Goal: Task Accomplishment & Management: Manage account settings

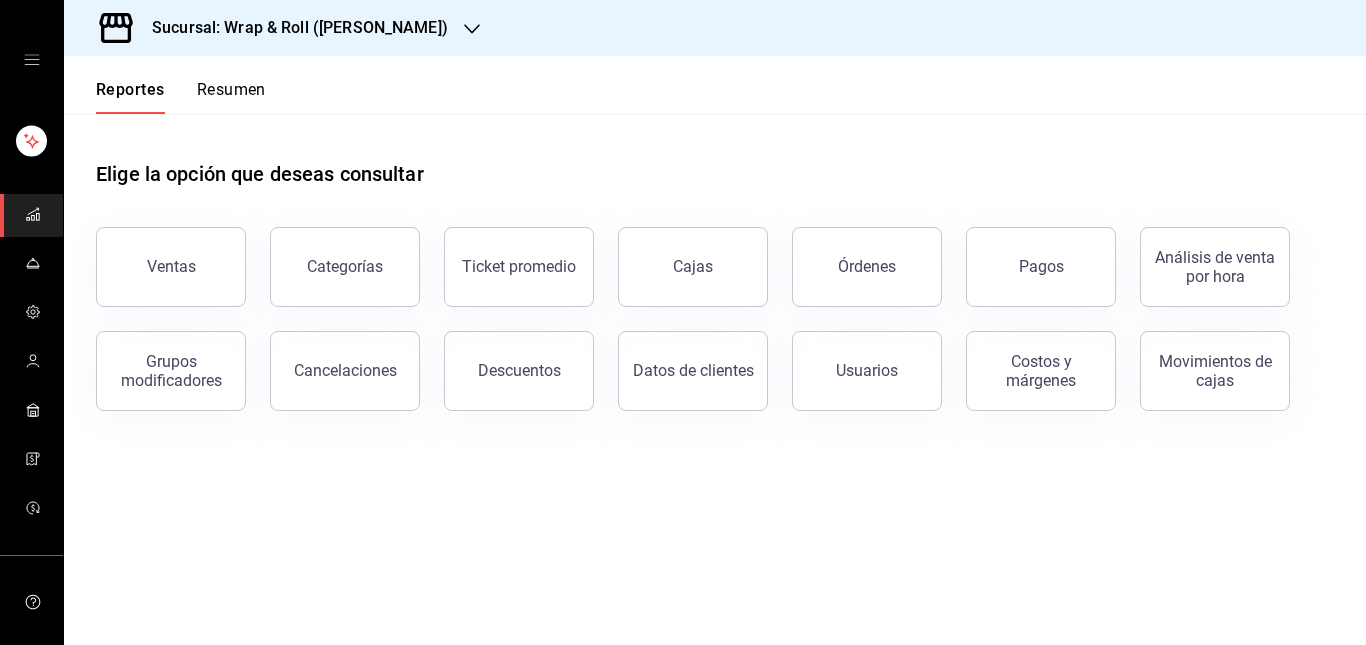
click at [24, 60] on icon "open drawer" at bounding box center [31, 60] width 15 height 10
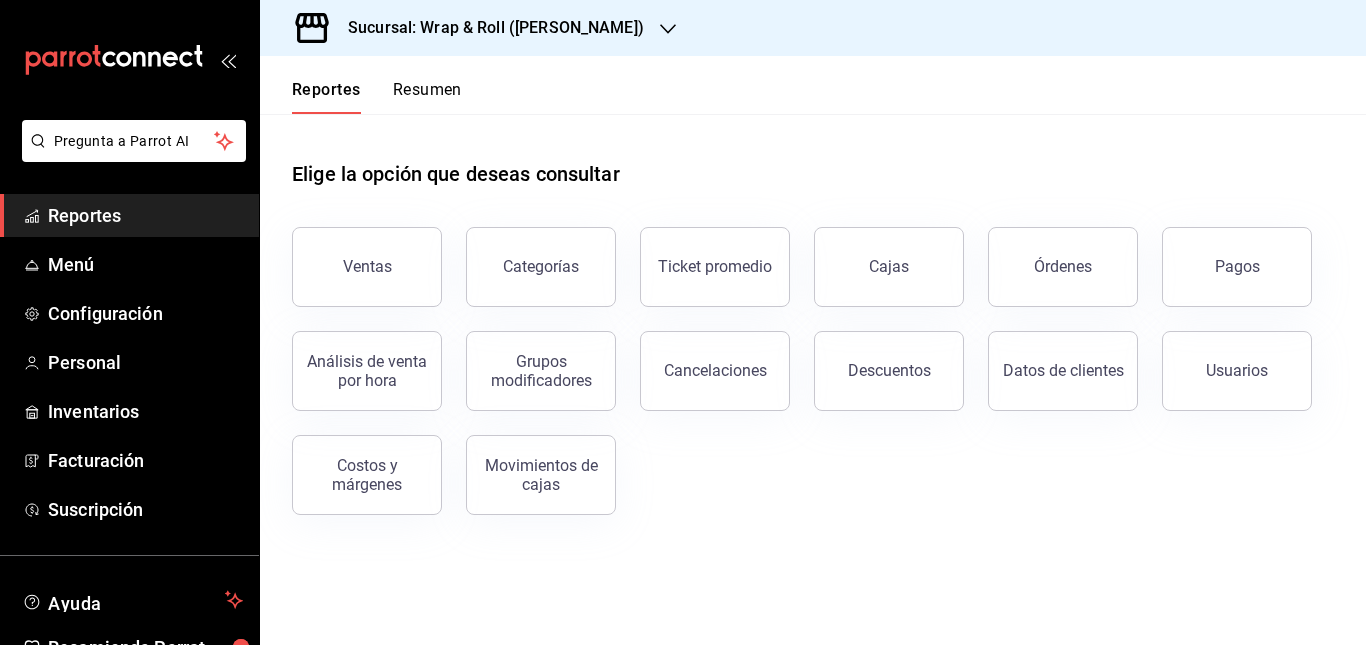
click at [680, 137] on div "Elige la opción que deseas consultar" at bounding box center [813, 158] width 1042 height 89
click at [603, 17] on h3 "Sucursal: Wrap & Roll (Justo Sierra)" at bounding box center [488, 28] width 312 height 24
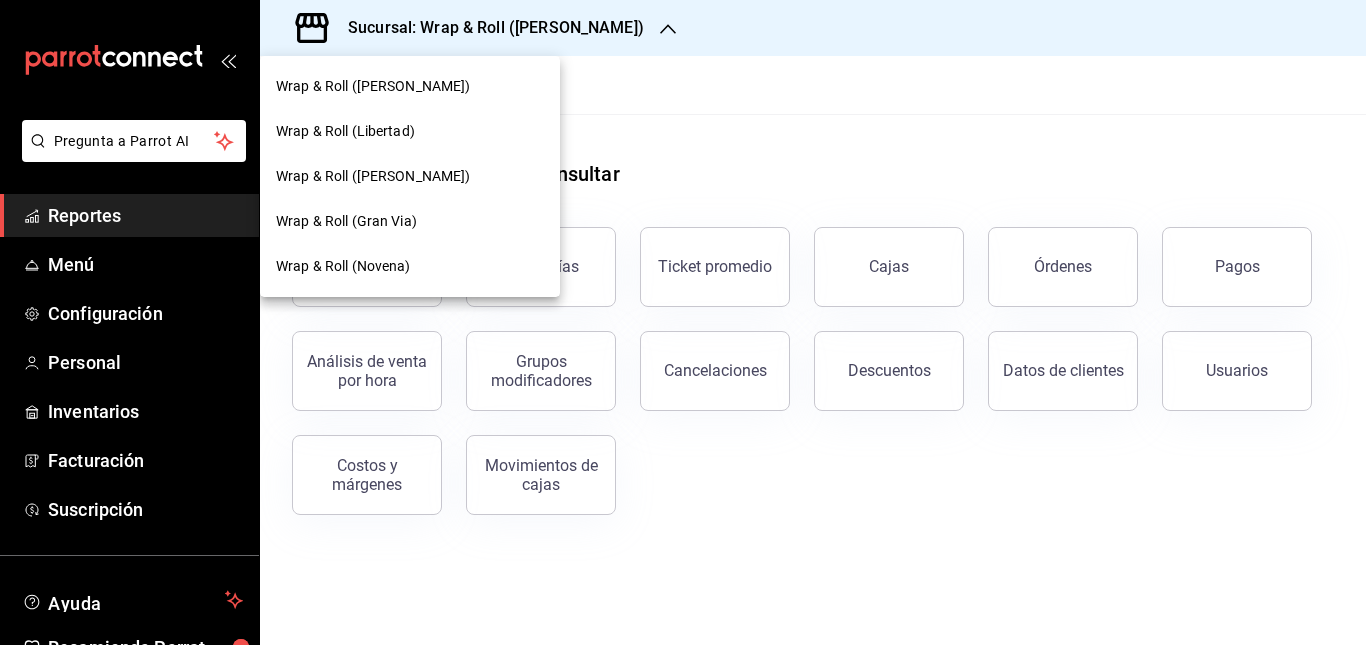
click at [641, 184] on div at bounding box center [683, 322] width 1366 height 645
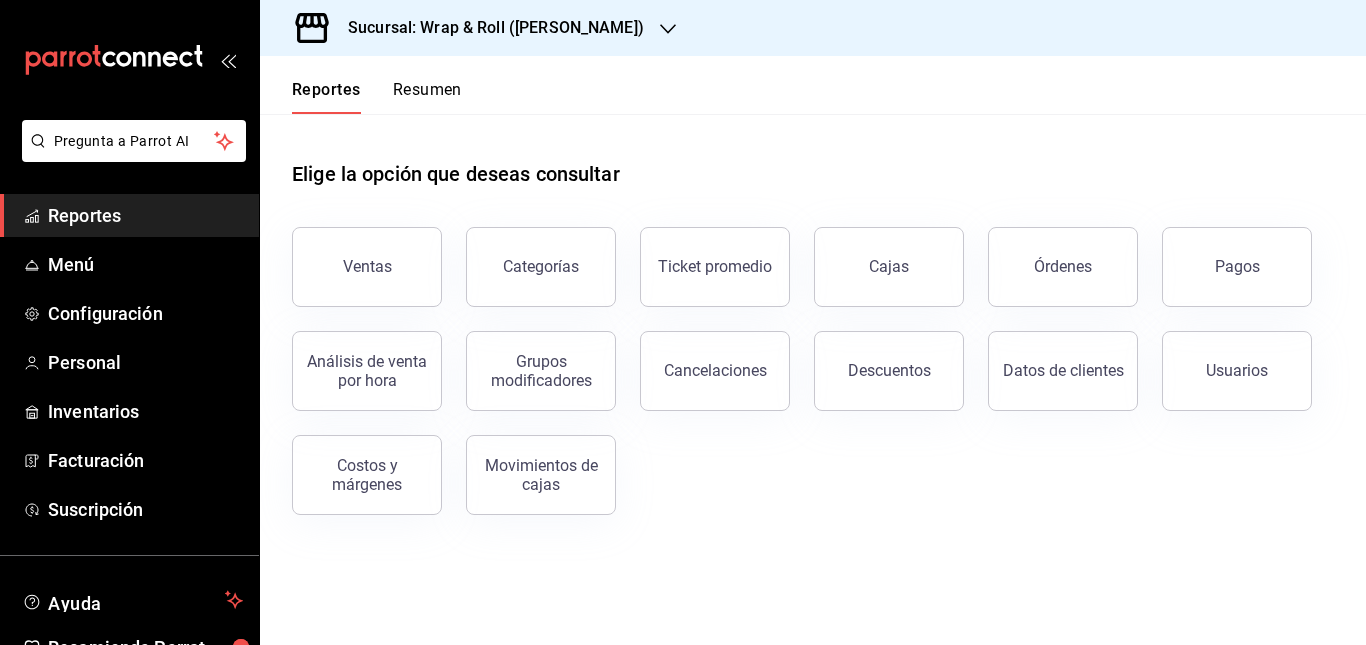
click at [660, 19] on div at bounding box center [668, 28] width 16 height 21
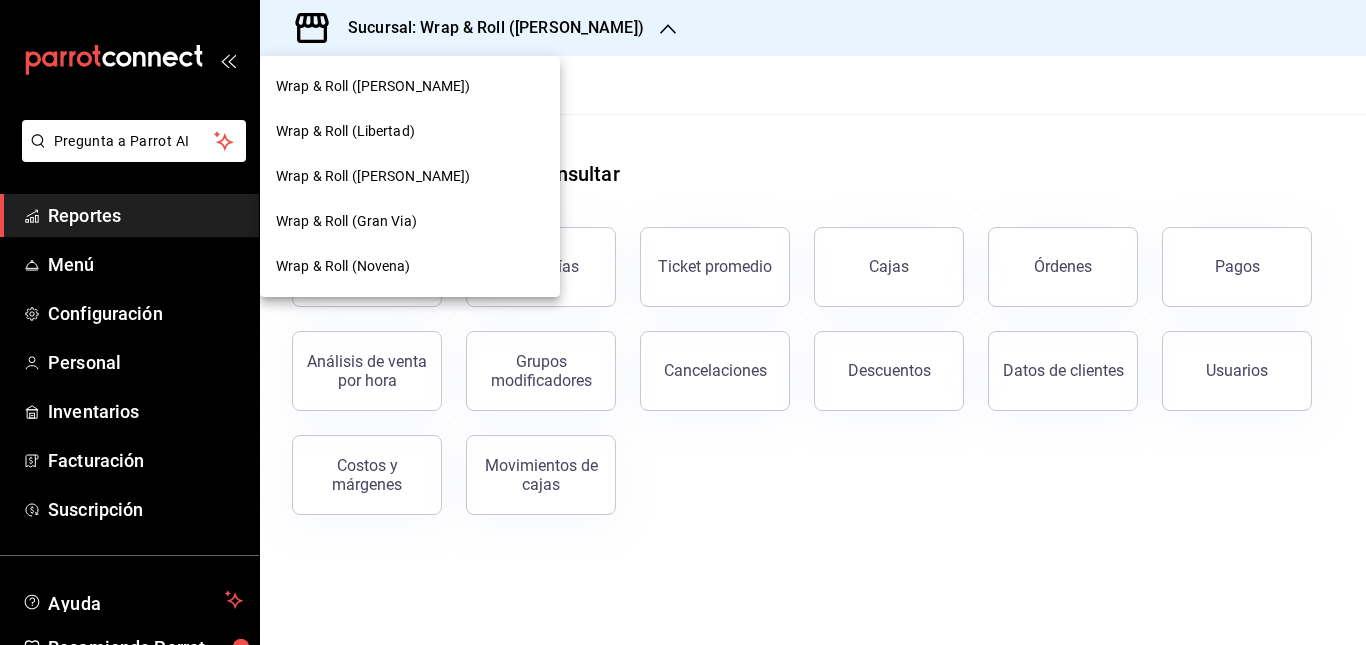
click at [704, 203] on div at bounding box center [683, 322] width 1366 height 645
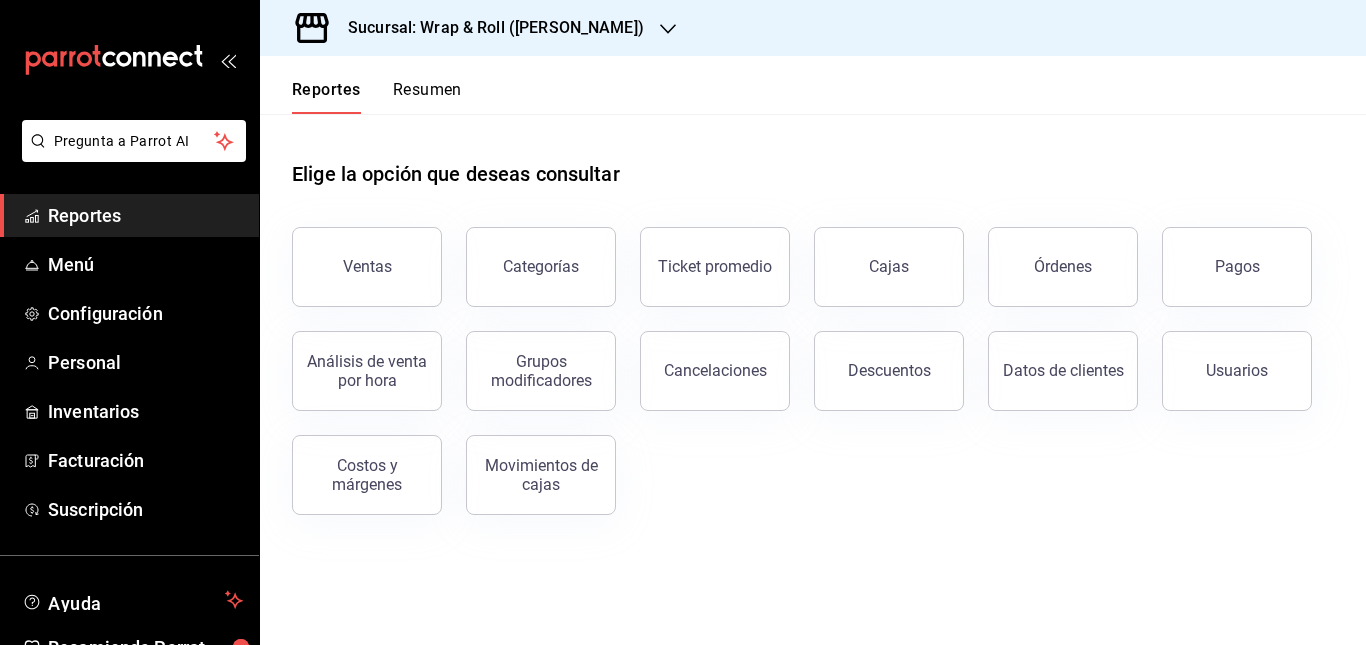
click at [682, 126] on div "Elige la opción que deseas consultar" at bounding box center [813, 158] width 1042 height 89
click at [622, 13] on div "Sucursal: Wrap & Roll (Justo Sierra)" at bounding box center [480, 28] width 408 height 56
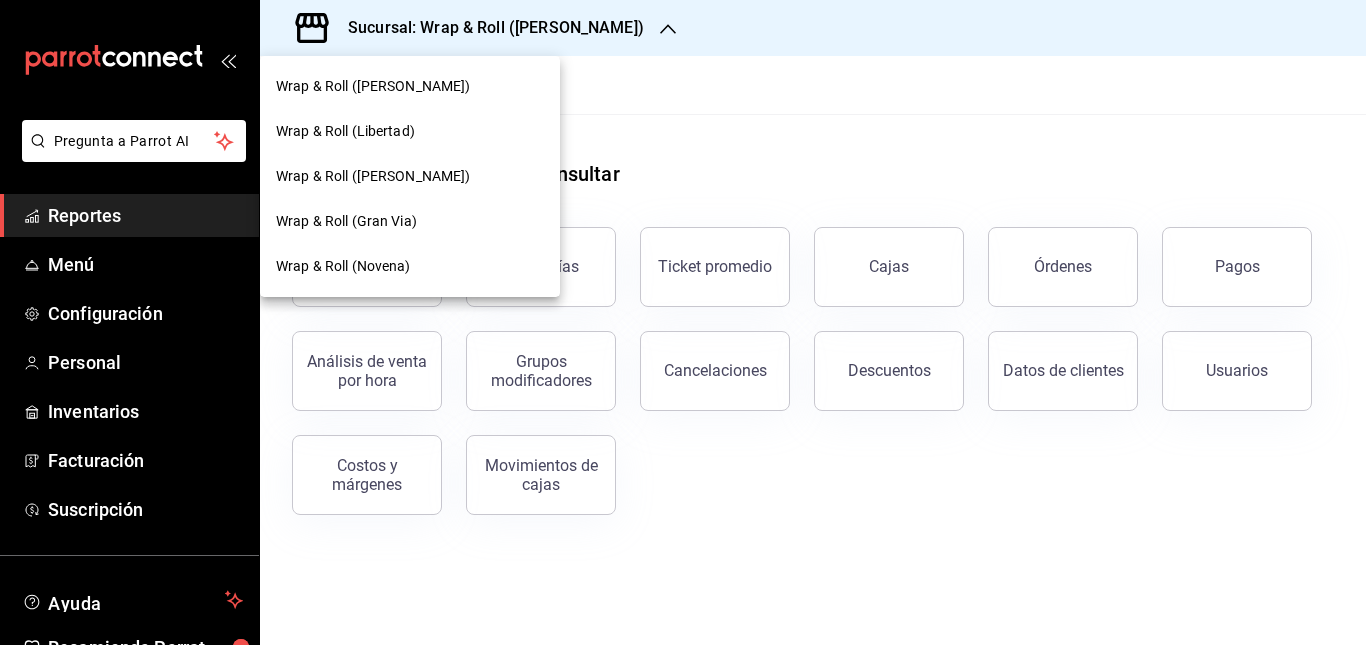
click at [465, 180] on div "Wrap & Roll ([PERSON_NAME])" at bounding box center [410, 176] width 268 height 21
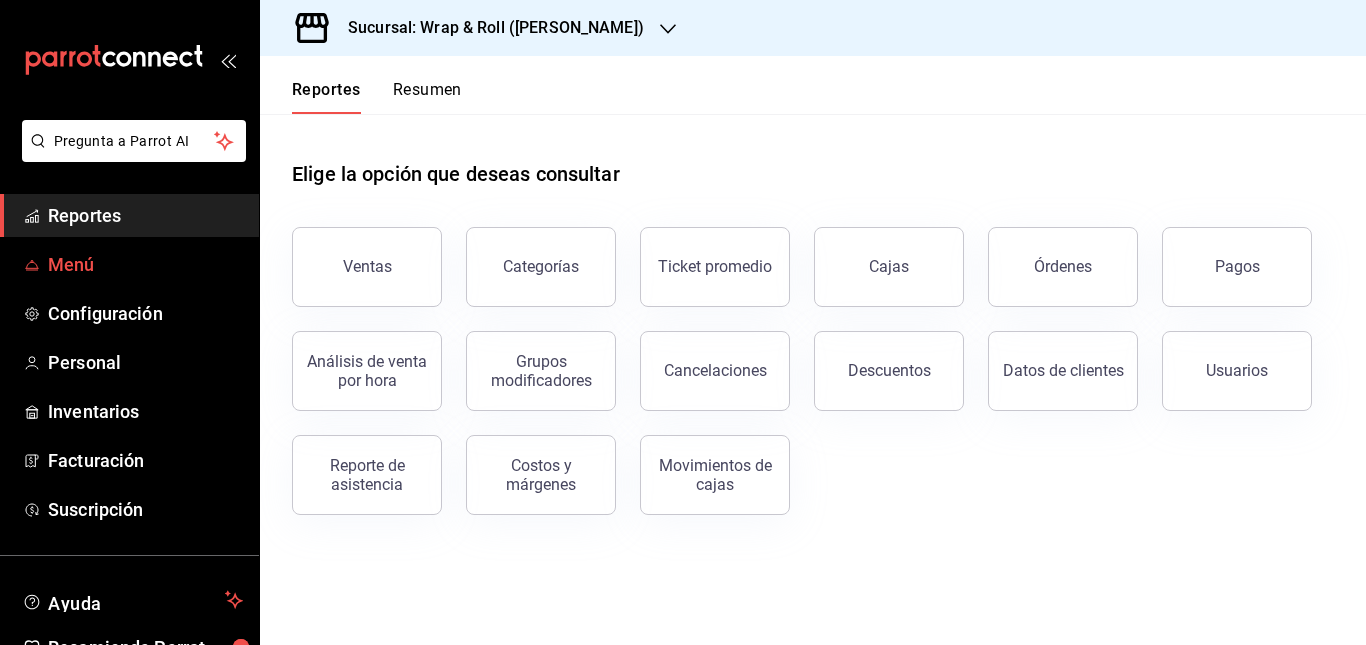
click at [81, 256] on span "Menú" at bounding box center [145, 264] width 195 height 27
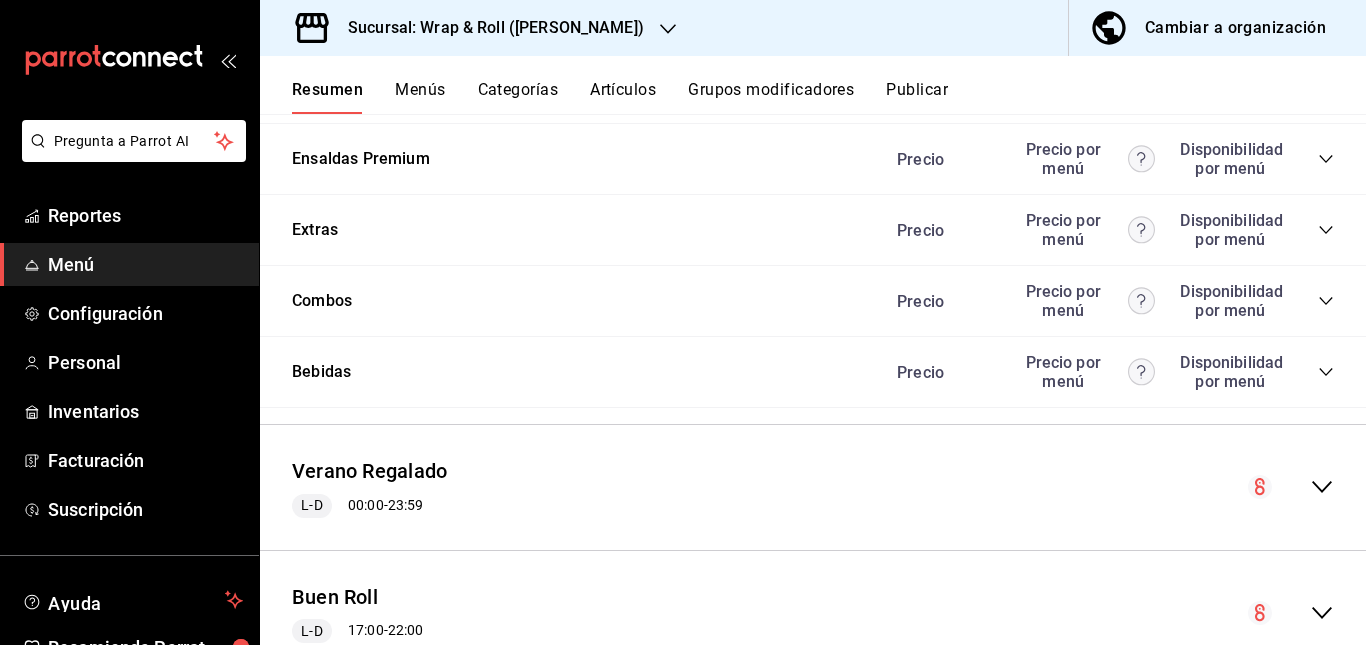
scroll to position [1658, 0]
click at [1310, 35] on div "Precio Precio por menú Disponibilidad por menú" at bounding box center [1105, 16] width 457 height 38
click at [1318, 24] on icon "collapse-category-row" at bounding box center [1326, 16] width 16 height 16
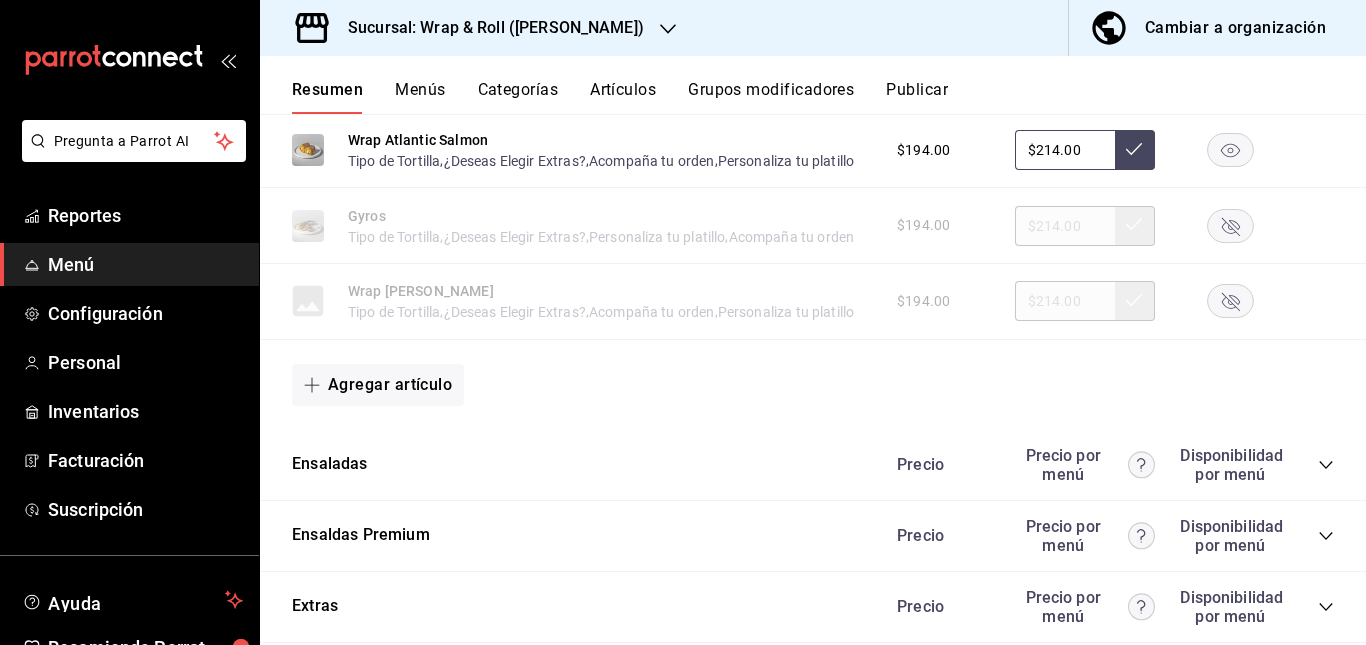
scroll to position [1669, 0]
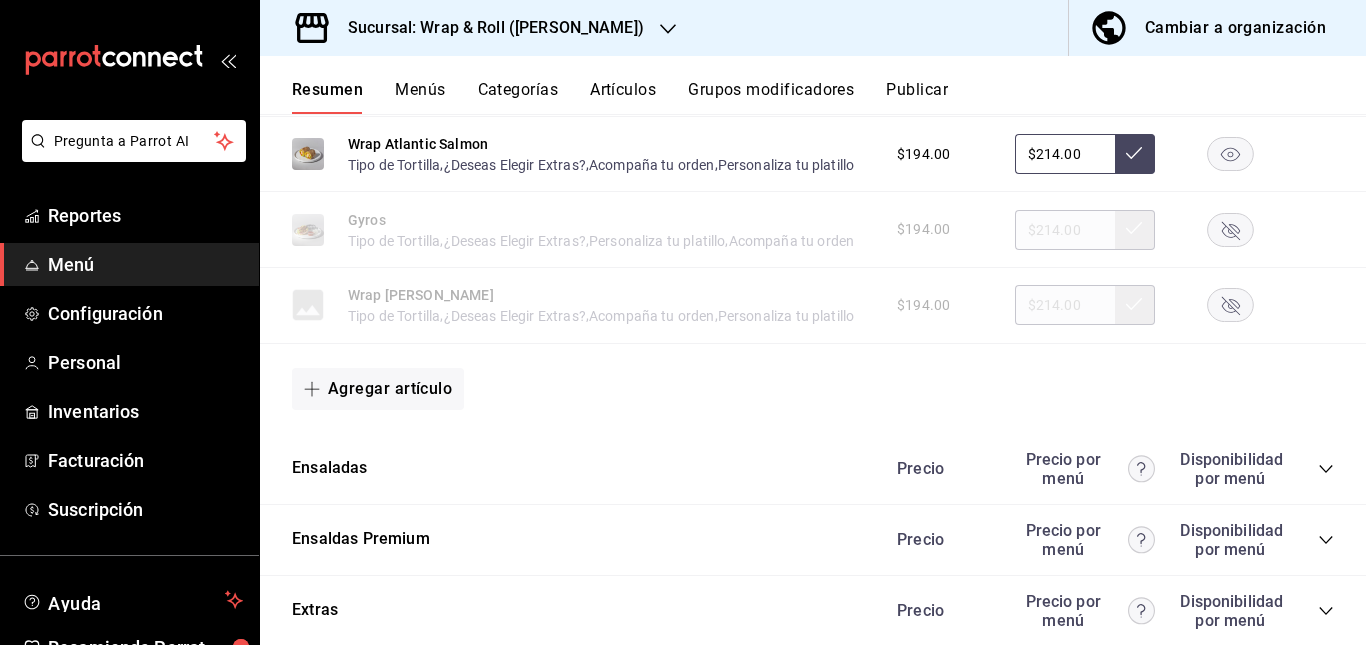
click at [1222, 88] on icon "button" at bounding box center [1231, 79] width 18 height 18
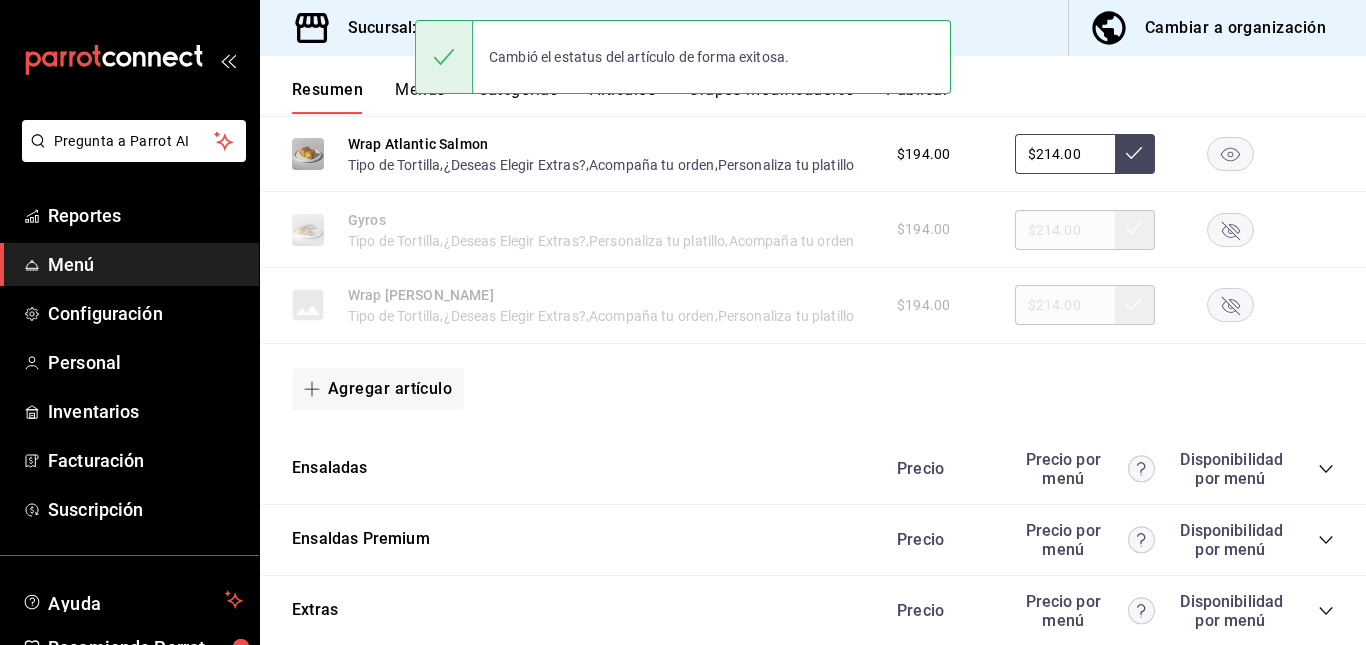
click at [1208, 246] on rect "button" at bounding box center [1231, 229] width 46 height 33
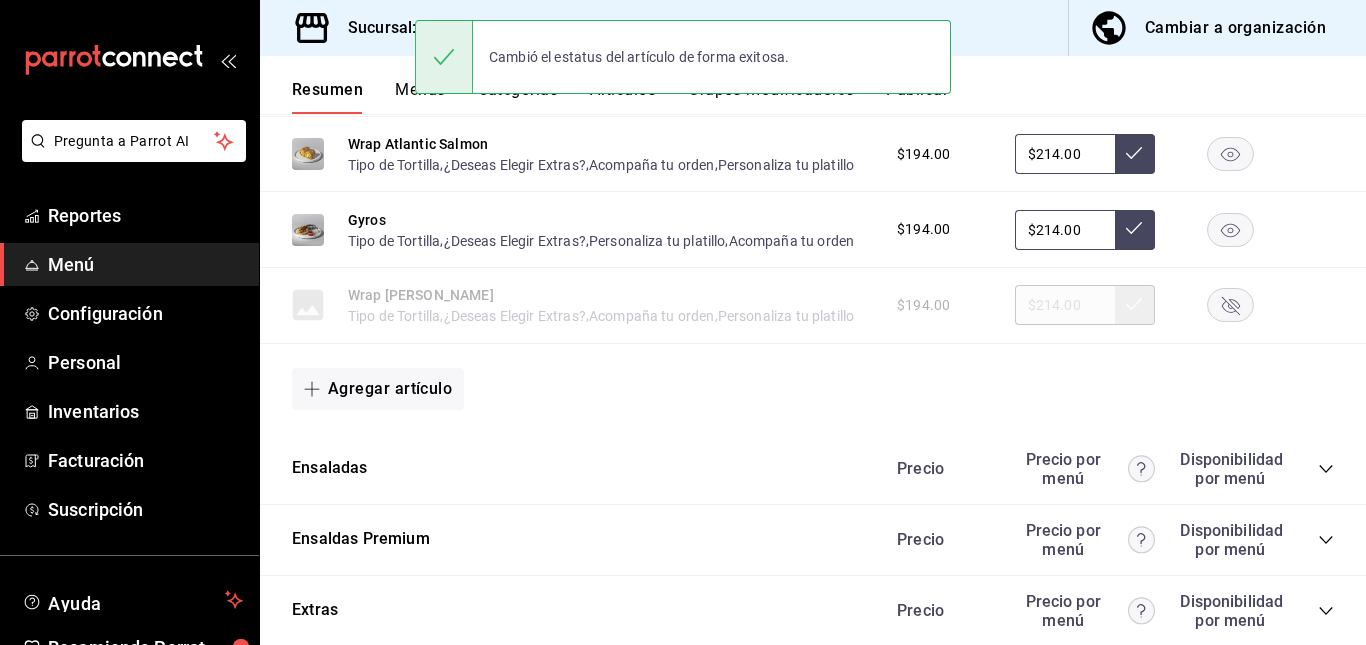
click at [1210, 322] on rect "button" at bounding box center [1231, 305] width 46 height 33
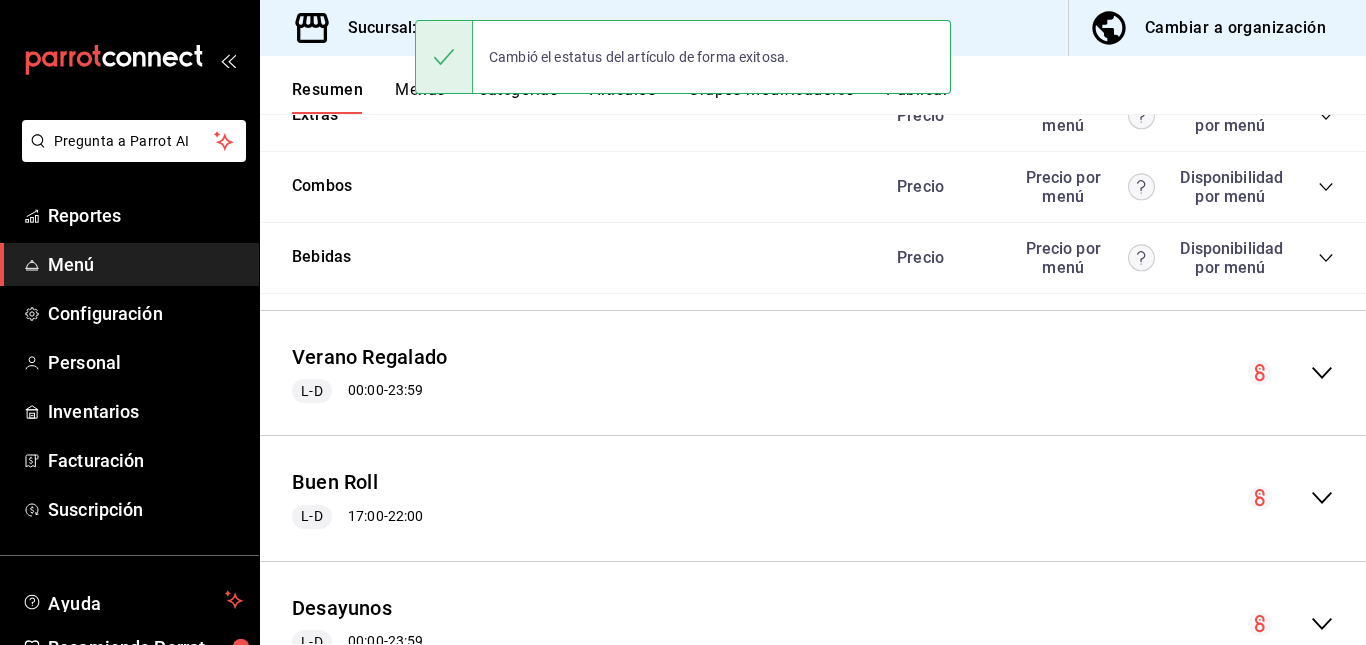
scroll to position [2166, 0]
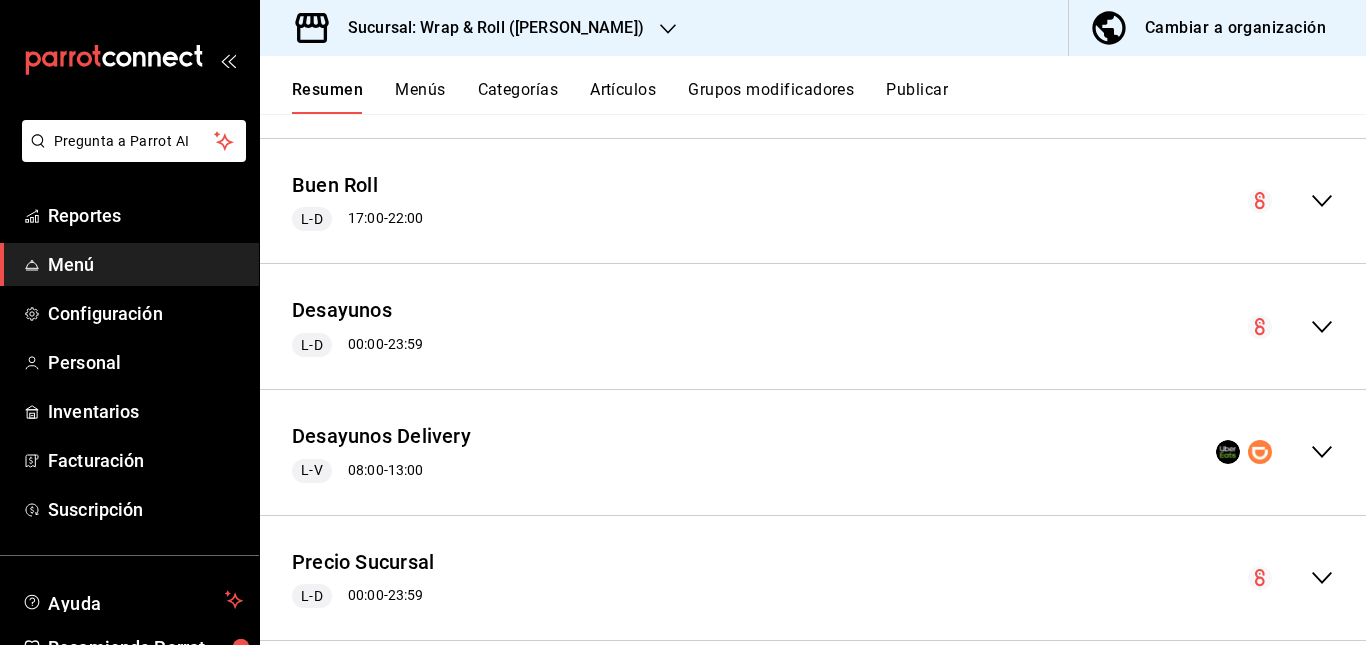
scroll to position [3166, 0]
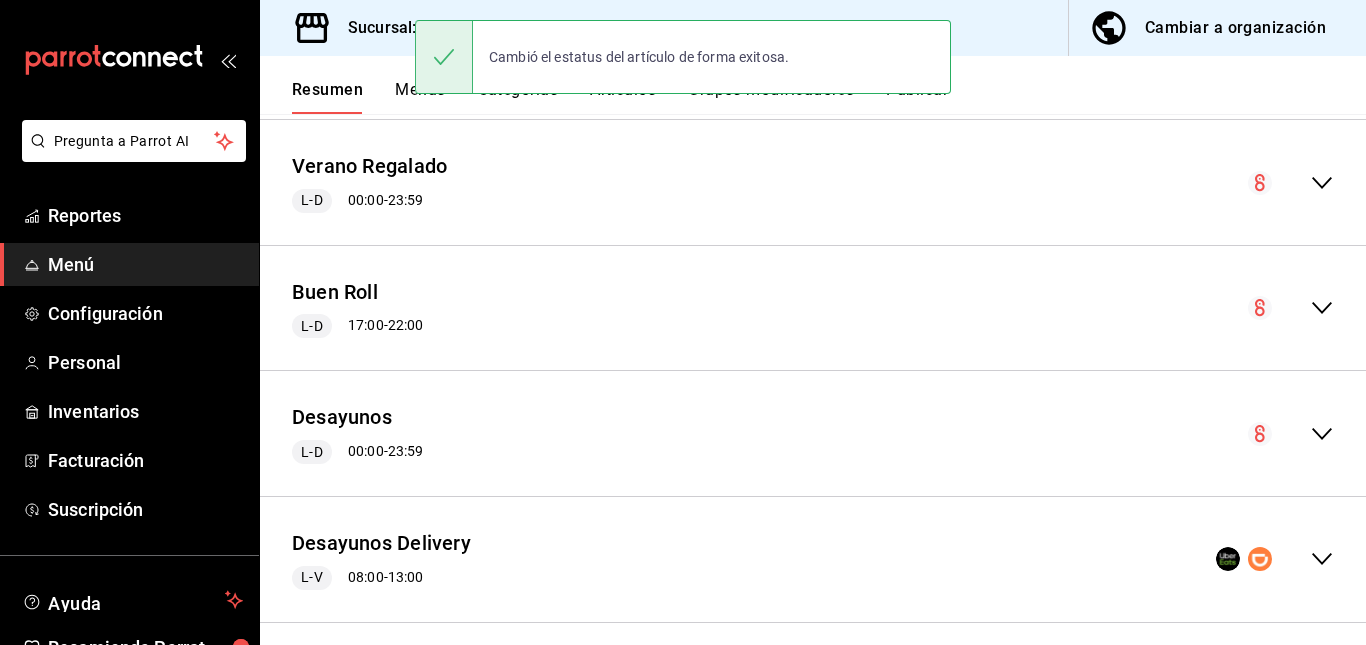
scroll to position [3362, 0]
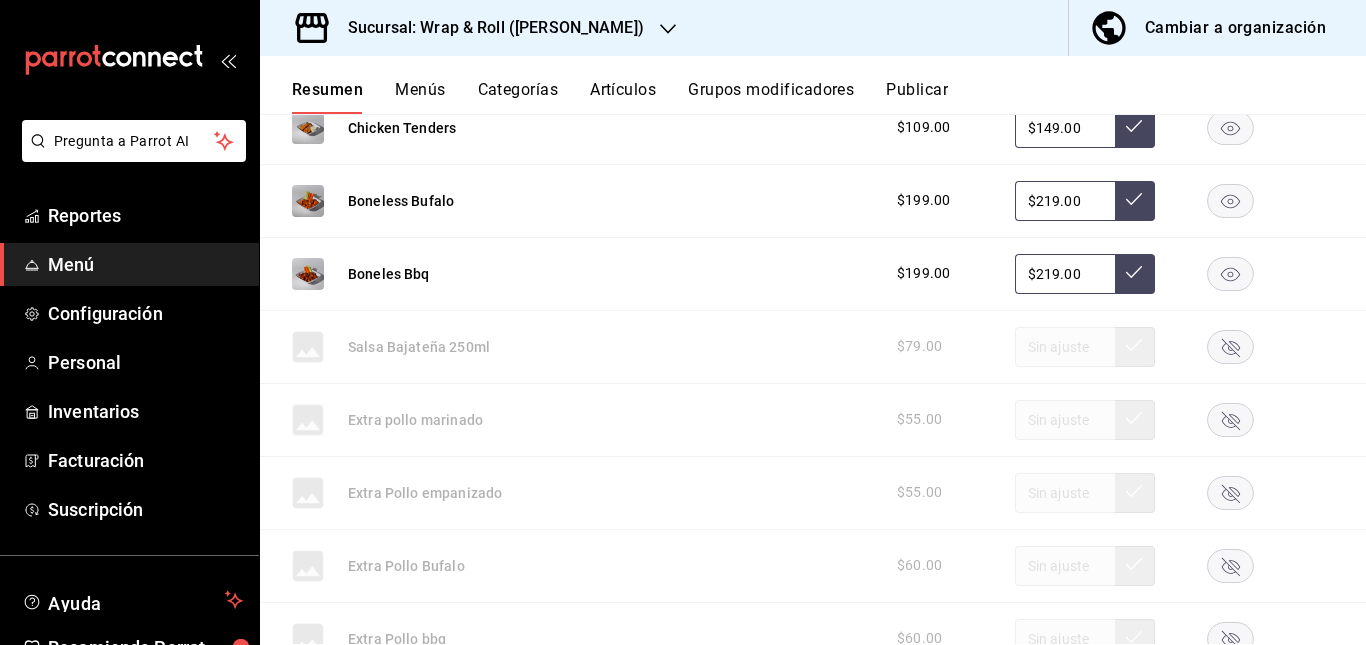
scroll to position [3668, 0]
click at [1209, 70] on rect "button" at bounding box center [1231, 53] width 46 height 33
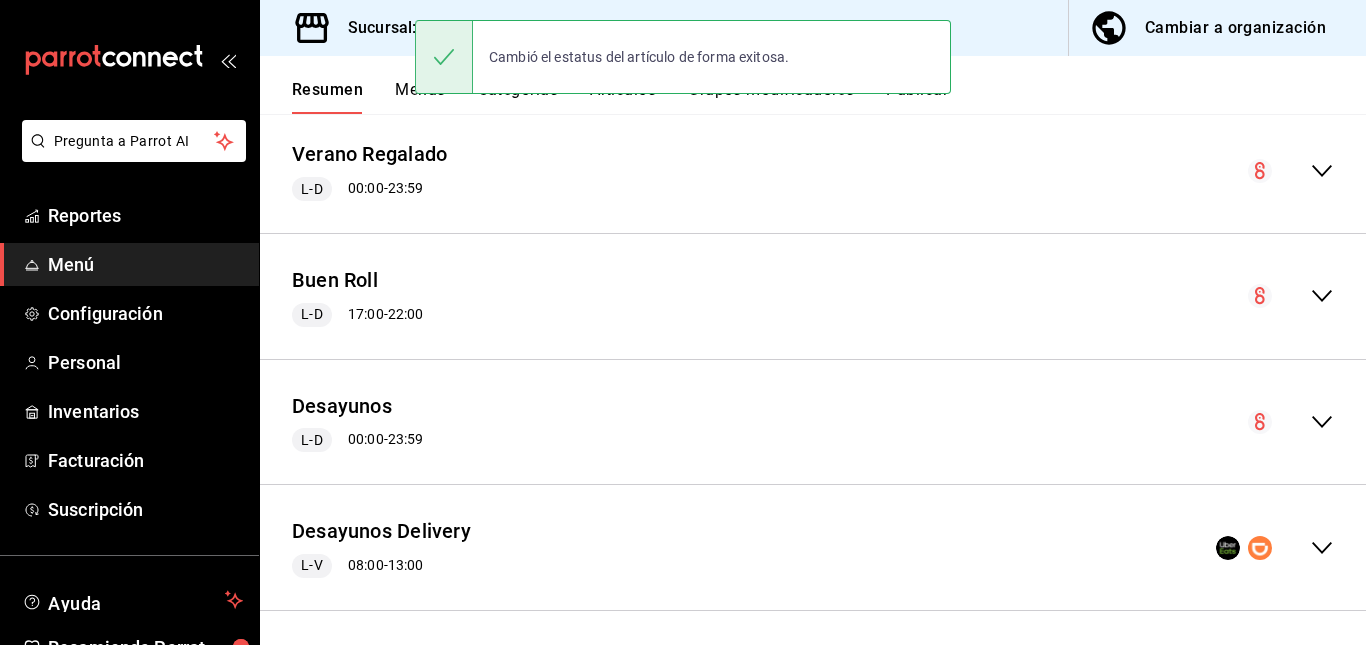
scroll to position [4852, 0]
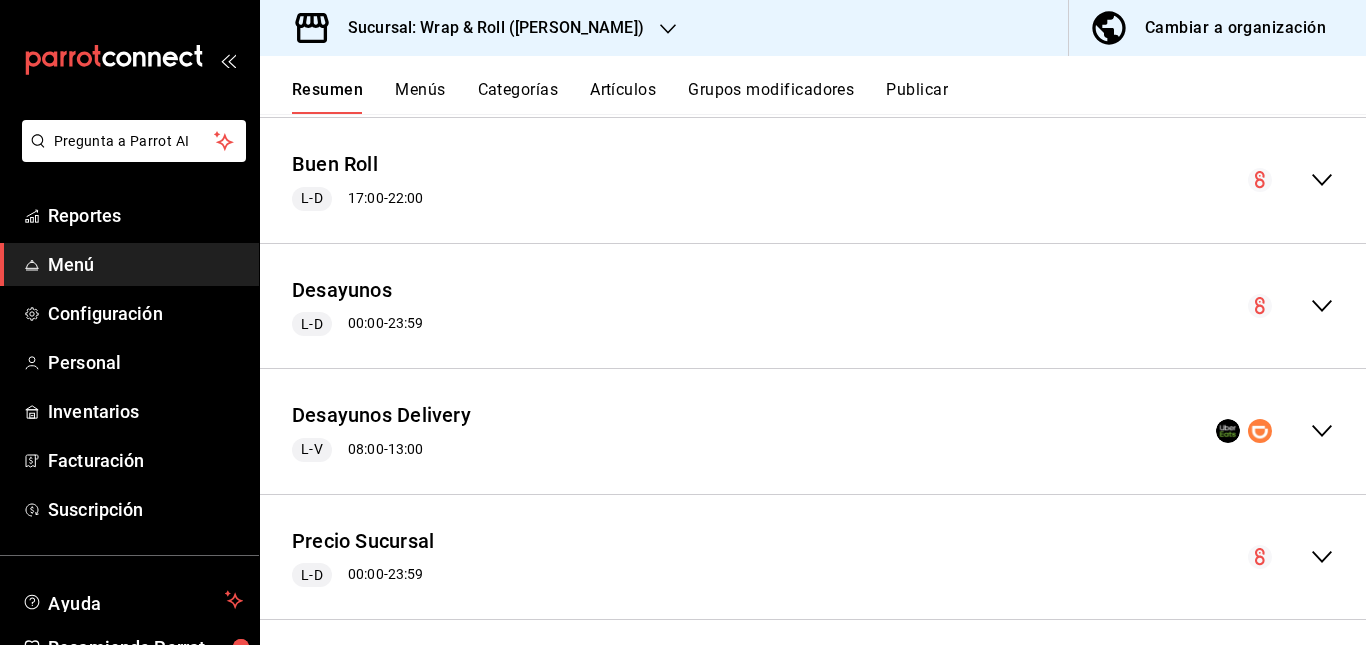
scroll to position [5436, 0]
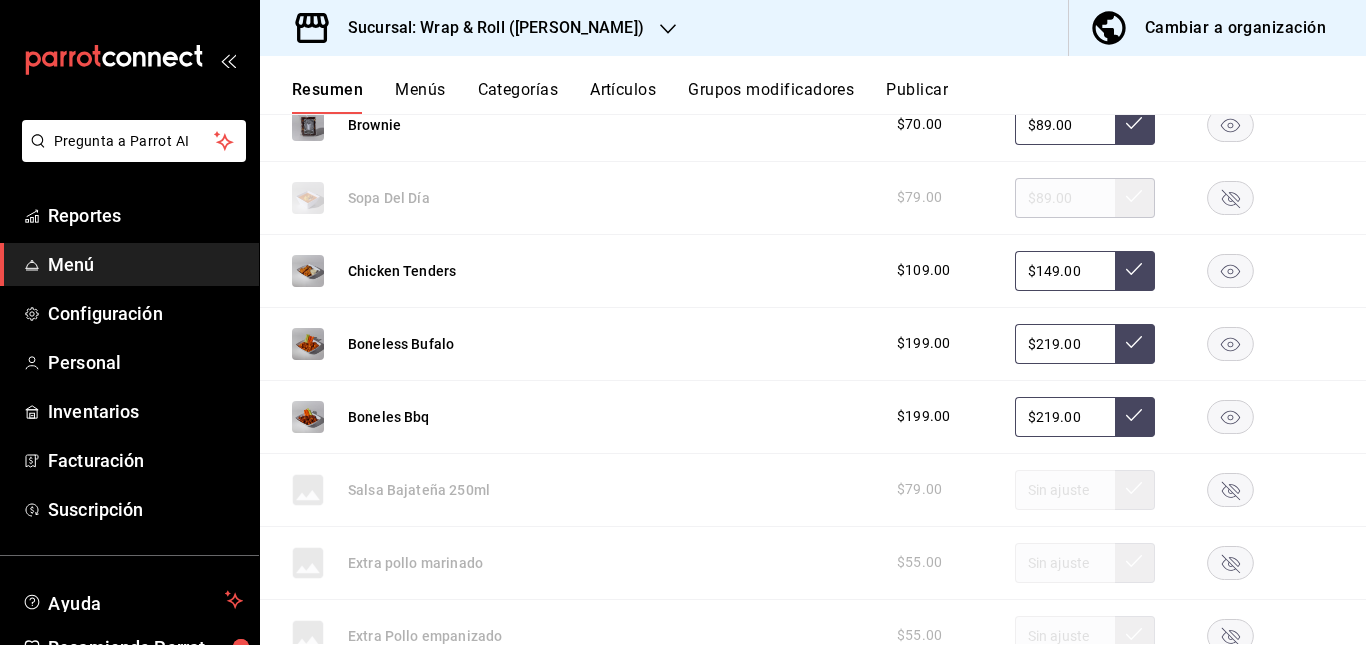
scroll to position [3527, 0]
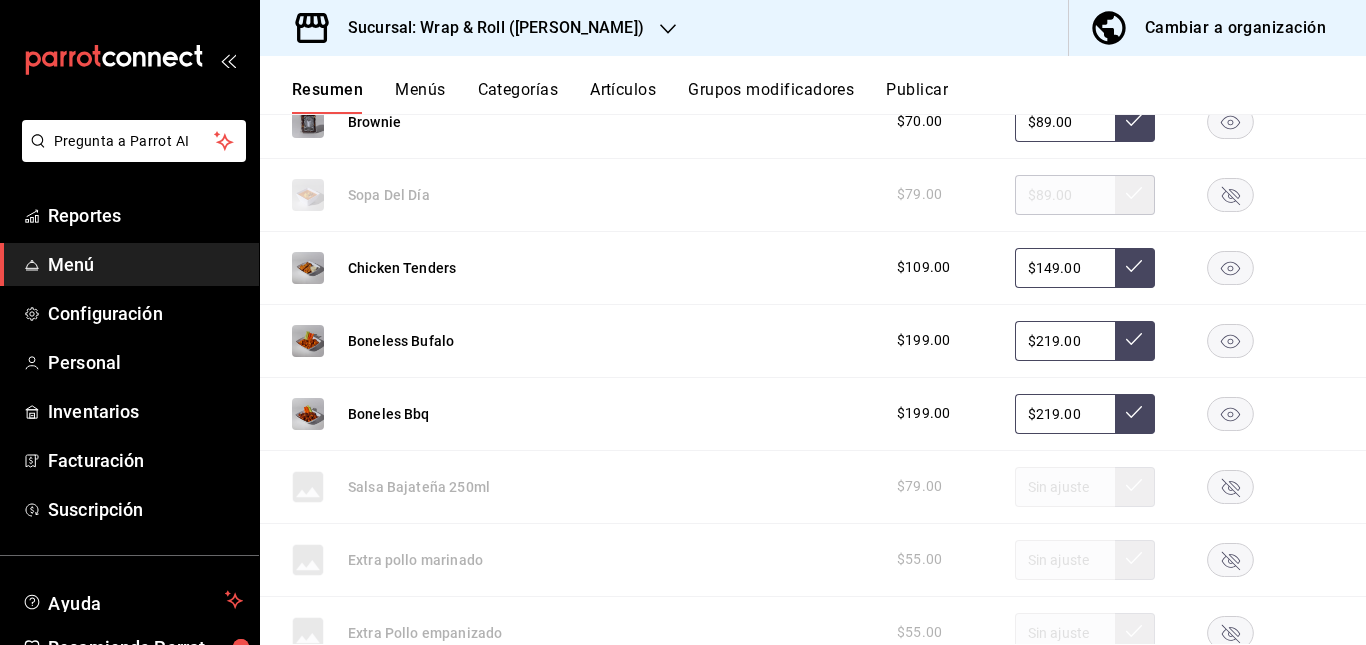
click at [625, 89] on button "Artículos" at bounding box center [623, 97] width 66 height 34
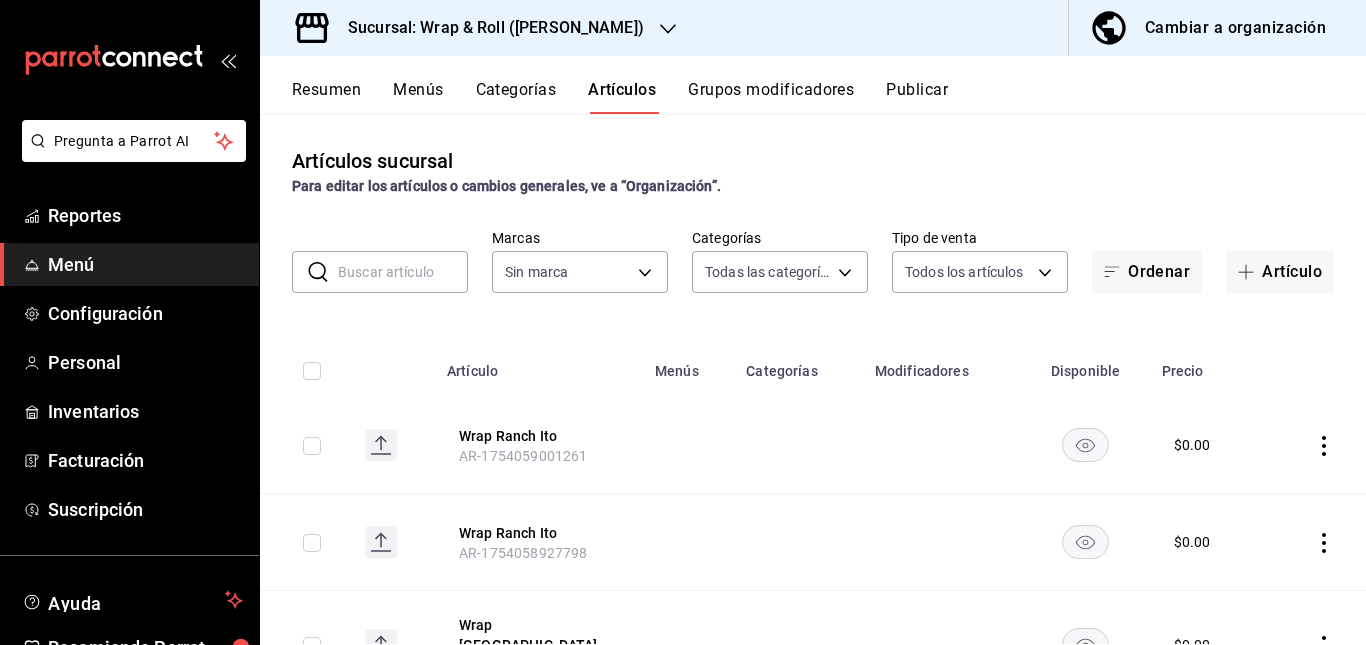
type input "0cffcaa9-173e-47a8-938b-dca6a1bc21d4,b2760ed9-b7b1-4897-8a9f-c9dd110c8266,67b79…"
type input "7d263f60-237b-4a5e-827c-684bea1a4647"
click at [407, 276] on input "text" at bounding box center [403, 272] width 130 height 40
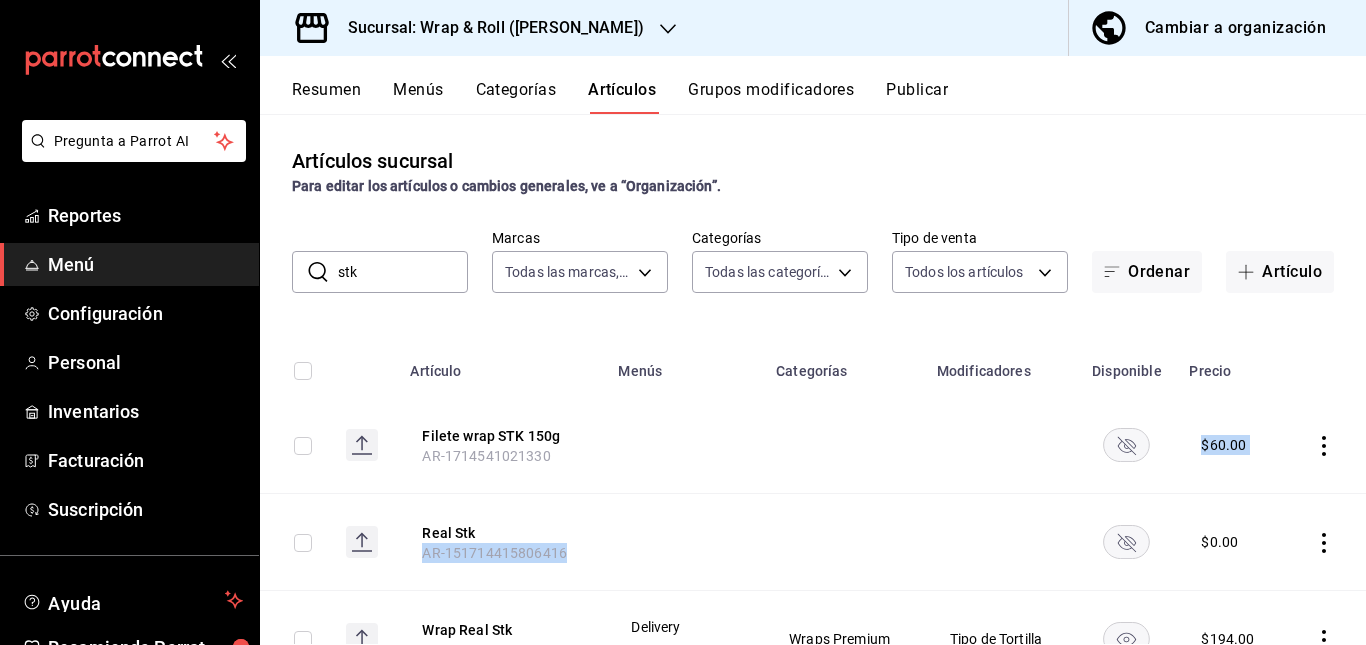
drag, startPoint x: 843, startPoint y: 511, endPoint x: 1055, endPoint y: 460, distance: 218.0
click at [1055, 460] on tbody "Filete wrap STK 150g AR-1714541021330 $ 60.00 Real Stk AR-151714415806416 $ 0.0…" at bounding box center [813, 542] width 1106 height 290
click at [1055, 460] on td at bounding box center [1001, 445] width 152 height 97
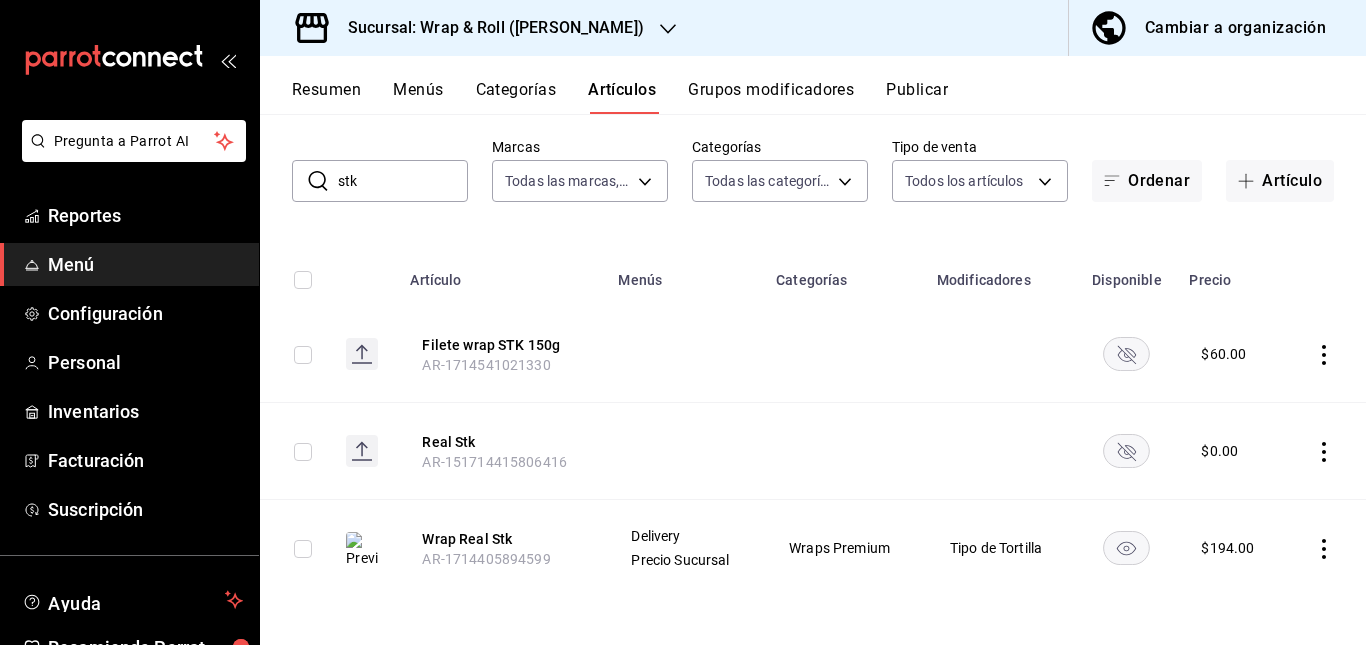
click at [1128, 352] on rect "availability-product" at bounding box center [1127, 353] width 46 height 33
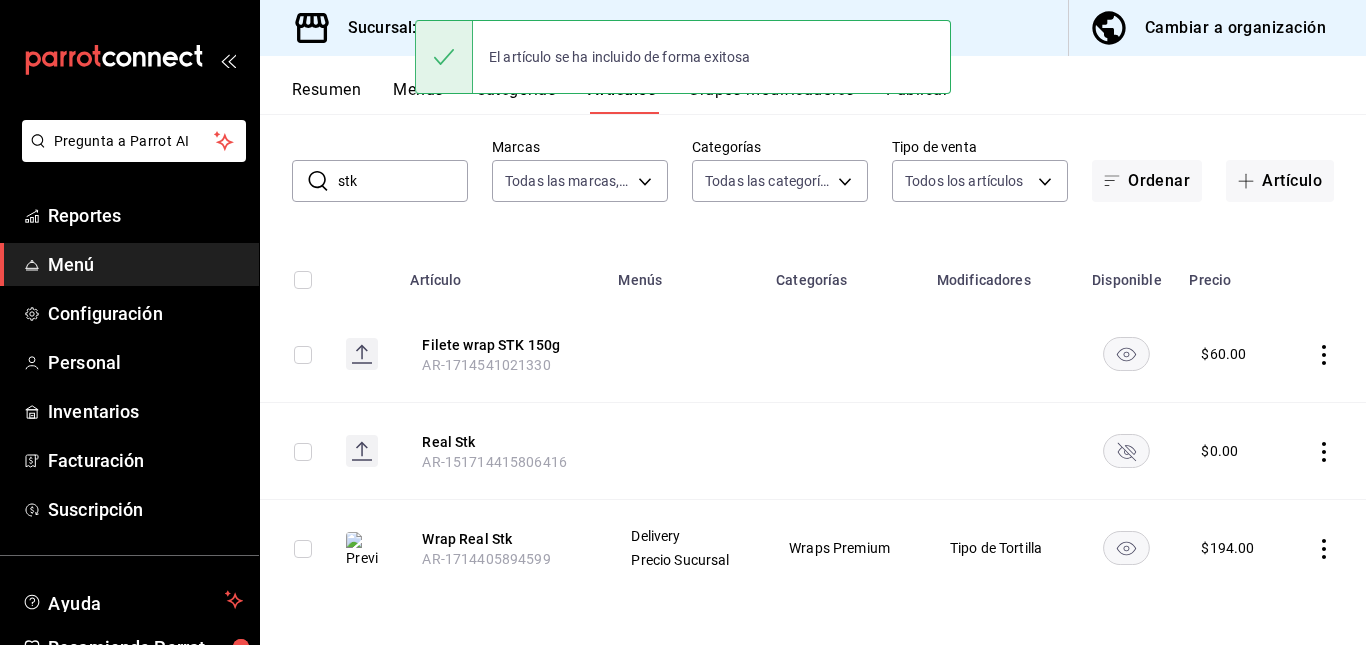
click at [1132, 449] on rect "availability-product" at bounding box center [1127, 450] width 46 height 33
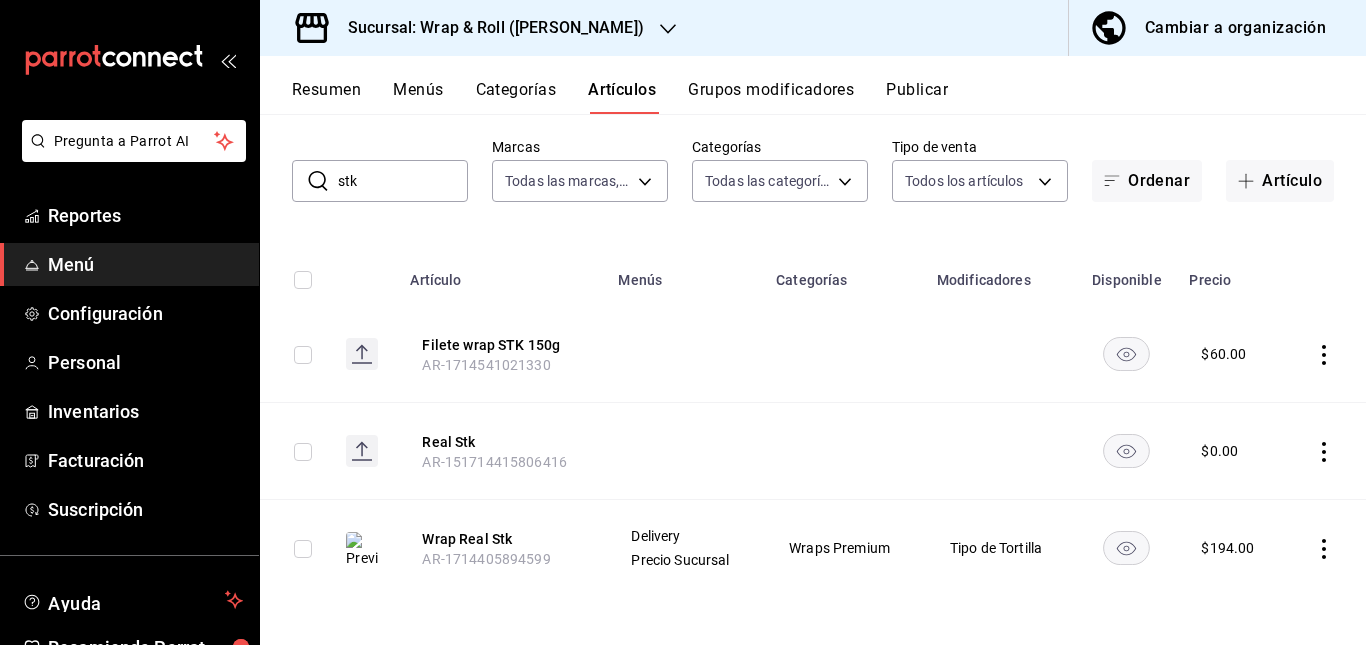
click at [408, 166] on input "stk" at bounding box center [403, 181] width 130 height 40
type input "s"
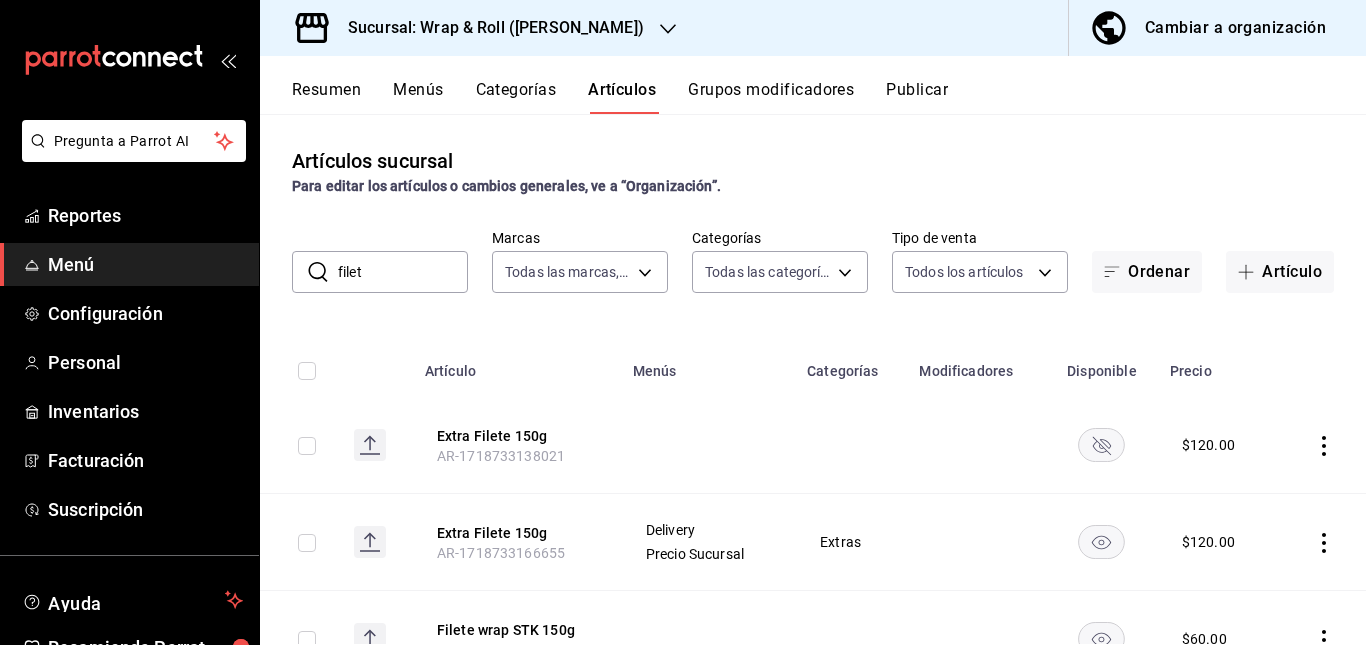
click at [828, 418] on td at bounding box center [851, 445] width 112 height 97
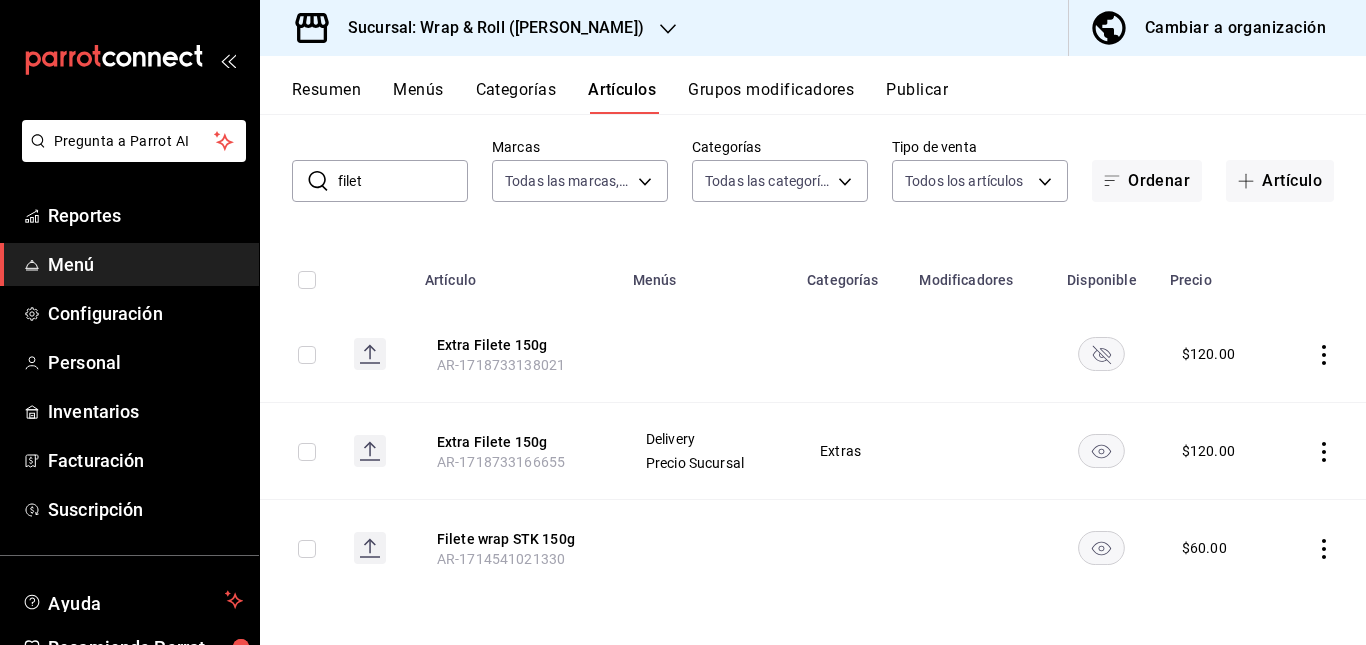
click at [1086, 342] on rect "availability-product" at bounding box center [1102, 353] width 46 height 33
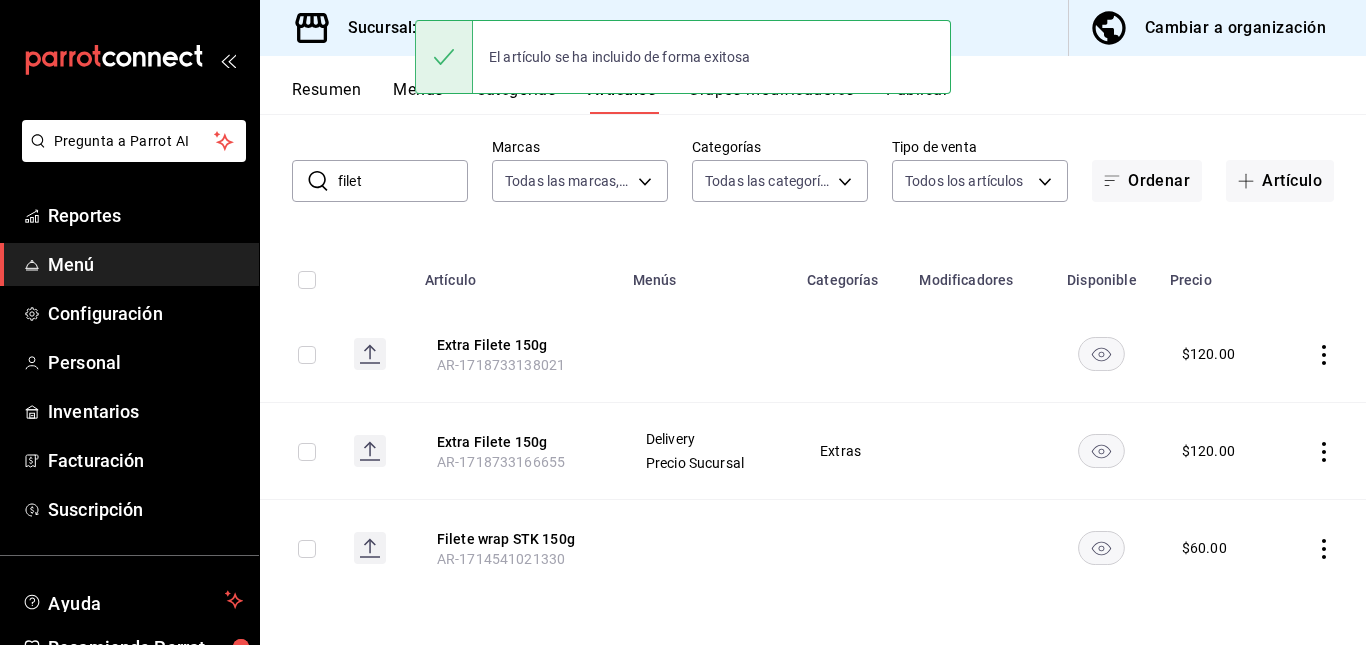
click at [423, 166] on input "filet" at bounding box center [403, 181] width 130 height 40
type input "f"
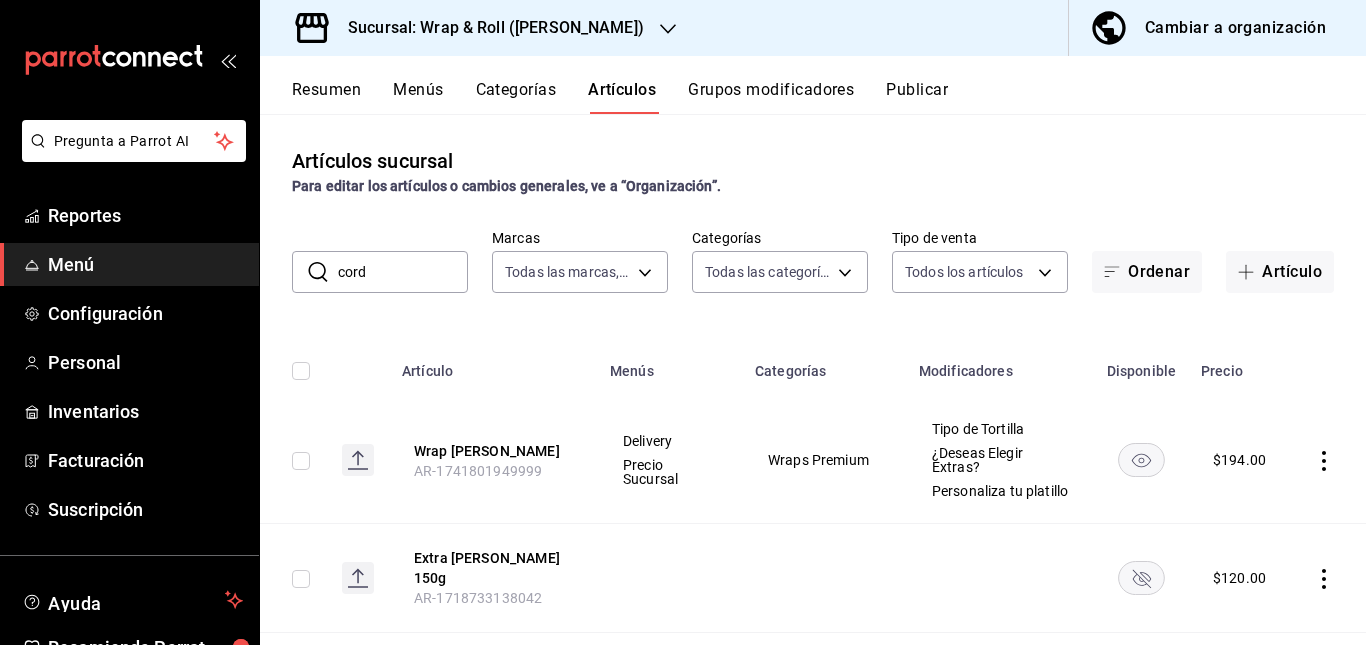
click at [697, 403] on td "Delivery Precio Sucursal" at bounding box center [670, 460] width 145 height 127
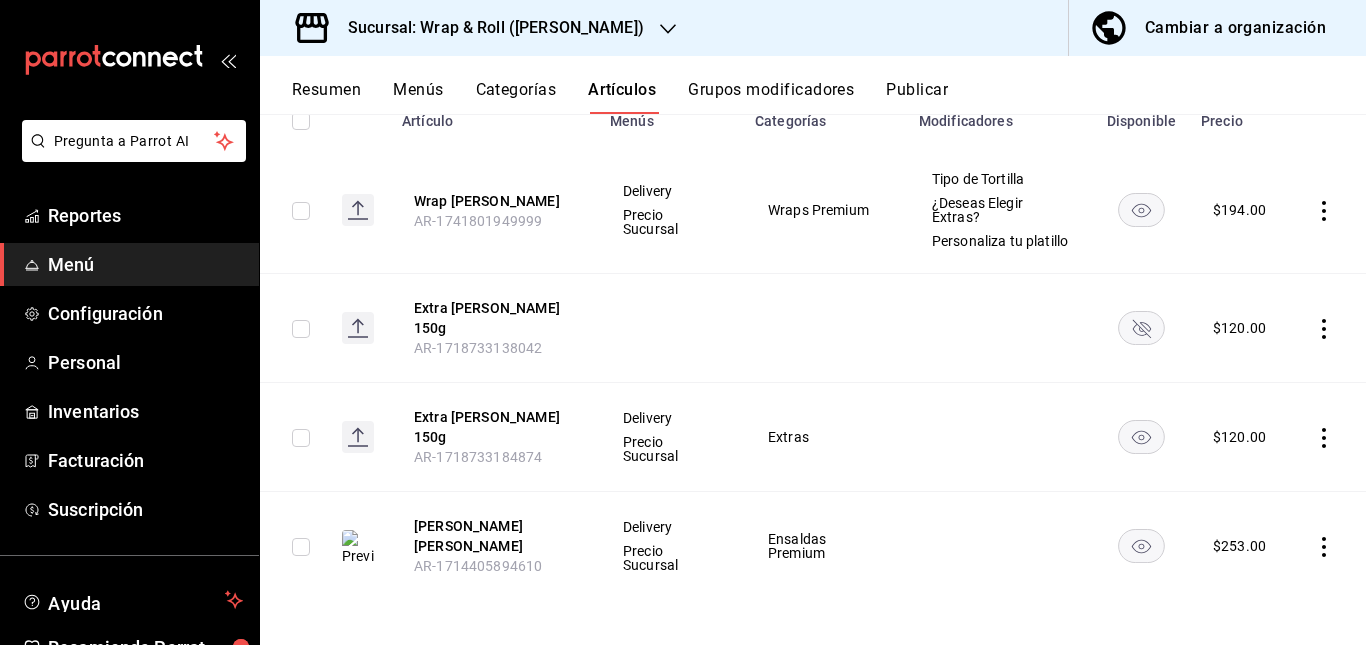
click at [1121, 343] on rect "availability-product" at bounding box center [1142, 327] width 46 height 33
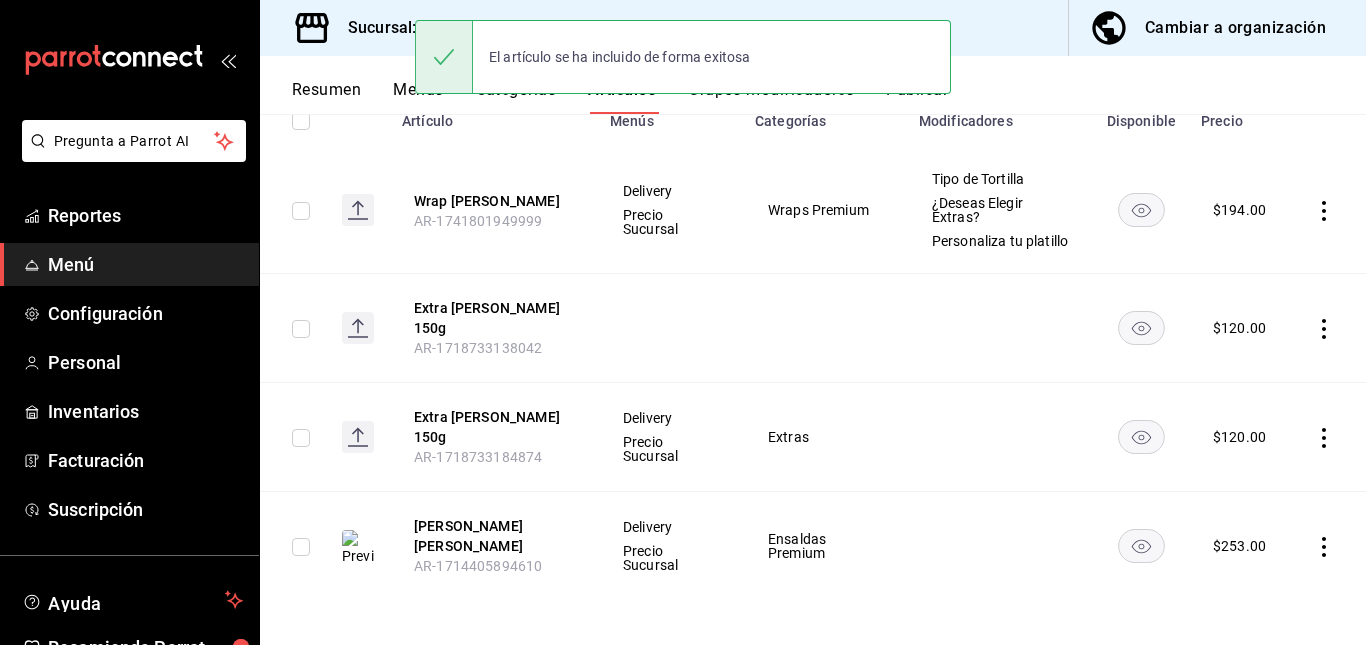
scroll to position [0, 0]
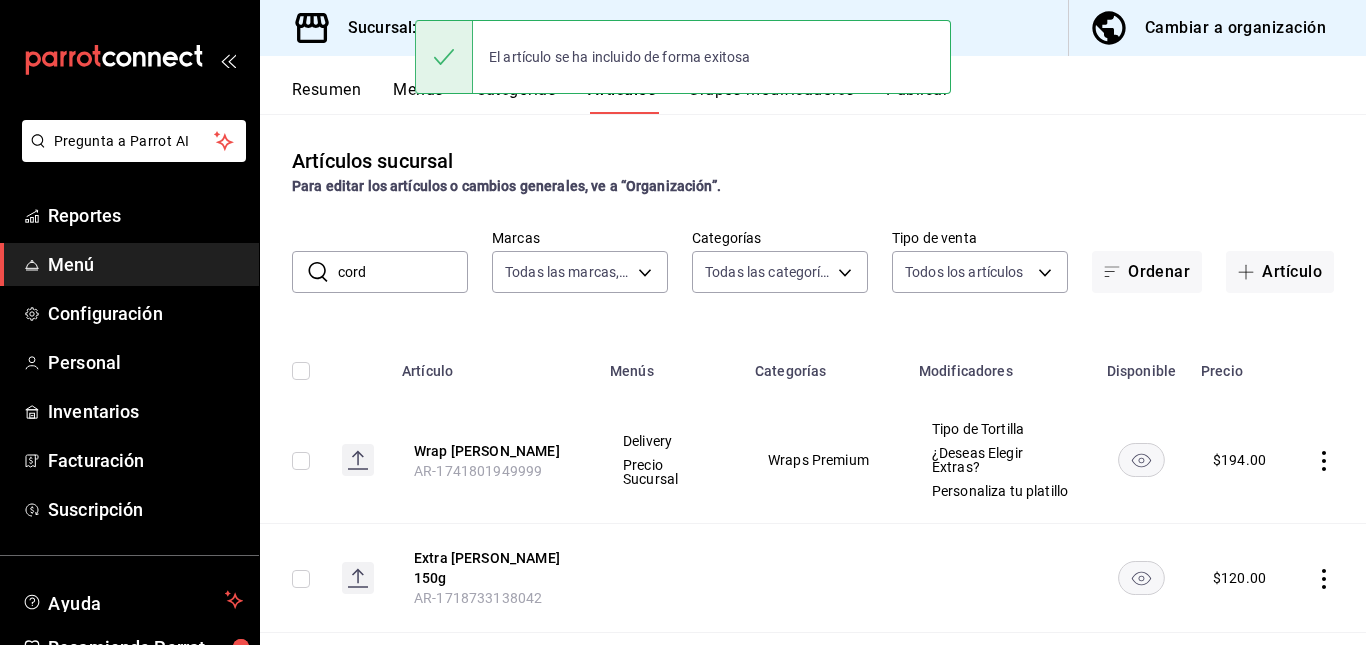
click at [412, 266] on input "cord" at bounding box center [403, 272] width 130 height 40
type input "c"
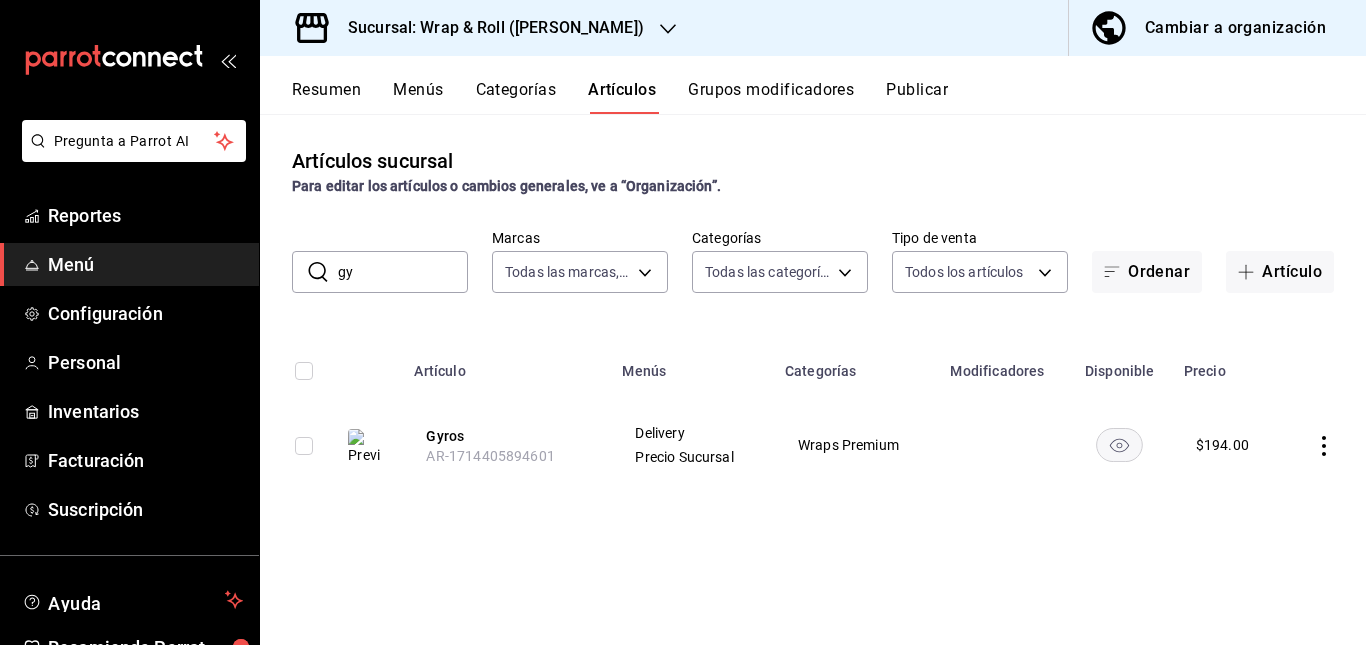
type input "g"
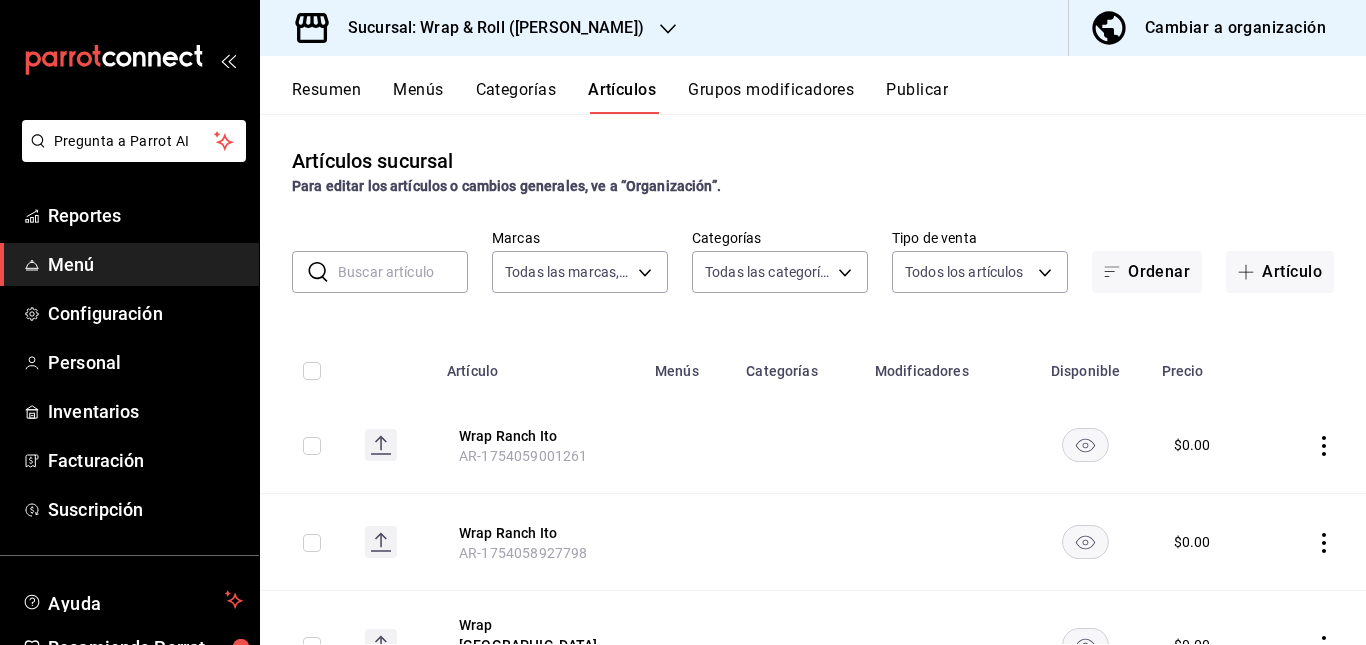
click at [684, 442] on td at bounding box center [688, 445] width 91 height 97
click at [415, 253] on input "text" at bounding box center [403, 272] width 130 height 40
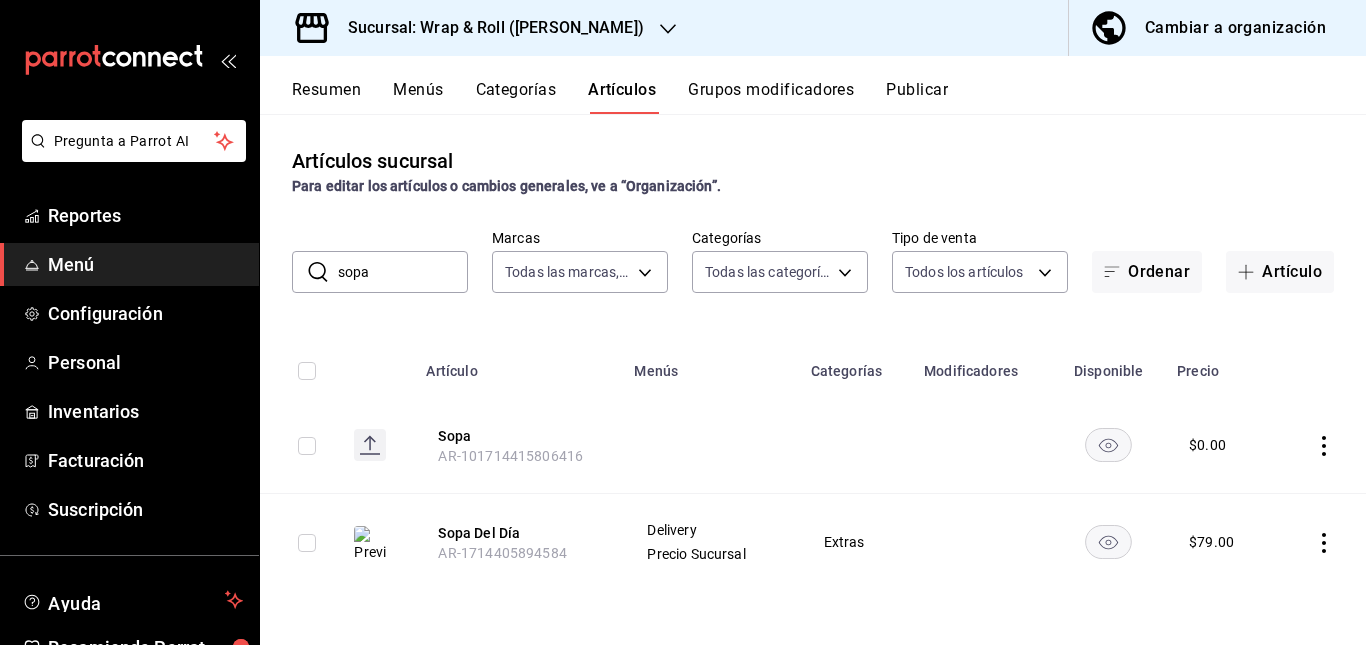
click at [666, 424] on td at bounding box center [710, 445] width 176 height 97
click at [417, 270] on input "sopa" at bounding box center [403, 272] width 130 height 40
type input "s"
click at [679, 494] on td "Delivery Precio Sucursal" at bounding box center [710, 542] width 176 height 97
click at [1101, 443] on icon "availability-product" at bounding box center [1108, 446] width 19 height 14
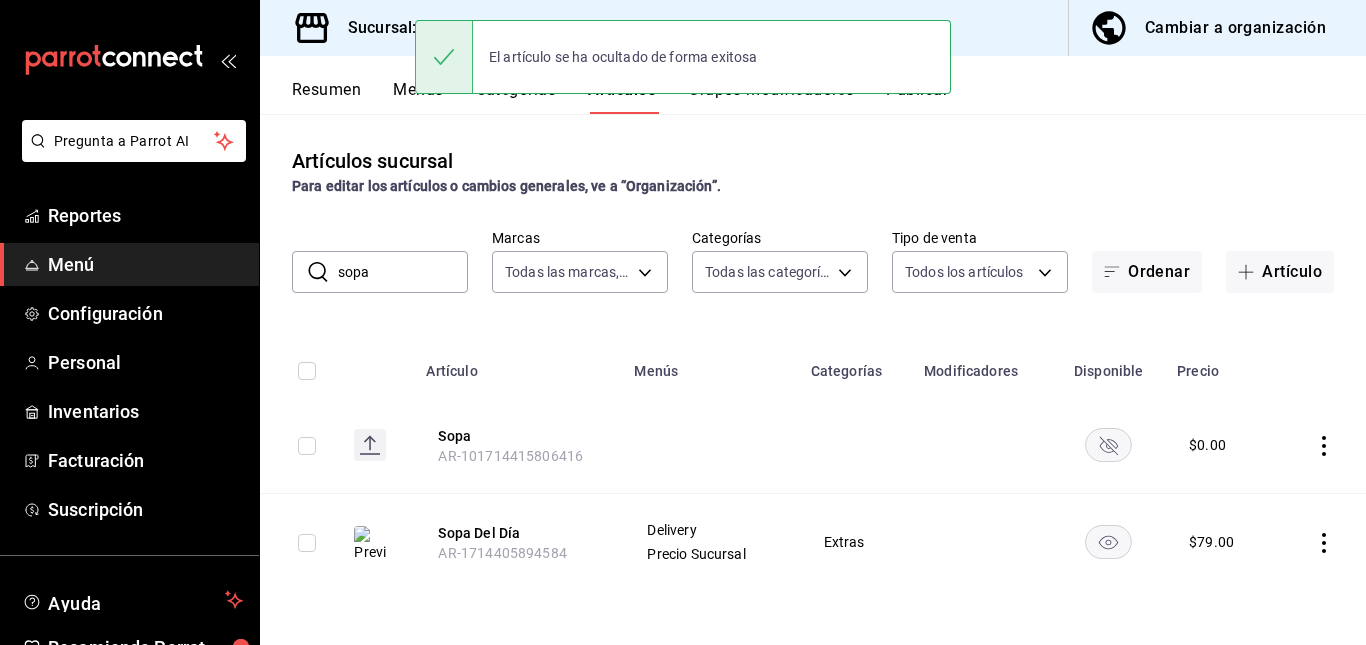
click at [428, 274] on input "sopa" at bounding box center [403, 272] width 130 height 40
type input "s"
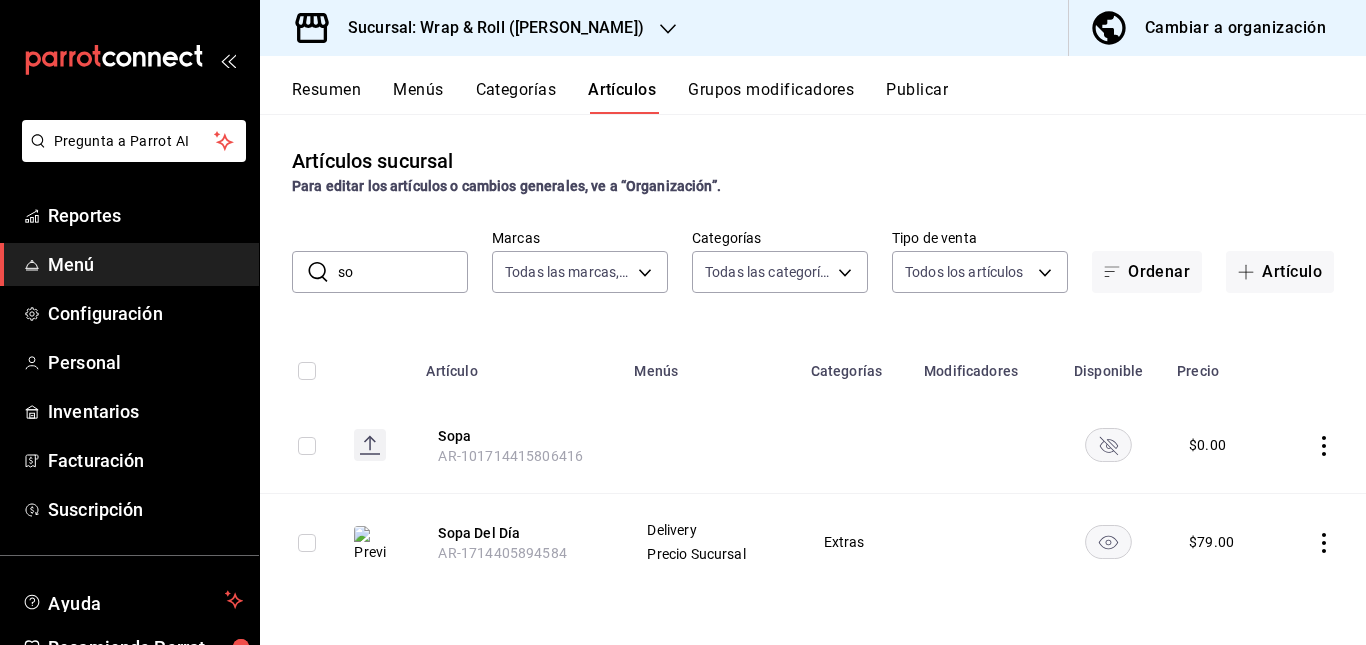
type input "s"
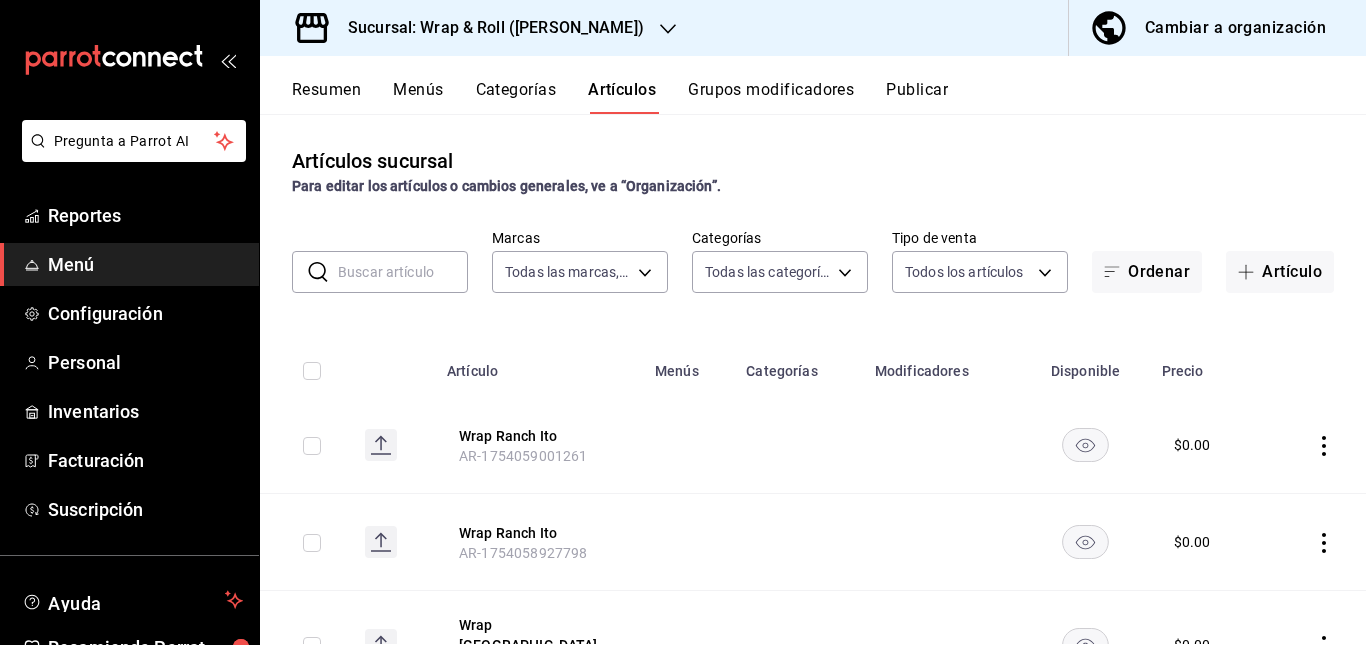
click at [916, 82] on button "Publicar" at bounding box center [917, 97] width 62 height 34
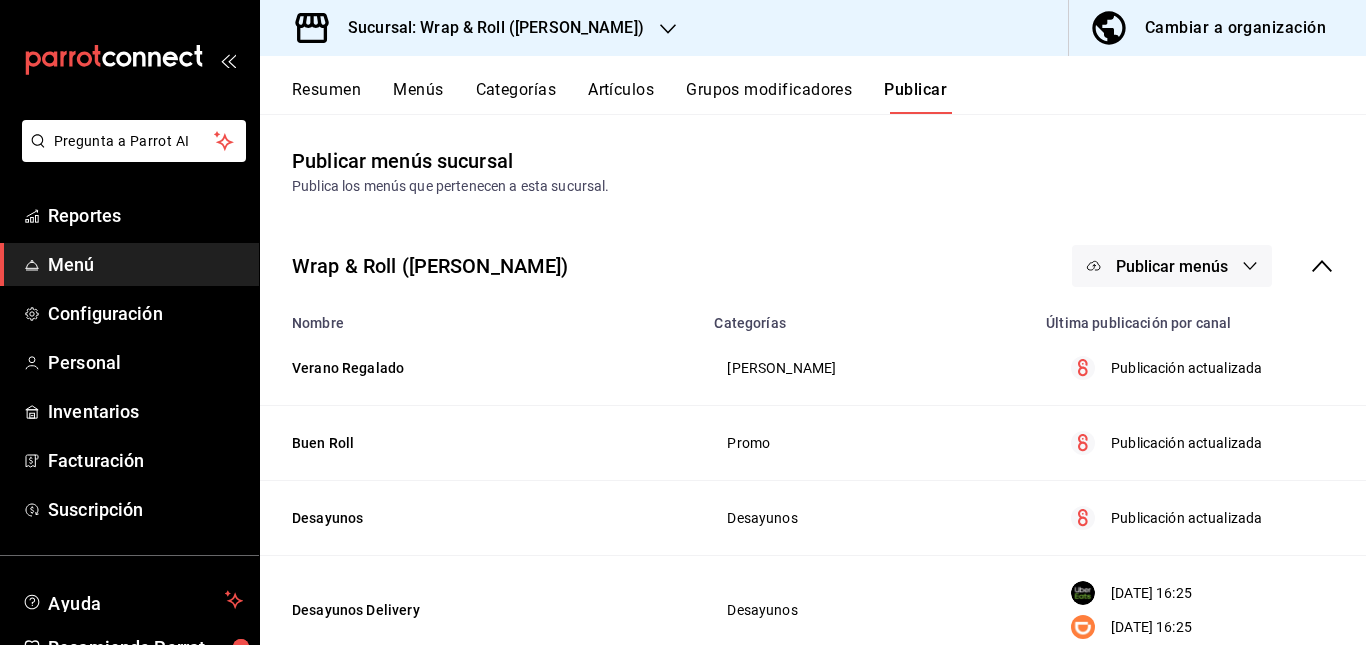
click at [1157, 262] on span "Publicar menús" at bounding box center [1172, 266] width 112 height 19
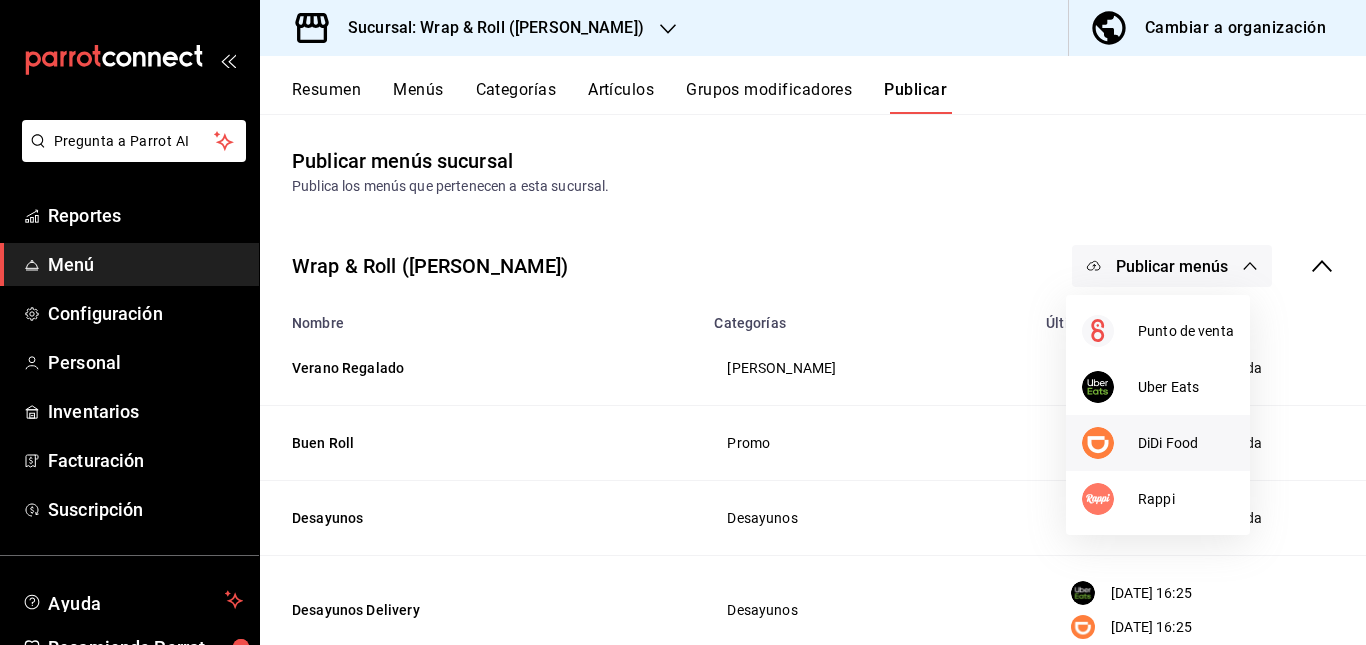
click at [1157, 431] on li "DiDi Food" at bounding box center [1158, 443] width 184 height 56
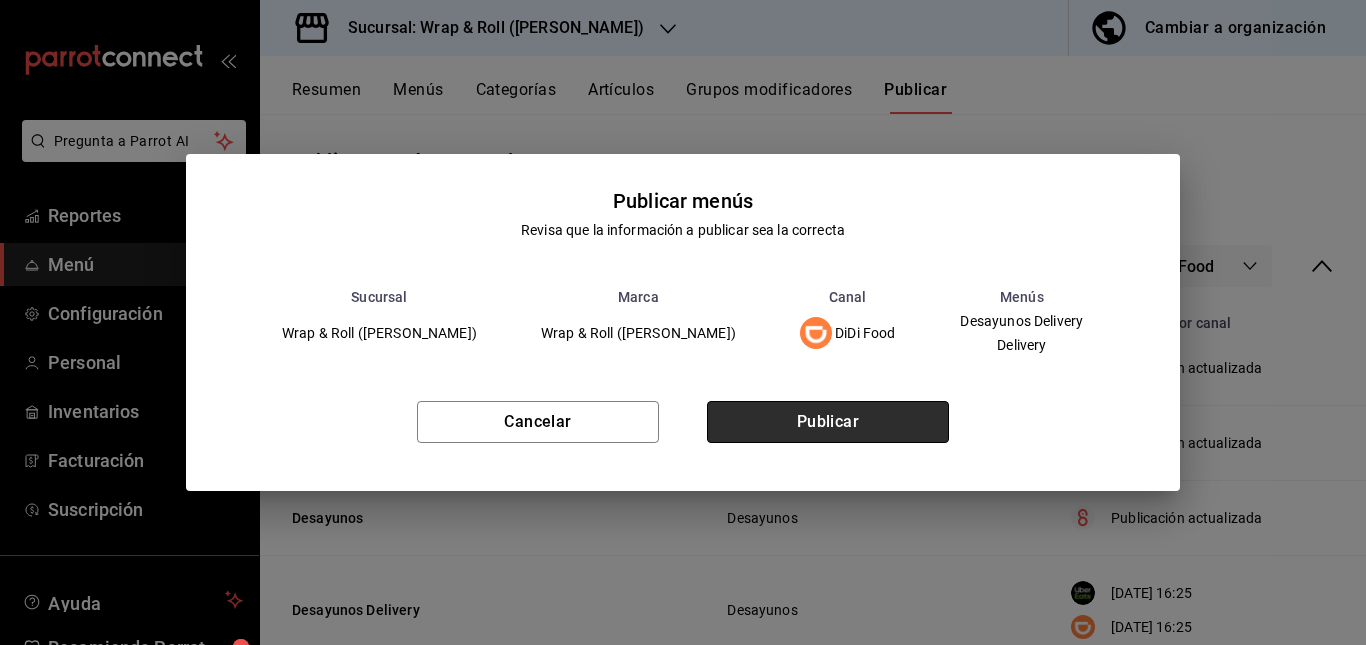
click at [911, 413] on button "Publicar" at bounding box center [828, 422] width 242 height 42
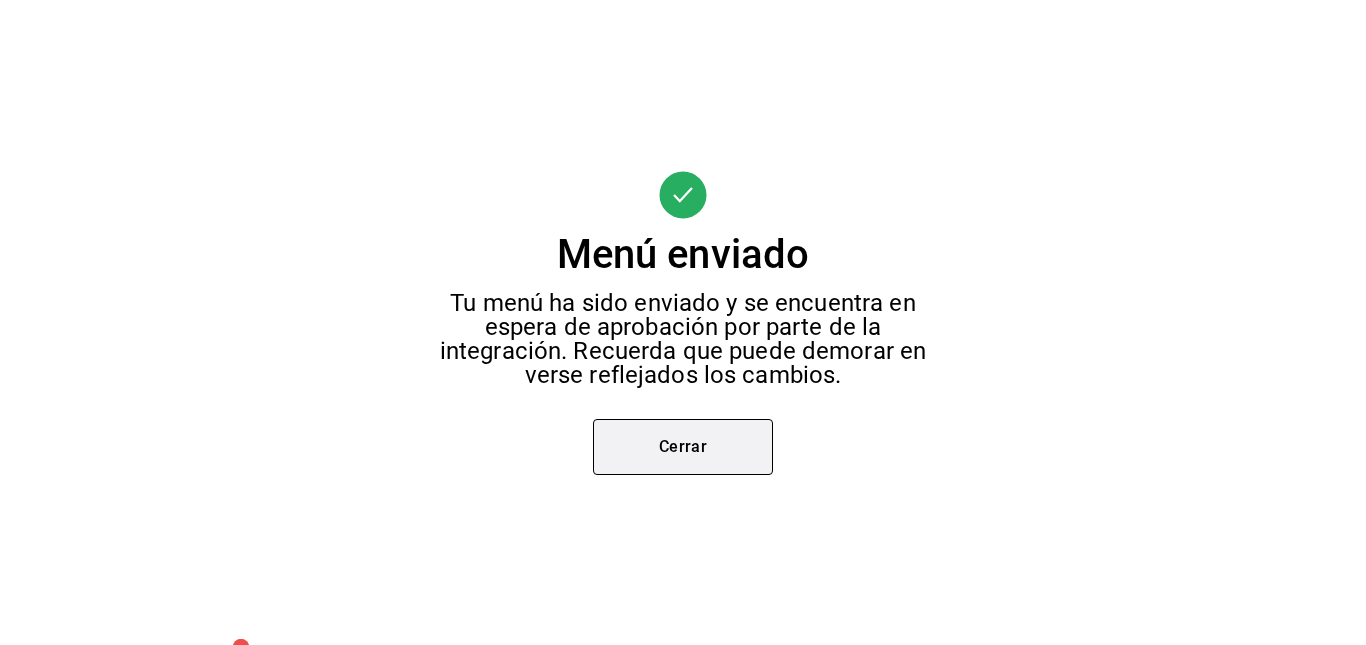
click at [675, 451] on button "Cerrar" at bounding box center [683, 447] width 180 height 56
click at [675, 451] on div "Menú enviado Tu menú ha sido enviado y se encuentra en espera de aprobación por…" at bounding box center [683, 322] width 1366 height 645
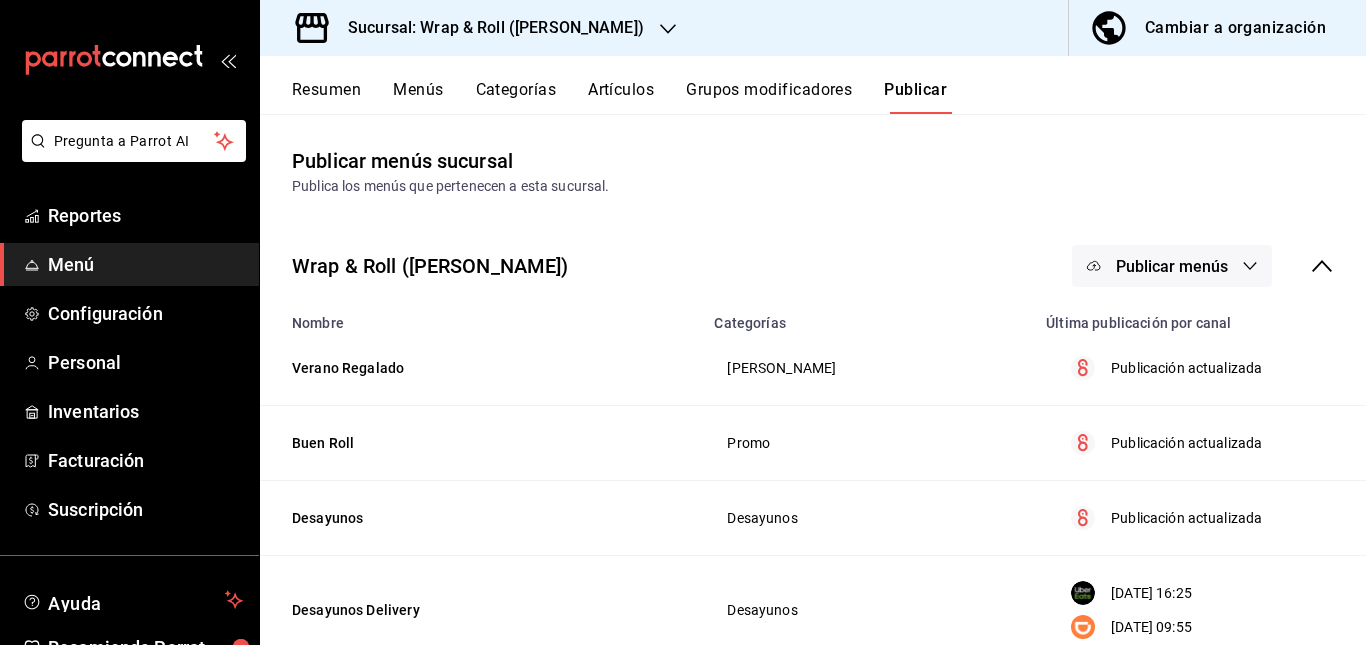
click at [1169, 249] on button "Publicar menús" at bounding box center [1172, 266] width 200 height 42
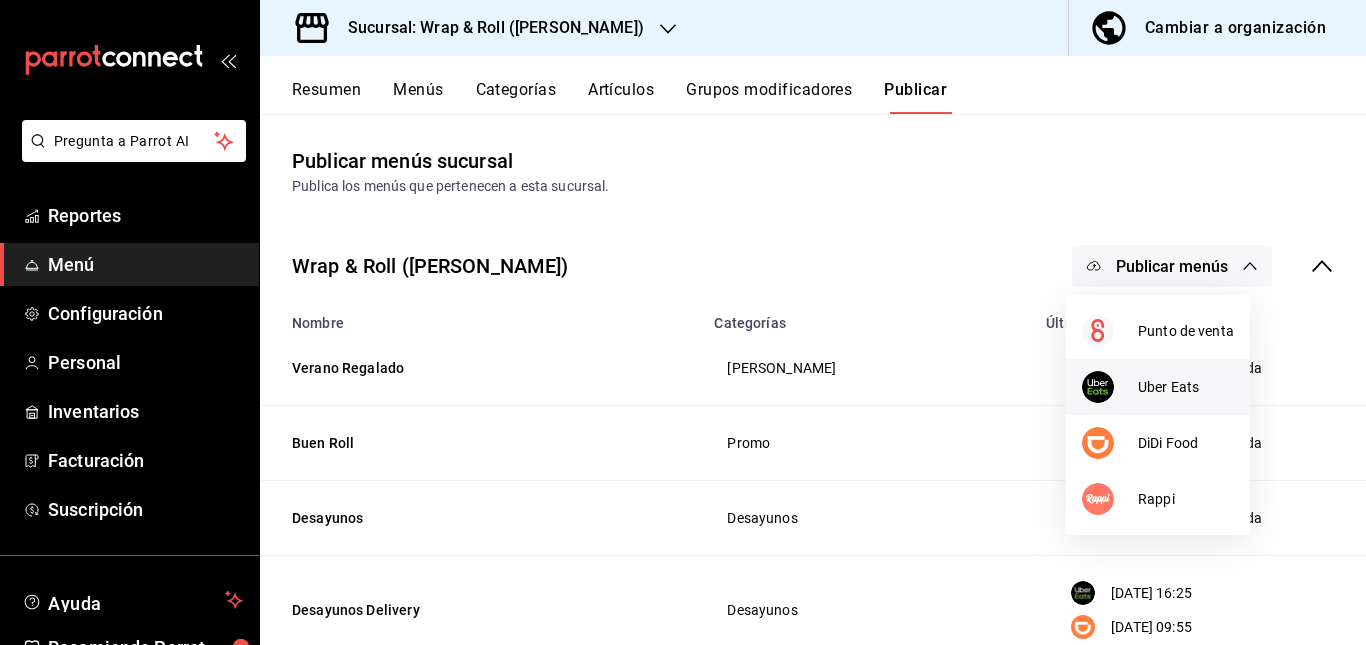
click at [1146, 392] on span "Uber Eats" at bounding box center [1186, 387] width 96 height 21
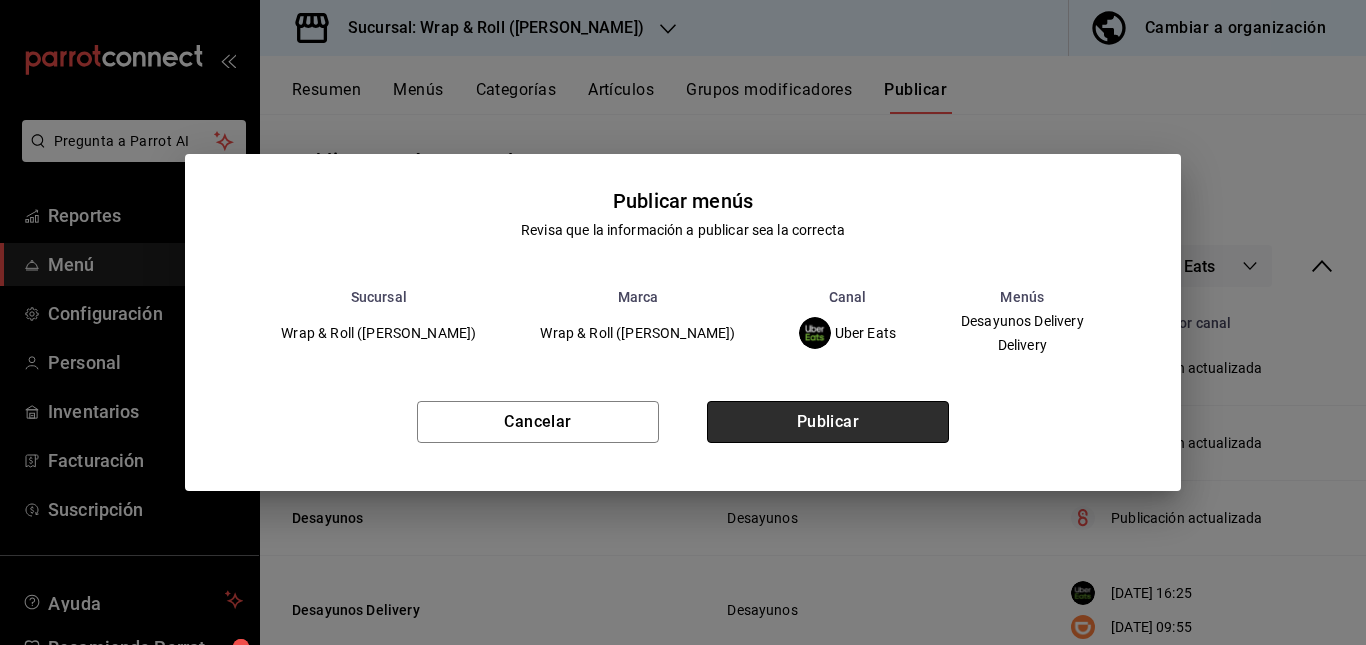
click at [830, 414] on button "Publicar" at bounding box center [828, 422] width 242 height 42
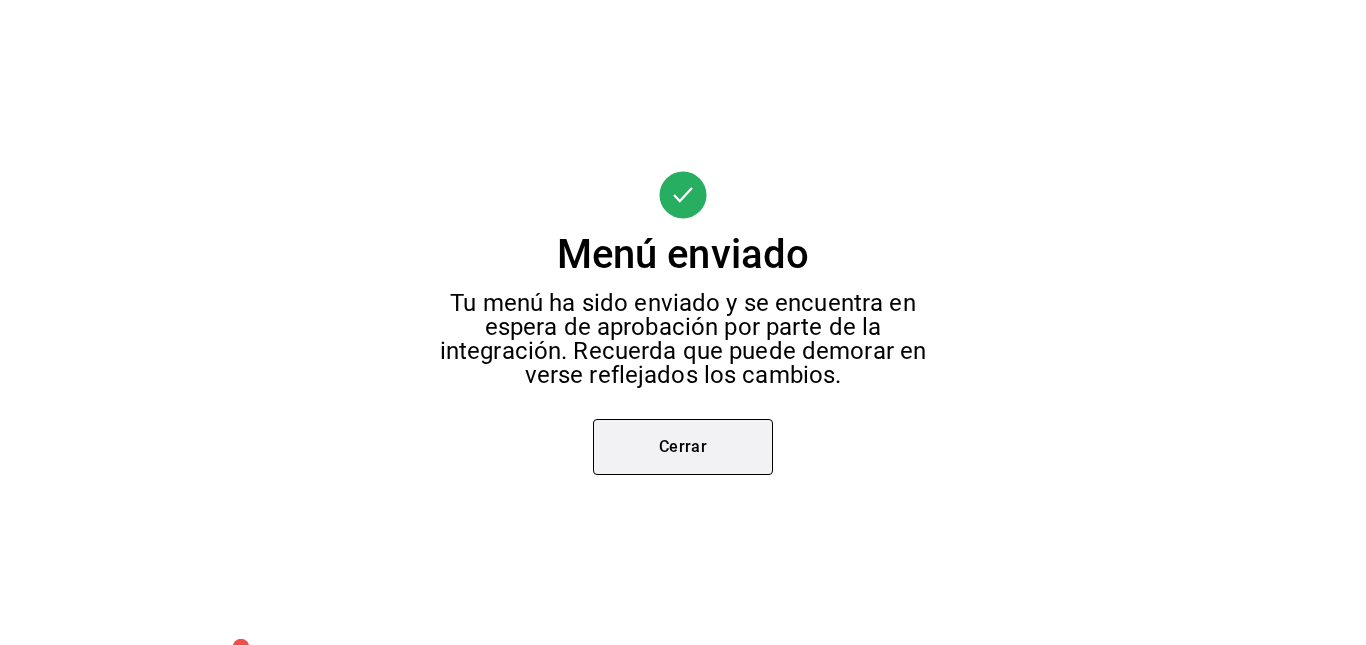
click at [682, 447] on button "Cerrar" at bounding box center [683, 447] width 180 height 56
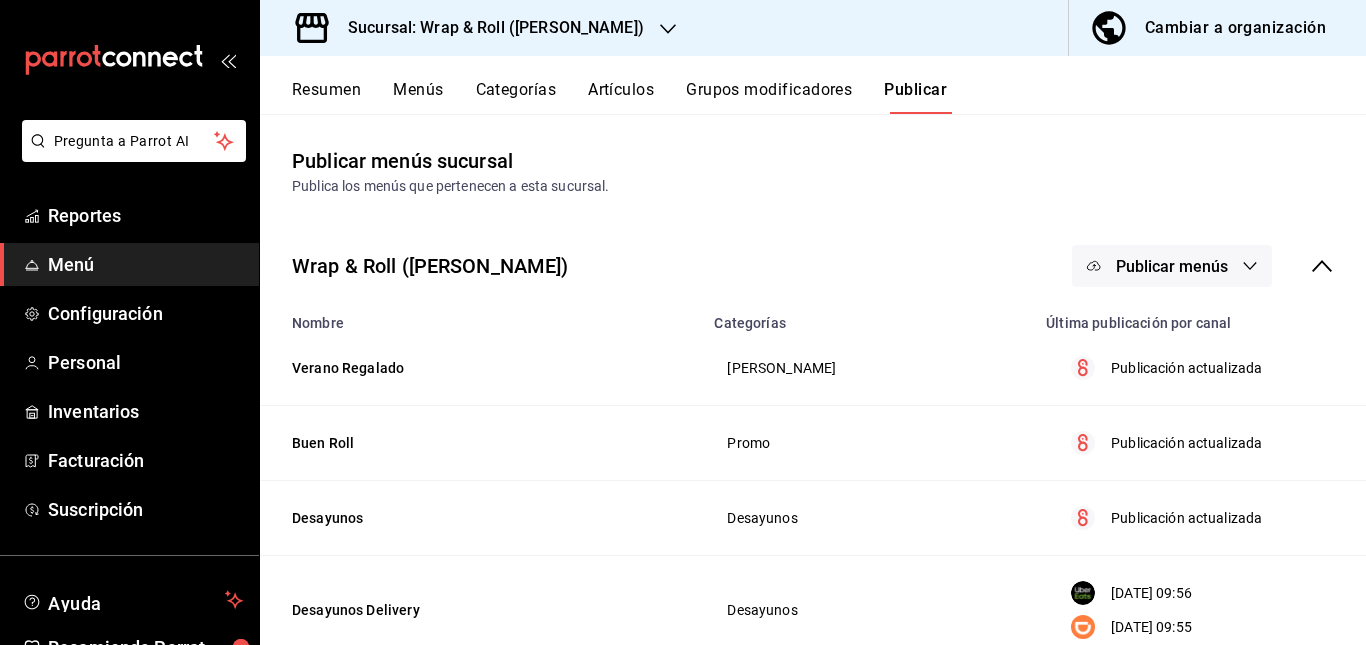
click at [1153, 257] on span "Publicar menús" at bounding box center [1172, 266] width 112 height 19
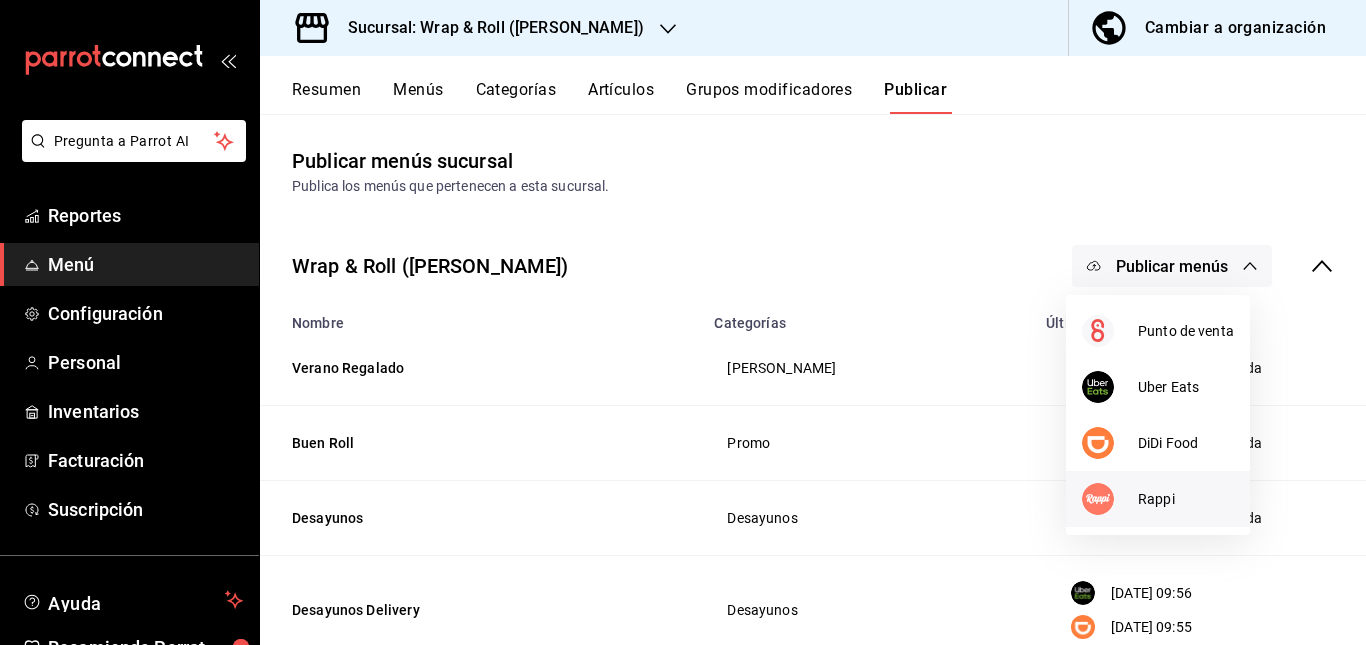
click at [1141, 495] on span "Rappi" at bounding box center [1186, 499] width 96 height 21
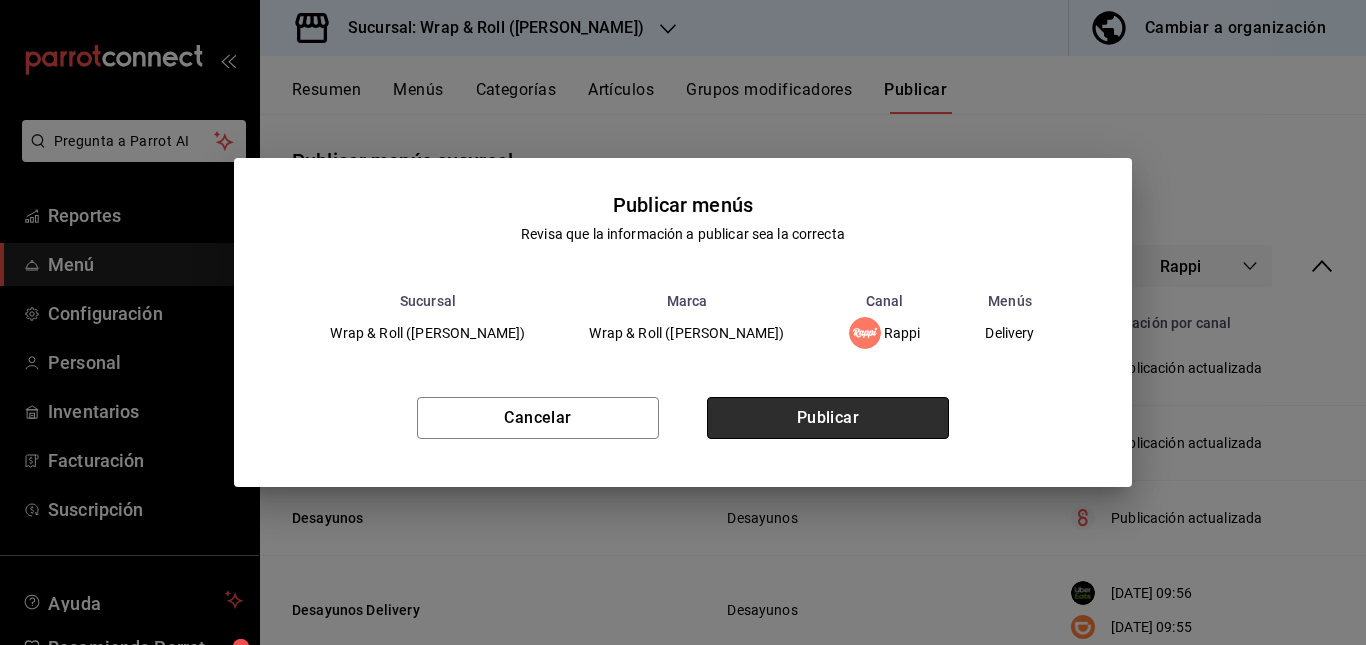
click at [877, 412] on button "Publicar" at bounding box center [828, 418] width 242 height 42
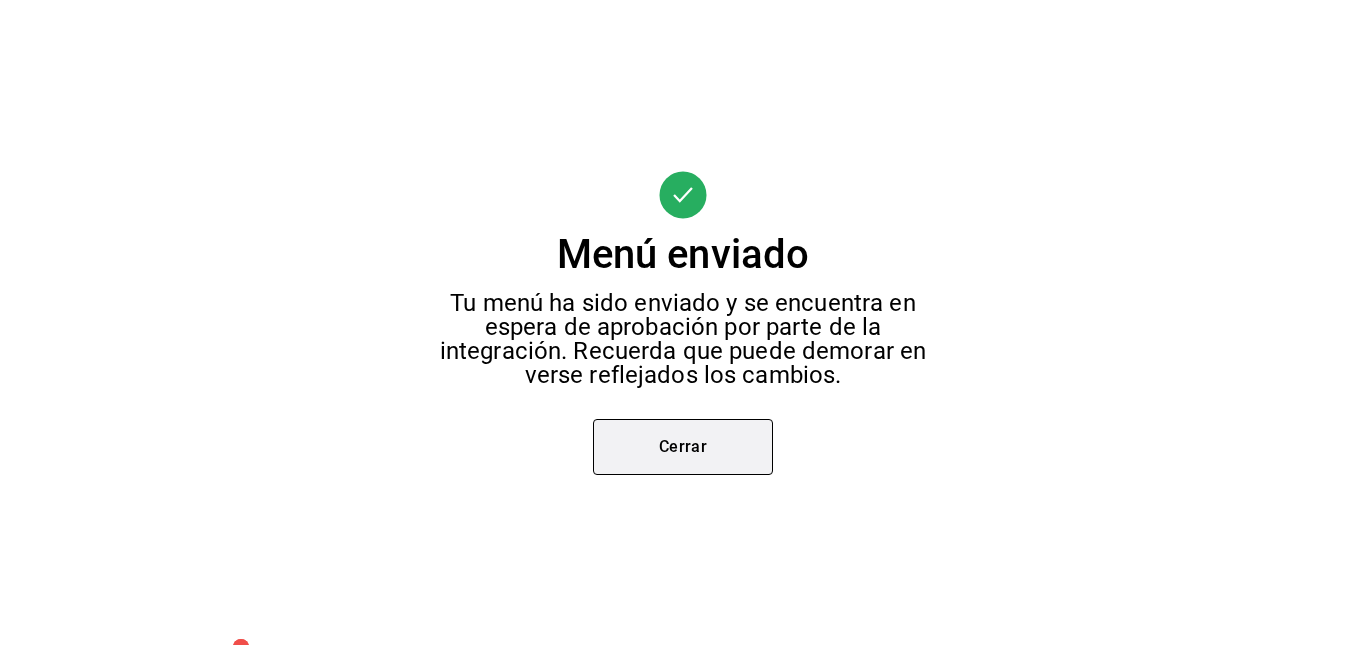
click at [686, 451] on button "Cerrar" at bounding box center [683, 447] width 180 height 56
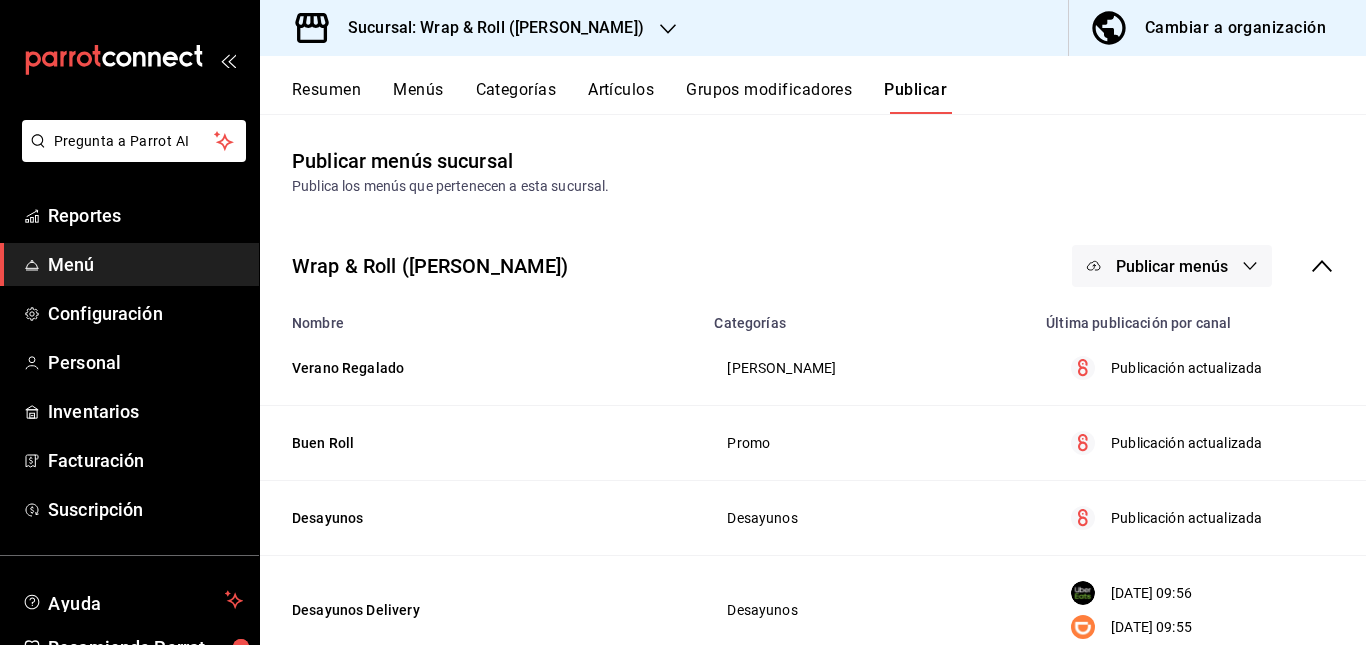
click at [620, 269] on div "Wrap & Roll (Benito Juarez) Publicar menús" at bounding box center [813, 266] width 1106 height 74
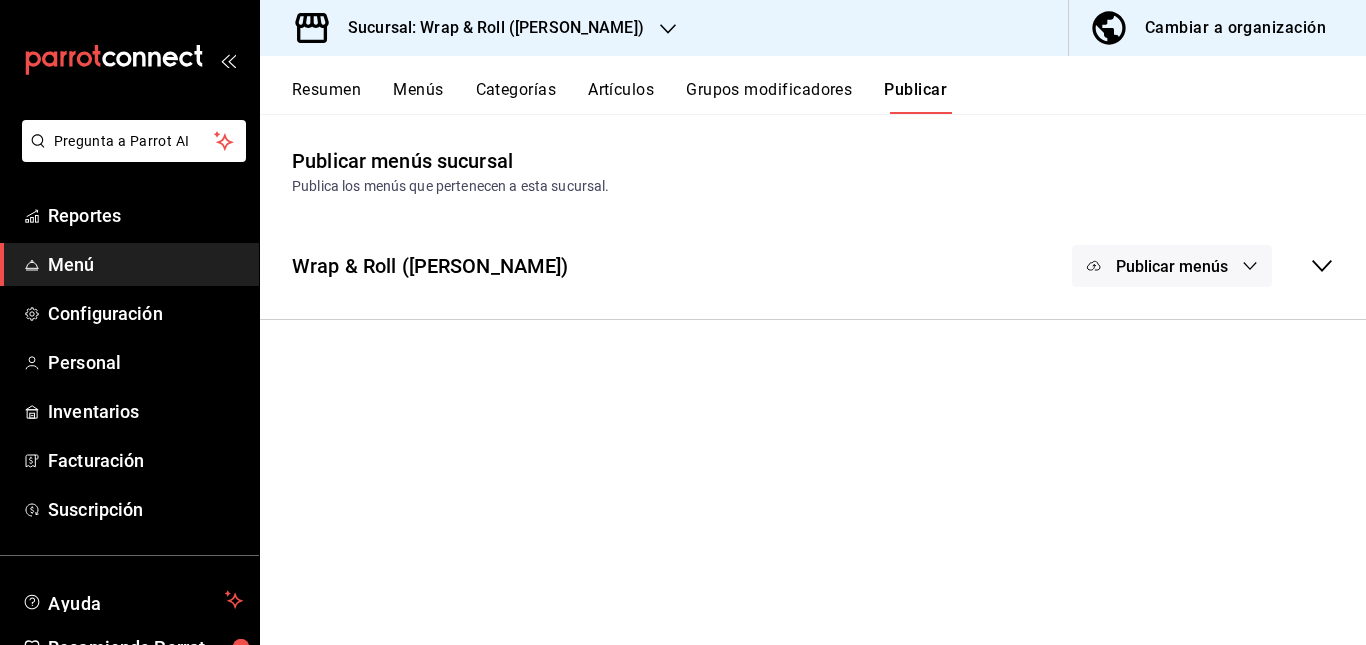
click at [699, 289] on div "Wrap & Roll (Benito Juarez) Publicar menús" at bounding box center [813, 266] width 1106 height 74
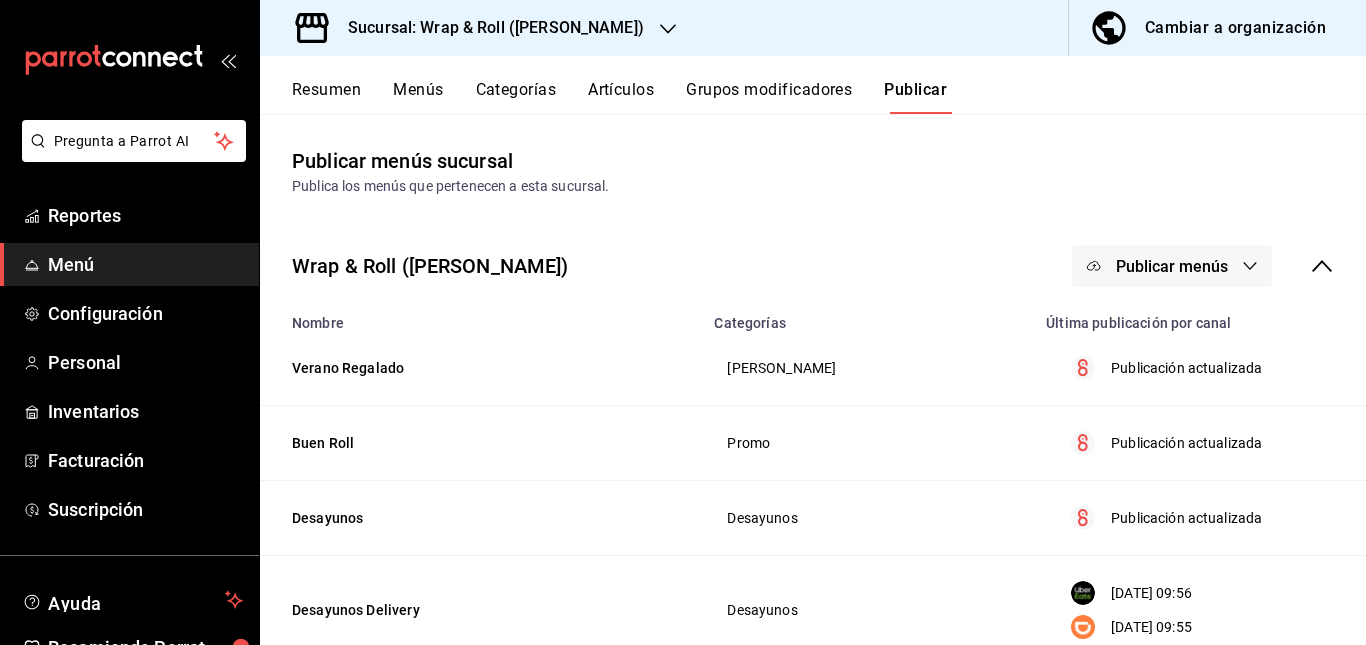
click at [587, 37] on h3 "Sucursal: Wrap & Roll (Benito Juarez)" at bounding box center [488, 28] width 312 height 24
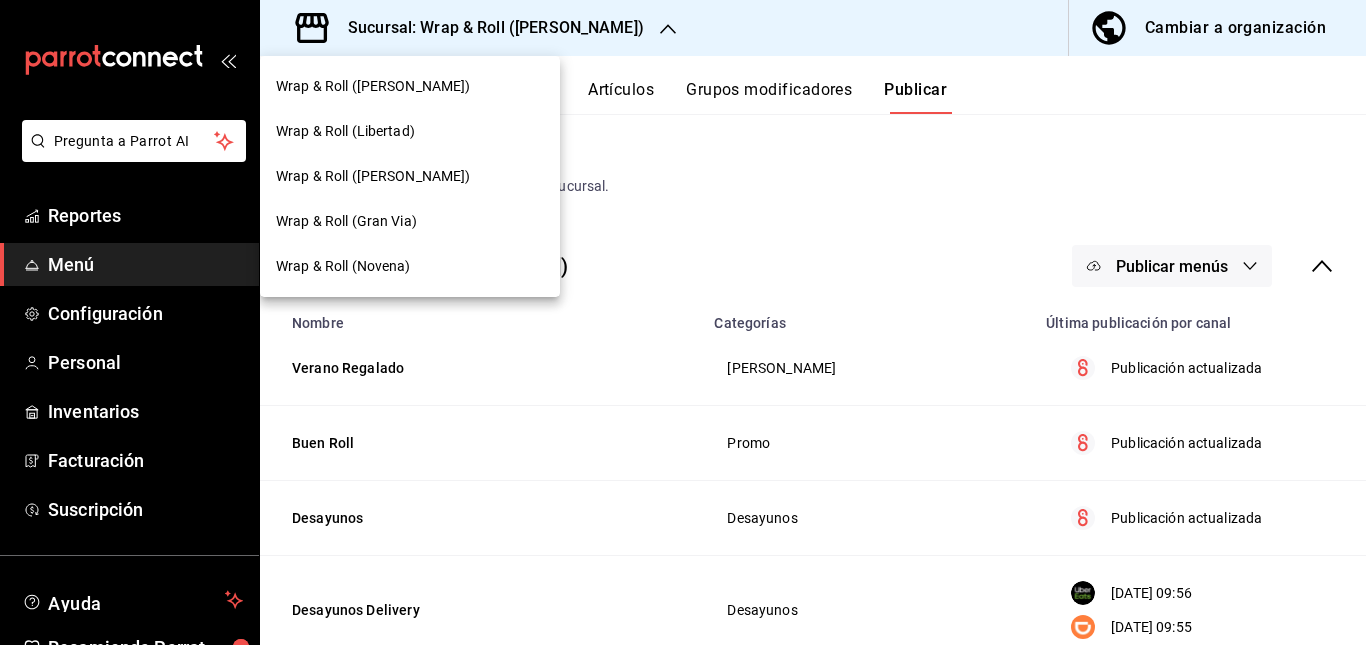
click at [490, 94] on div "Wrap & Roll ([PERSON_NAME])" at bounding box center [410, 86] width 268 height 21
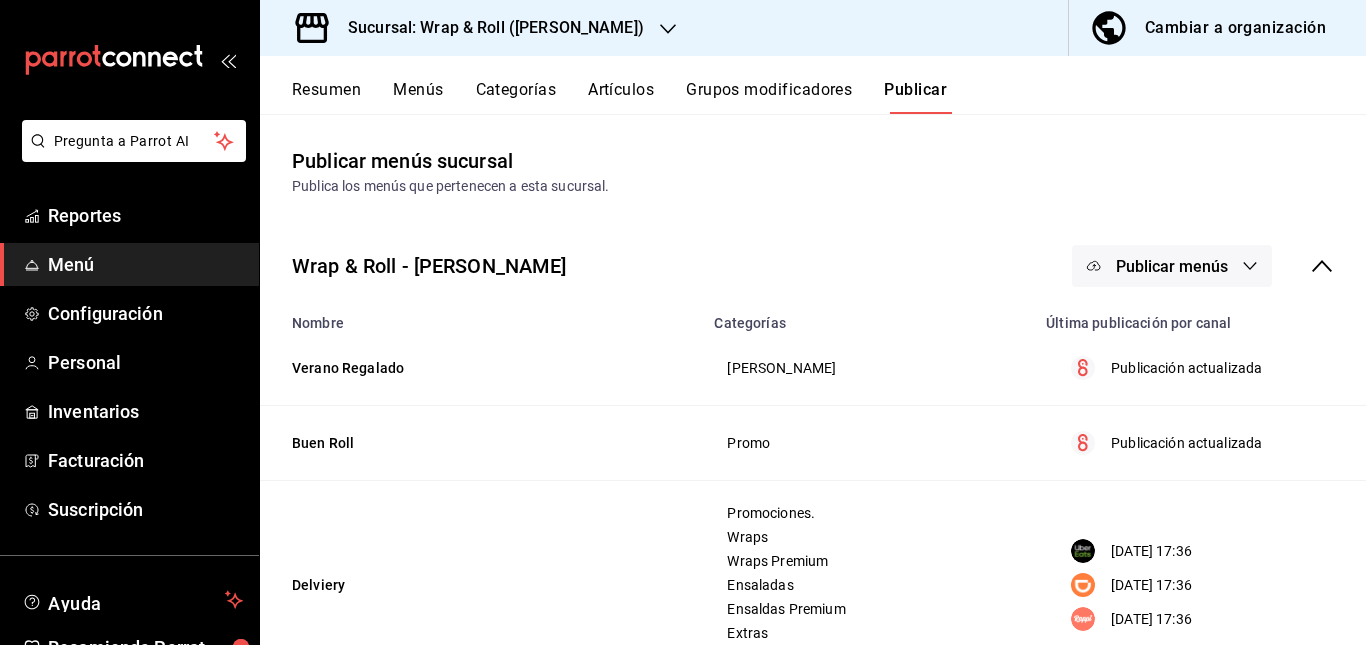
click at [336, 92] on button "Resumen" at bounding box center [326, 97] width 69 height 34
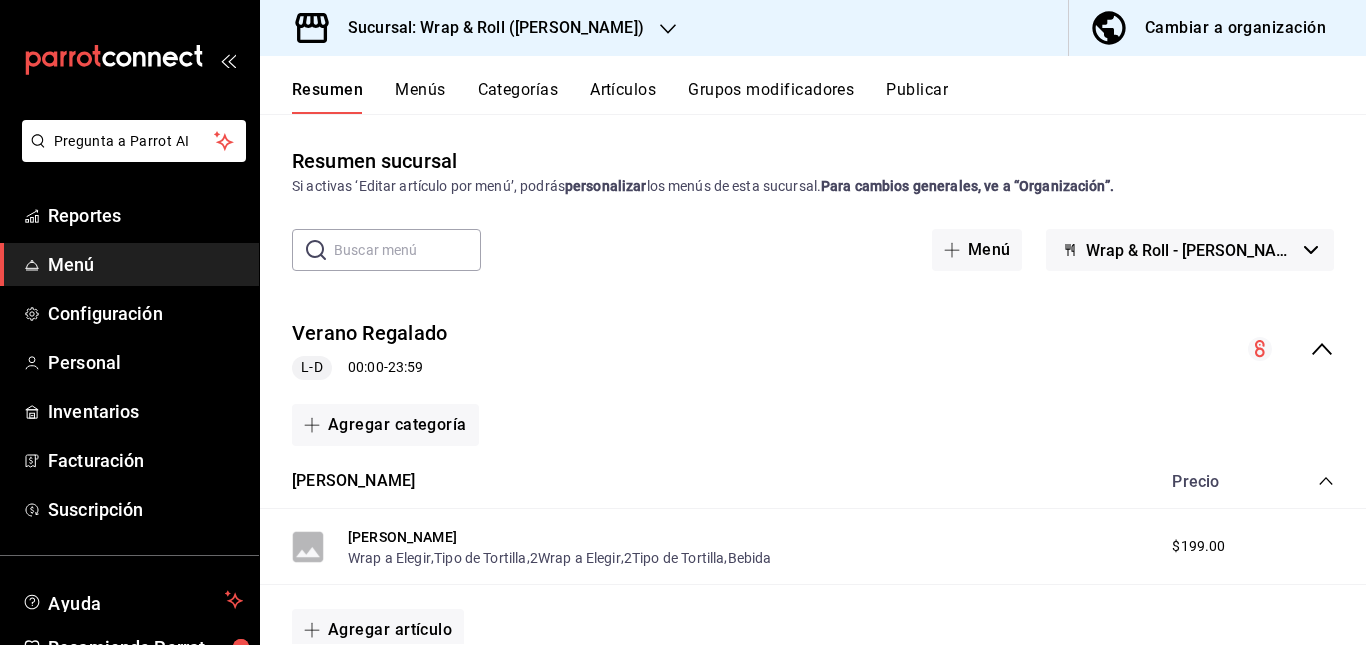
click at [620, 342] on div "Verano [PERSON_NAME] 00:00 - 23:59" at bounding box center [813, 349] width 1106 height 93
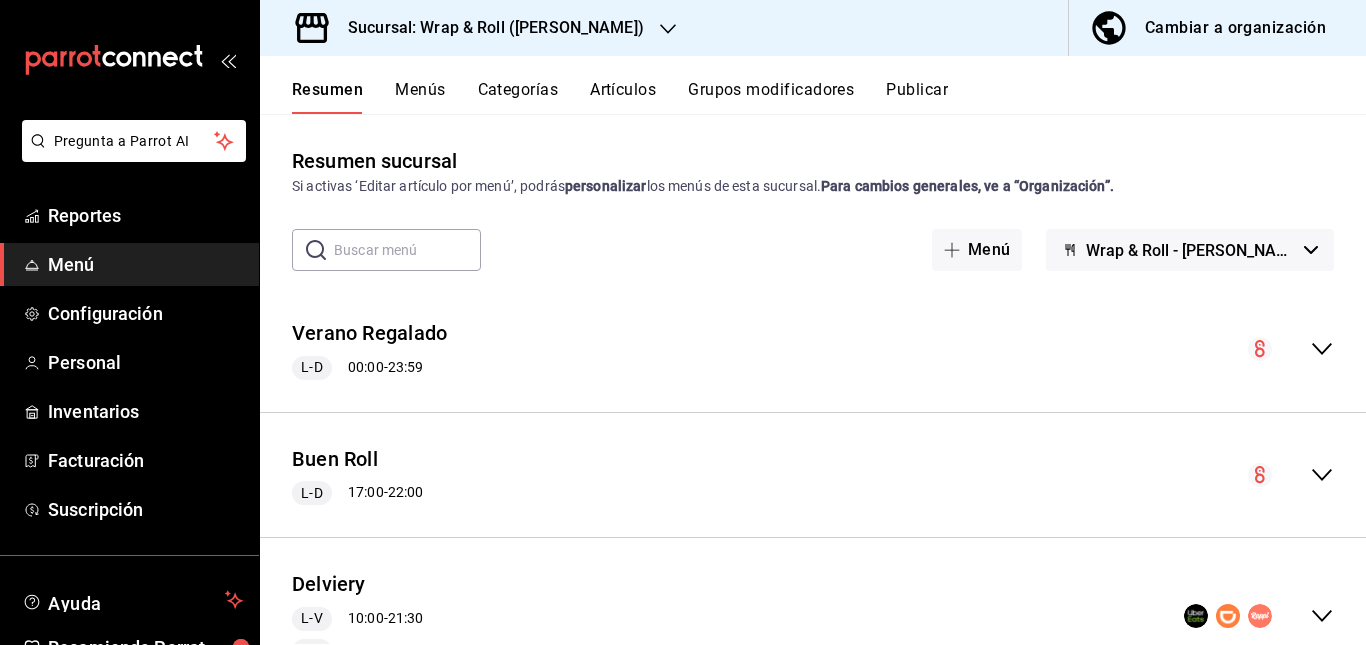
scroll to position [217, 0]
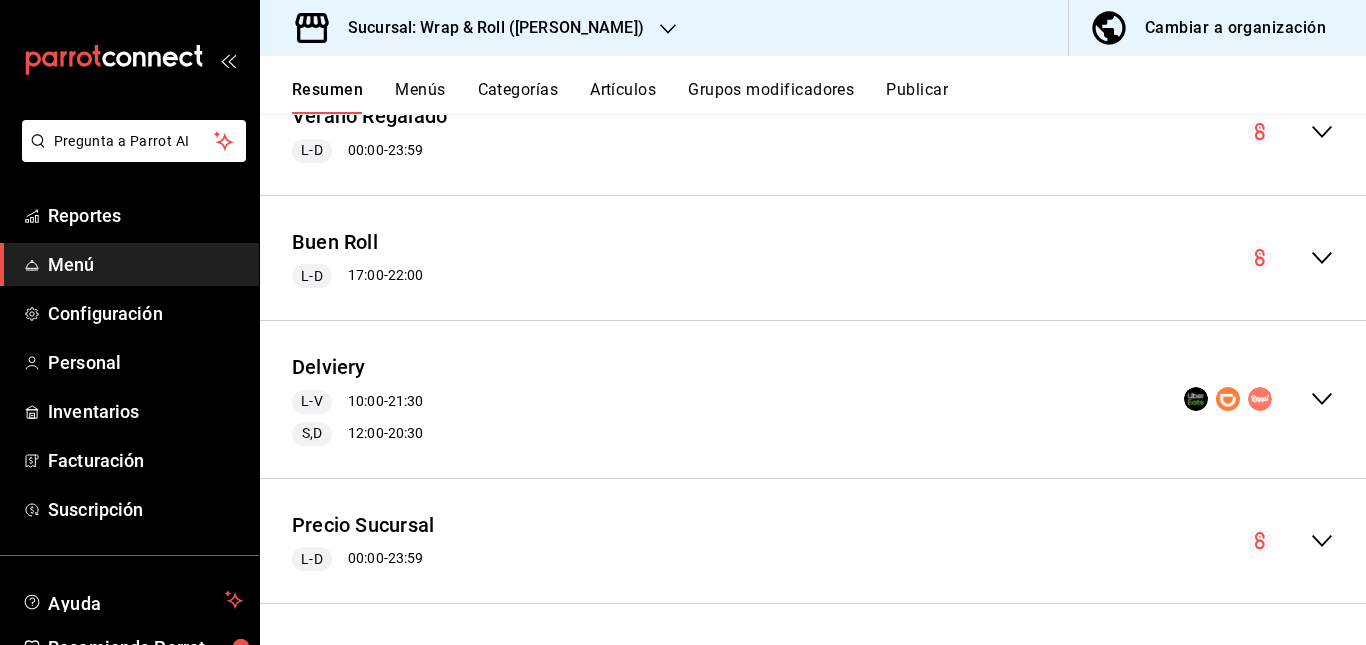
click at [581, 374] on div "Delviery L-V 10:00 - 21:30 S,D 12:00 - 20:30" at bounding box center [813, 399] width 1106 height 125
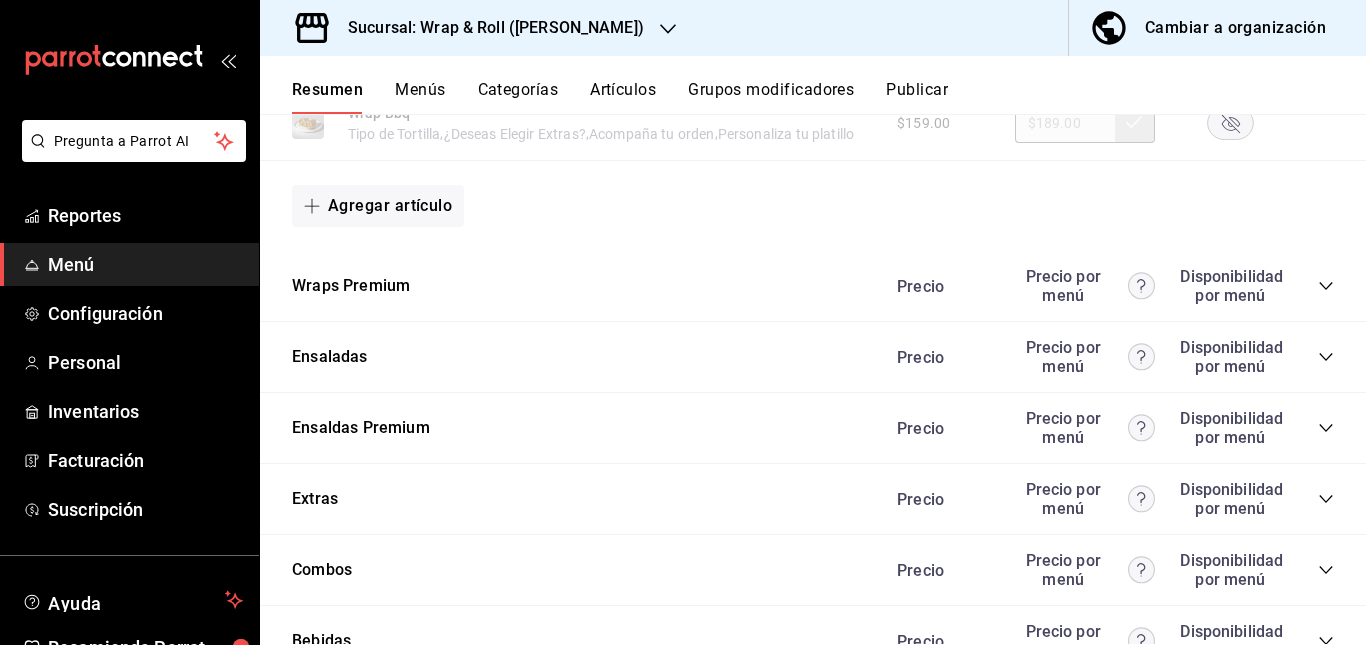
scroll to position [1640, 0]
click at [1208, 138] on rect "button" at bounding box center [1231, 121] width 46 height 33
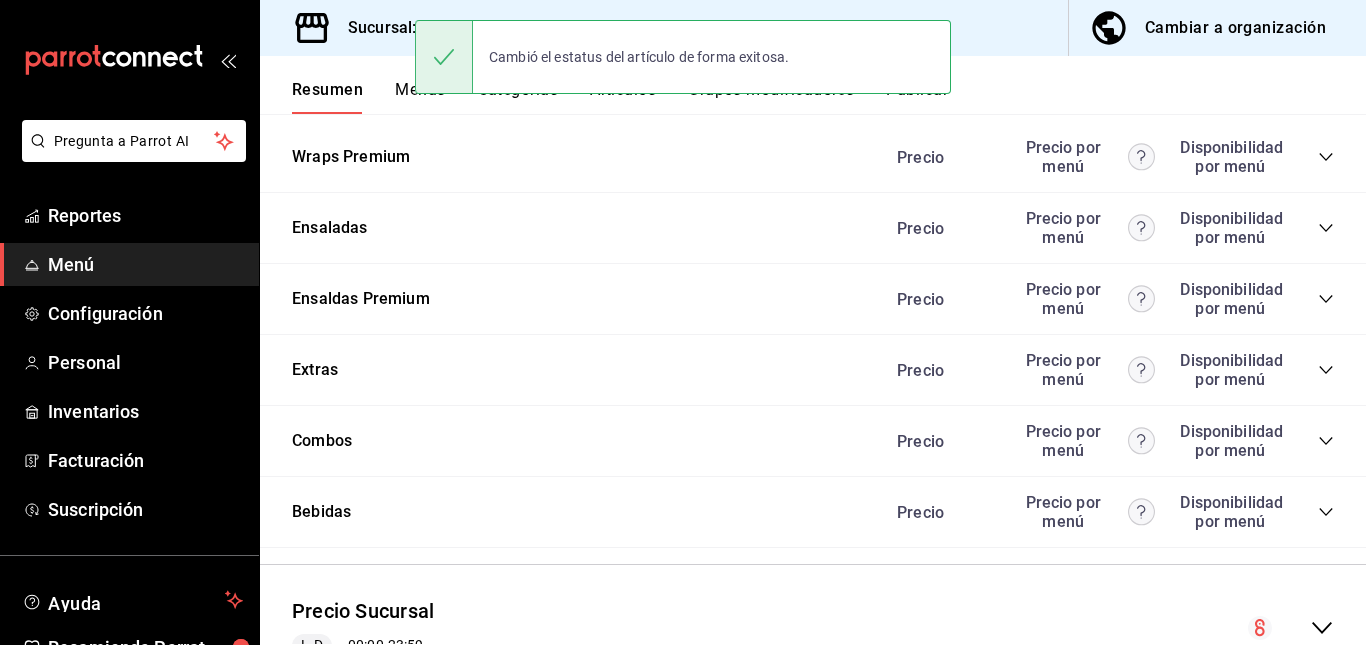
scroll to position [1769, 0]
click at [1318, 164] on icon "collapse-category-row" at bounding box center [1326, 156] width 16 height 16
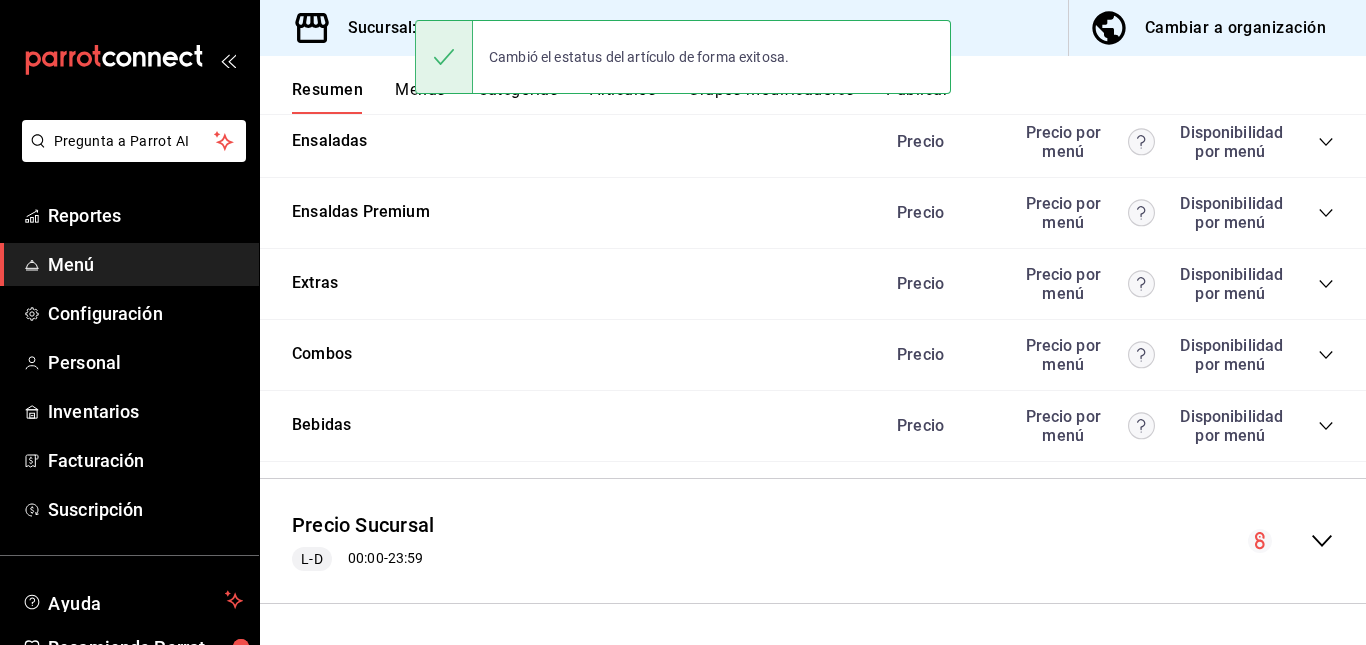
scroll to position [2273, 0]
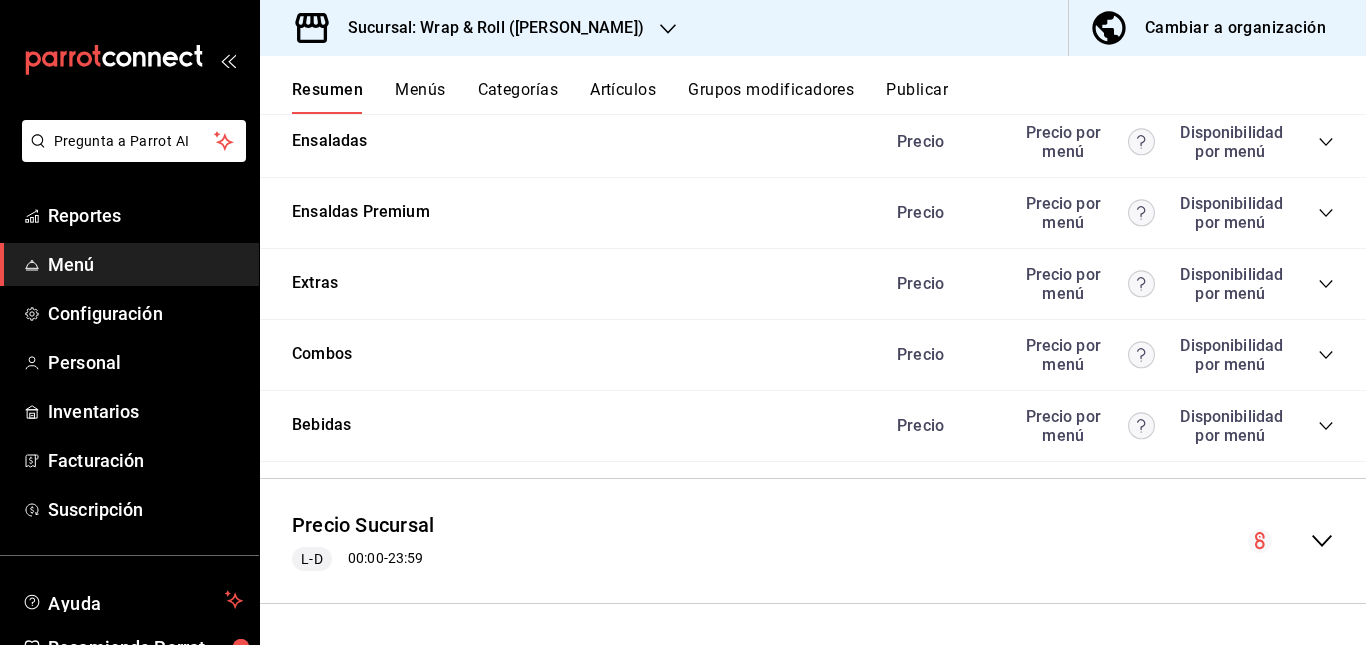
click at [1318, 150] on icon "collapse-category-row" at bounding box center [1326, 142] width 16 height 16
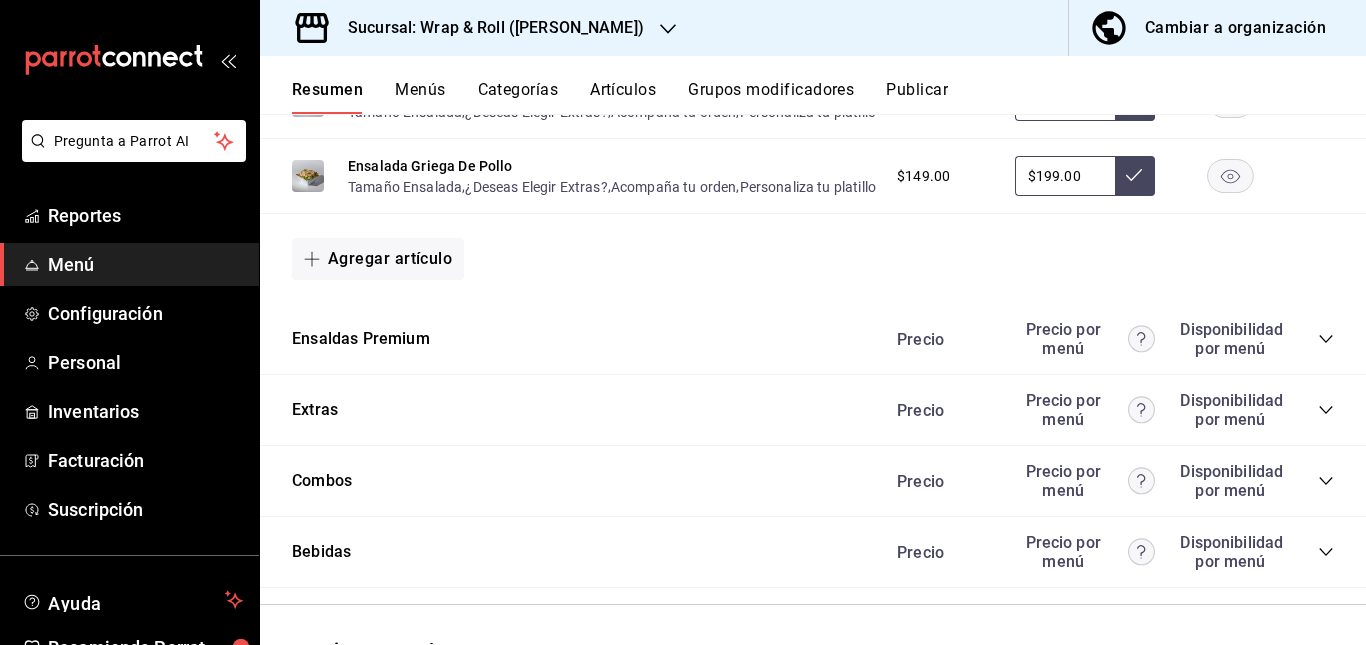
scroll to position [2813, 0]
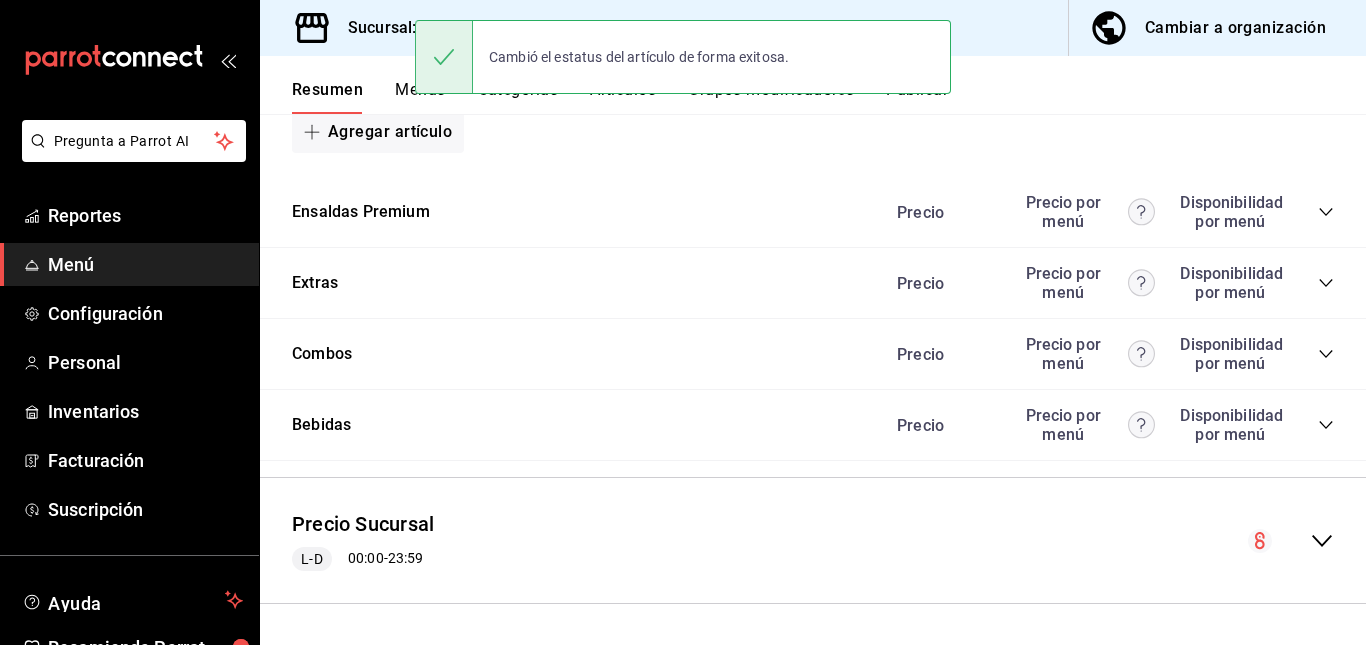
scroll to position [3333, 0]
click at [1318, 220] on icon "collapse-category-row" at bounding box center [1326, 212] width 16 height 16
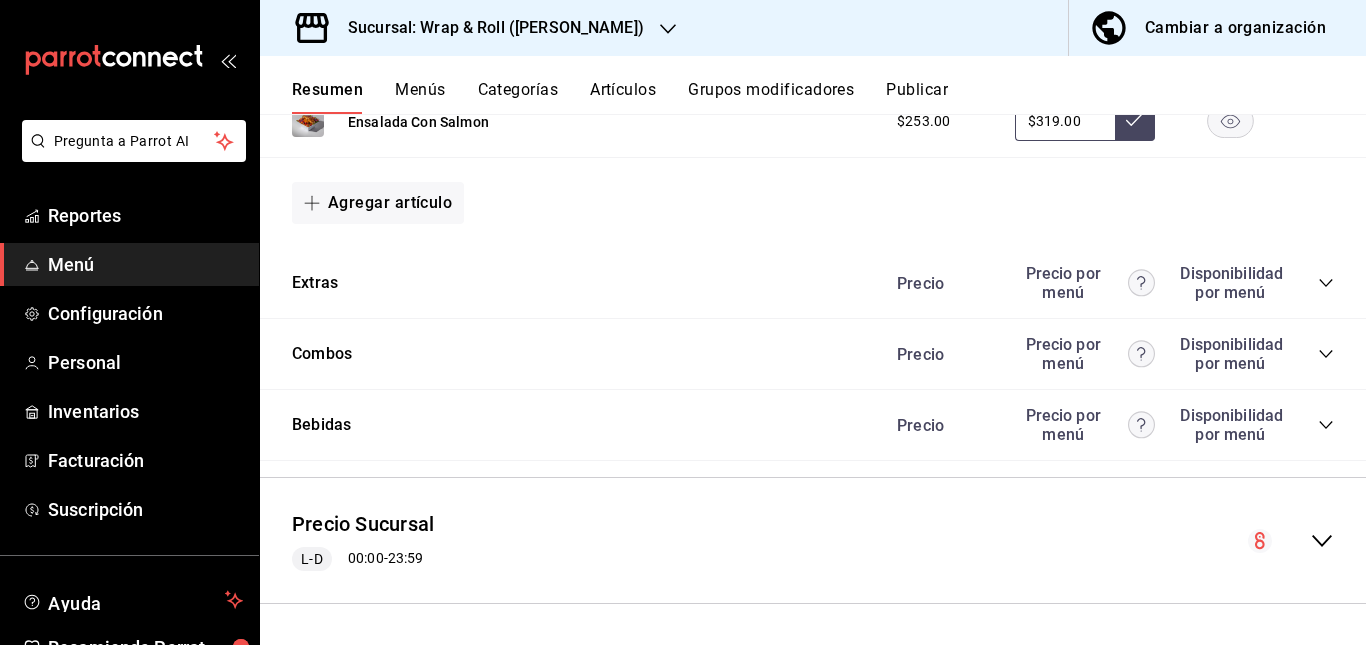
scroll to position [3523, 0]
click at [1319, 287] on icon "collapse-category-row" at bounding box center [1325, 283] width 13 height 8
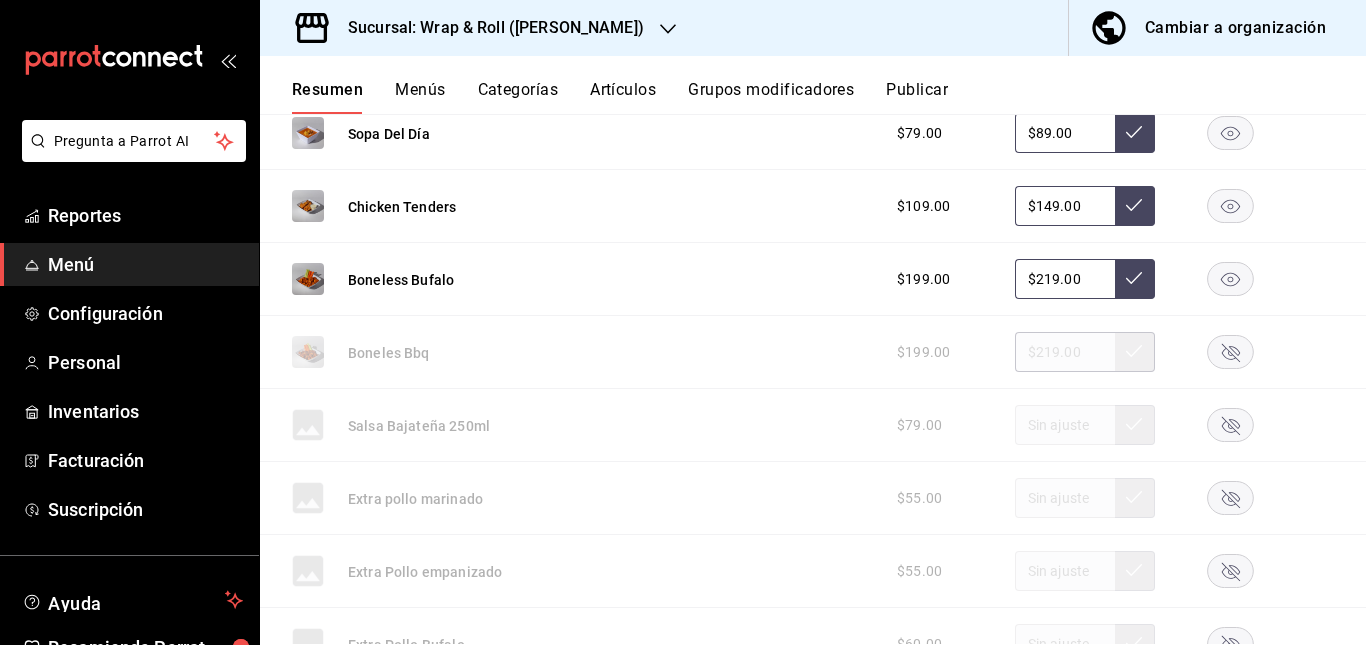
scroll to position [3859, 0]
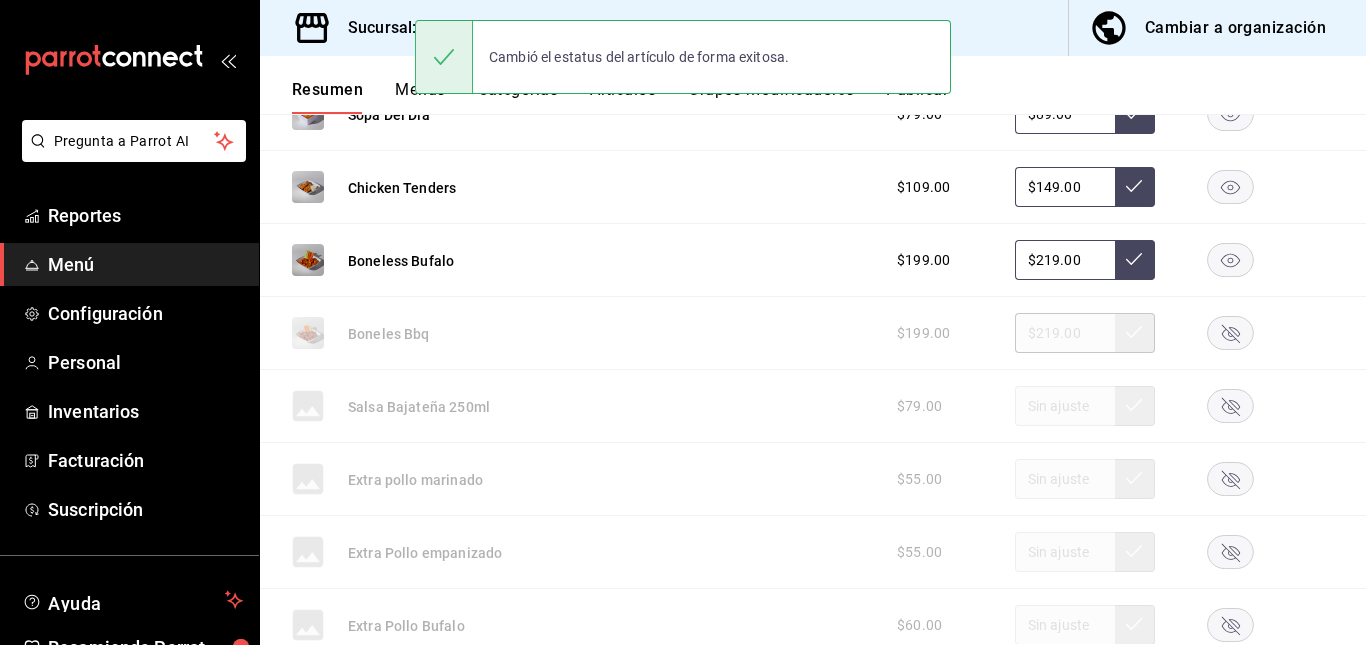
click at [1210, 57] on rect "button" at bounding box center [1231, 40] width 46 height 33
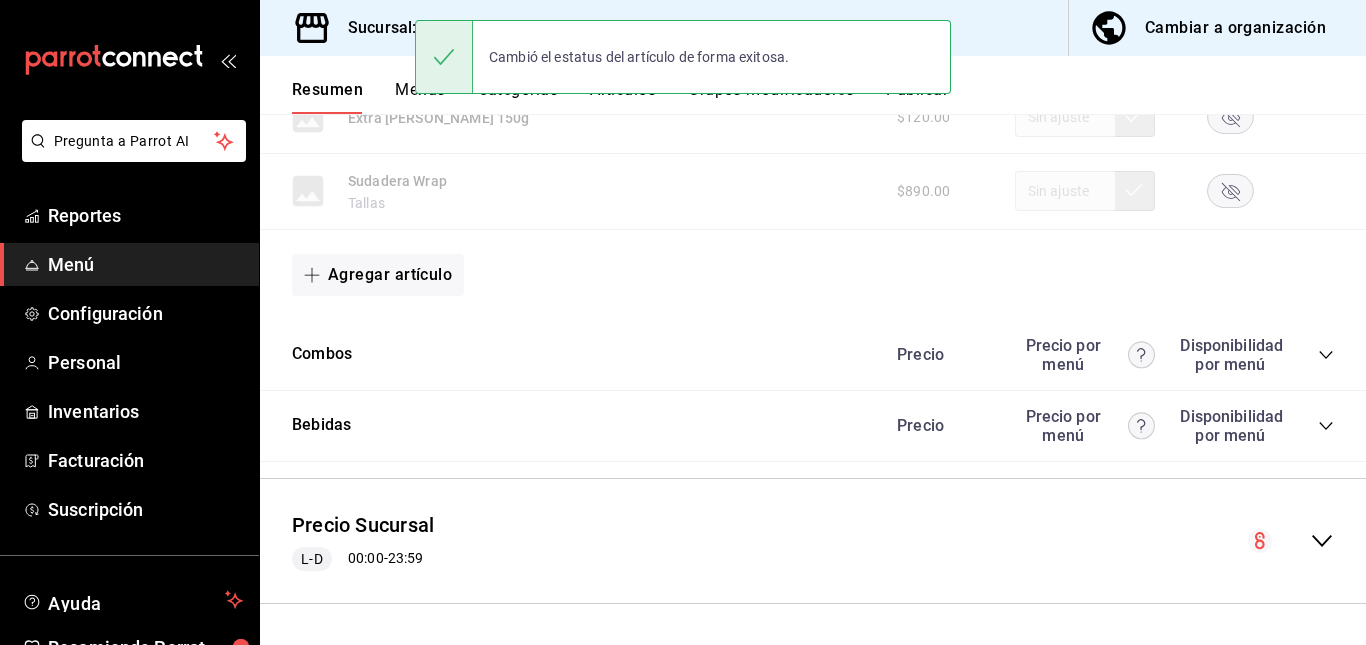
scroll to position [5158, 0]
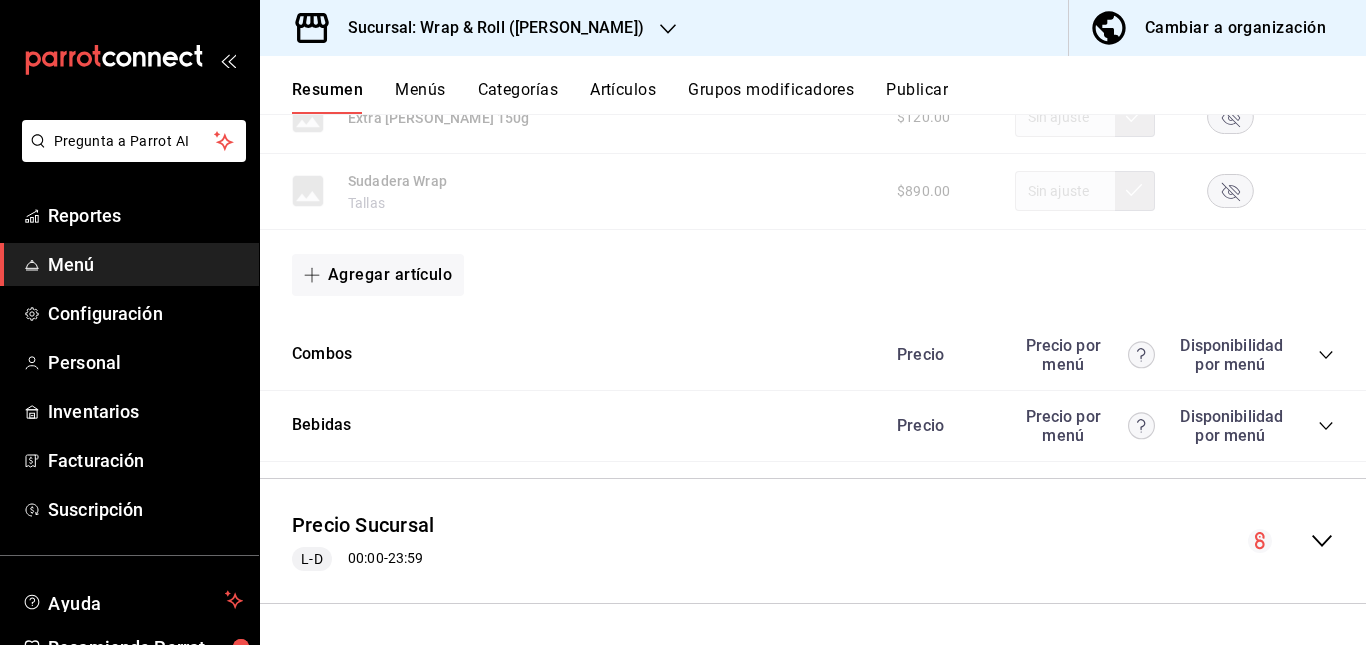
click at [1318, 354] on icon "collapse-category-row" at bounding box center [1326, 355] width 16 height 16
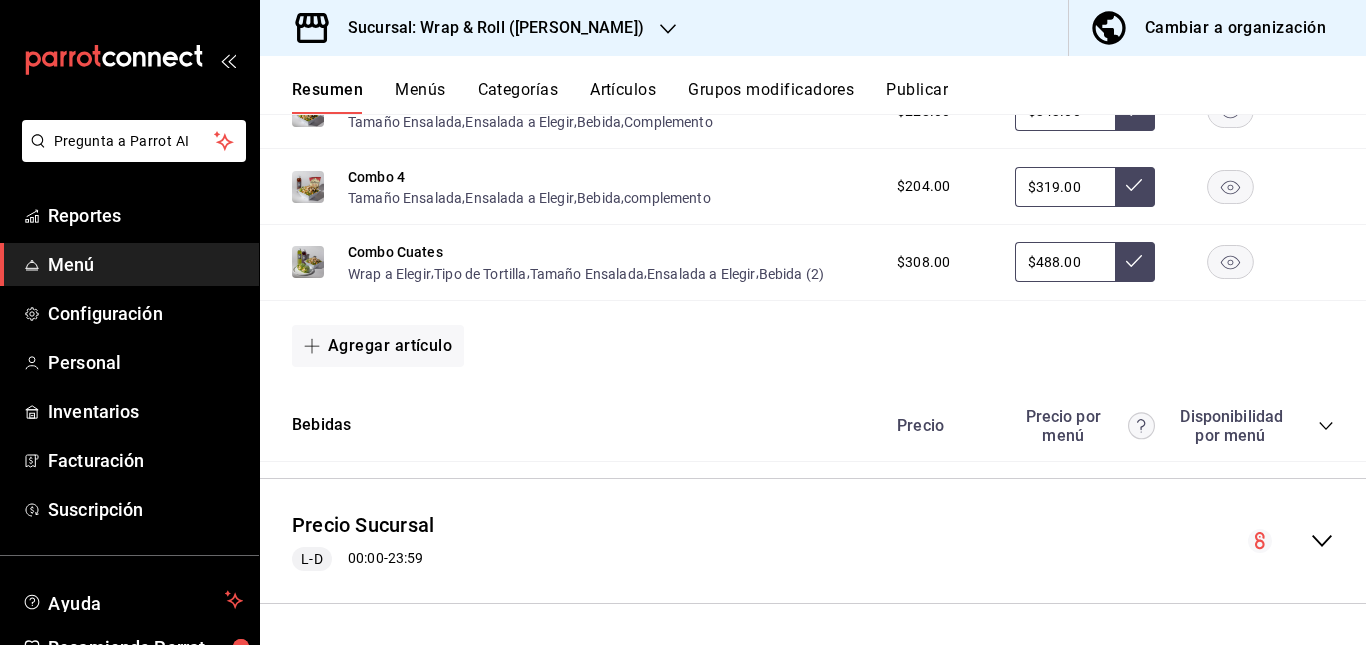
scroll to position [5626, 0]
click at [1318, 421] on icon "collapse-category-row" at bounding box center [1326, 426] width 16 height 16
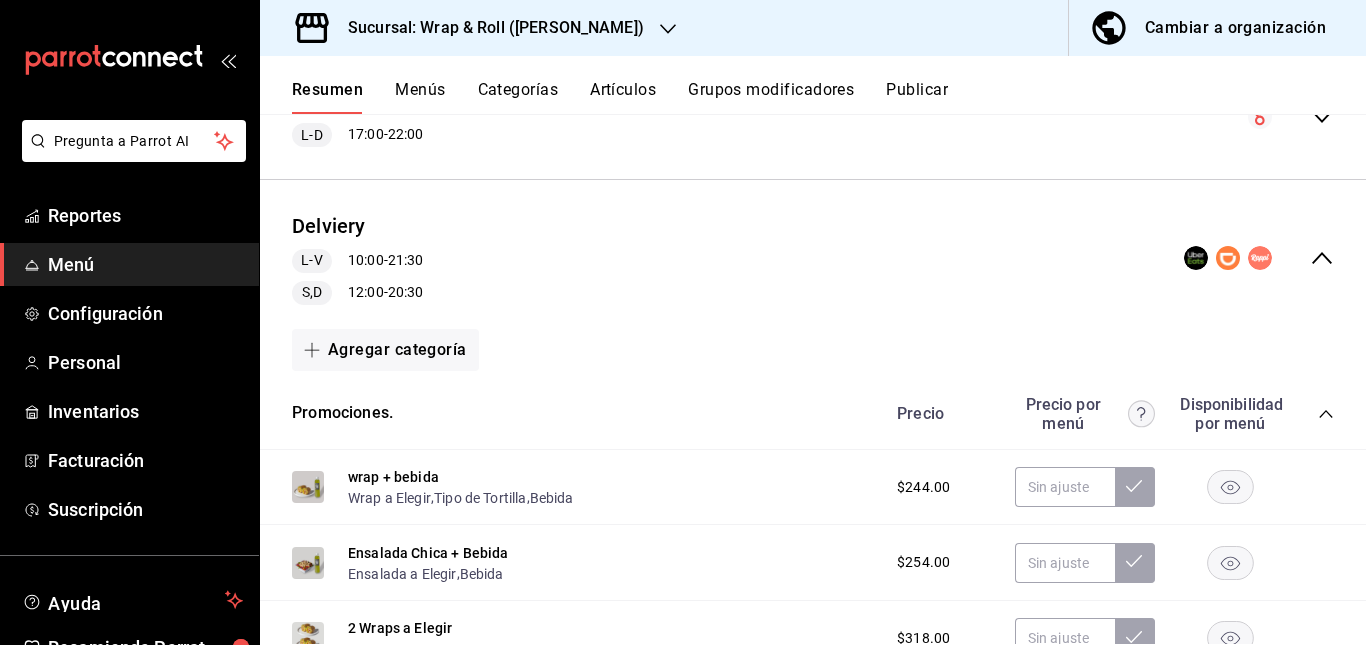
scroll to position [0, 0]
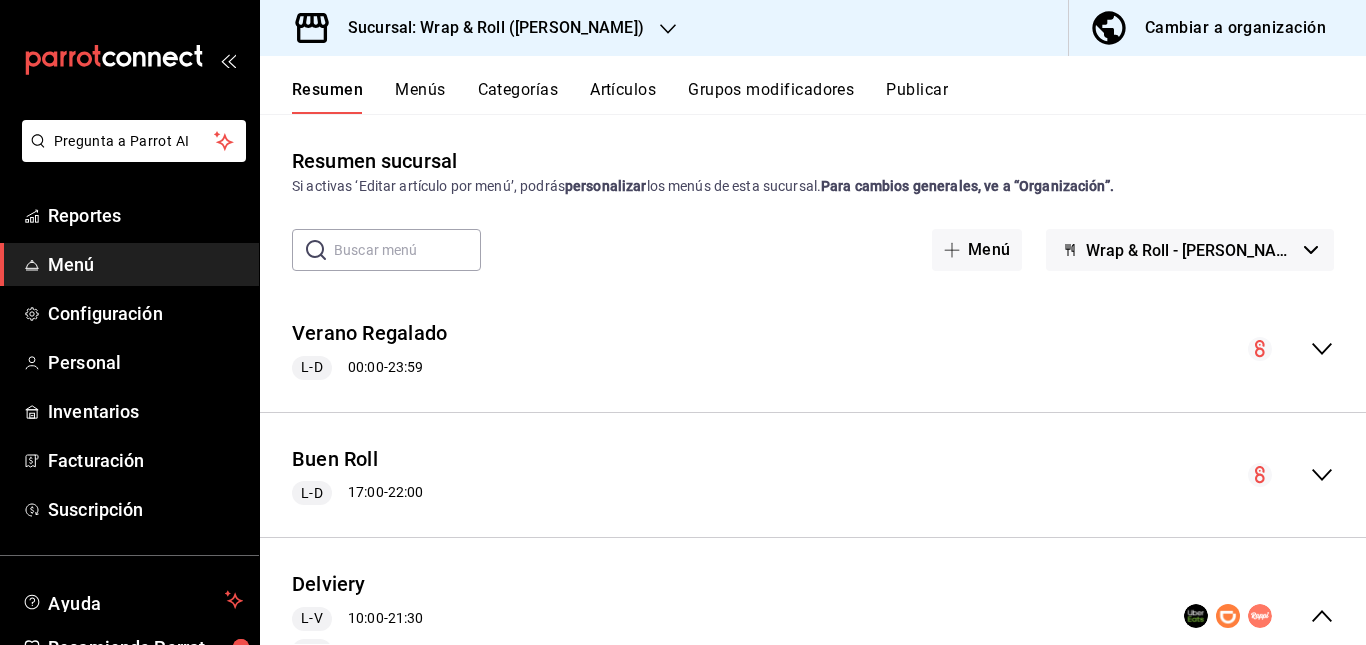
click at [624, 91] on button "Artículos" at bounding box center [623, 97] width 66 height 34
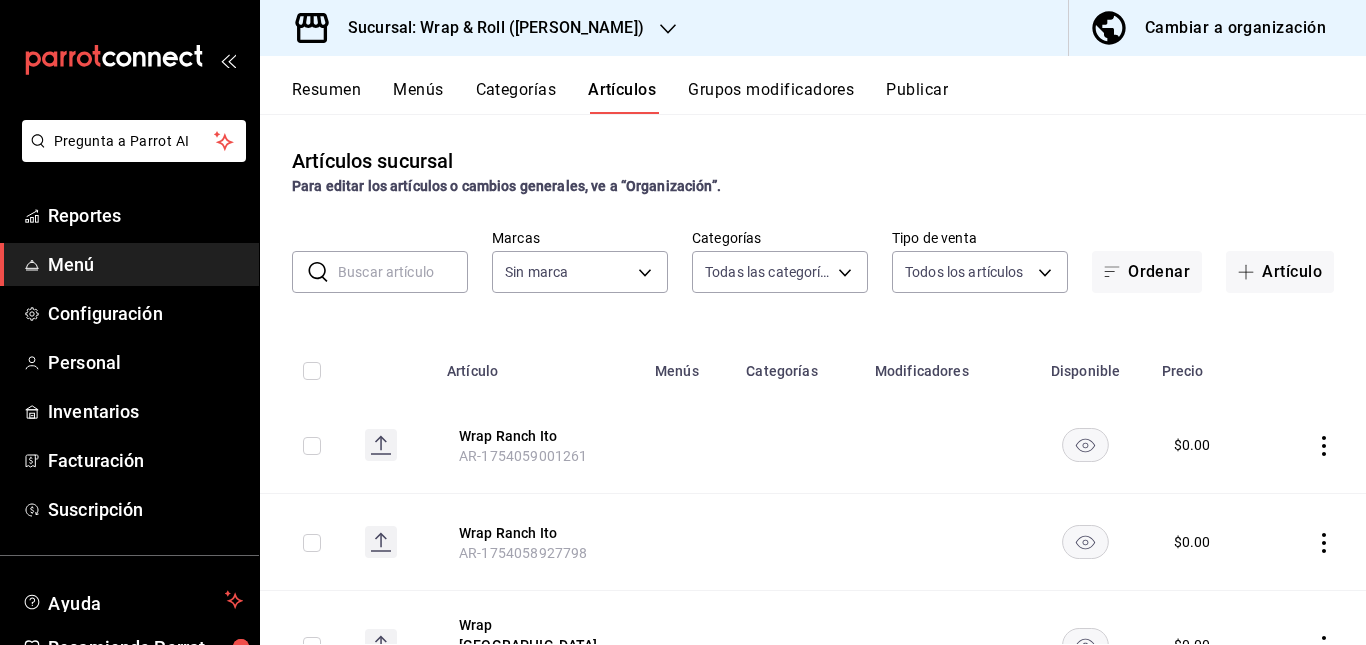
type input "90a958d4-80bb-40f7-9be8-f3b7302f18b2,6b196204-5ec4-4f8e-a2f7-289c7823bad6,99ec4…"
type input "acfbddca-dfdd-43bd-a64c-bf25b5834239"
click at [406, 267] on input "text" at bounding box center [403, 272] width 130 height 40
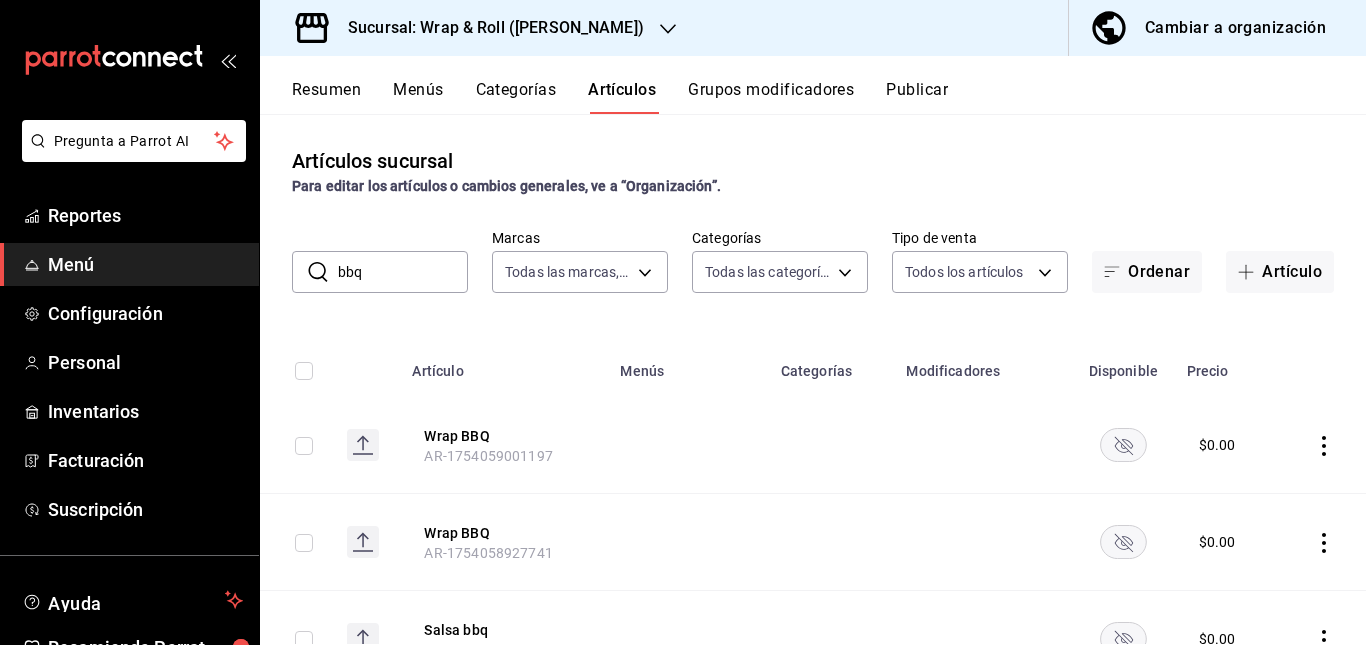
click at [752, 415] on td at bounding box center [688, 445] width 160 height 97
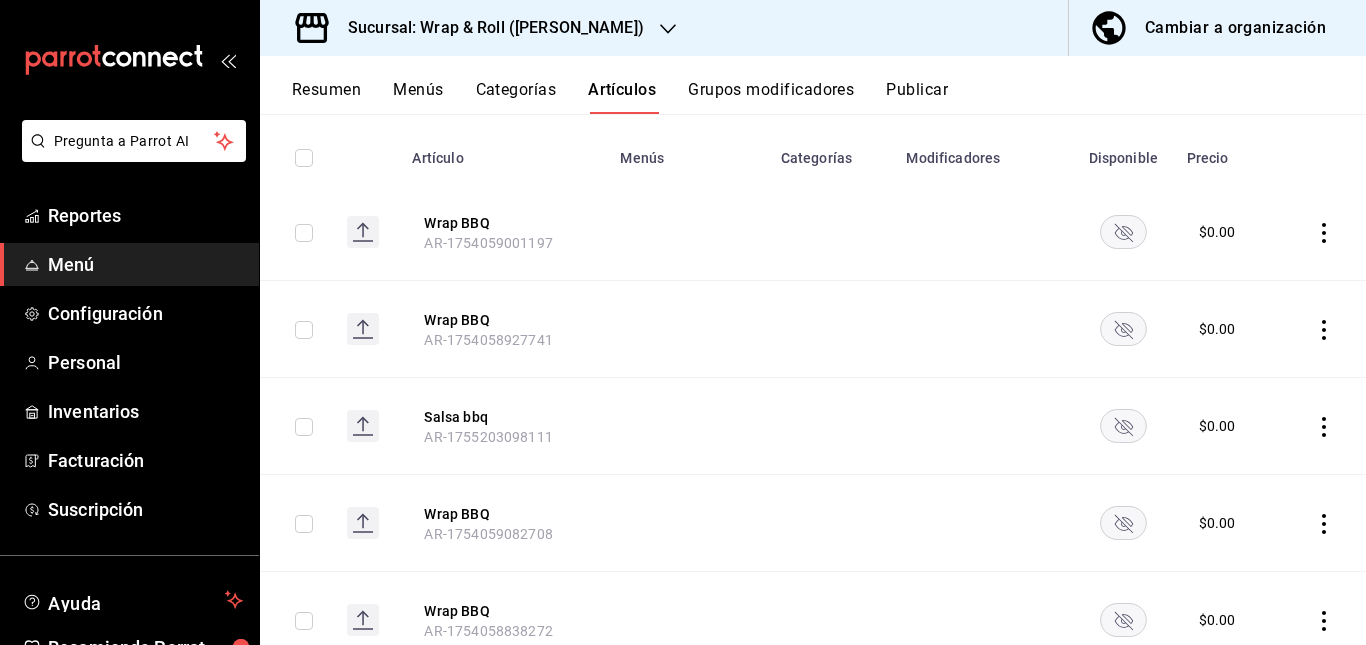
scroll to position [214, 0]
click at [1110, 231] on rect "availability-product" at bounding box center [1123, 230] width 46 height 33
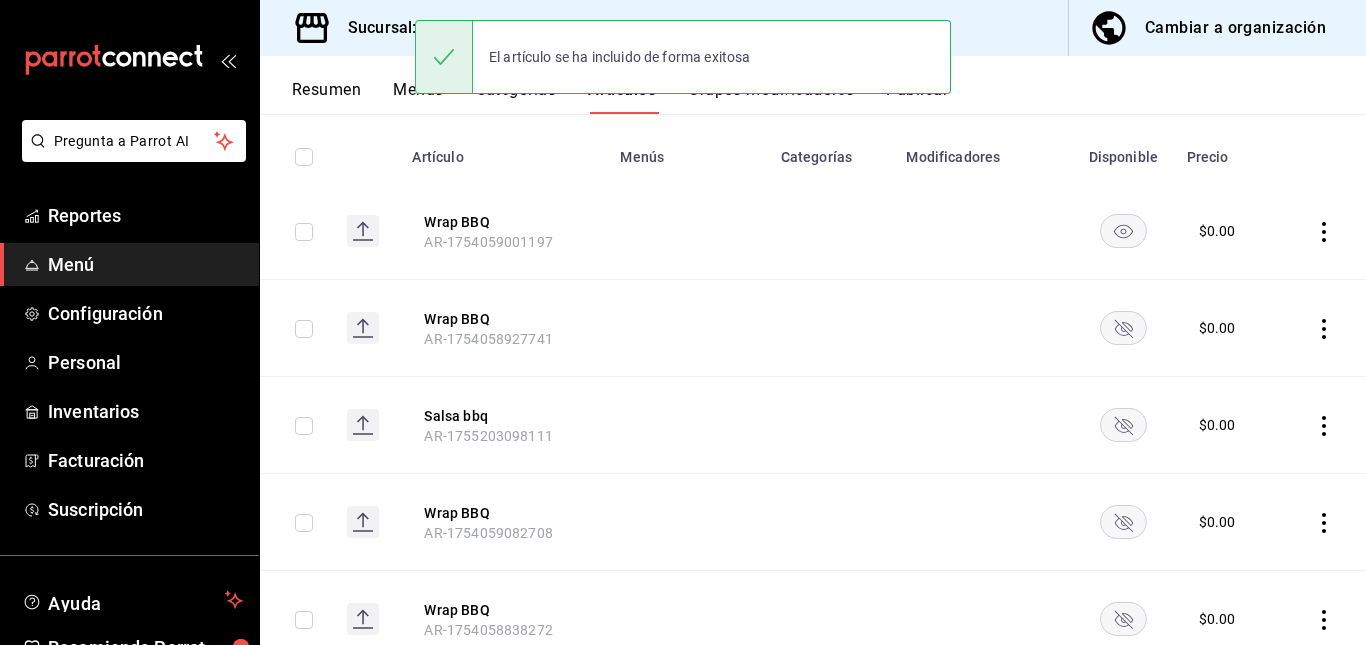
click at [1105, 335] on rect "availability-product" at bounding box center [1123, 327] width 46 height 33
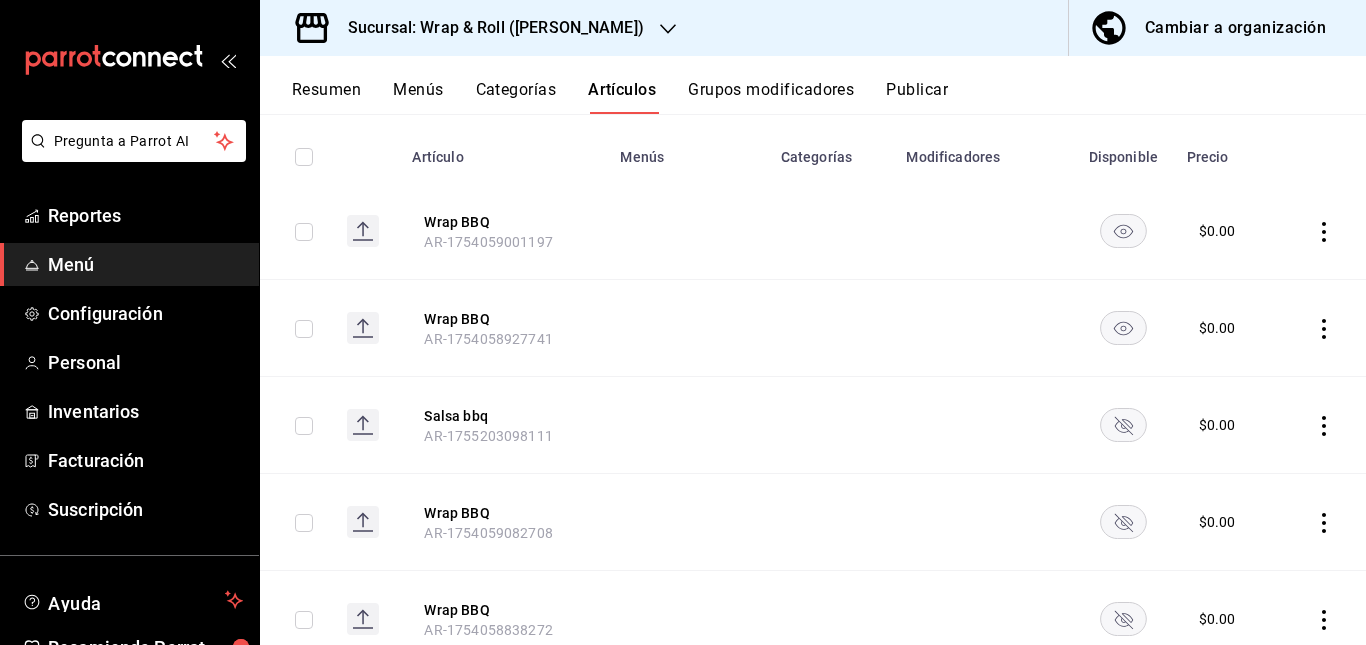
click at [1100, 434] on rect "availability-product" at bounding box center [1123, 424] width 46 height 33
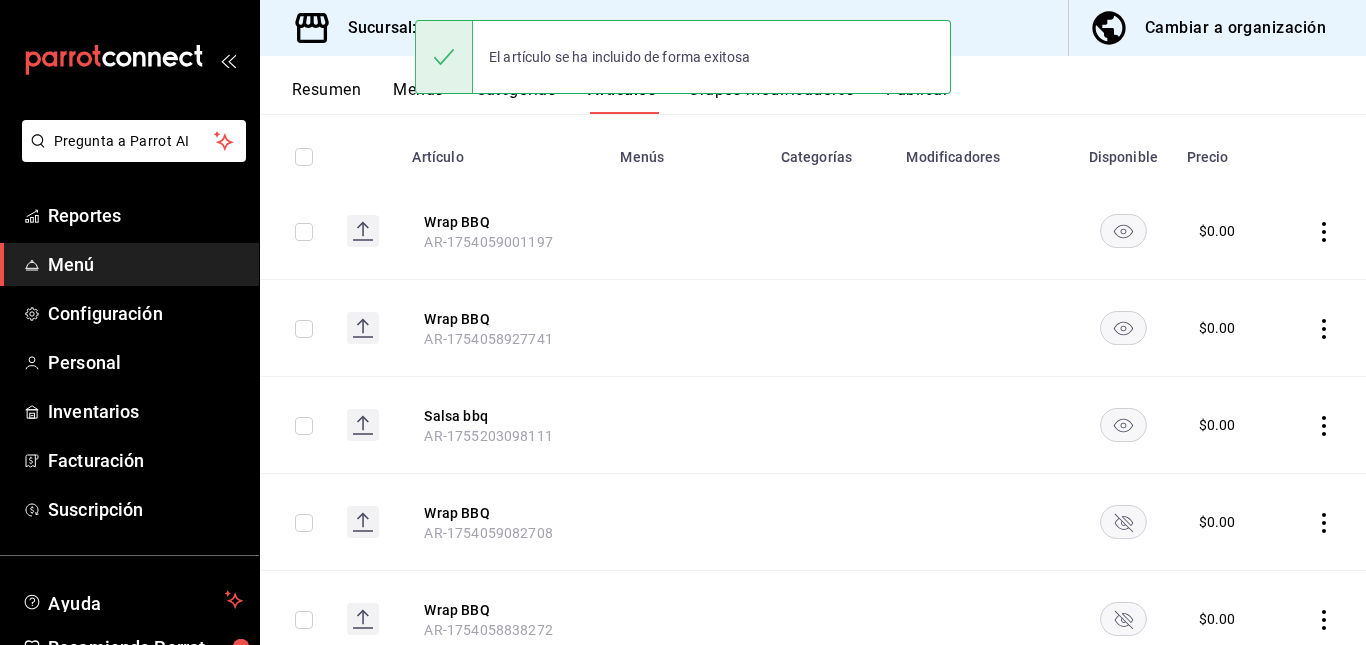
click at [1114, 518] on icon "availability-product" at bounding box center [1123, 523] width 18 height 18
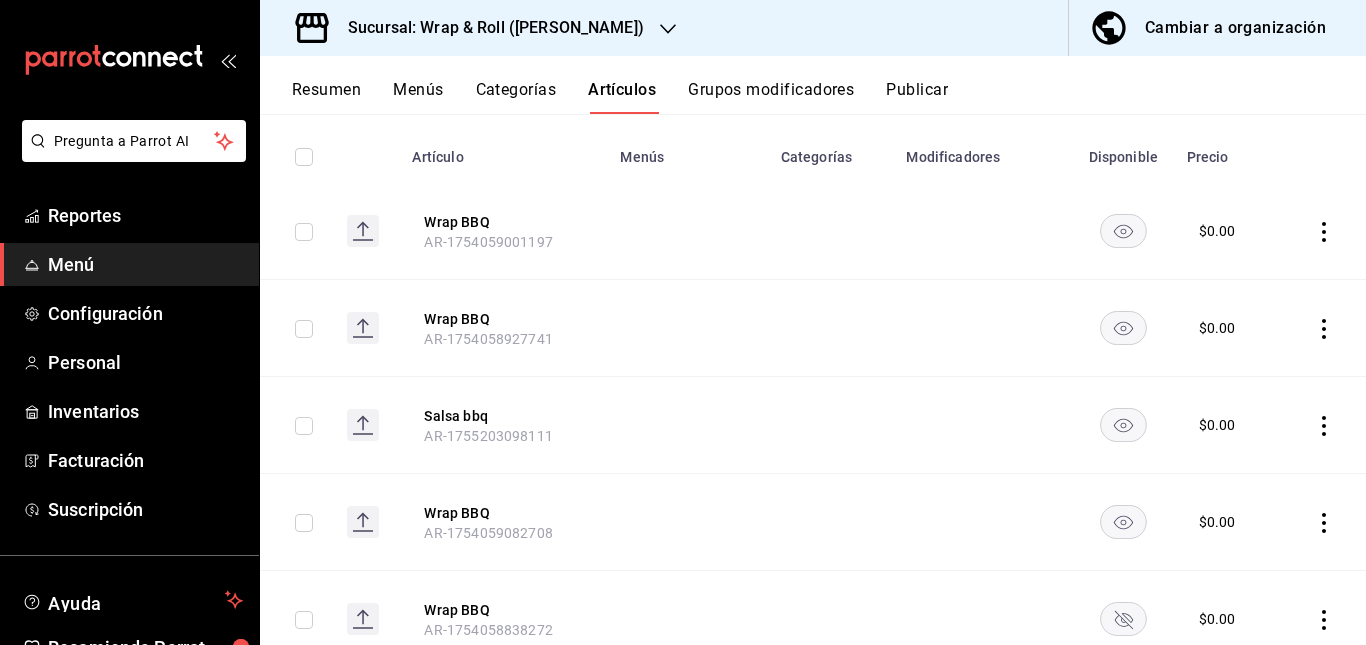
click at [1109, 606] on rect "availability-product" at bounding box center [1123, 618] width 46 height 33
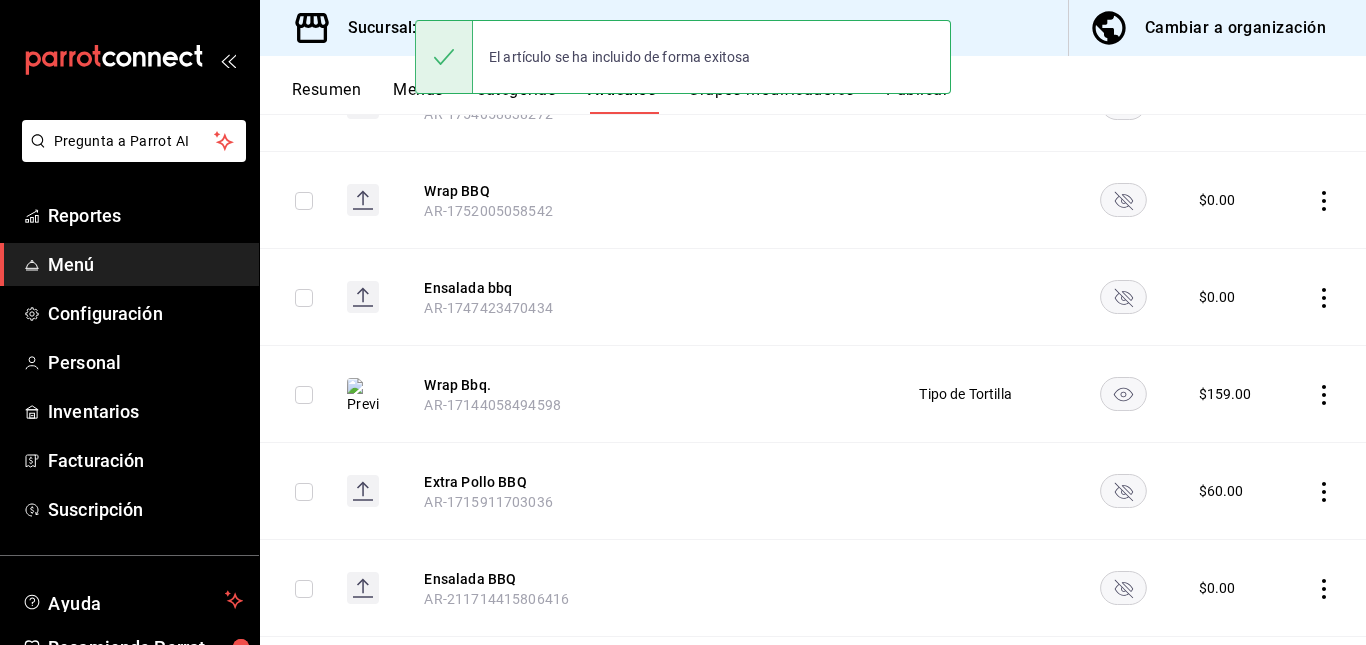
scroll to position [731, 0]
click at [1103, 195] on rect "availability-product" at bounding box center [1123, 198] width 46 height 33
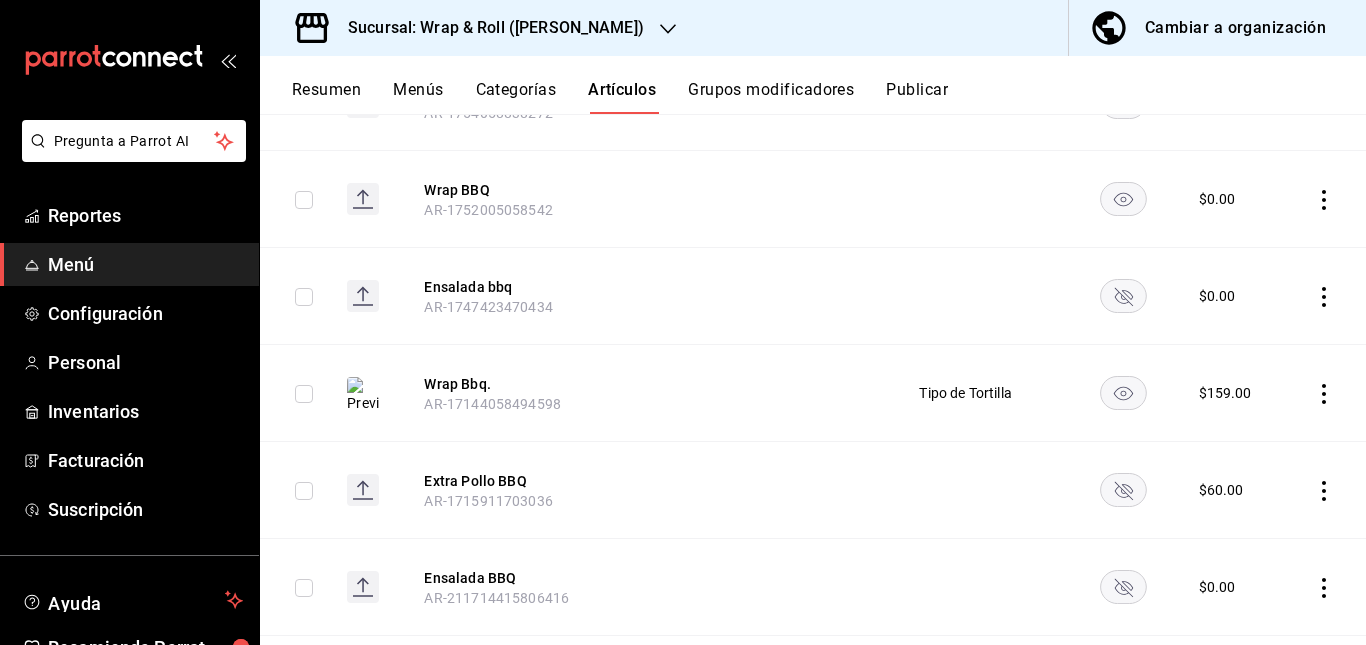
click at [1104, 290] on rect "availability-product" at bounding box center [1123, 295] width 46 height 33
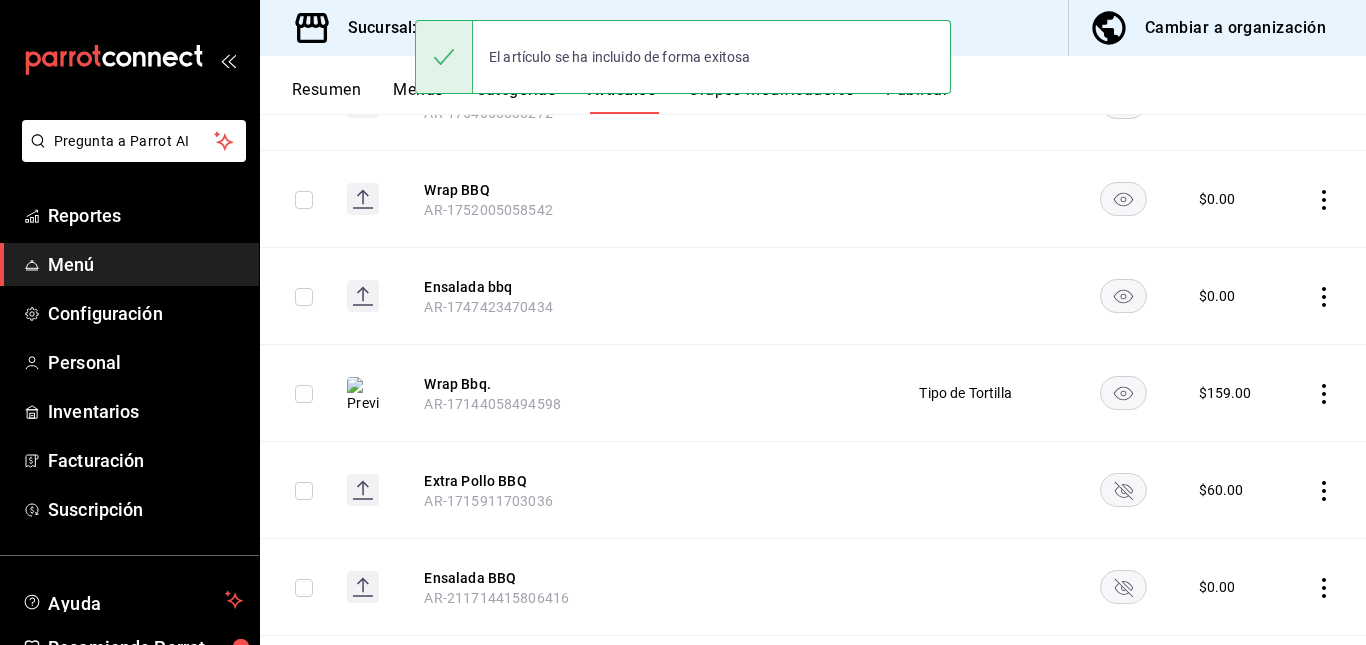
click at [1109, 489] on rect "availability-product" at bounding box center [1123, 489] width 46 height 33
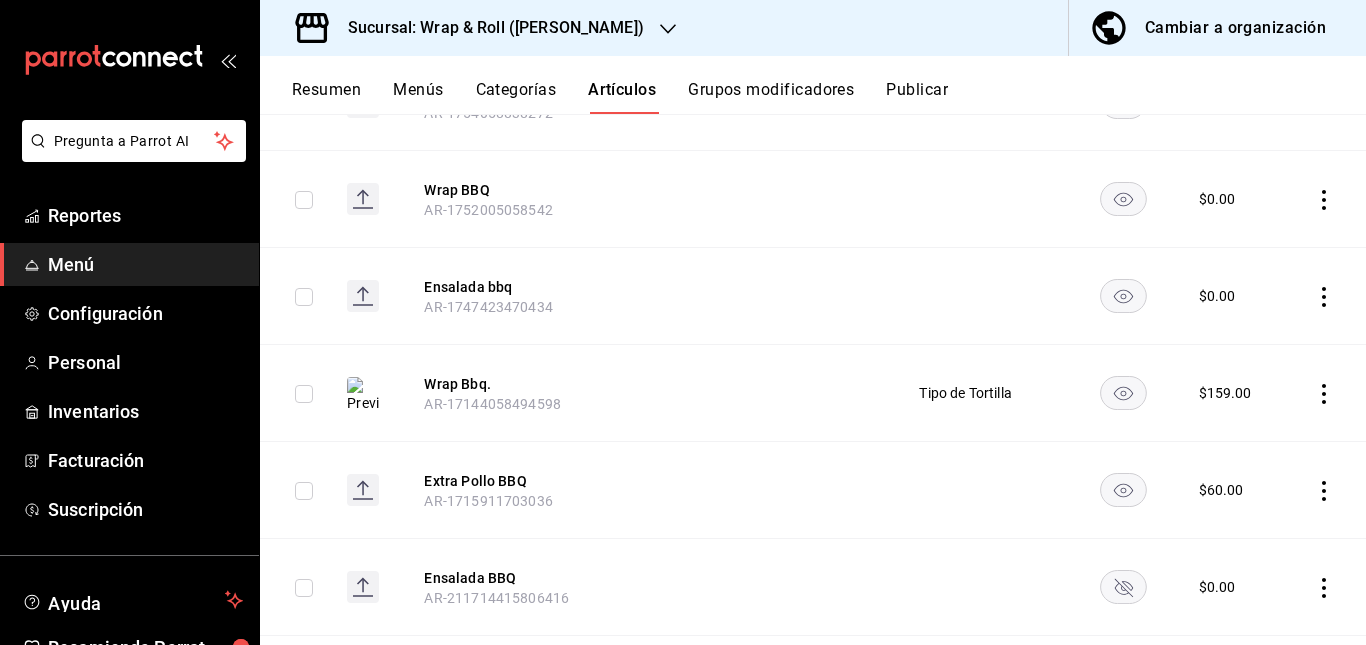
click at [1114, 590] on icon "availability-product" at bounding box center [1123, 588] width 18 height 18
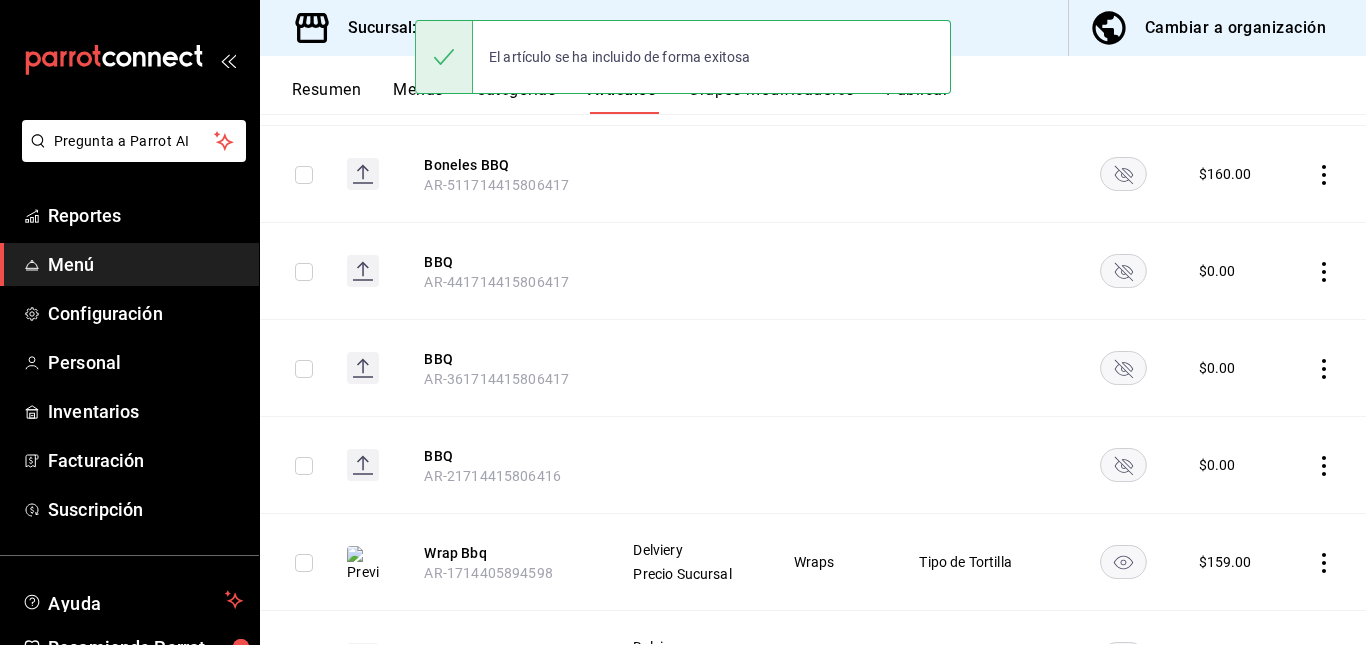
scroll to position [1243, 0]
click at [1121, 162] on rect "availability-product" at bounding box center [1123, 171] width 46 height 33
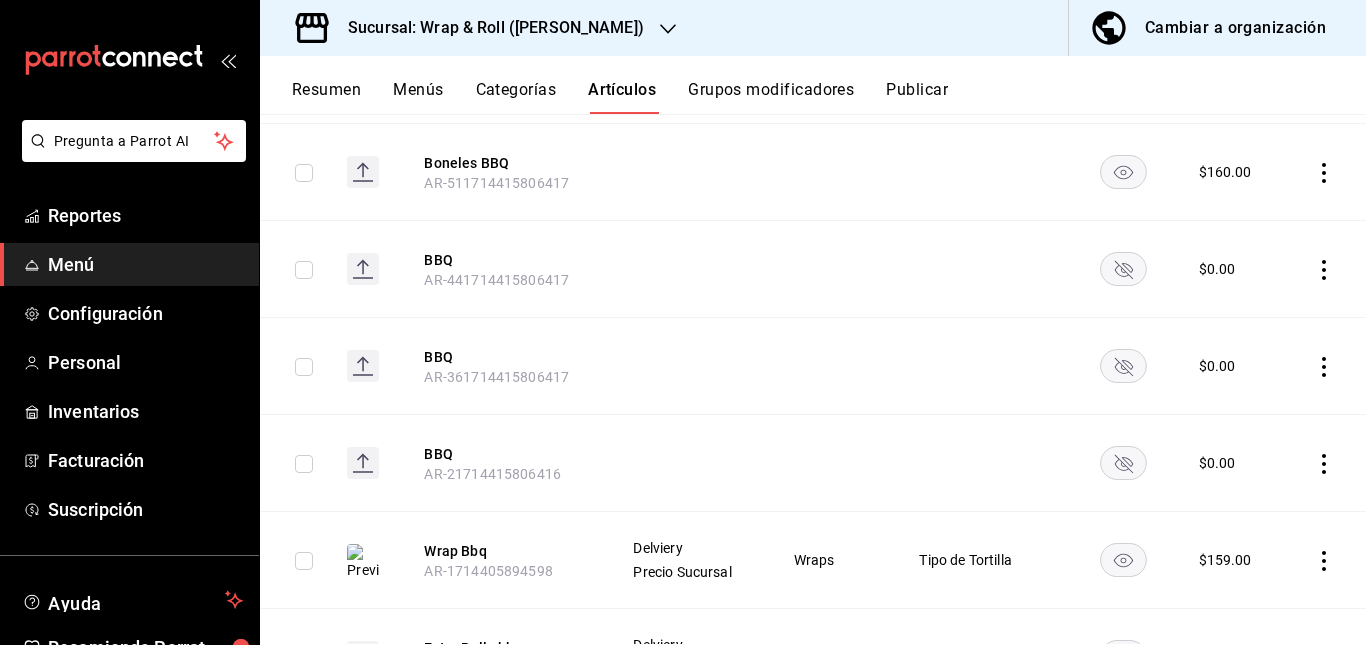
click at [1100, 277] on rect "availability-product" at bounding box center [1123, 268] width 46 height 33
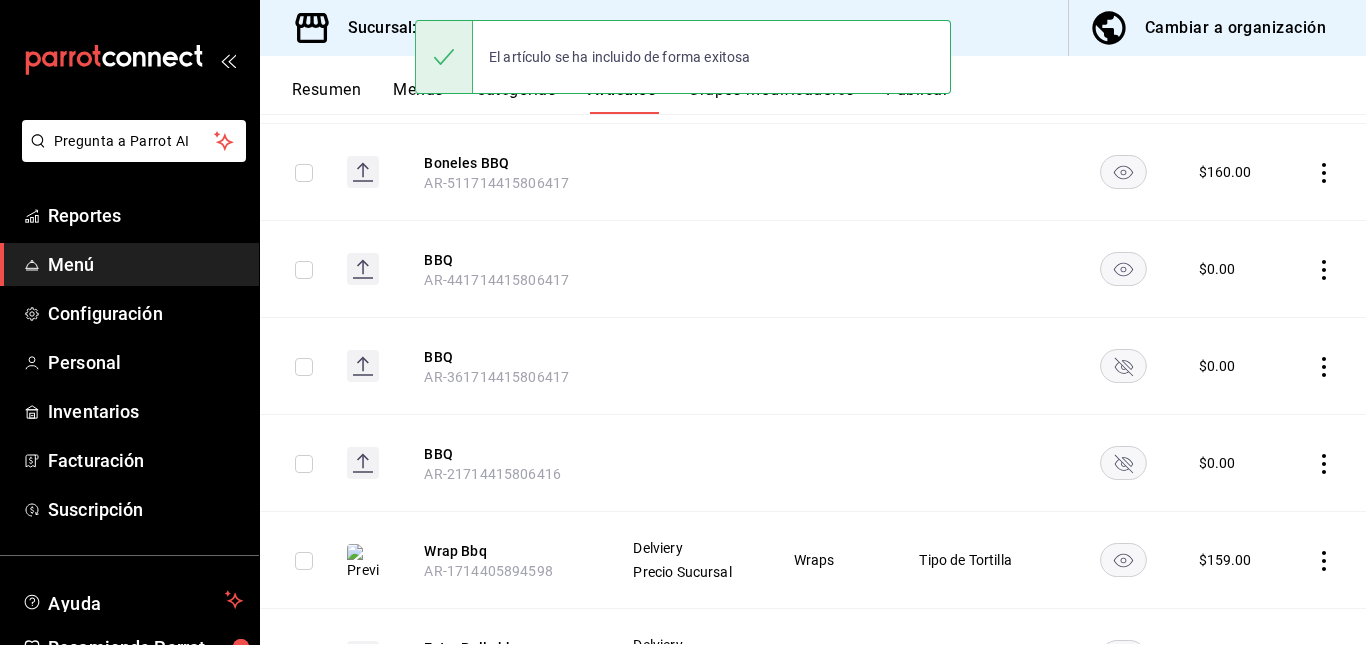
click at [1110, 371] on rect "availability-product" at bounding box center [1123, 365] width 46 height 33
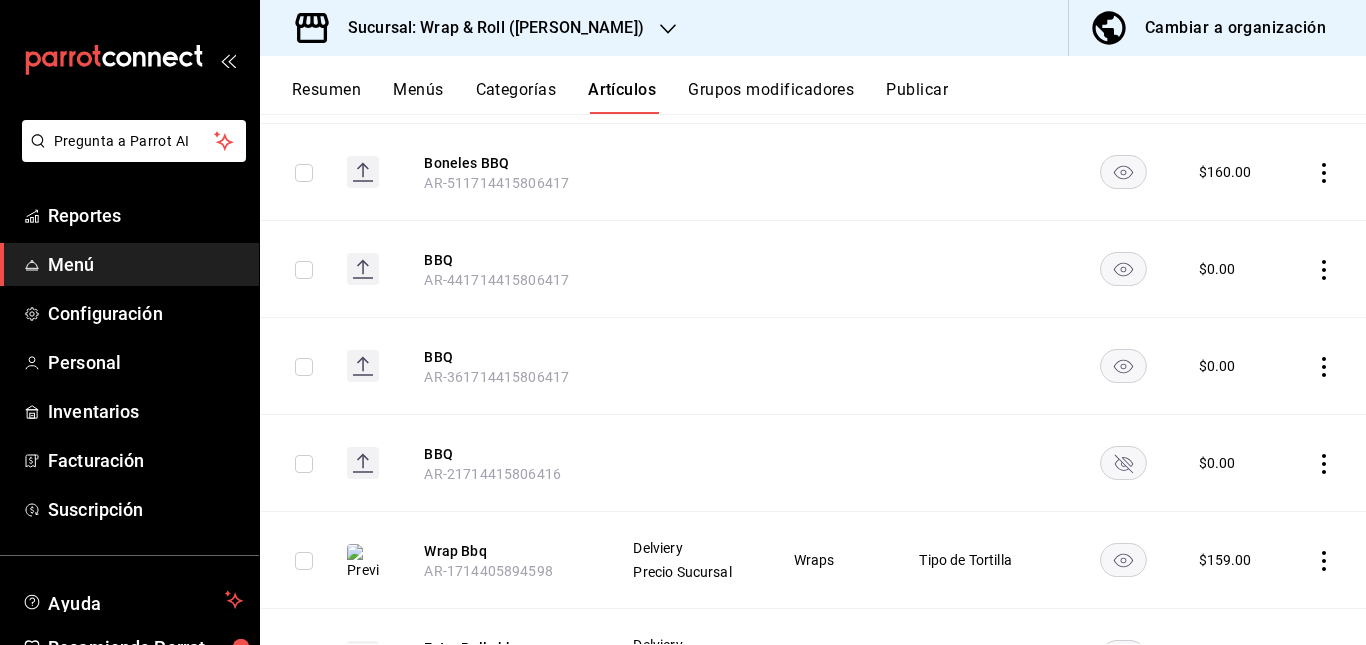
click at [1112, 450] on rect "availability-product" at bounding box center [1123, 462] width 46 height 33
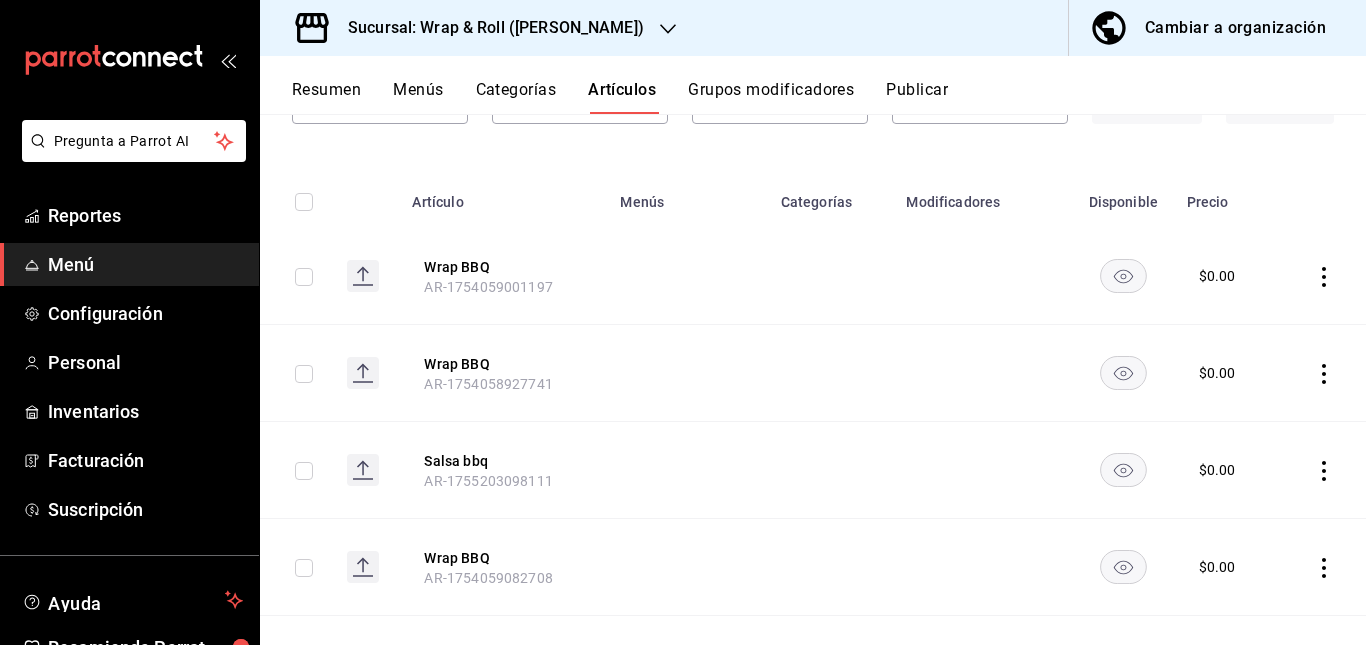
scroll to position [0, 0]
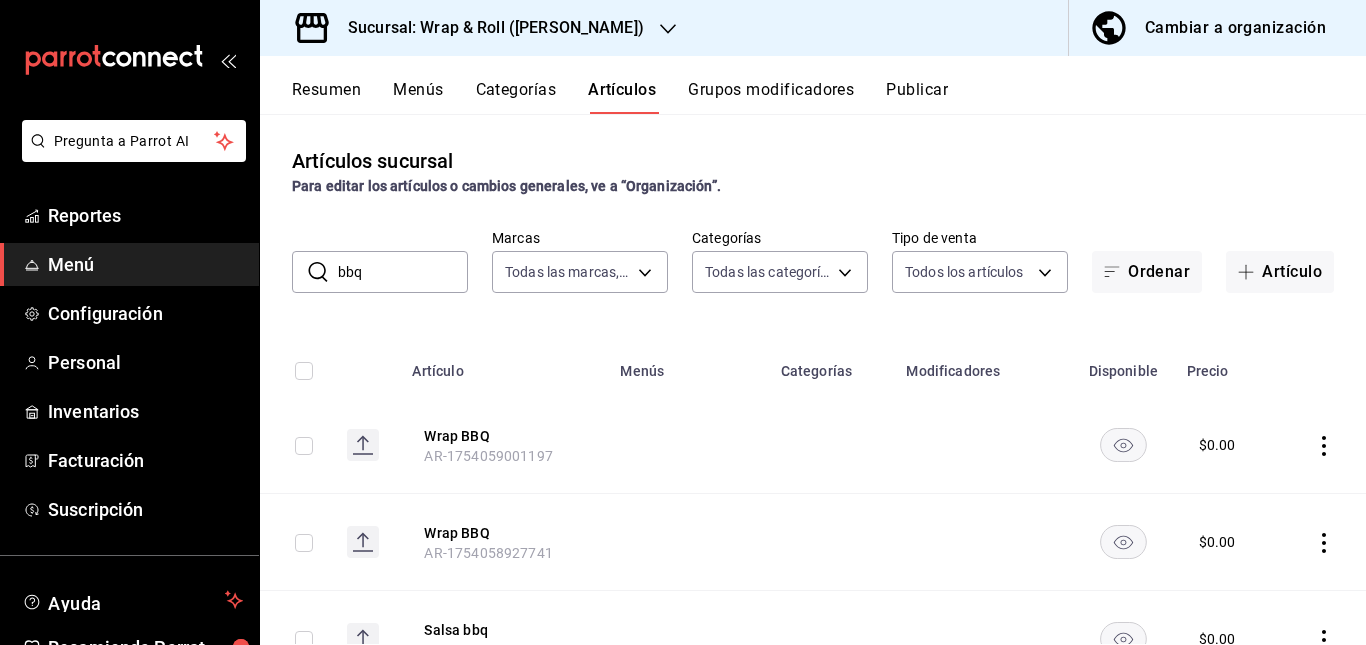
click at [397, 262] on input "bbq" at bounding box center [403, 272] width 130 height 40
type input "b"
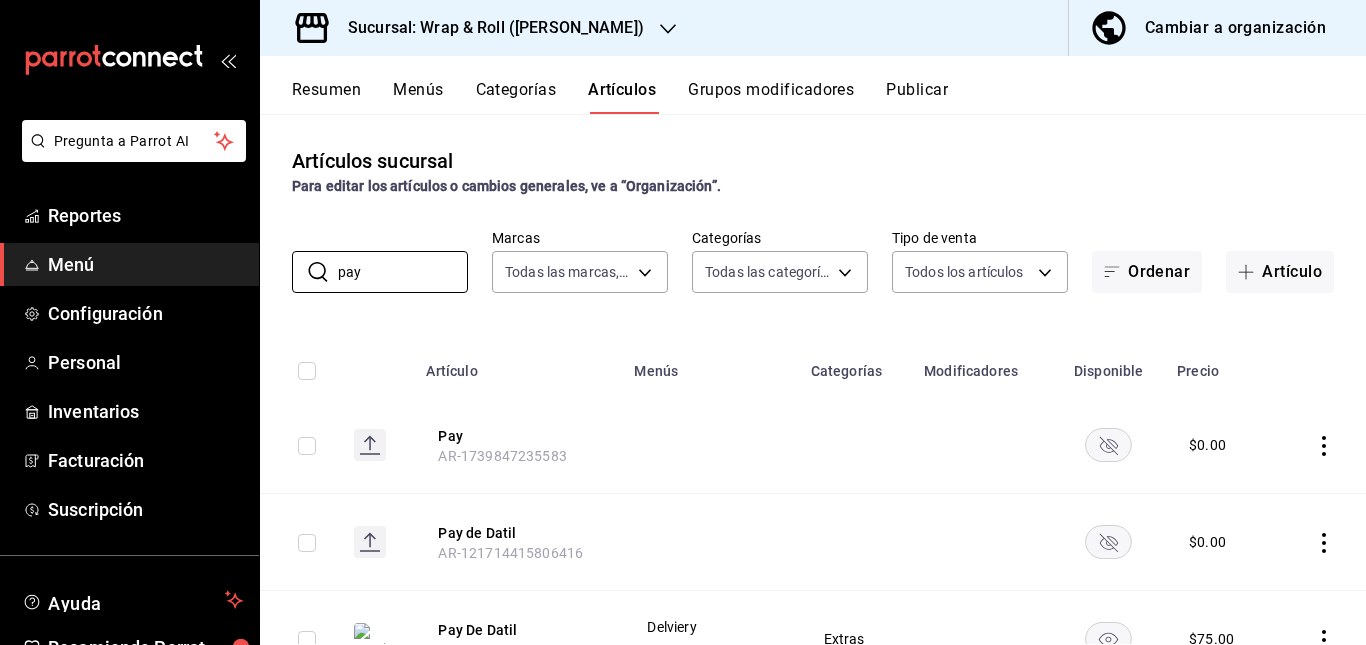
click at [799, 517] on td at bounding box center [855, 542] width 113 height 97
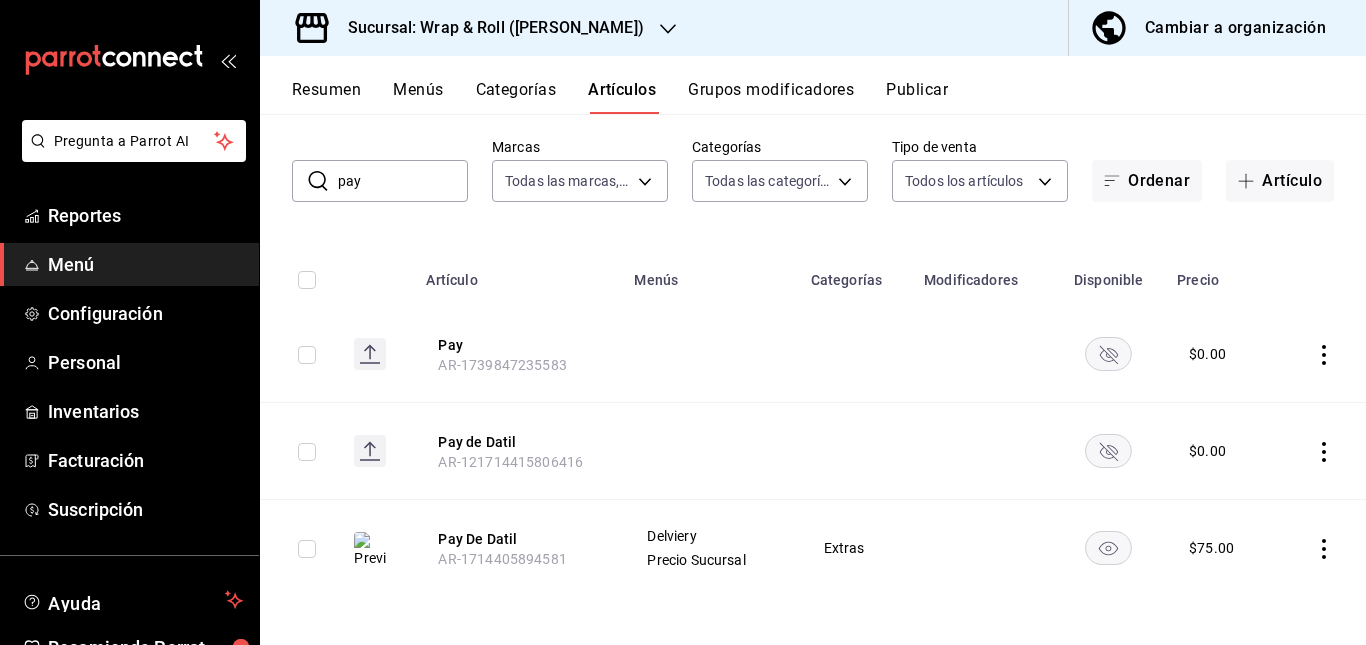
click at [1089, 342] on rect "availability-product" at bounding box center [1109, 353] width 46 height 33
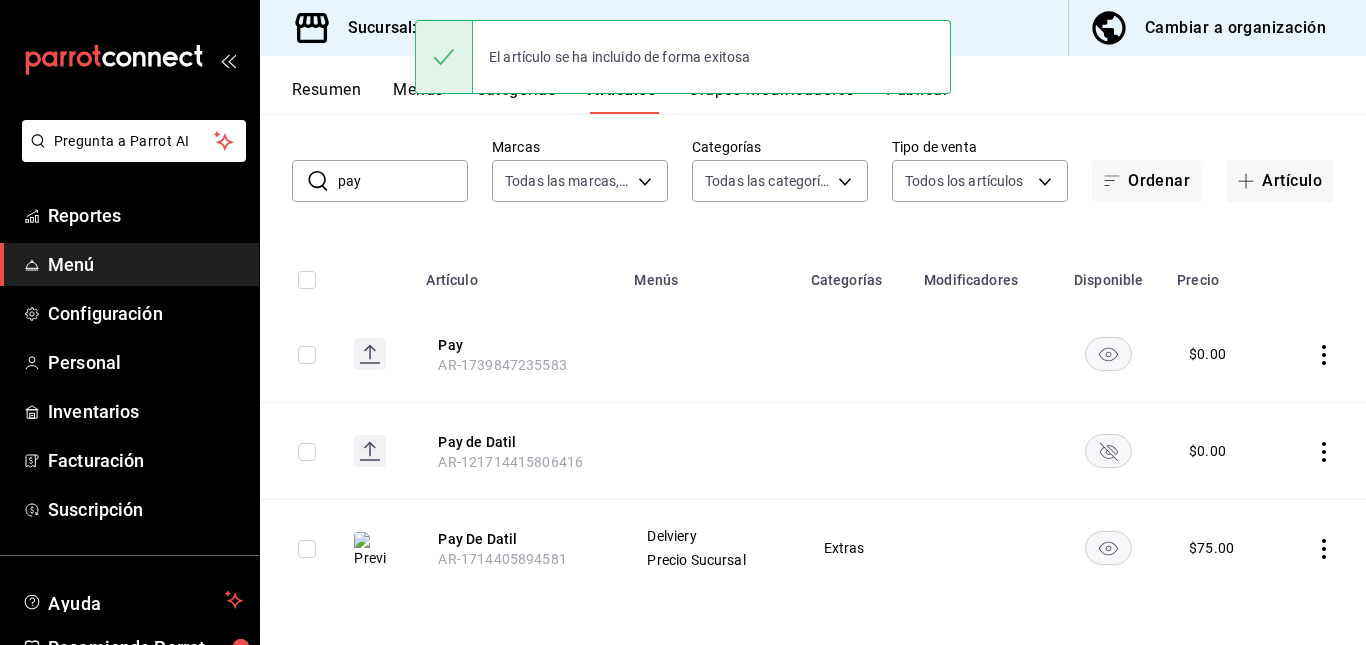
click at [1092, 440] on rect "availability-product" at bounding box center [1109, 450] width 46 height 33
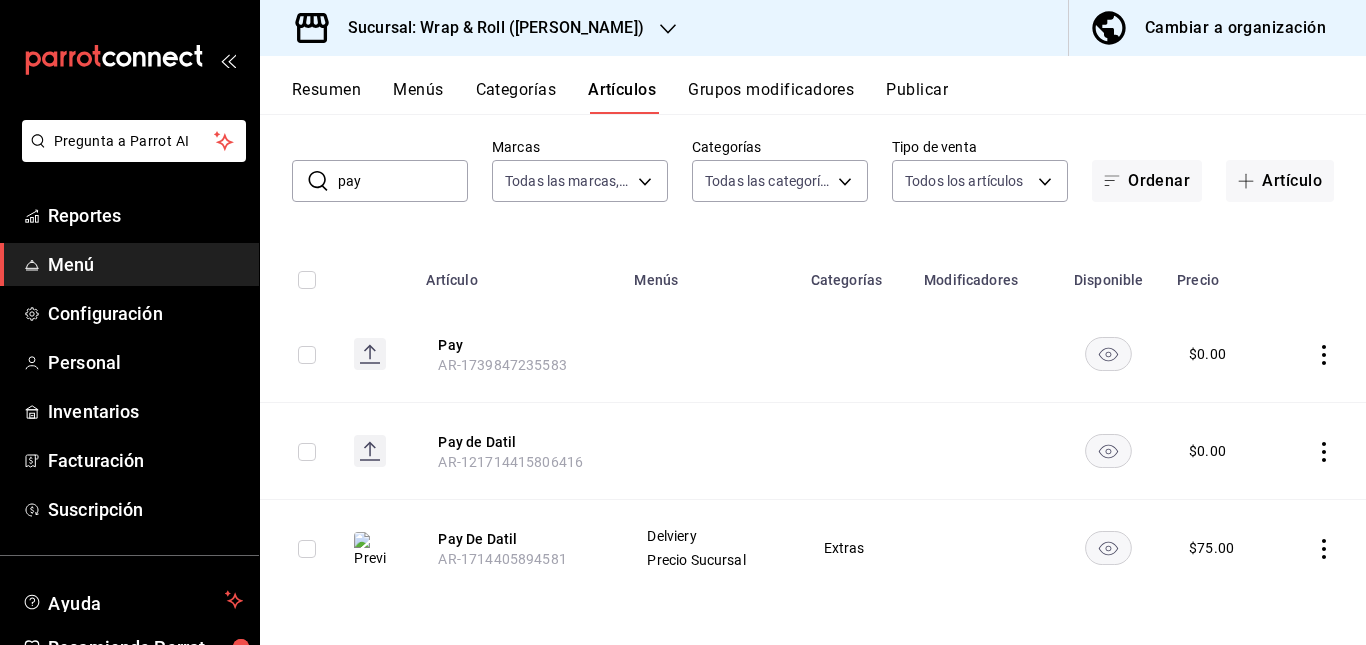
click at [398, 171] on input "pay" at bounding box center [403, 181] width 130 height 40
type input "p"
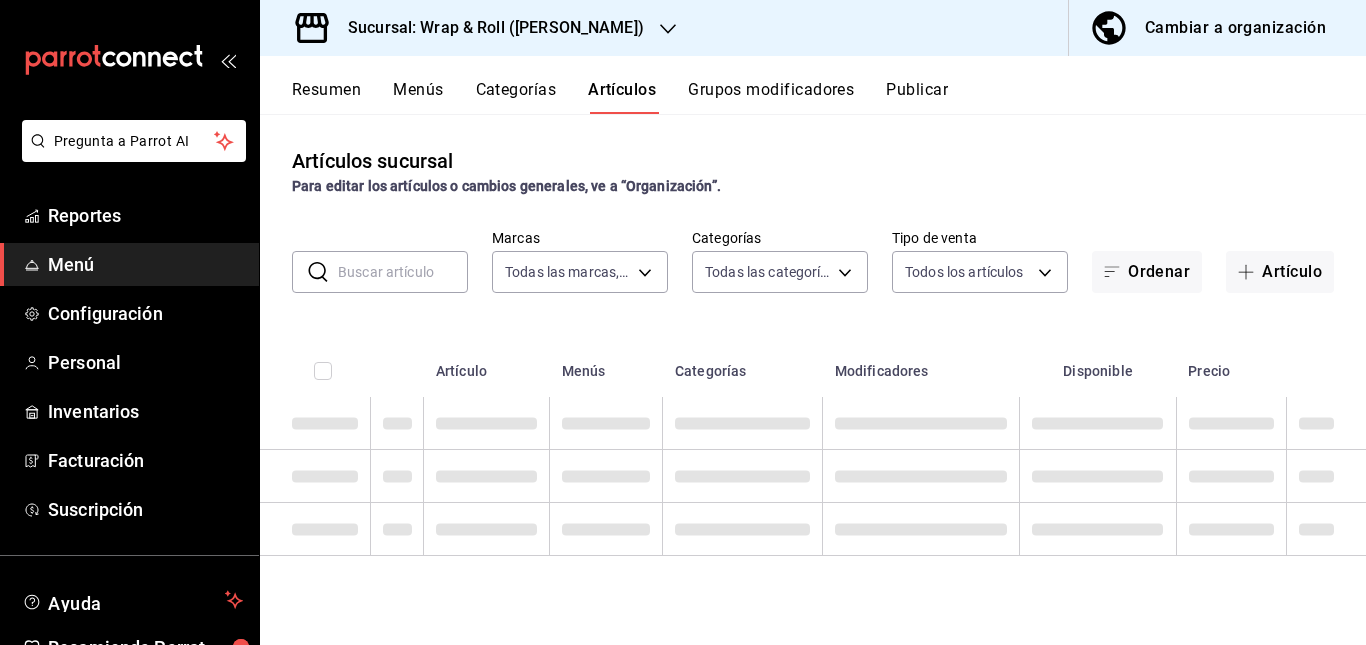
scroll to position [0, 0]
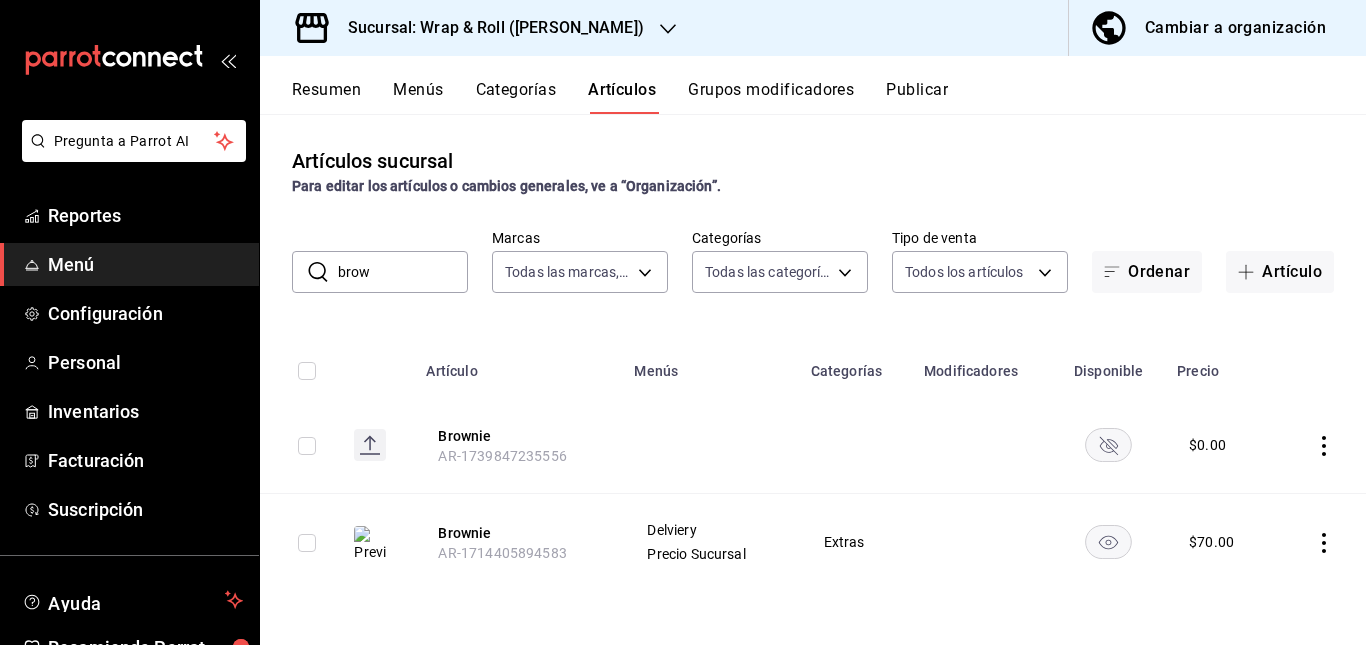
click at [1109, 440] on rect "availability-product" at bounding box center [1109, 444] width 46 height 33
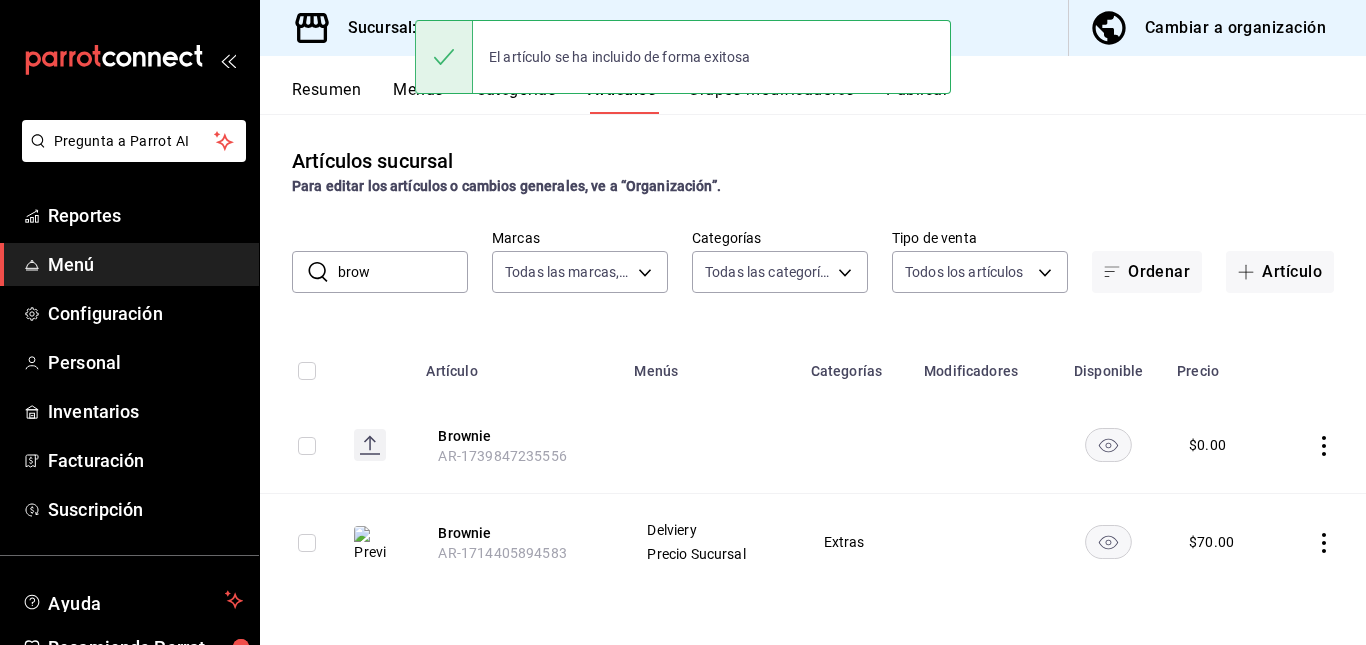
click at [392, 265] on input "brow" at bounding box center [403, 272] width 130 height 40
type input "b"
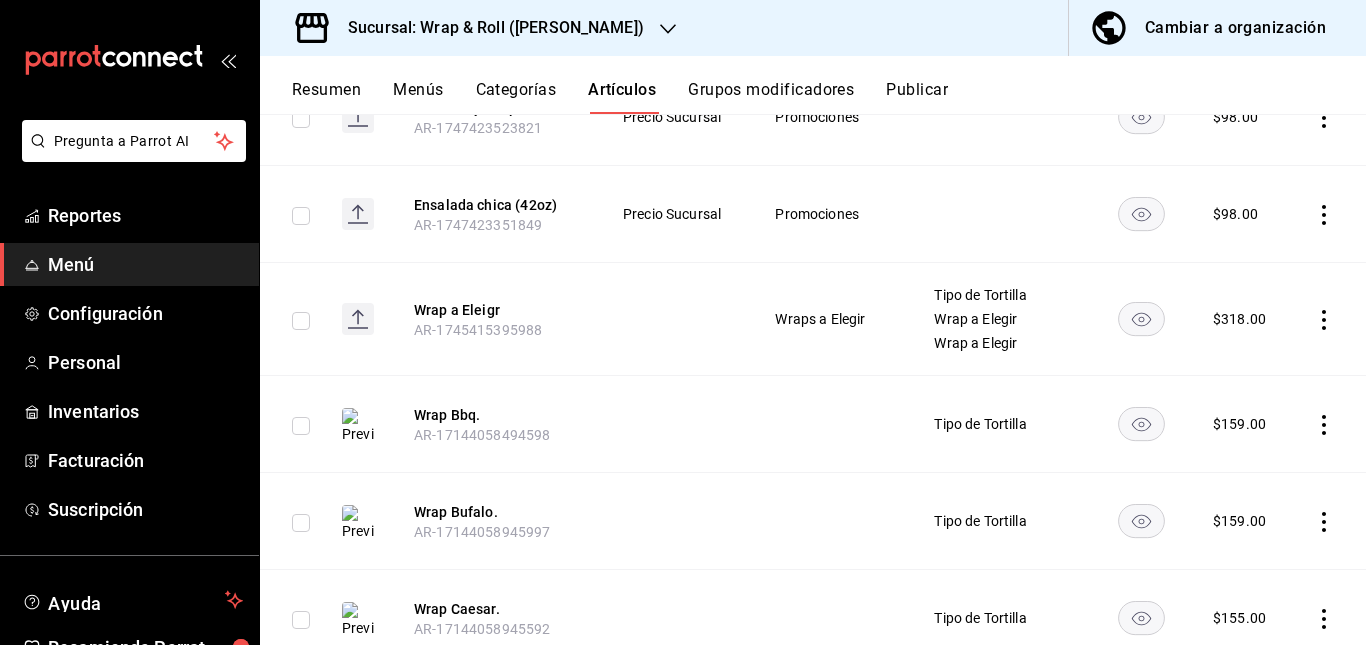
scroll to position [9615, 0]
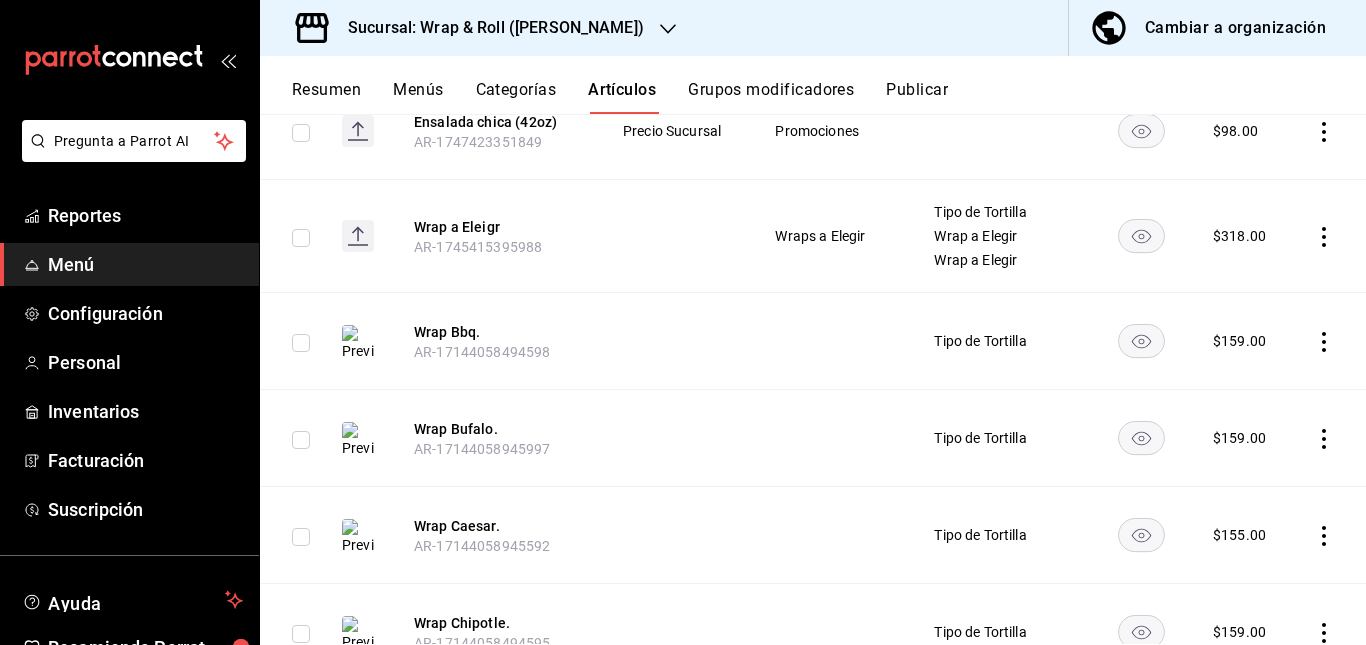
drag, startPoint x: 759, startPoint y: 482, endPoint x: 725, endPoint y: 478, distance: 34.2
click at [725, 487] on td at bounding box center [674, 535] width 152 height 97
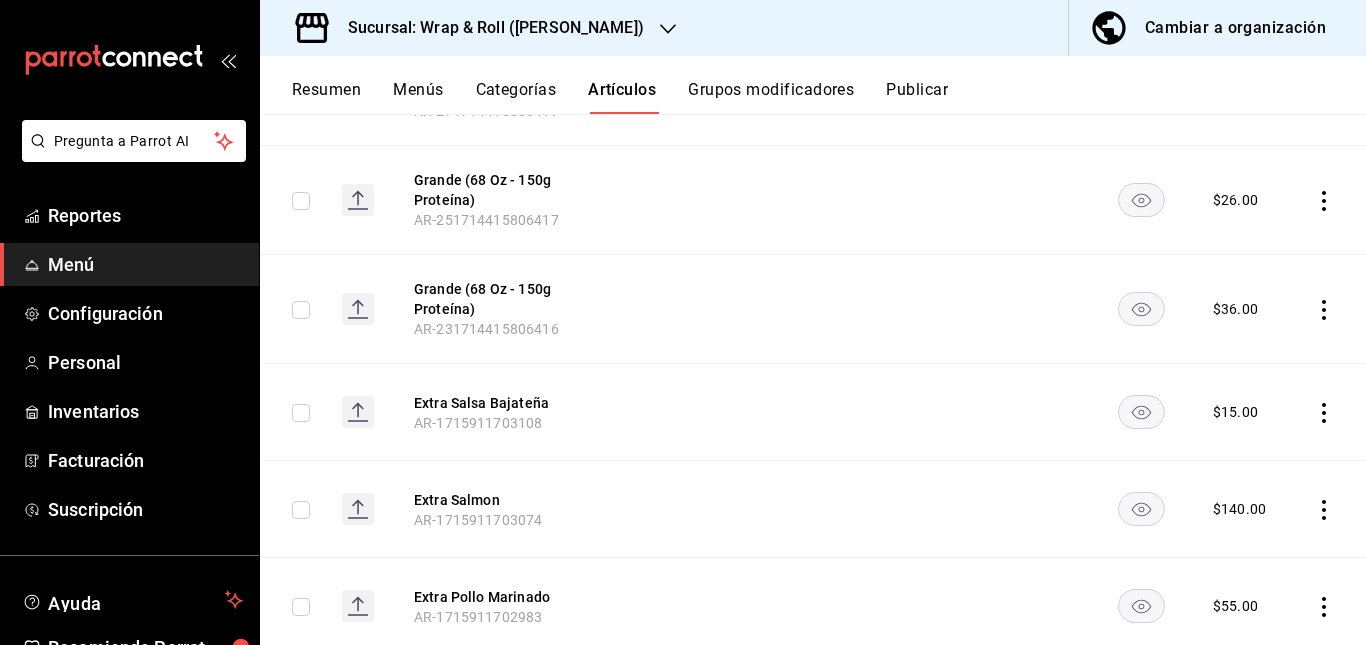
scroll to position [17561, 0]
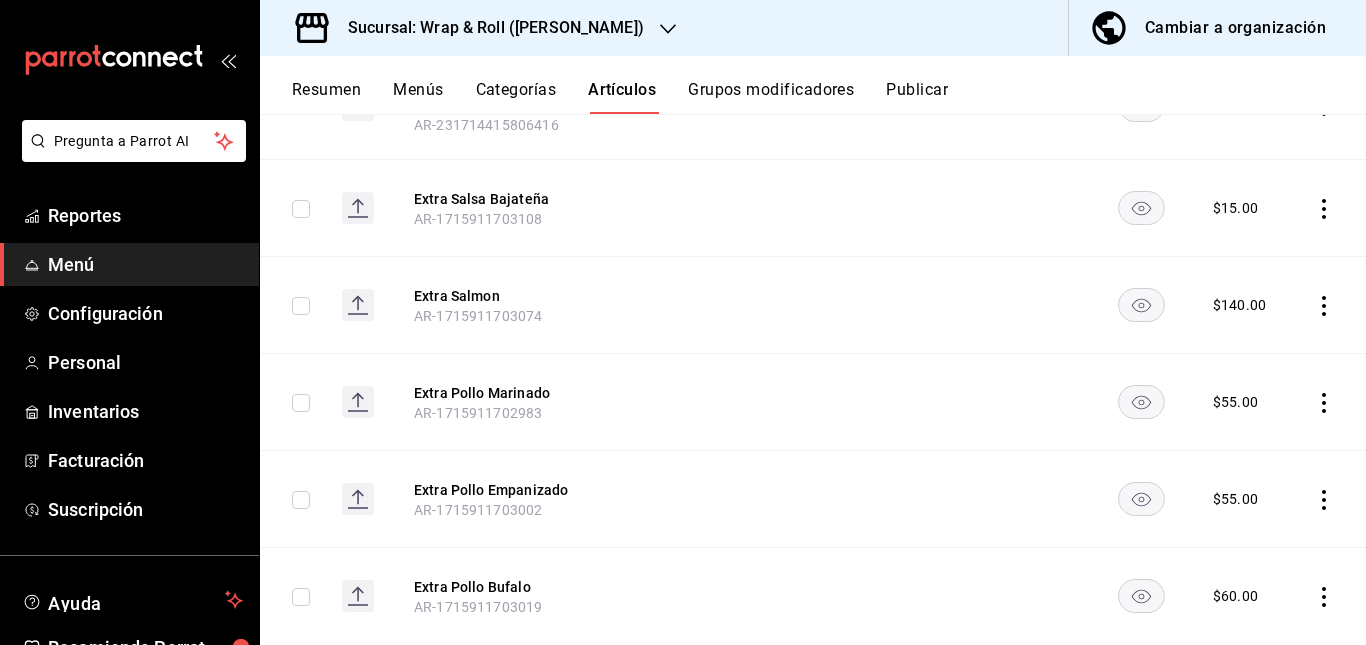
click at [967, 450] on td at bounding box center [1006, 498] width 176 height 97
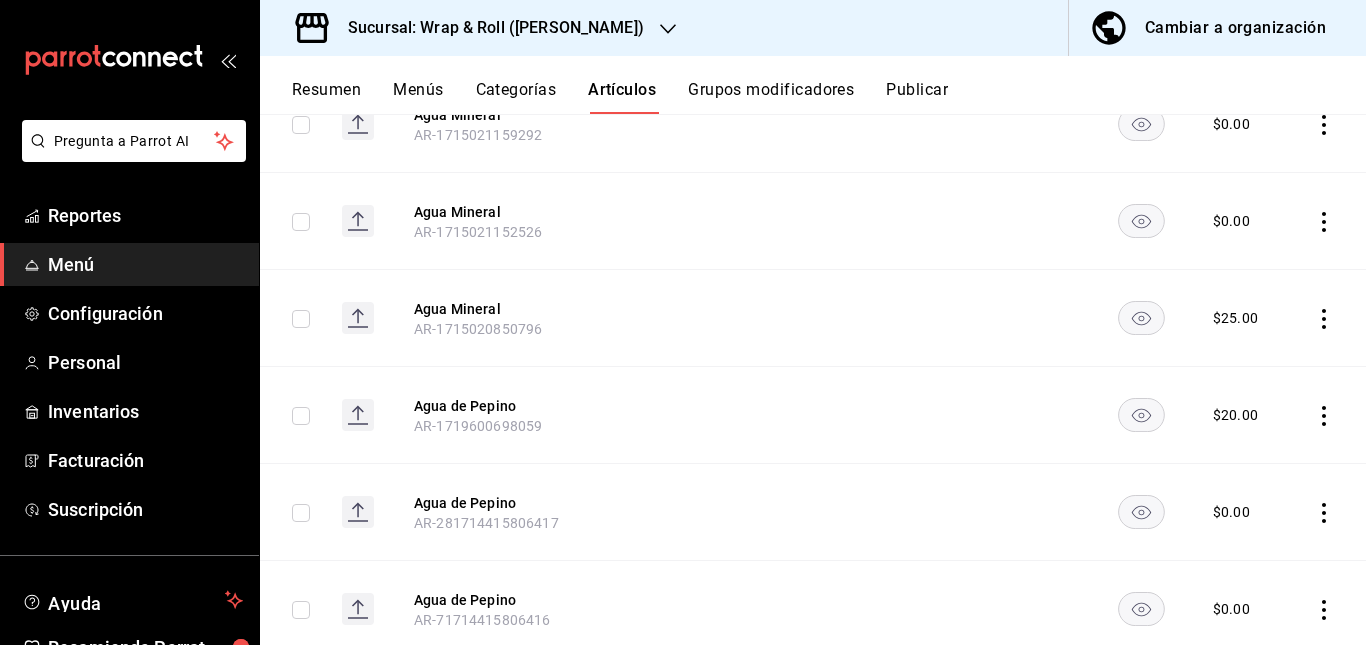
scroll to position [21219, 0]
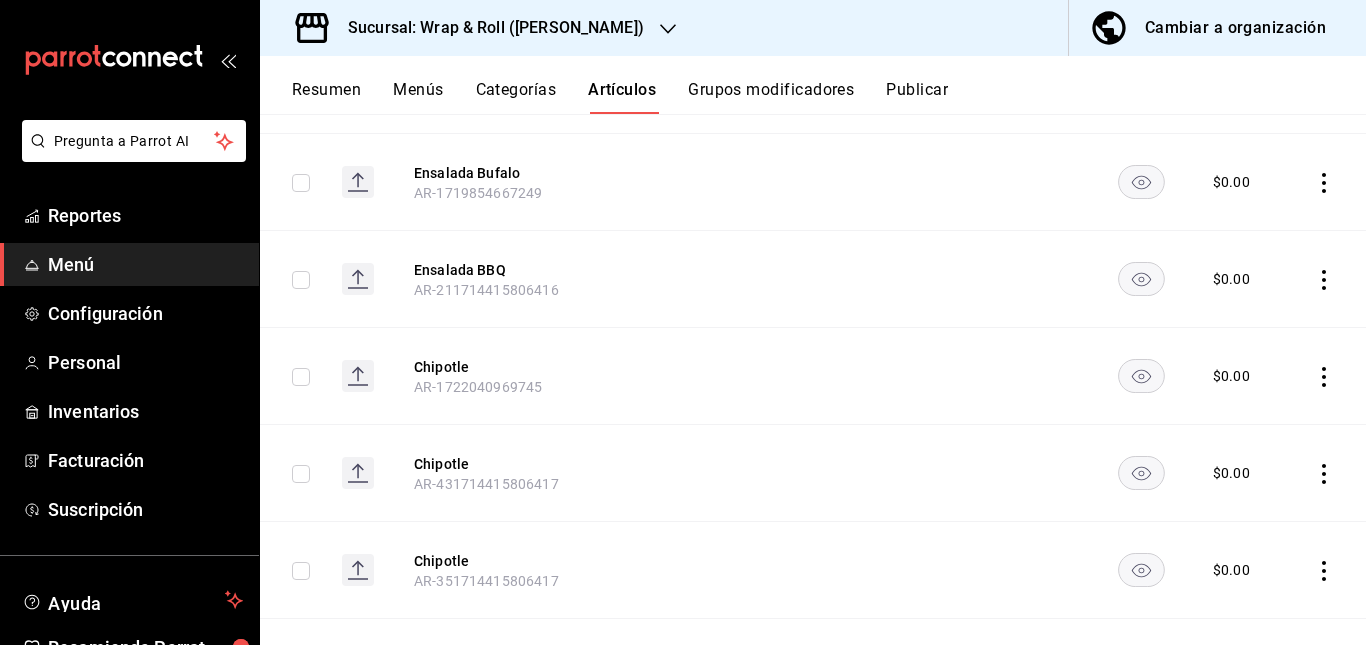
scroll to position [19046, 0]
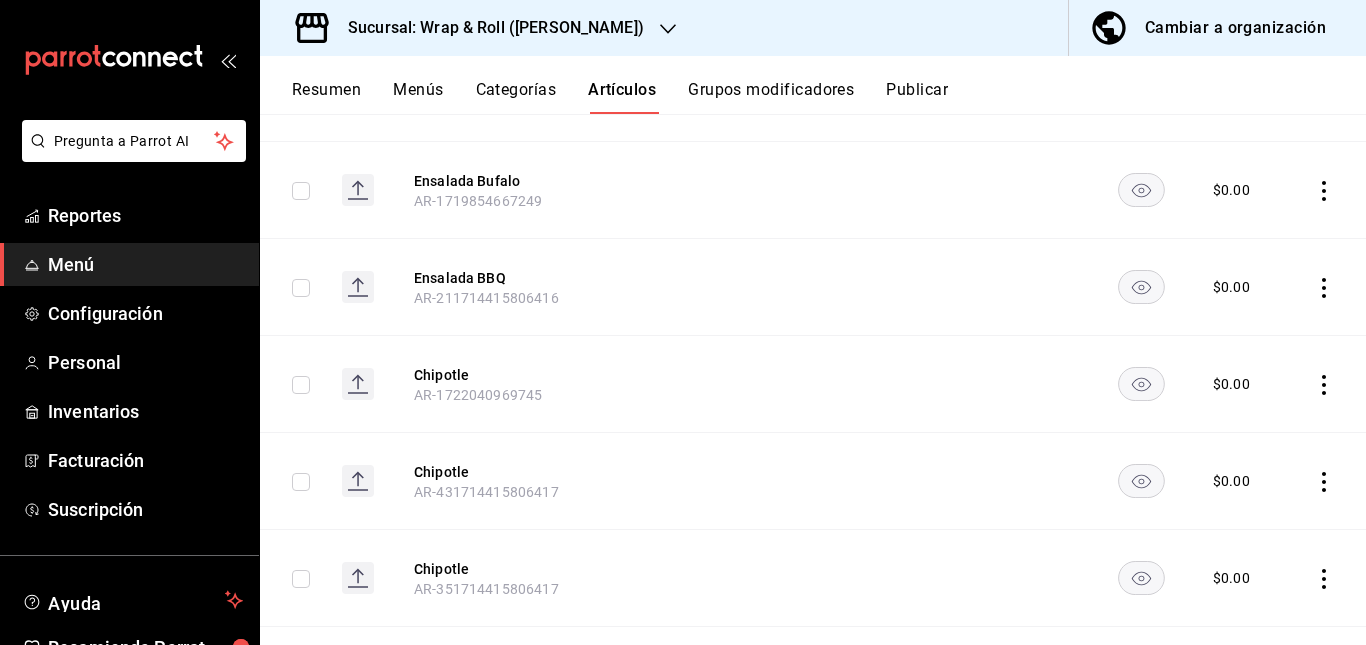
click at [918, 82] on button "Publicar" at bounding box center [917, 97] width 62 height 34
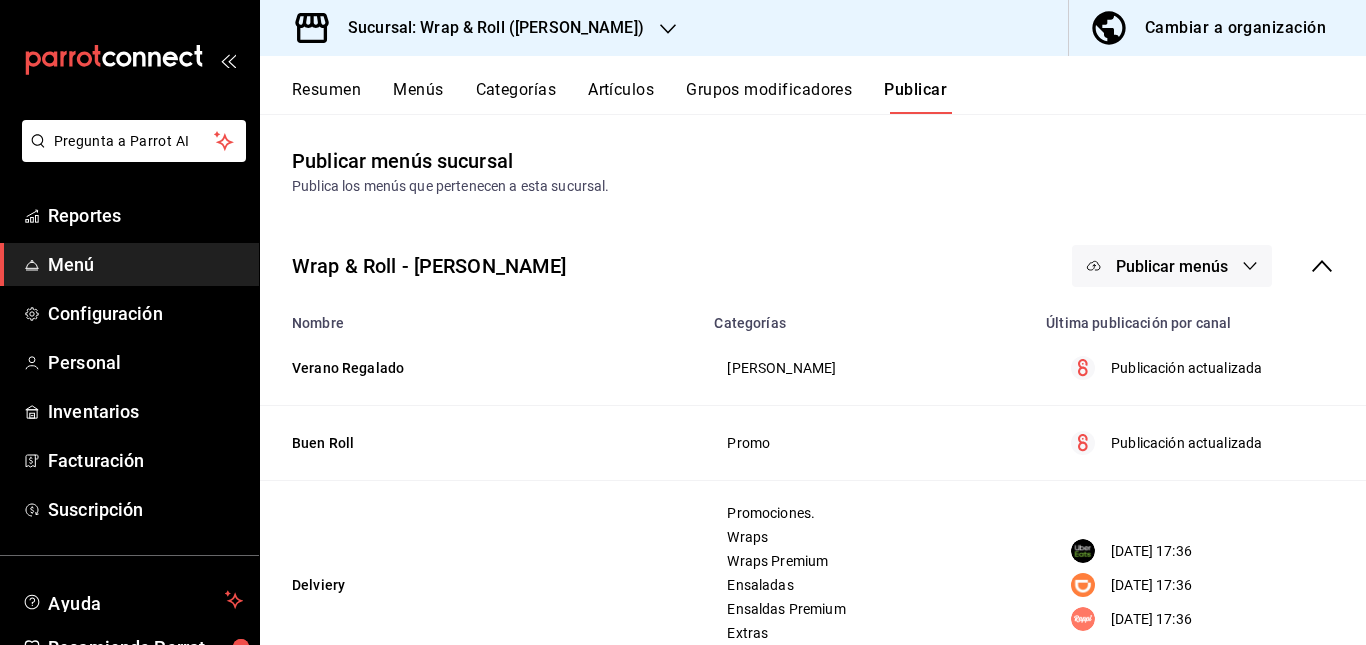
click at [1145, 260] on span "Publicar menús" at bounding box center [1172, 266] width 112 height 19
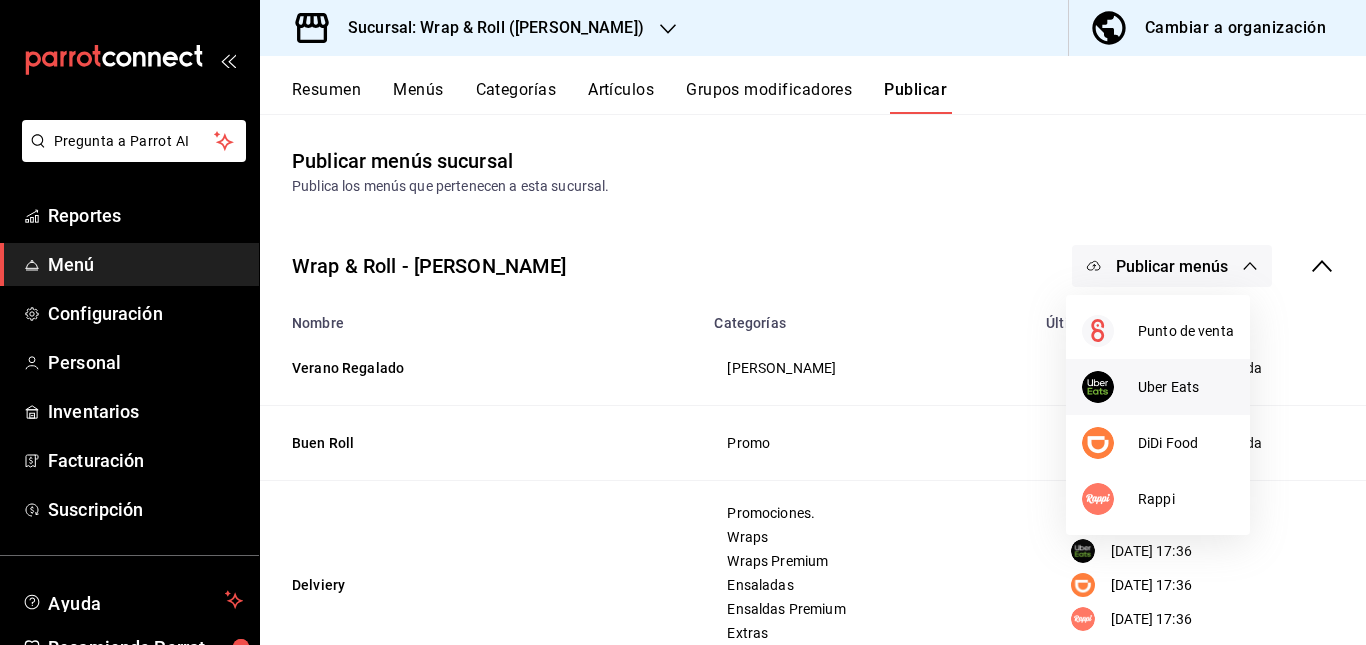
click at [1151, 387] on span "Uber Eats" at bounding box center [1186, 387] width 96 height 21
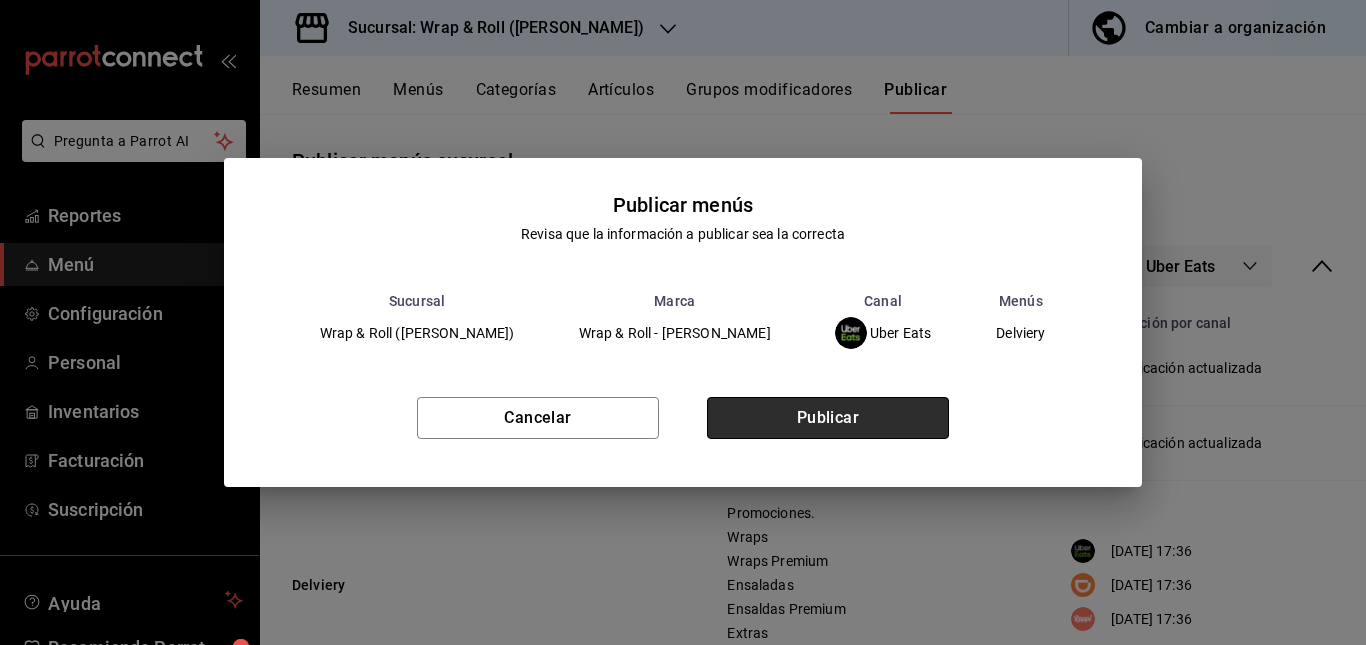
click at [903, 409] on button "Publicar" at bounding box center [828, 418] width 242 height 42
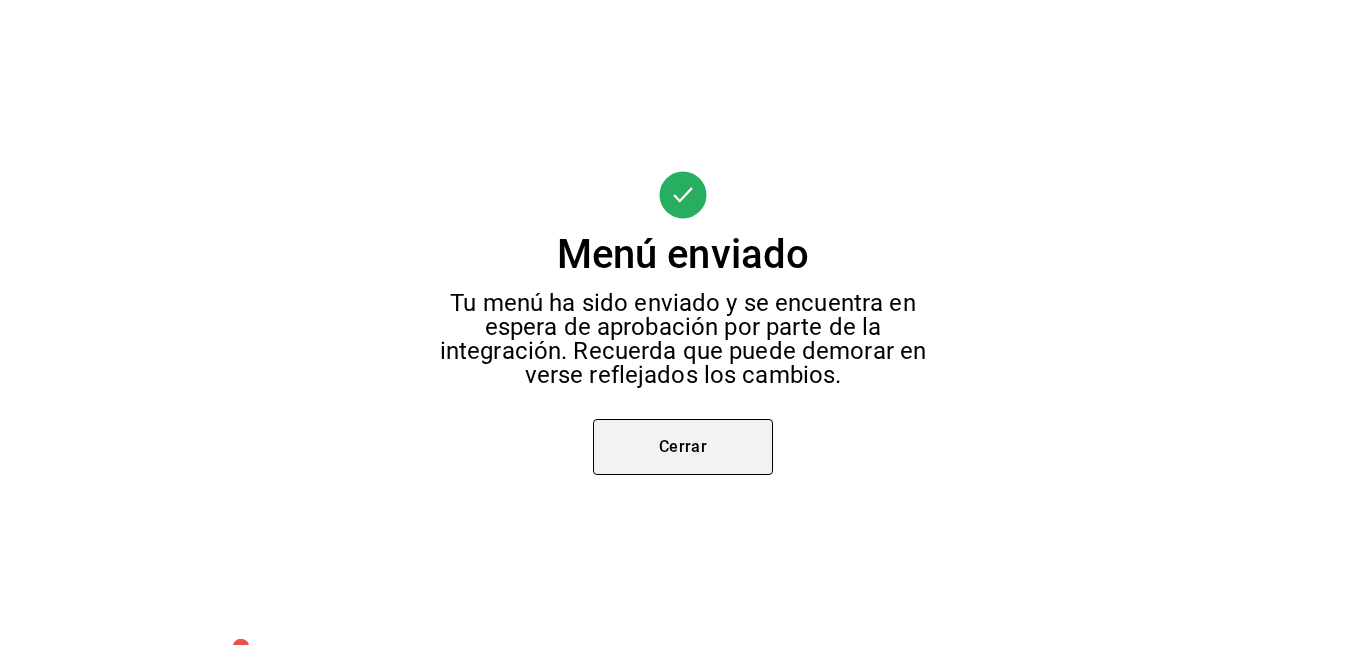
click at [732, 468] on button "Cerrar" at bounding box center [683, 447] width 180 height 56
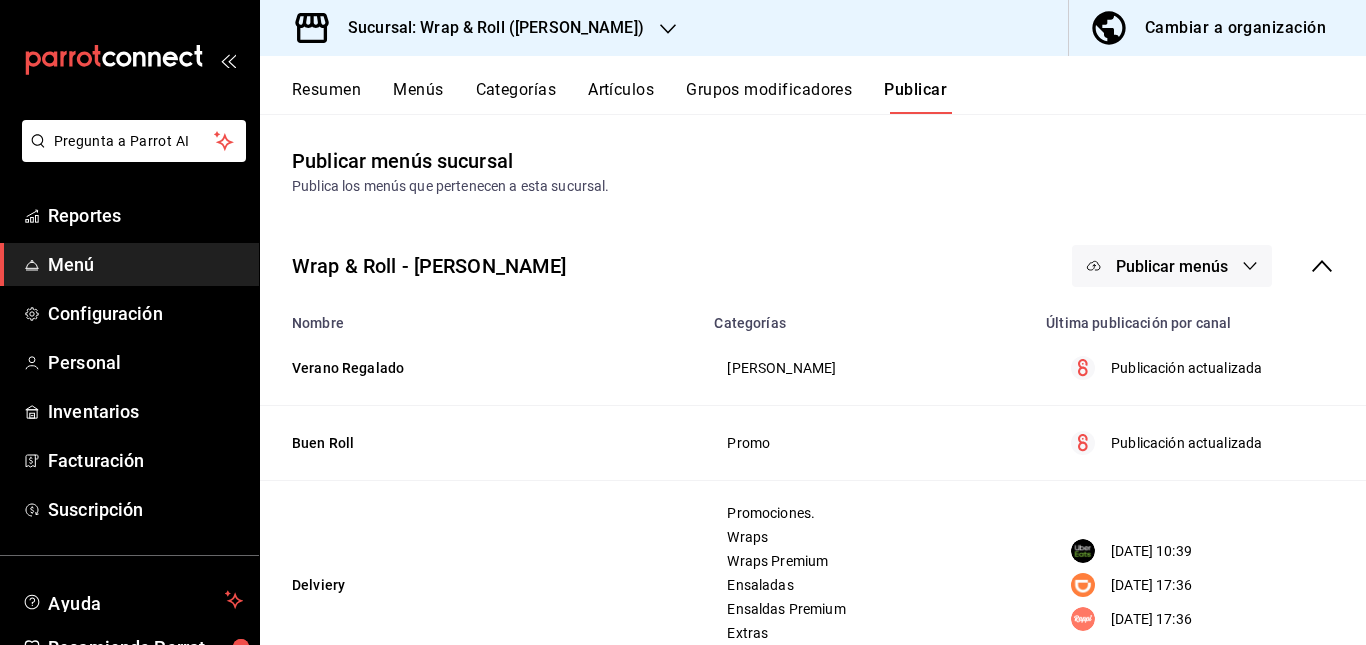
click at [1097, 276] on button "Publicar menús" at bounding box center [1172, 266] width 200 height 42
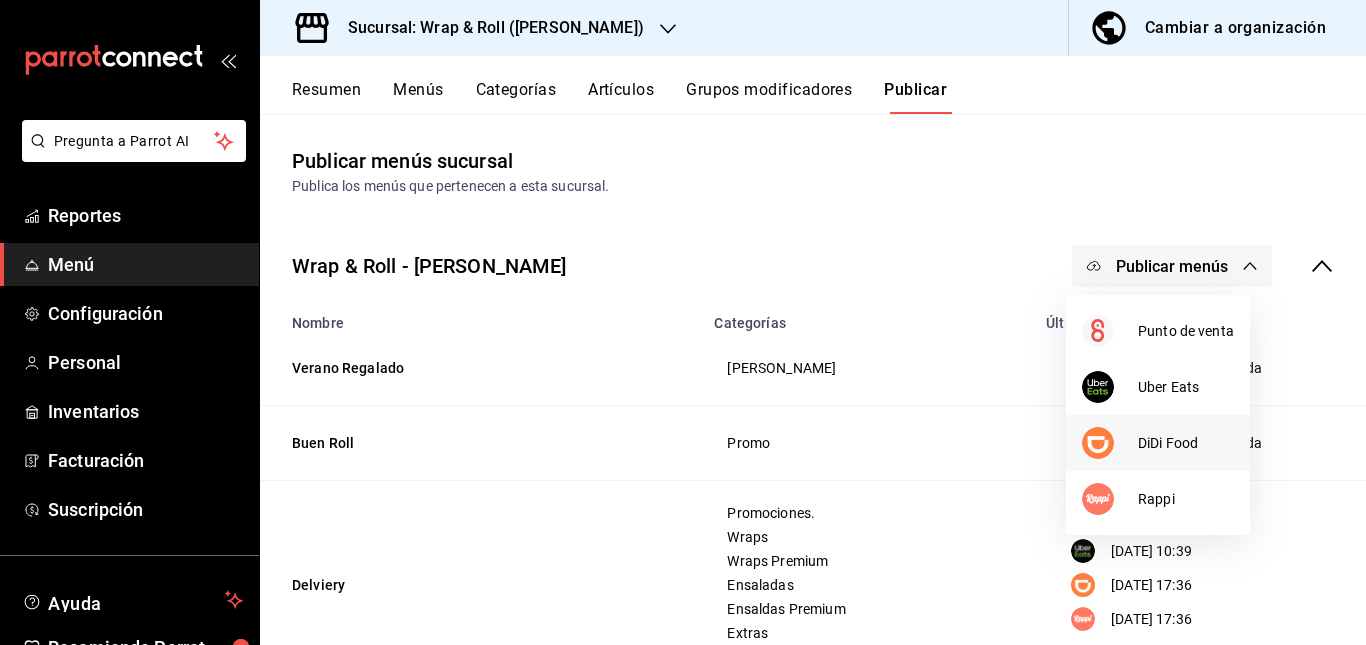
click at [1162, 450] on span "DiDi Food" at bounding box center [1186, 443] width 96 height 21
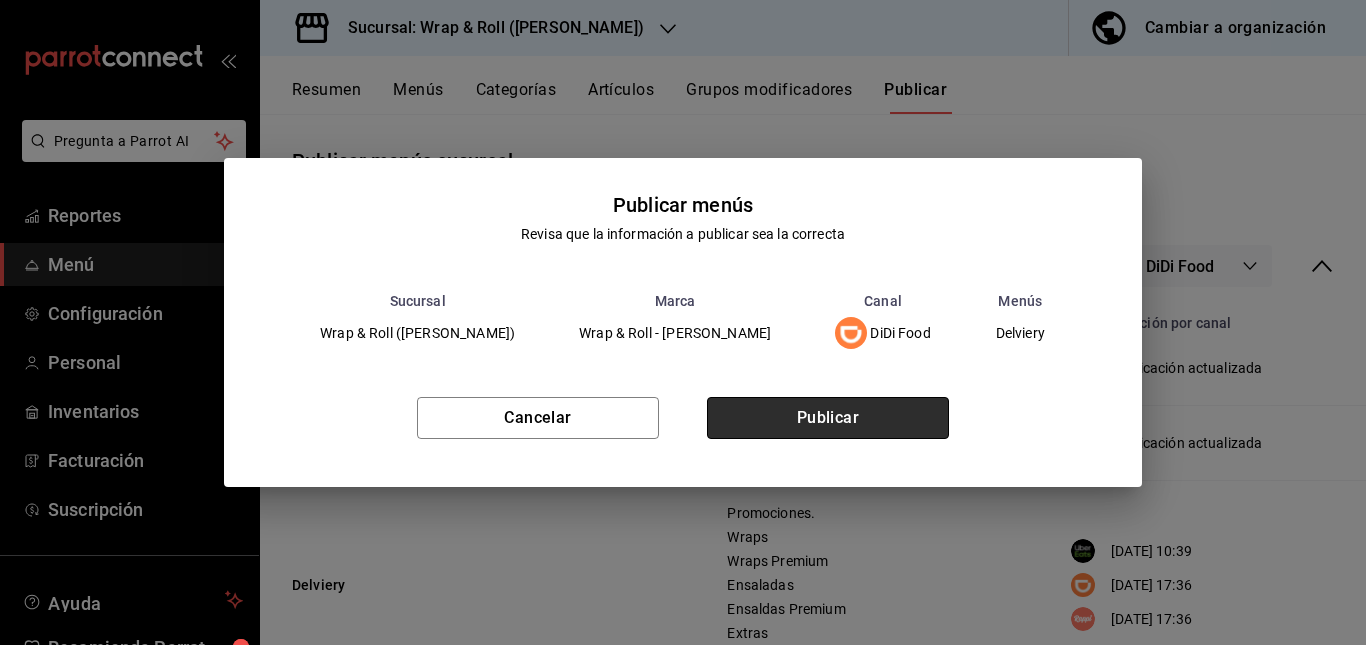
click at [896, 403] on button "Publicar" at bounding box center [828, 418] width 242 height 42
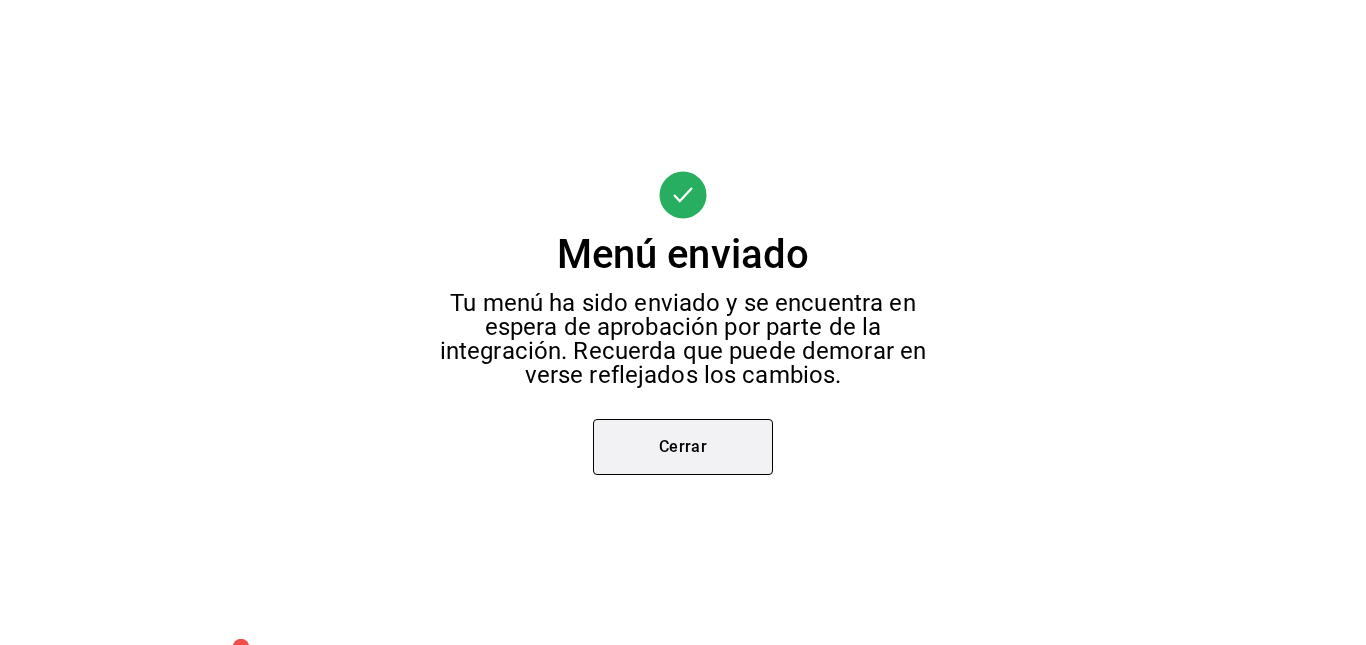
click at [693, 453] on button "Cerrar" at bounding box center [683, 447] width 180 height 56
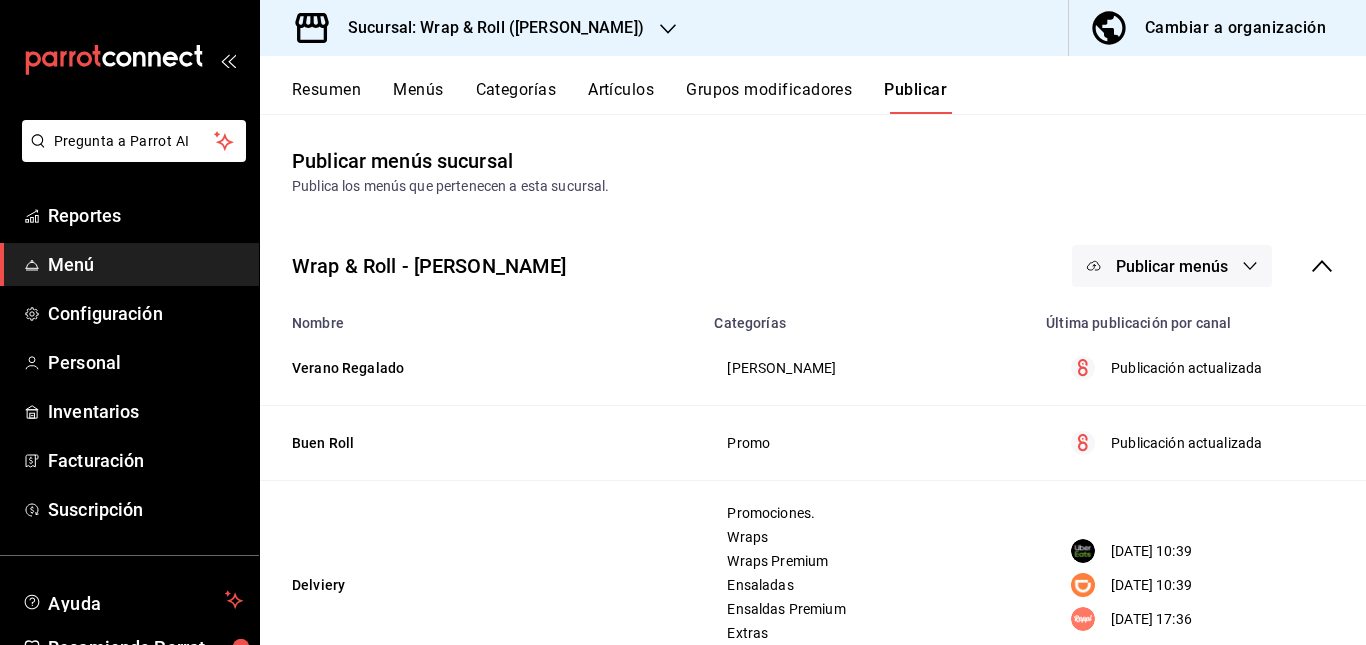
click at [1168, 271] on span "Publicar menús" at bounding box center [1172, 266] width 112 height 19
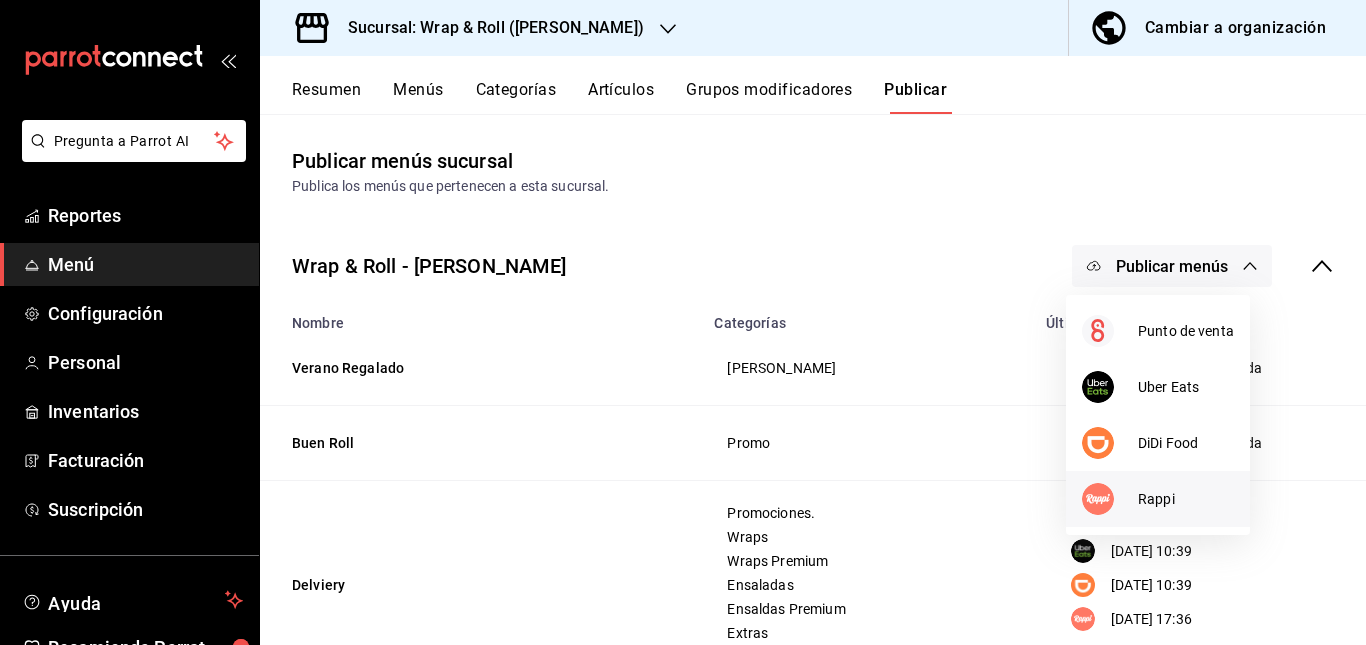
click at [1119, 498] on div at bounding box center [1110, 499] width 56 height 32
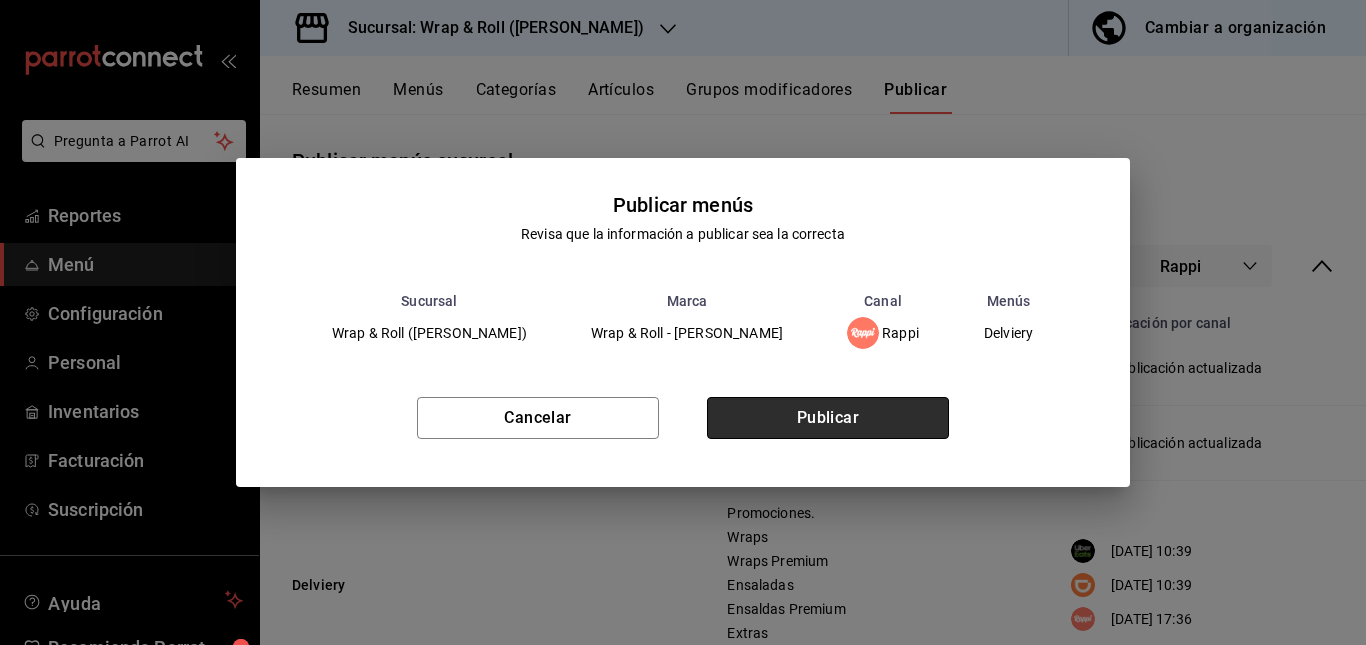
click at [861, 424] on button "Publicar" at bounding box center [828, 418] width 242 height 42
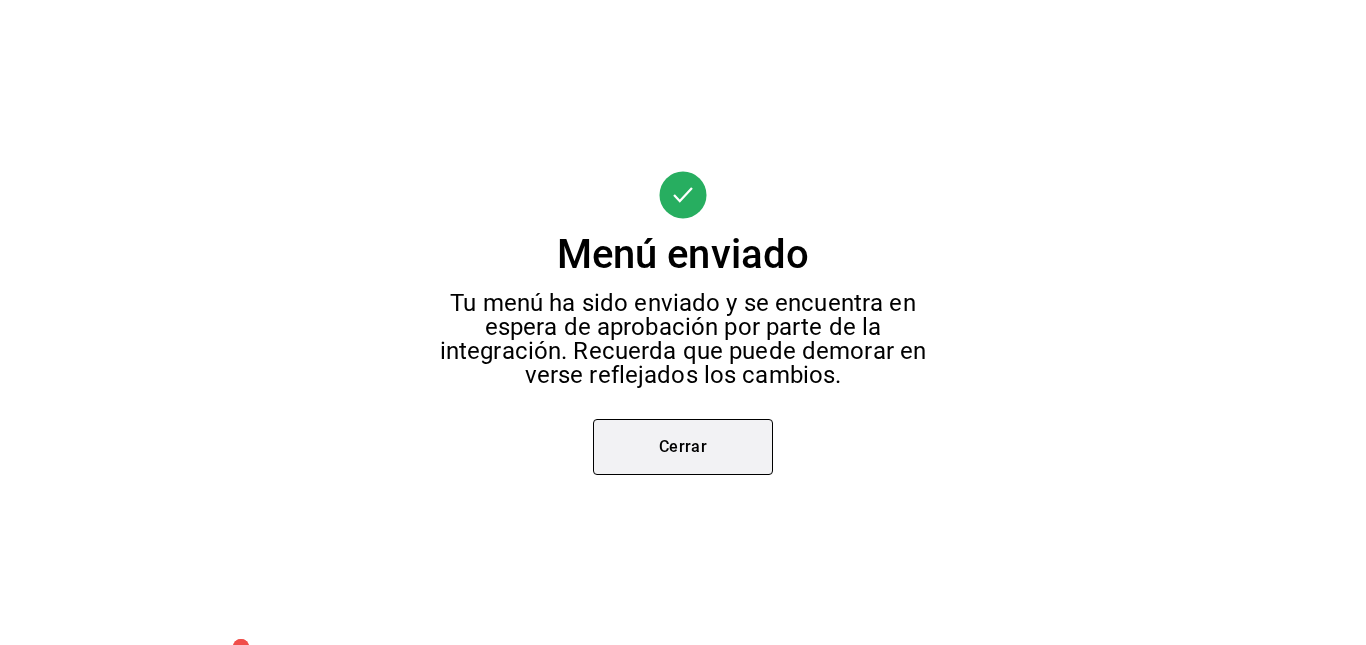
click at [671, 452] on button "Cerrar" at bounding box center [683, 447] width 180 height 56
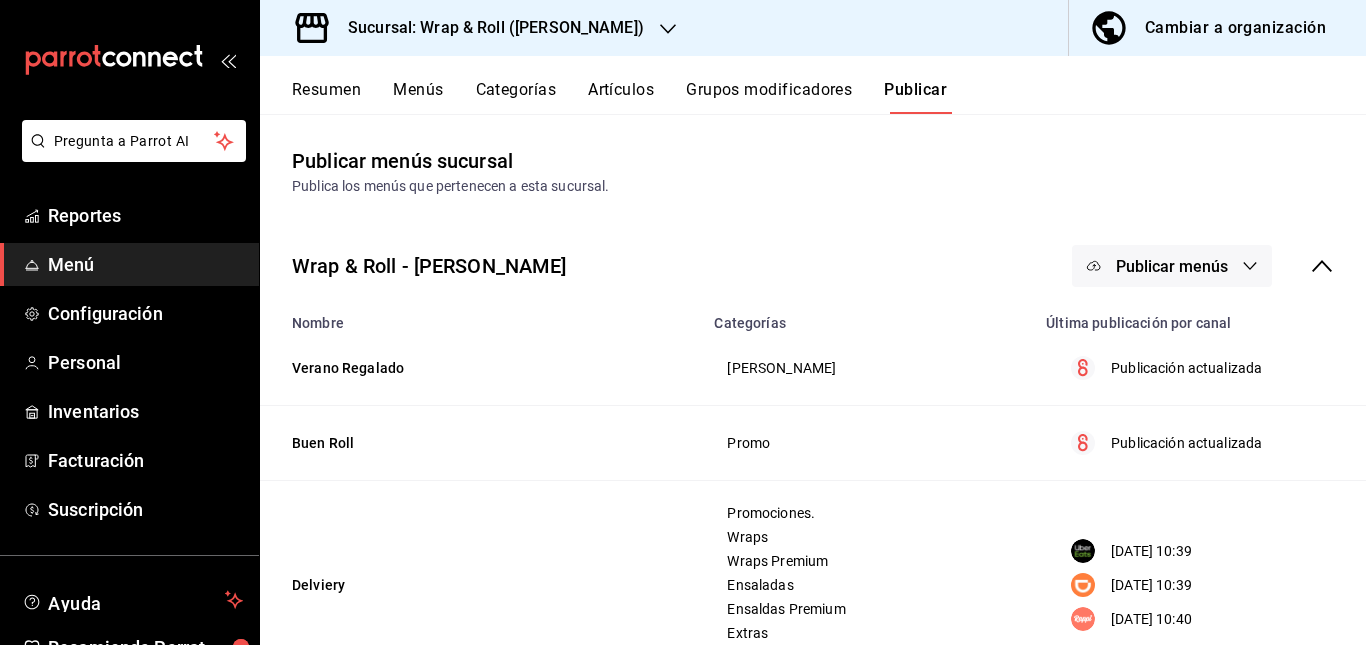
click at [548, 22] on h3 "Sucursal: Wrap & Roll (Justo Sierra)" at bounding box center [488, 28] width 312 height 24
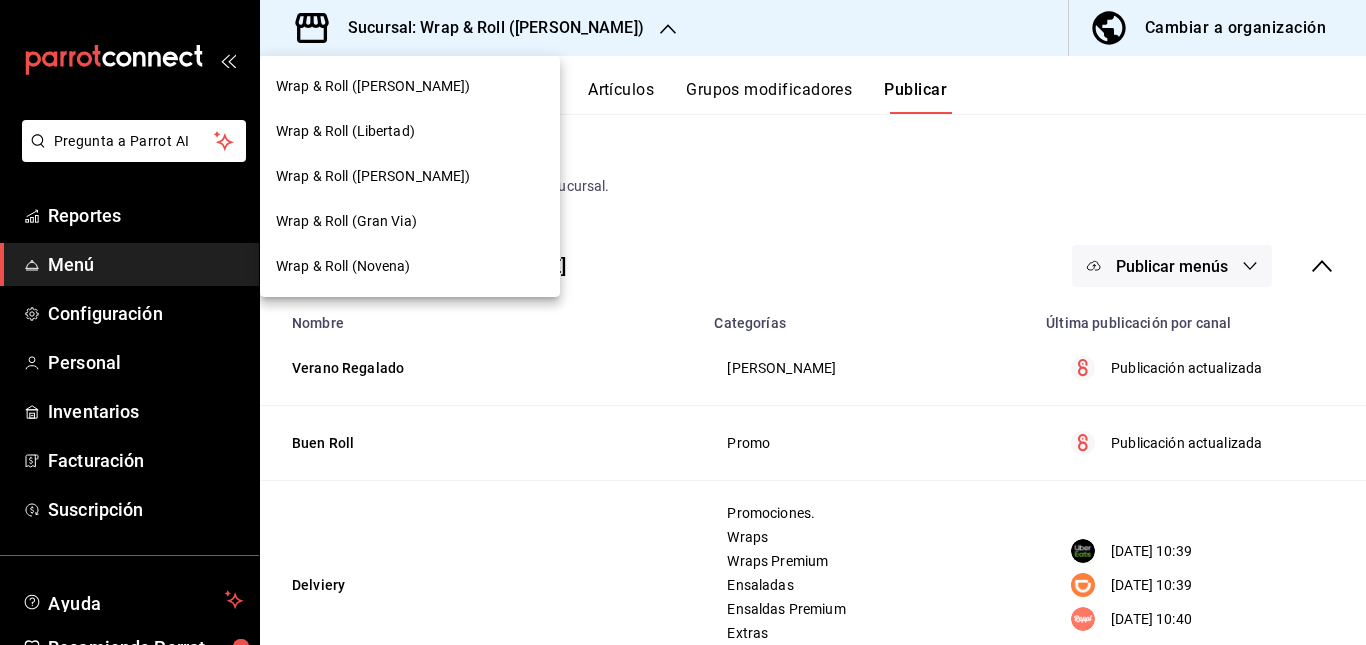
click at [445, 216] on div "Wrap & Roll (Gran Via)" at bounding box center [410, 221] width 268 height 21
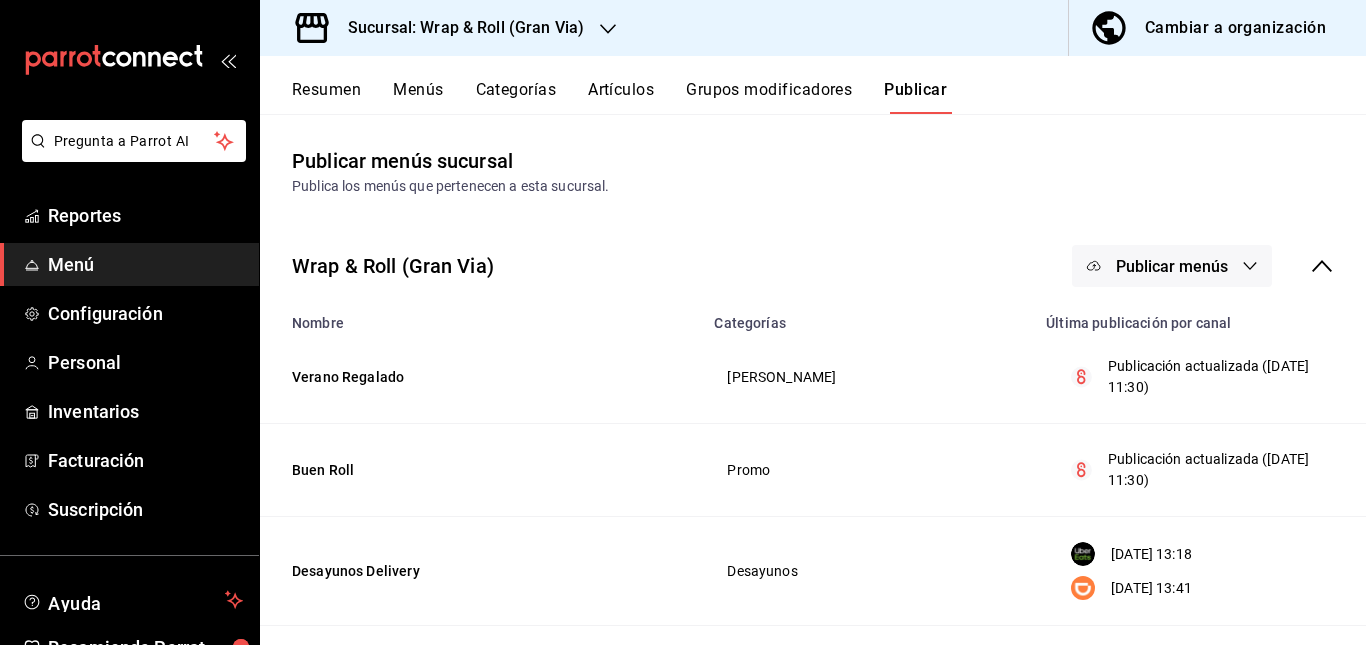
click at [333, 84] on button "Resumen" at bounding box center [326, 97] width 69 height 34
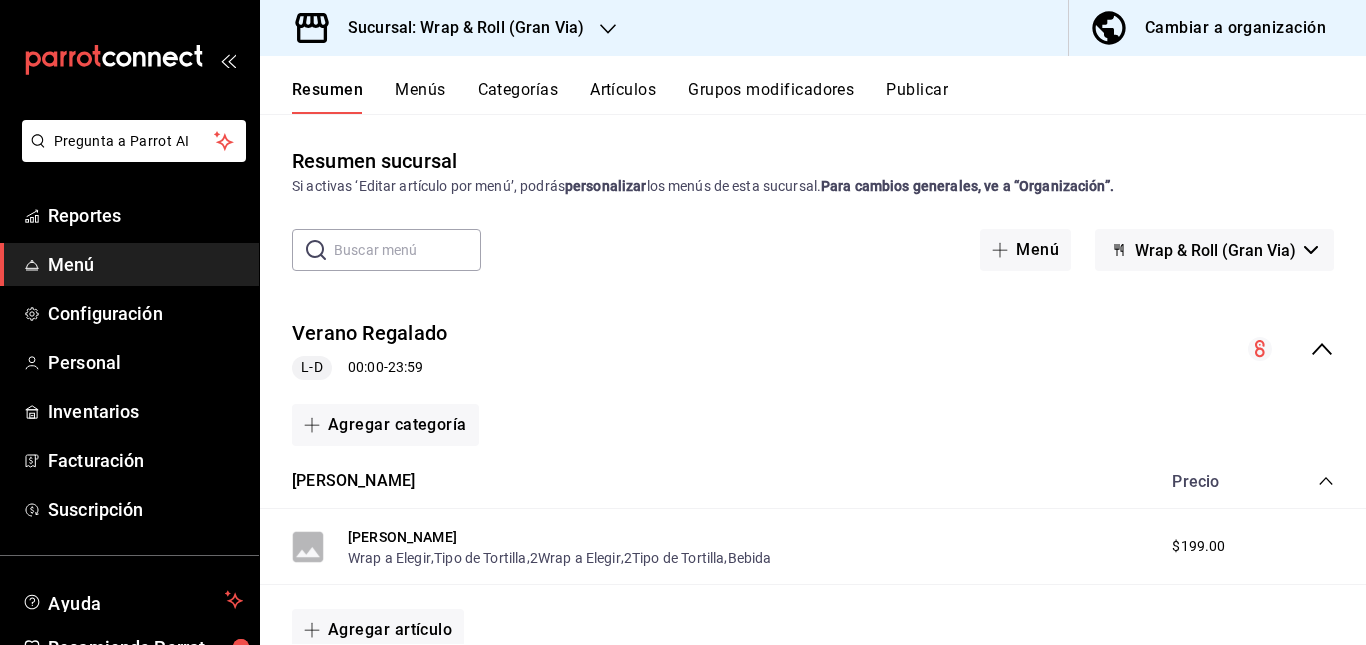
click at [636, 348] on div "Verano [PERSON_NAME] 00:00 - 23:59" at bounding box center [813, 349] width 1106 height 93
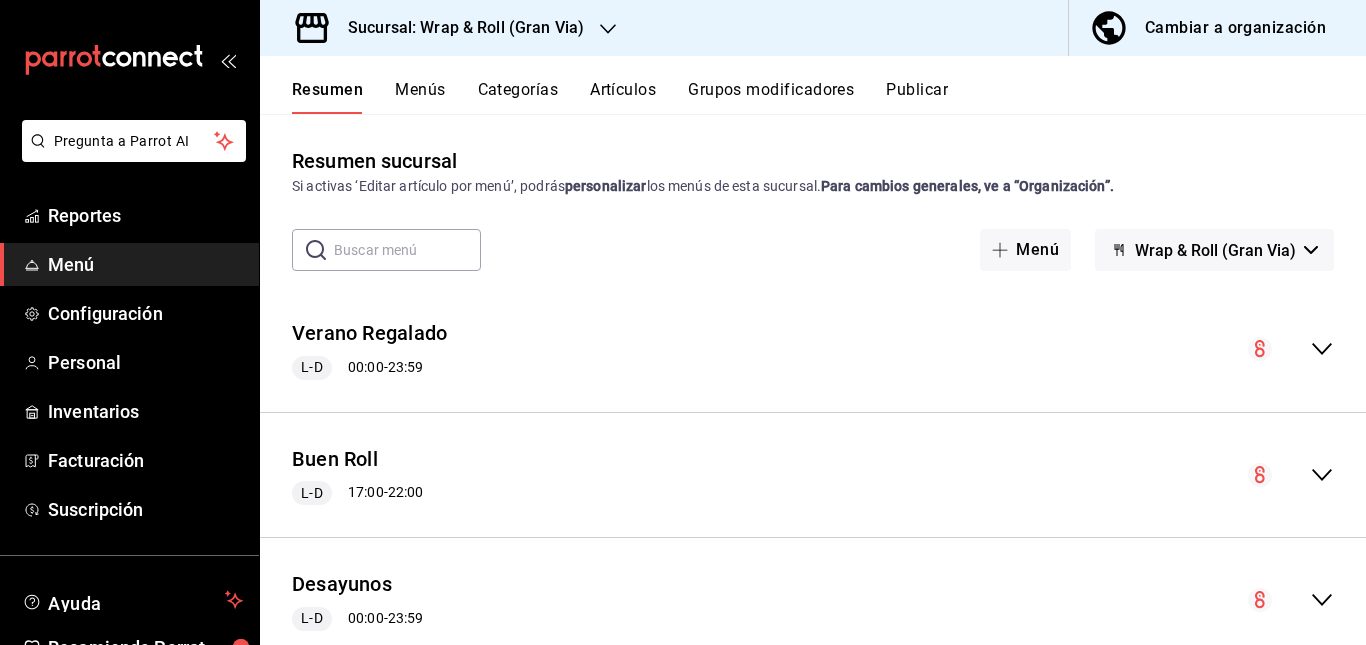
scroll to position [469, 0]
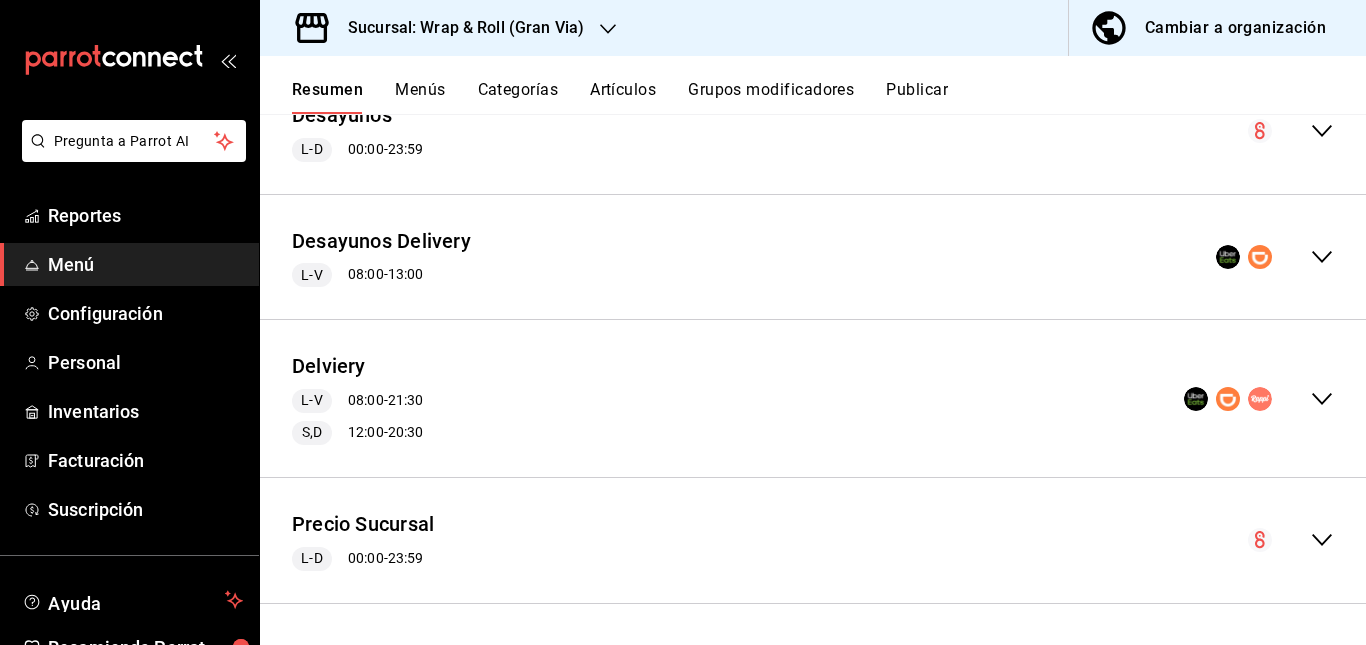
click at [665, 266] on div "Desayunos Delivery L-V 08:00 - 13:00" at bounding box center [813, 257] width 1106 height 93
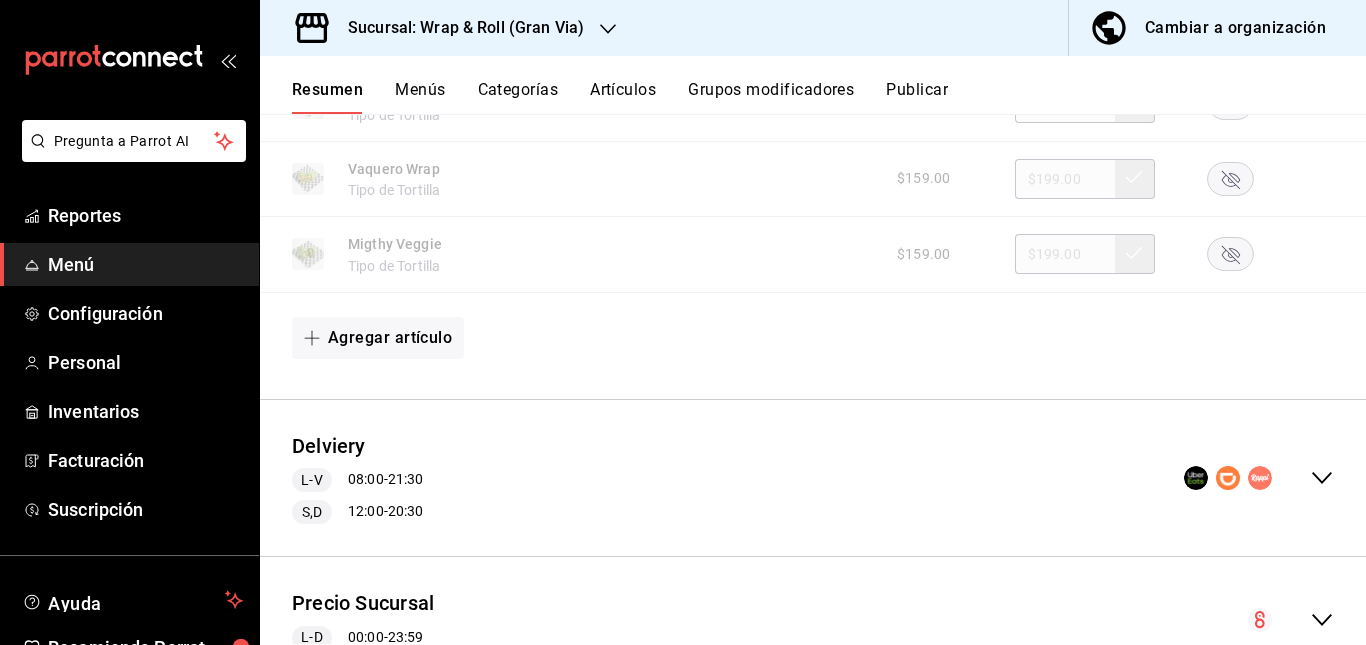
scroll to position [990, 0]
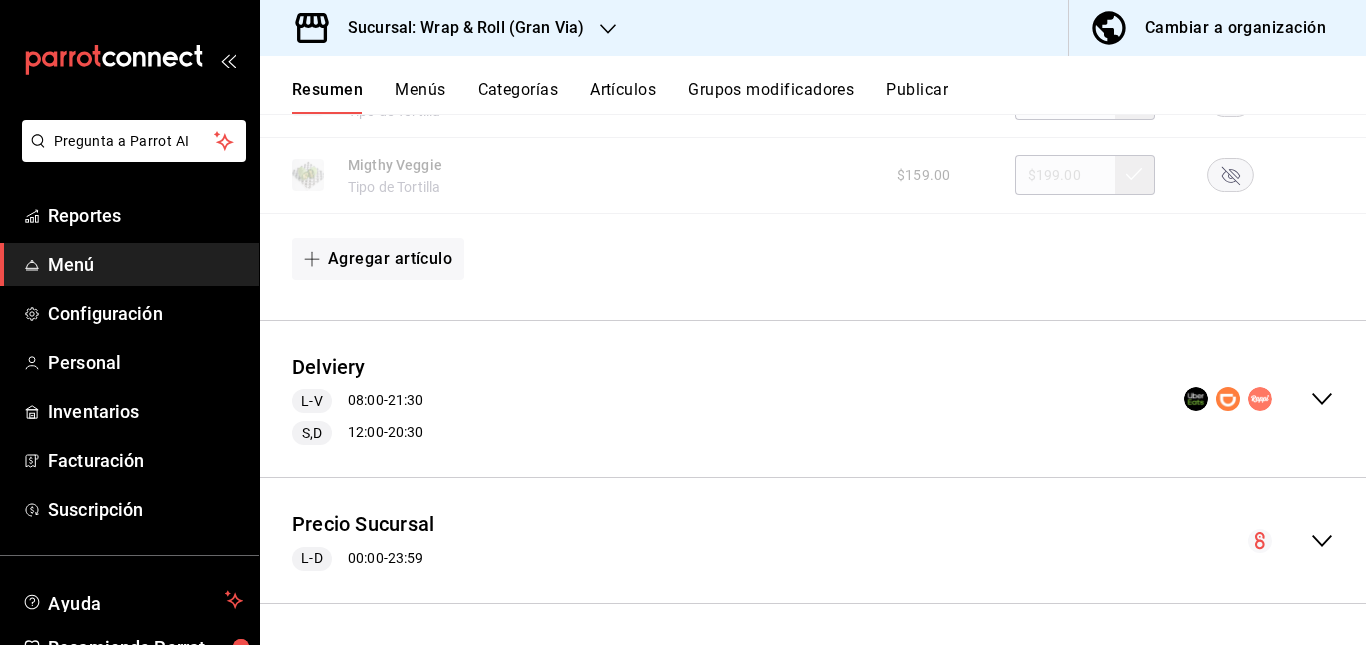
click at [628, 424] on div "Delviery L-V 08:00 - 21:30 S,D 12:00 - 20:30" at bounding box center [813, 399] width 1106 height 125
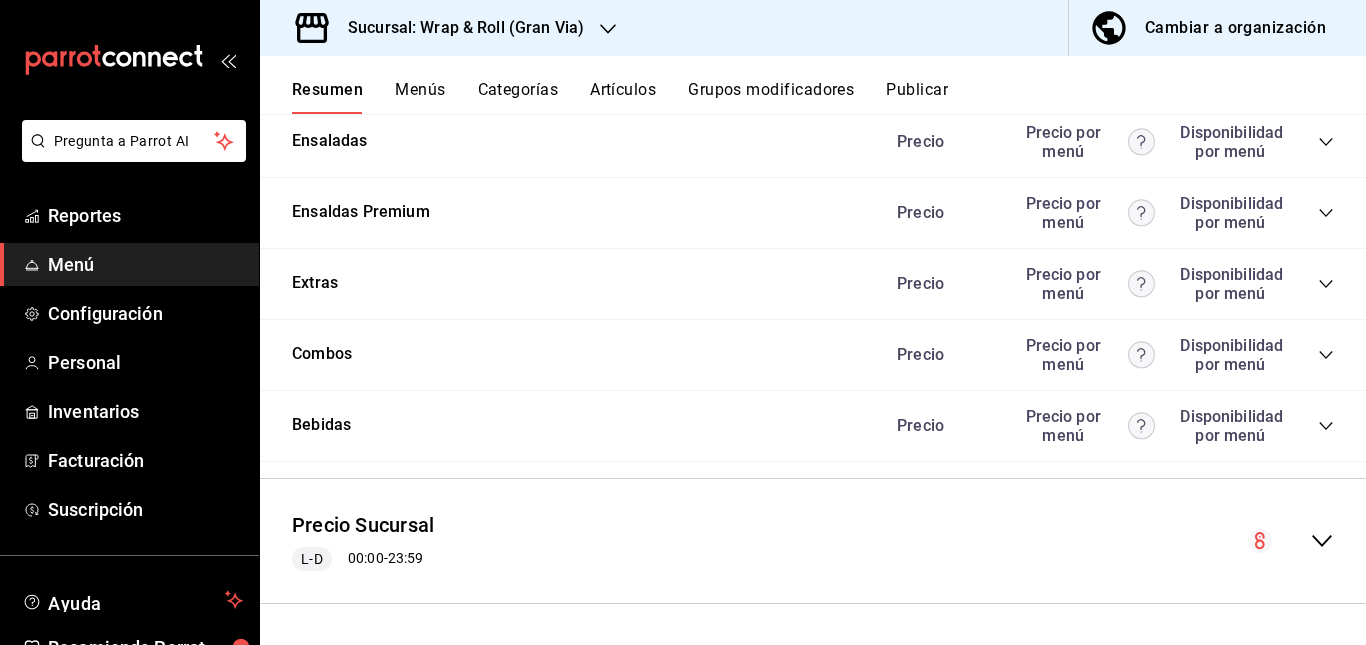
scroll to position [2705, 0]
click at [1318, 79] on icon "collapse-category-row" at bounding box center [1326, 71] width 16 height 16
click at [1318, 149] on icon "collapse-category-row" at bounding box center [1326, 141] width 16 height 16
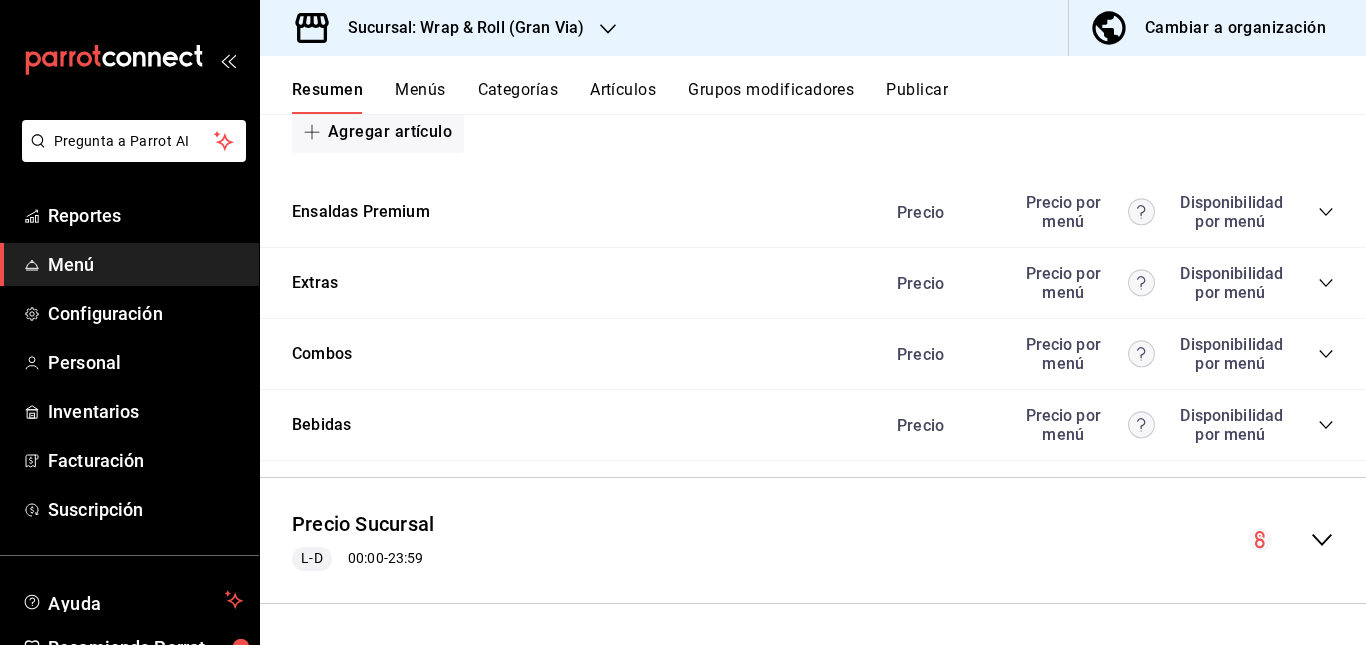
scroll to position [4140, 0]
click at [1318, 211] on icon "collapse-category-row" at bounding box center [1326, 212] width 16 height 16
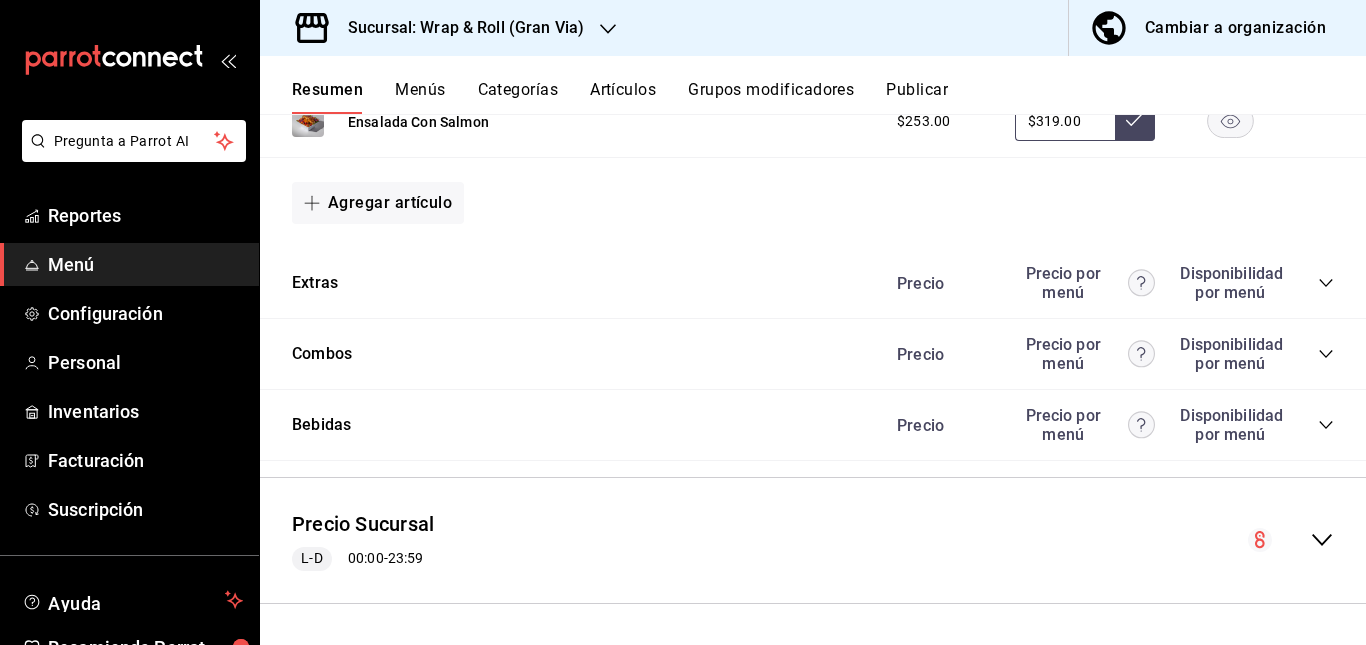
scroll to position [4449, 0]
click at [1318, 279] on icon "collapse-category-row" at bounding box center [1326, 283] width 16 height 16
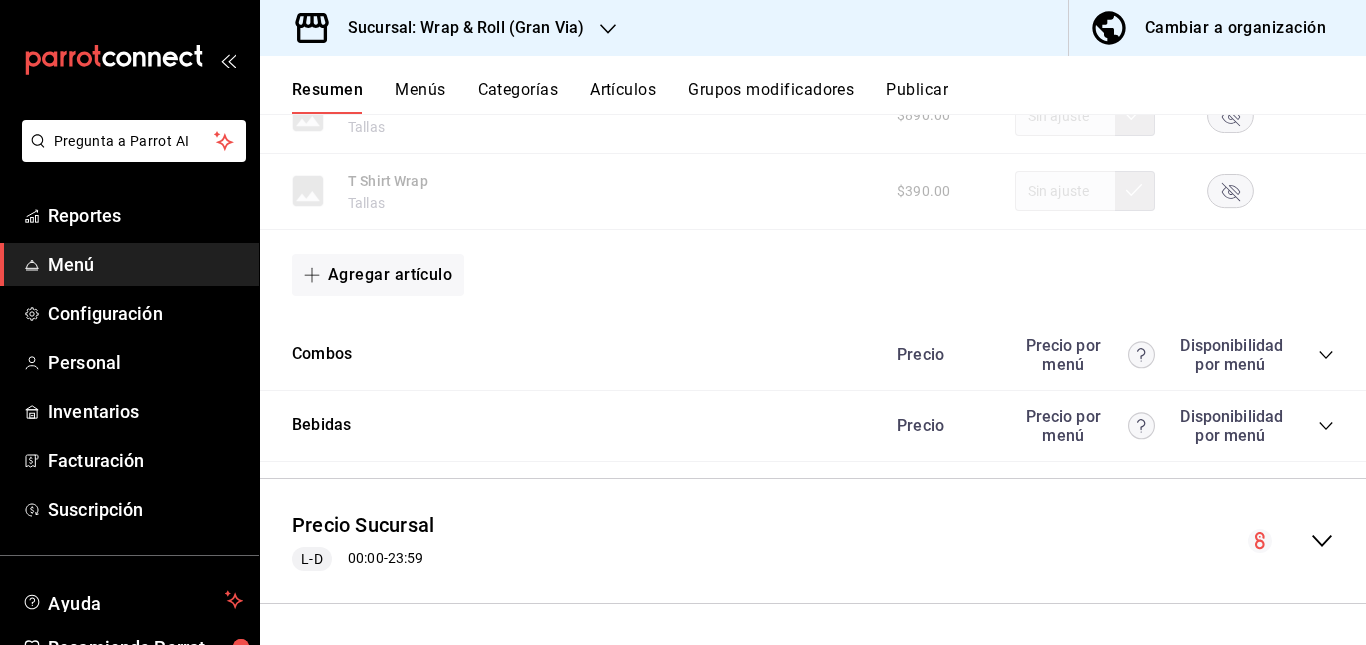
scroll to position [6006, 0]
click at [1318, 423] on icon "collapse-category-row" at bounding box center [1326, 426] width 16 height 16
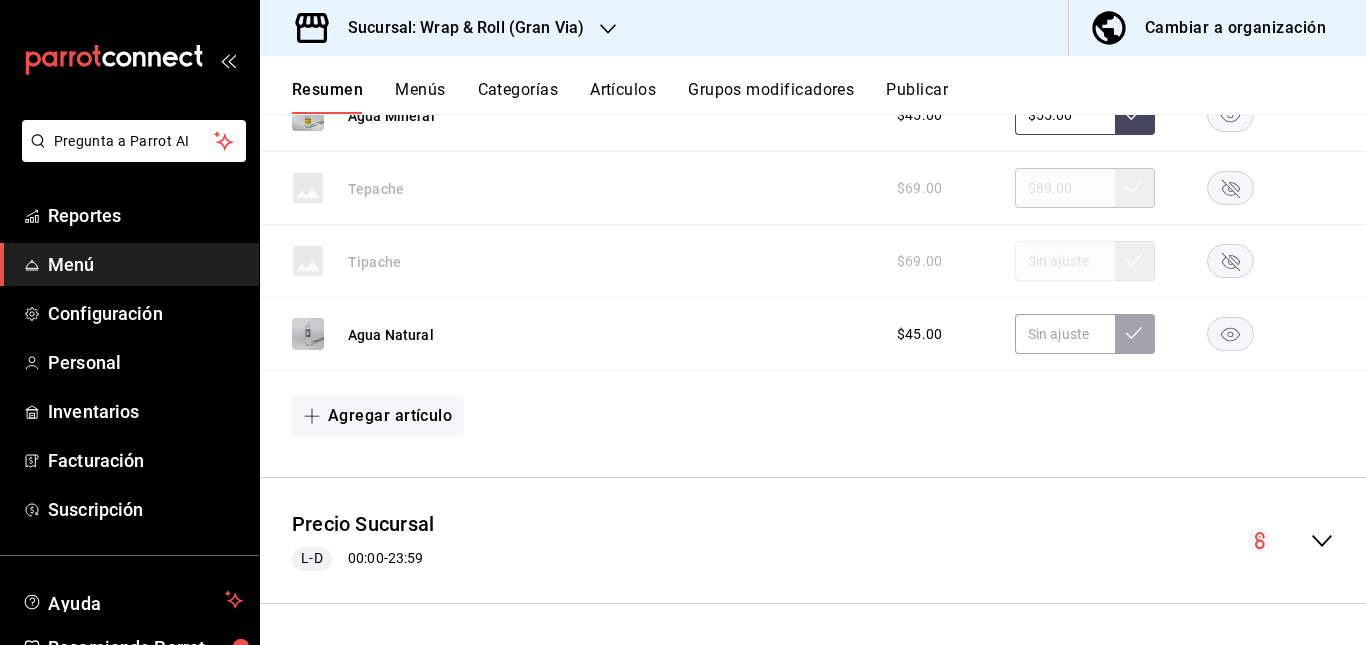
scroll to position [6087, 0]
click at [619, 95] on button "Artículos" at bounding box center [623, 97] width 66 height 34
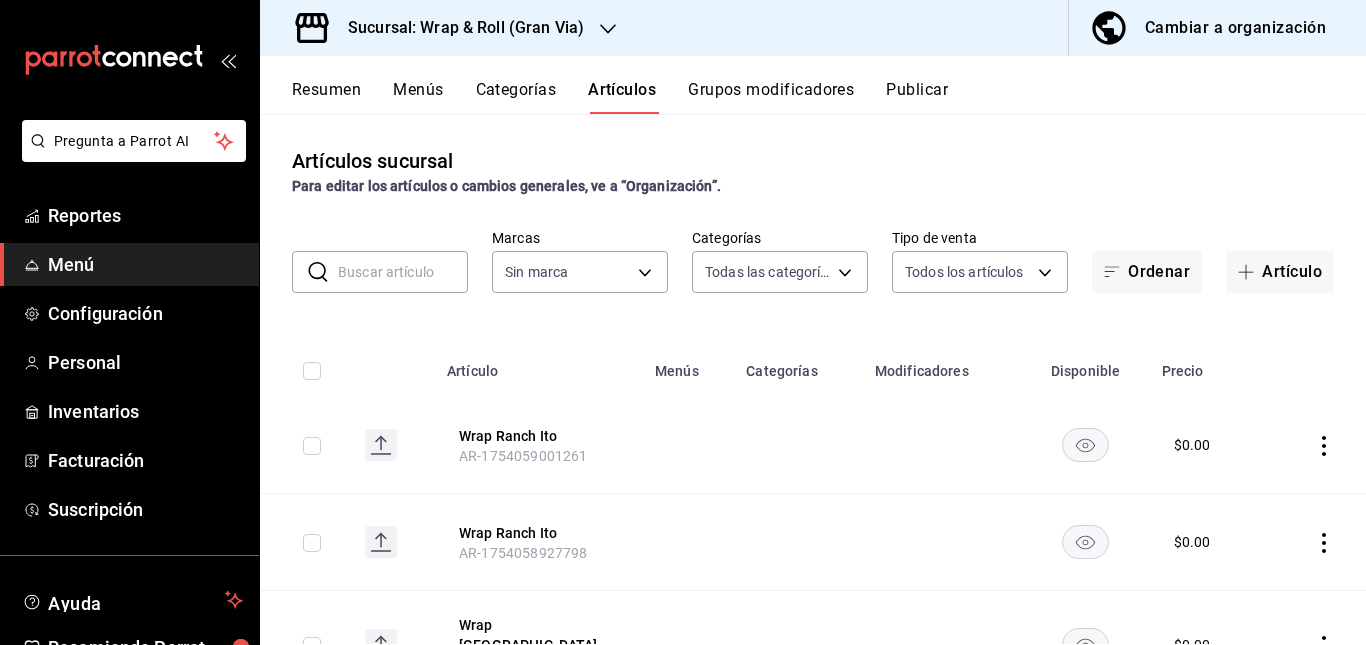
type input "781a389b-cc98-4a88-952c-717bf7d10335,4e032624-1709-4541-9167-c9eae0ea9c79,8f61f…"
type input "3aa7178a-5c36-4a10-914b-422f32928323"
click at [387, 269] on input "text" at bounding box center [403, 272] width 130 height 40
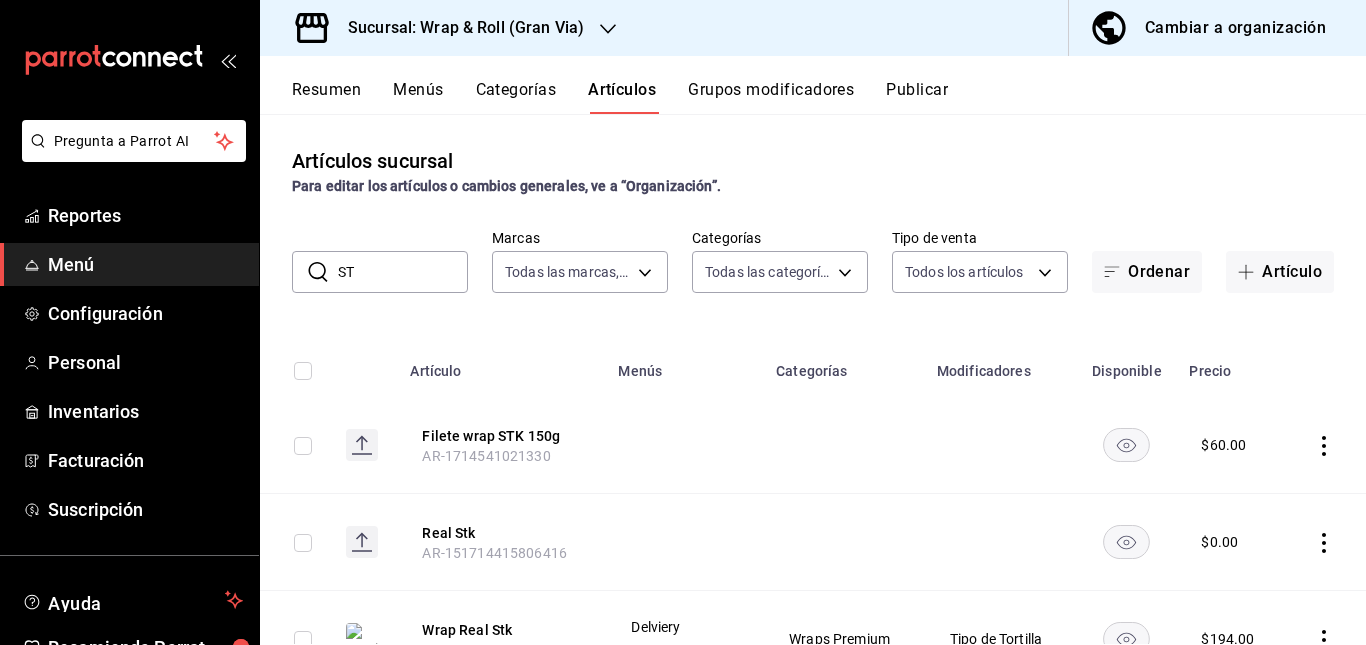
type input "S"
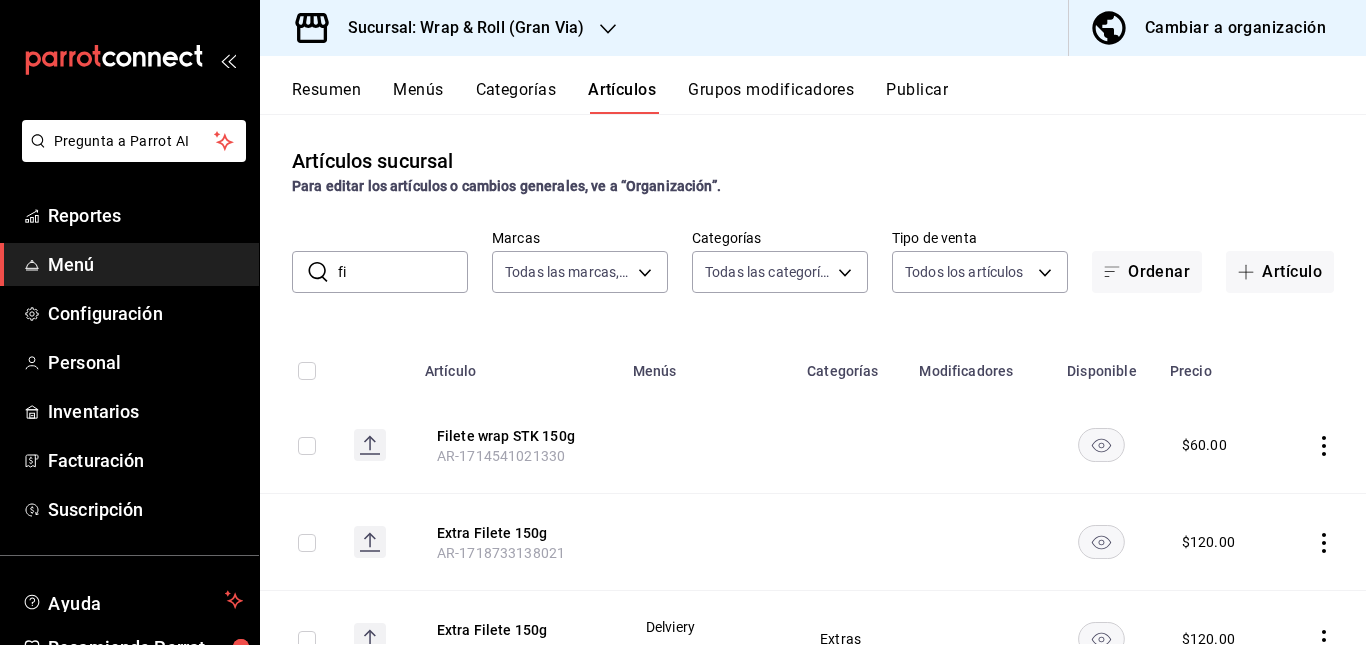
type input "f"
type input "p"
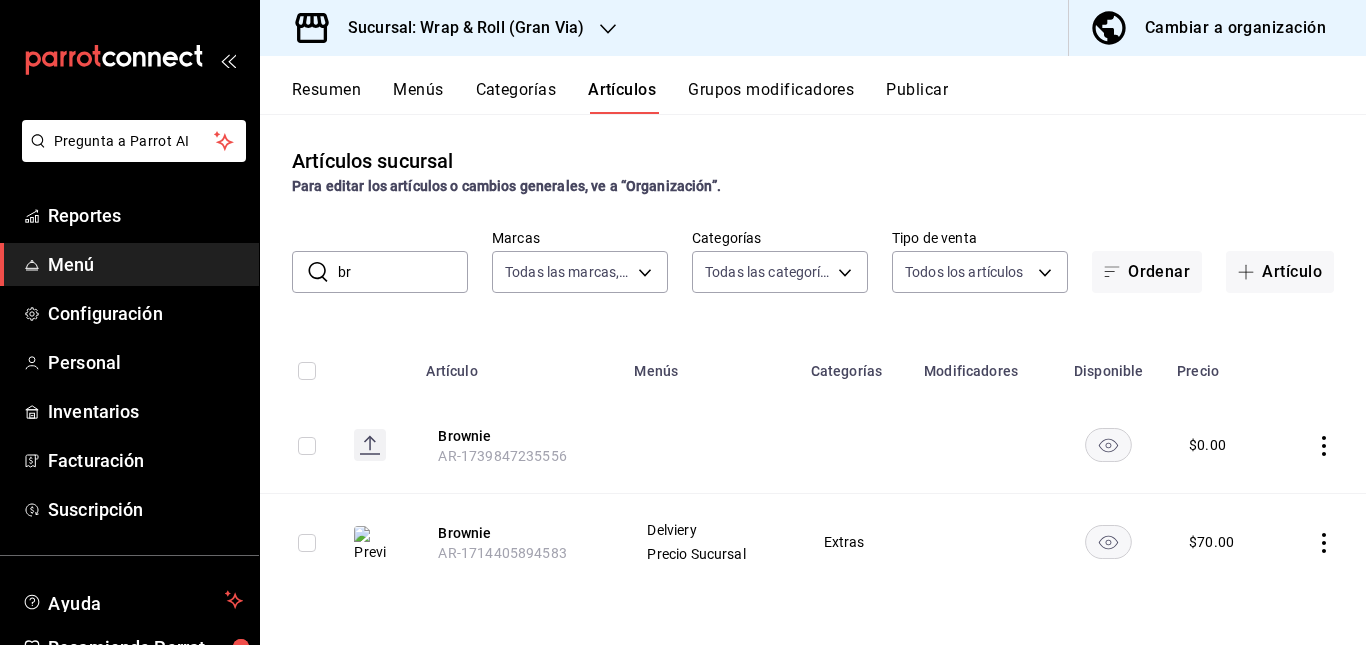
type input "b"
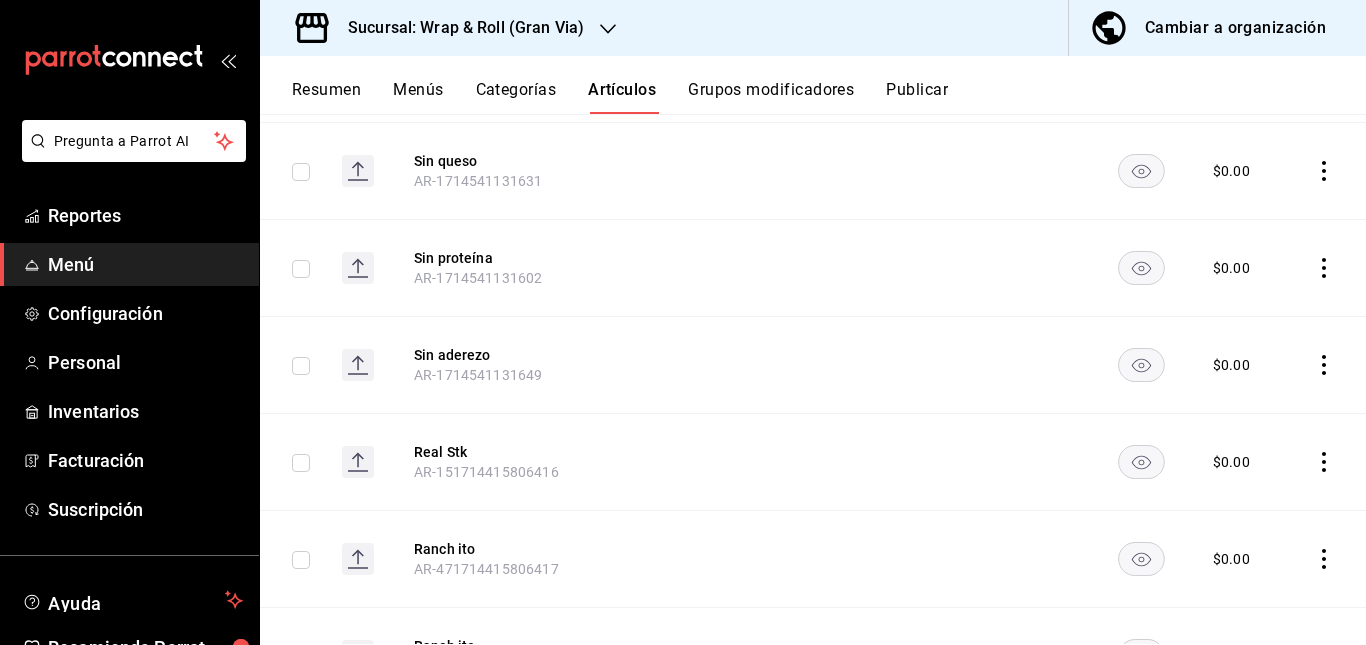
scroll to position [17450, 0]
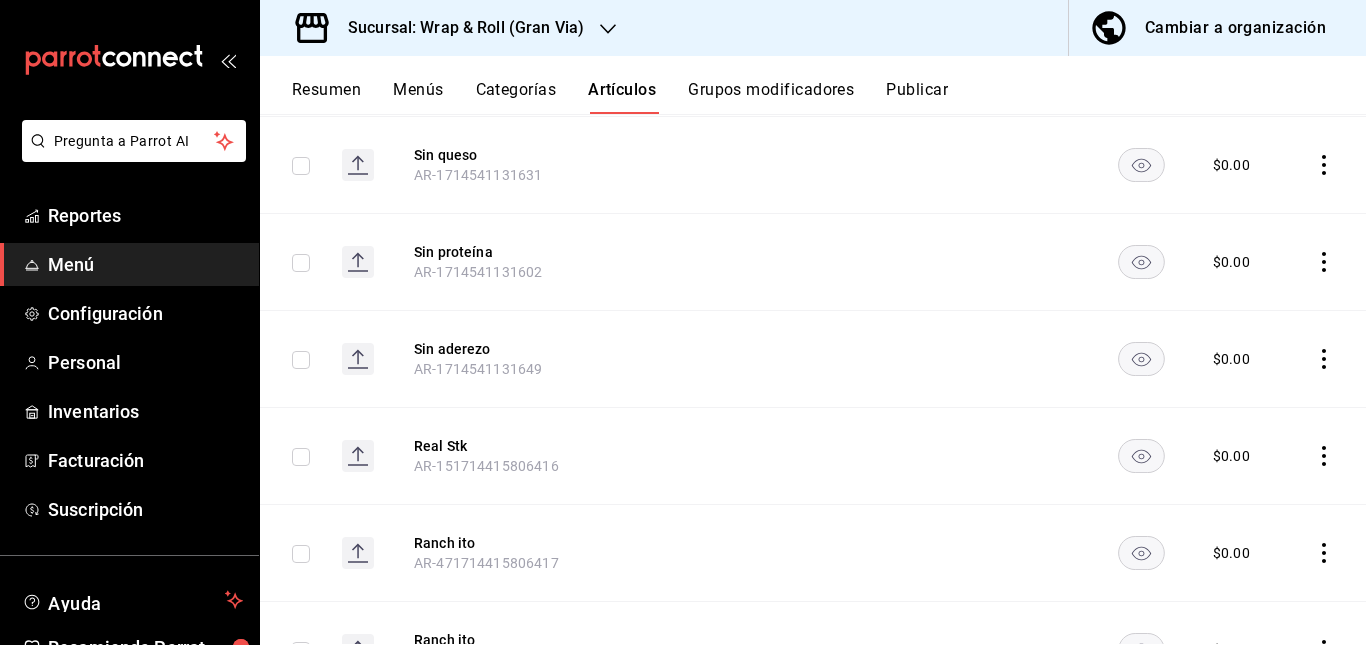
click at [997, 504] on td at bounding box center [1008, 552] width 171 height 97
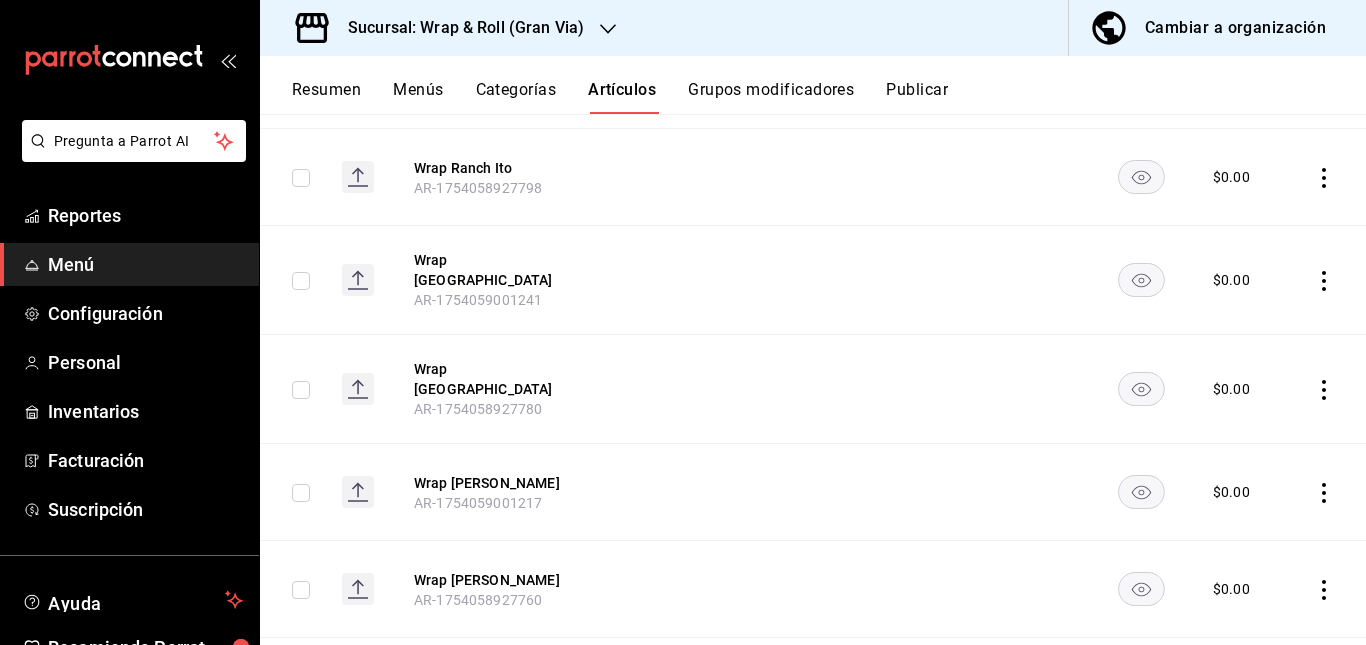
scroll to position [0, 0]
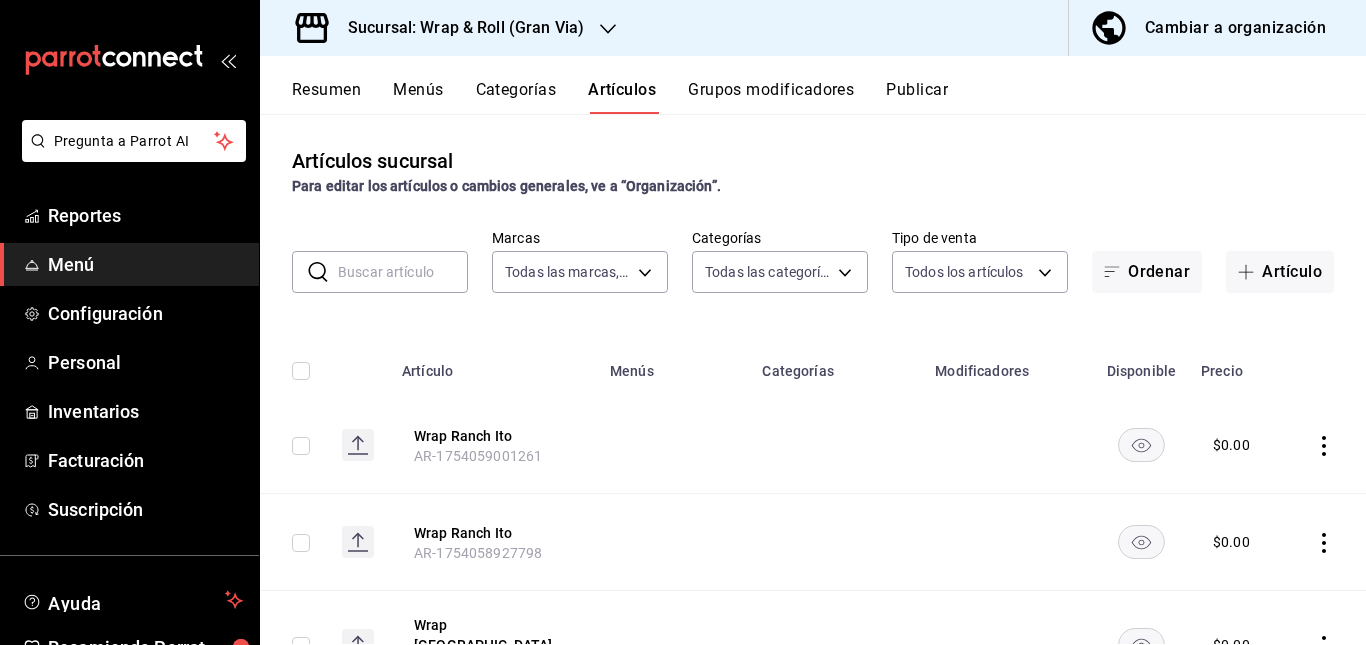
click at [926, 94] on button "Publicar" at bounding box center [917, 97] width 62 height 34
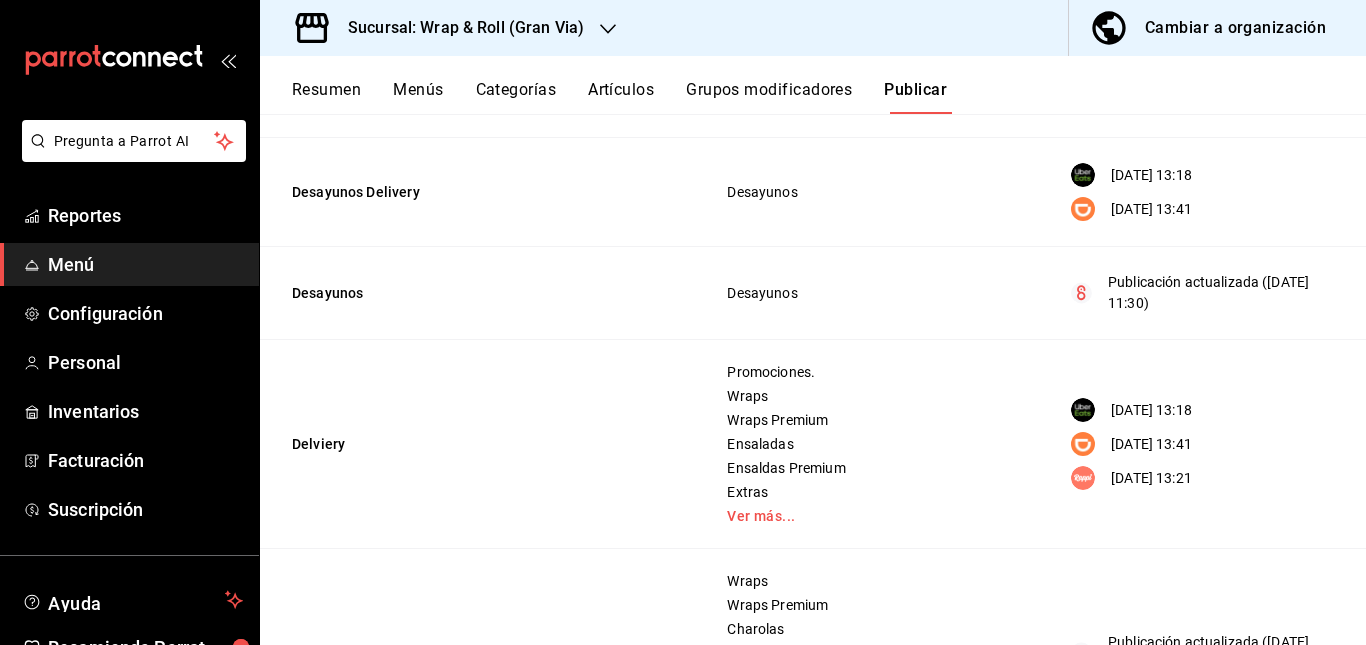
scroll to position [375, 0]
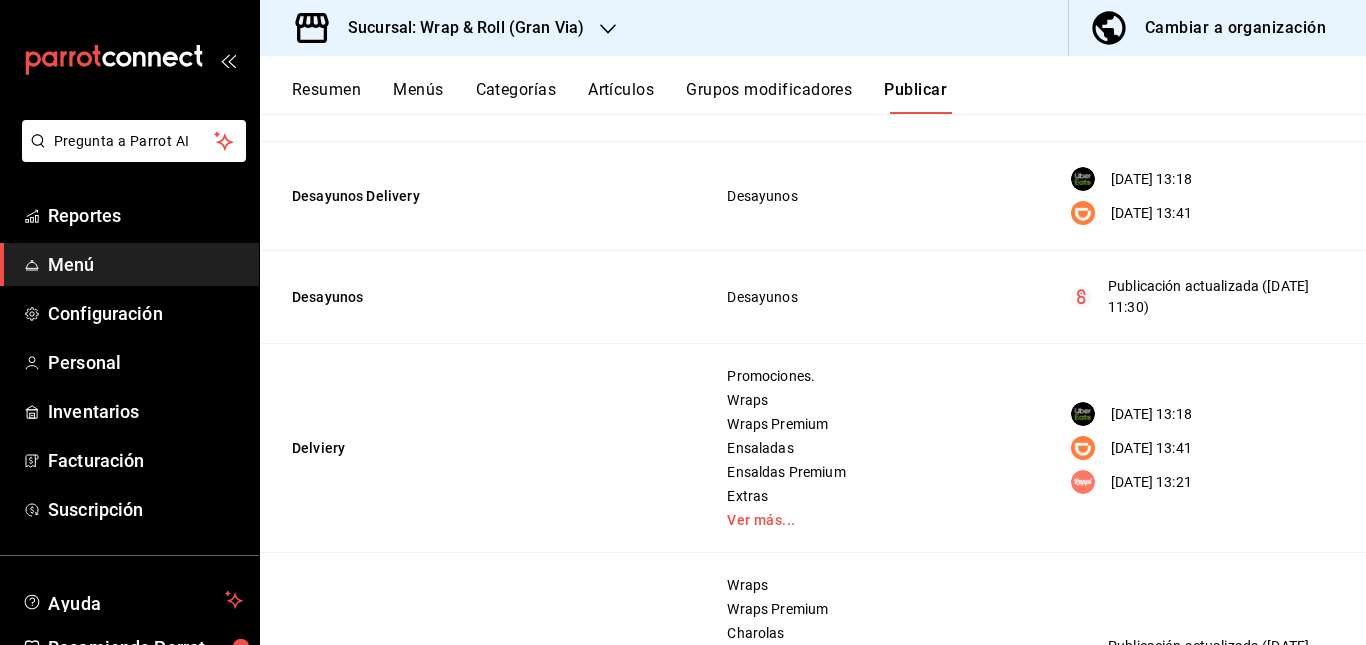
click at [938, 293] on span "Desayunos" at bounding box center [868, 297] width 282 height 14
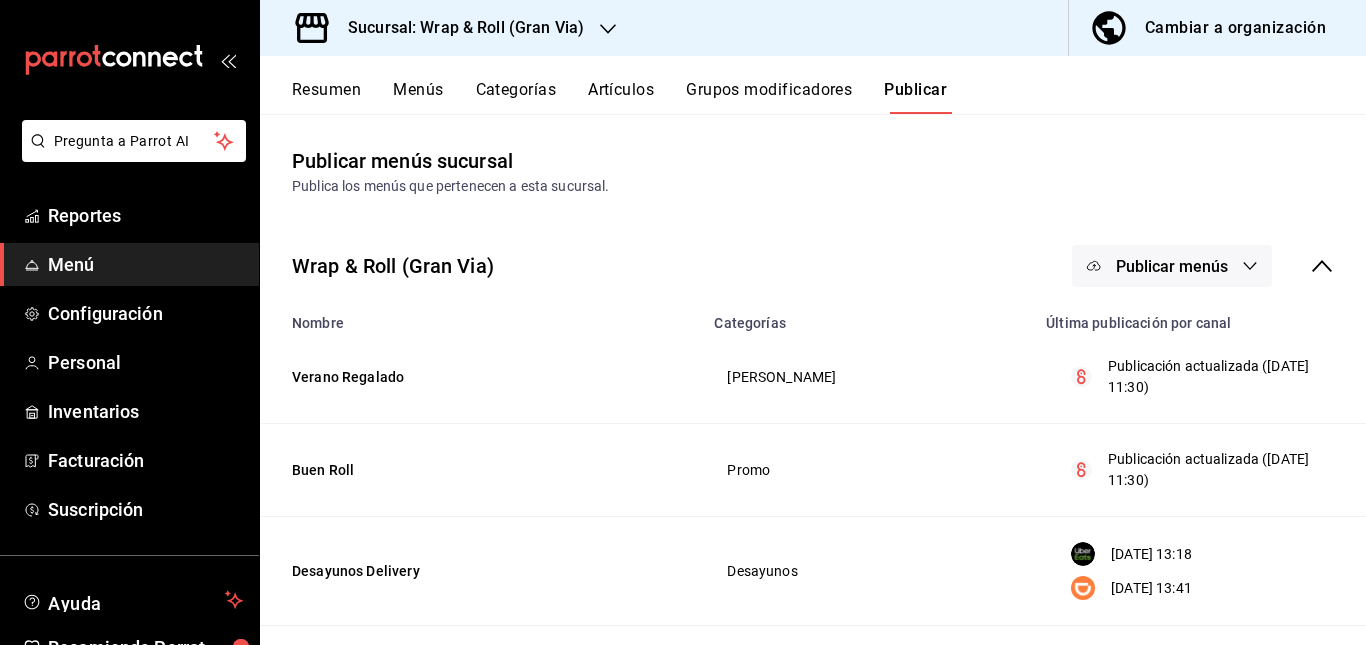
click at [824, 230] on div "Wrap & Roll (Gran Via) Publicar menús" at bounding box center [813, 266] width 1106 height 74
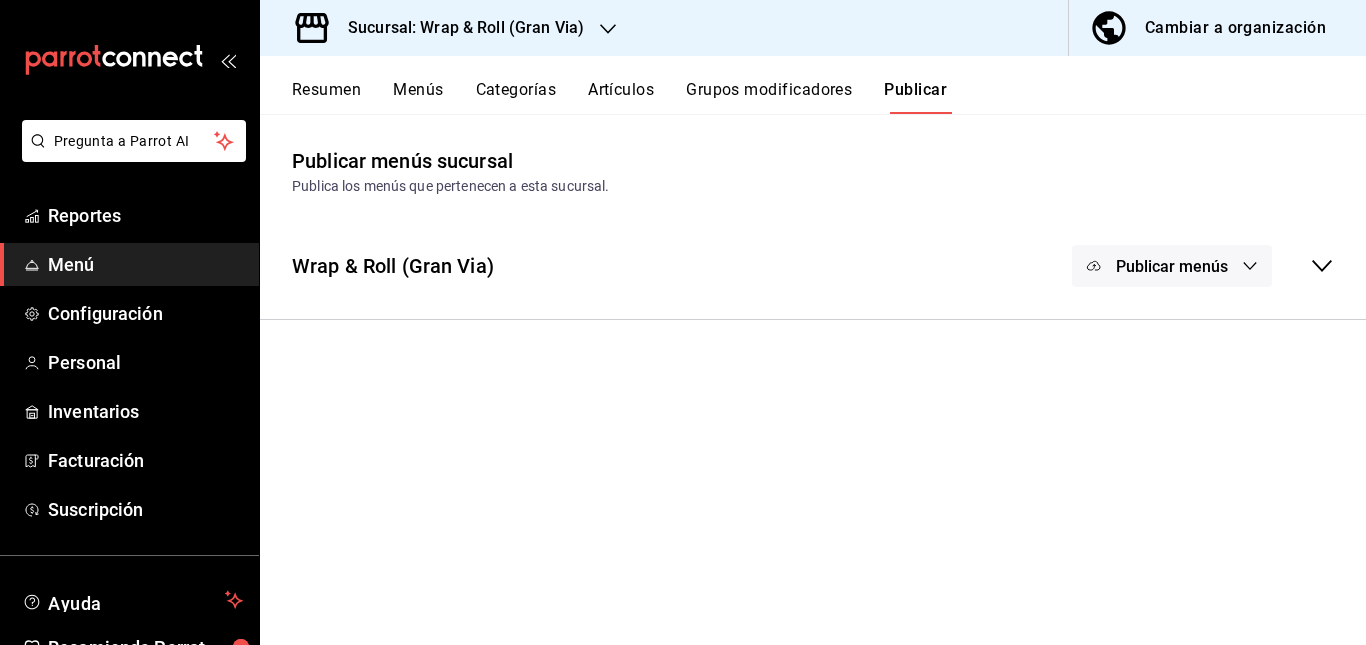
click at [569, 17] on h3 "Sucursal: Wrap & Roll (Gran Via)" at bounding box center [458, 28] width 252 height 24
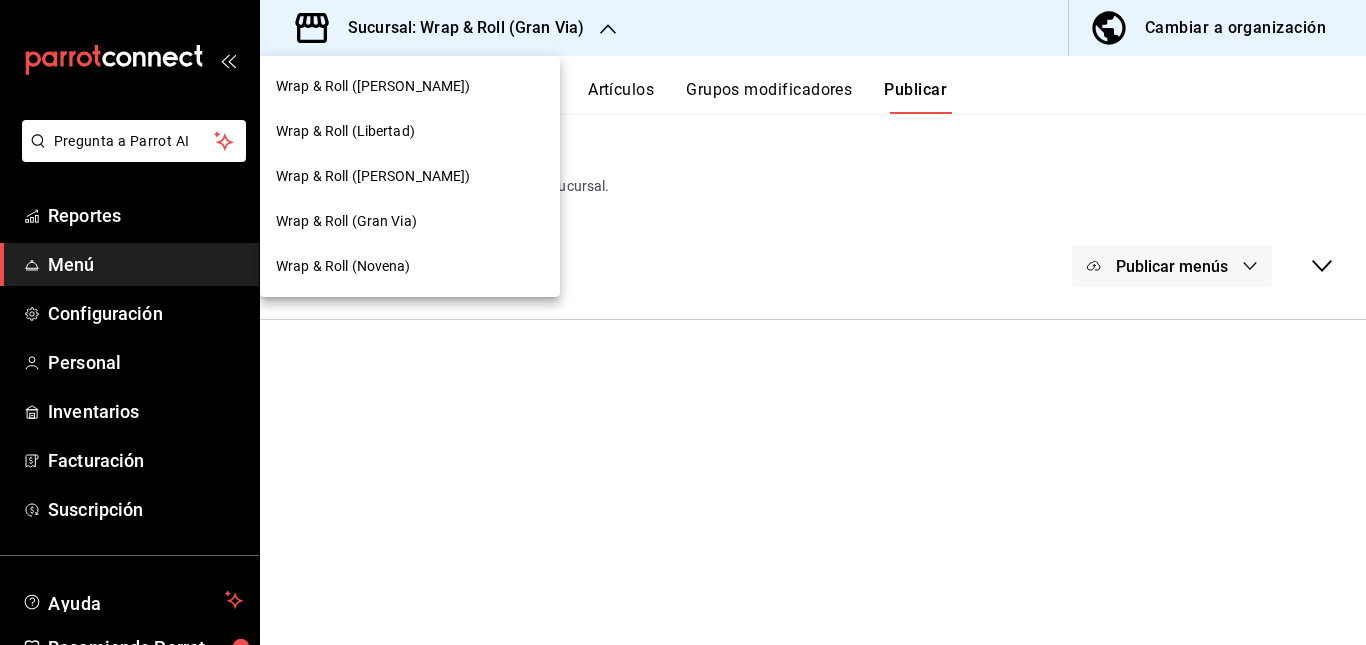
click at [425, 259] on div "Wrap & Roll (Novena)" at bounding box center [410, 266] width 268 height 21
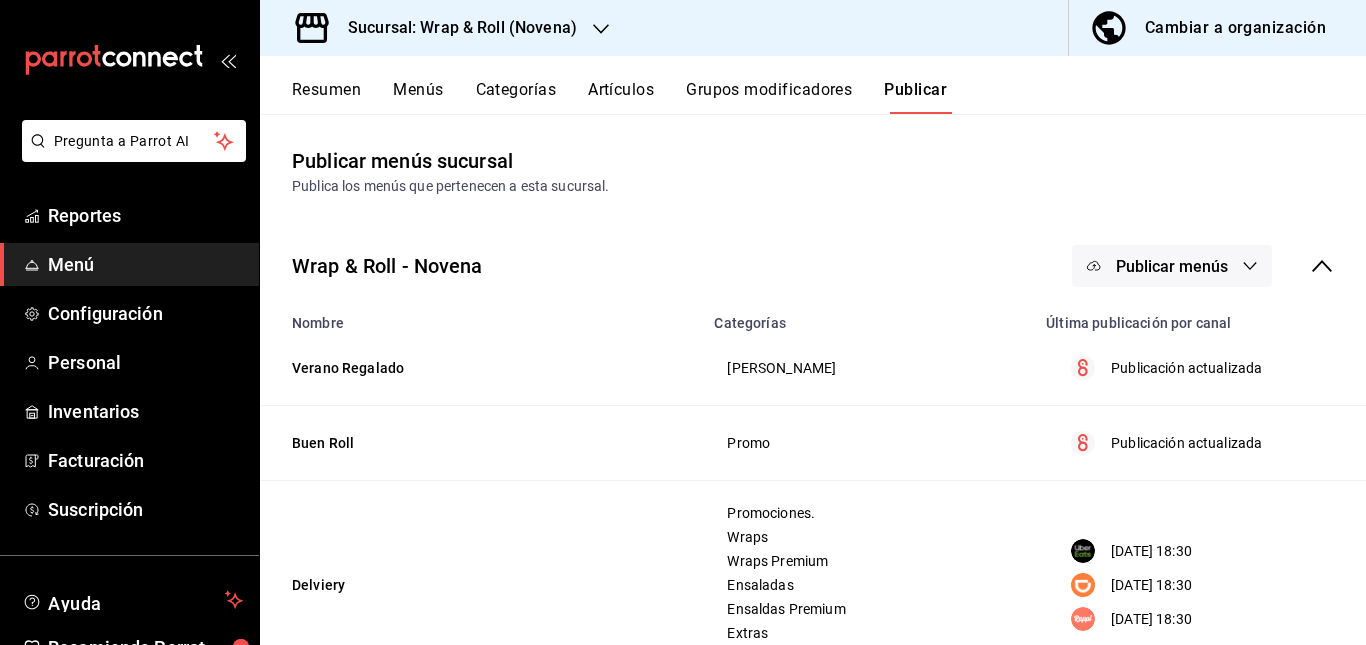
click at [326, 83] on button "Resumen" at bounding box center [326, 97] width 69 height 34
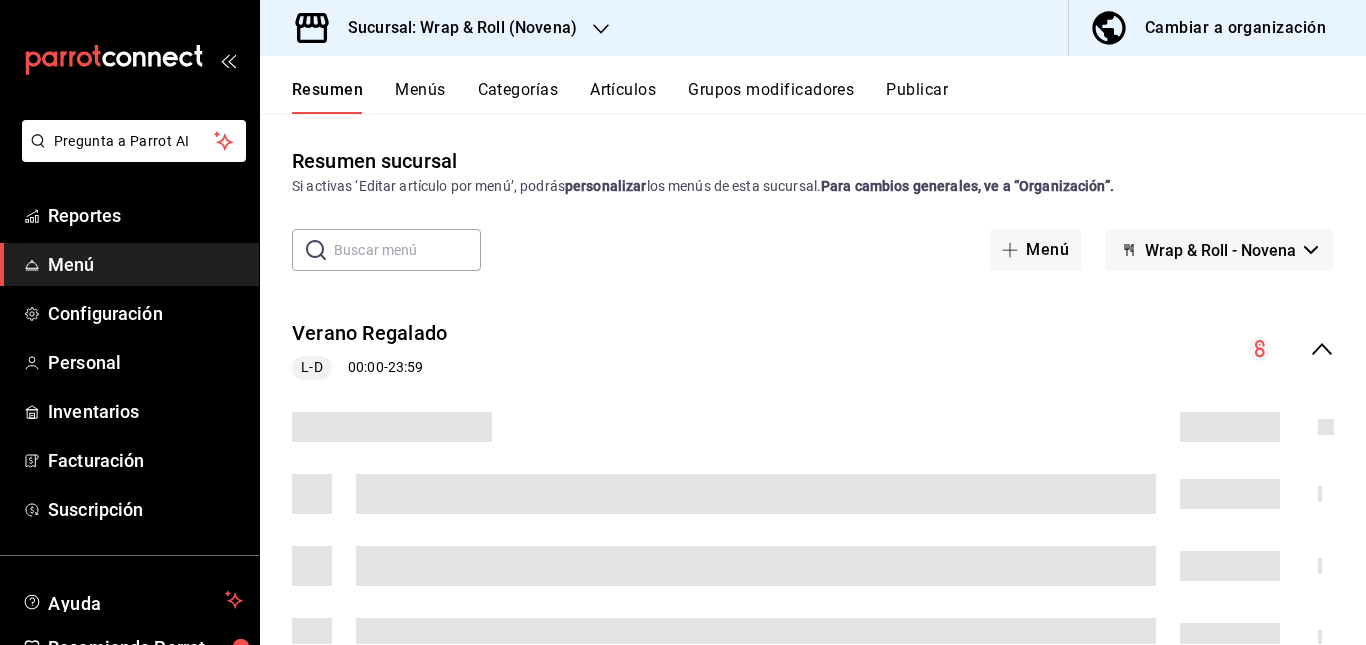
click at [578, 330] on div "Verano [PERSON_NAME] 00:00 - 23:59" at bounding box center [813, 349] width 1106 height 93
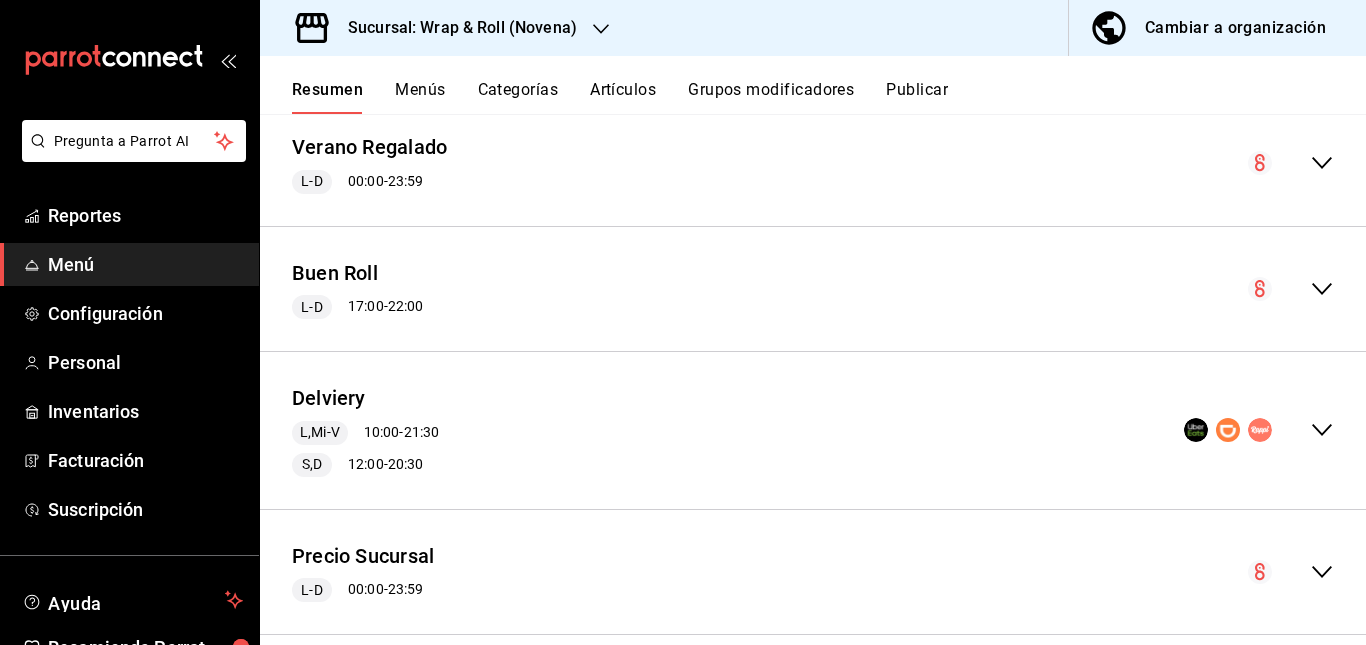
scroll to position [187, 0]
click at [547, 415] on div "Delviery L,Mi-V 10:00 - 21:30 S,D 12:00 - 20:30" at bounding box center [813, 429] width 1106 height 125
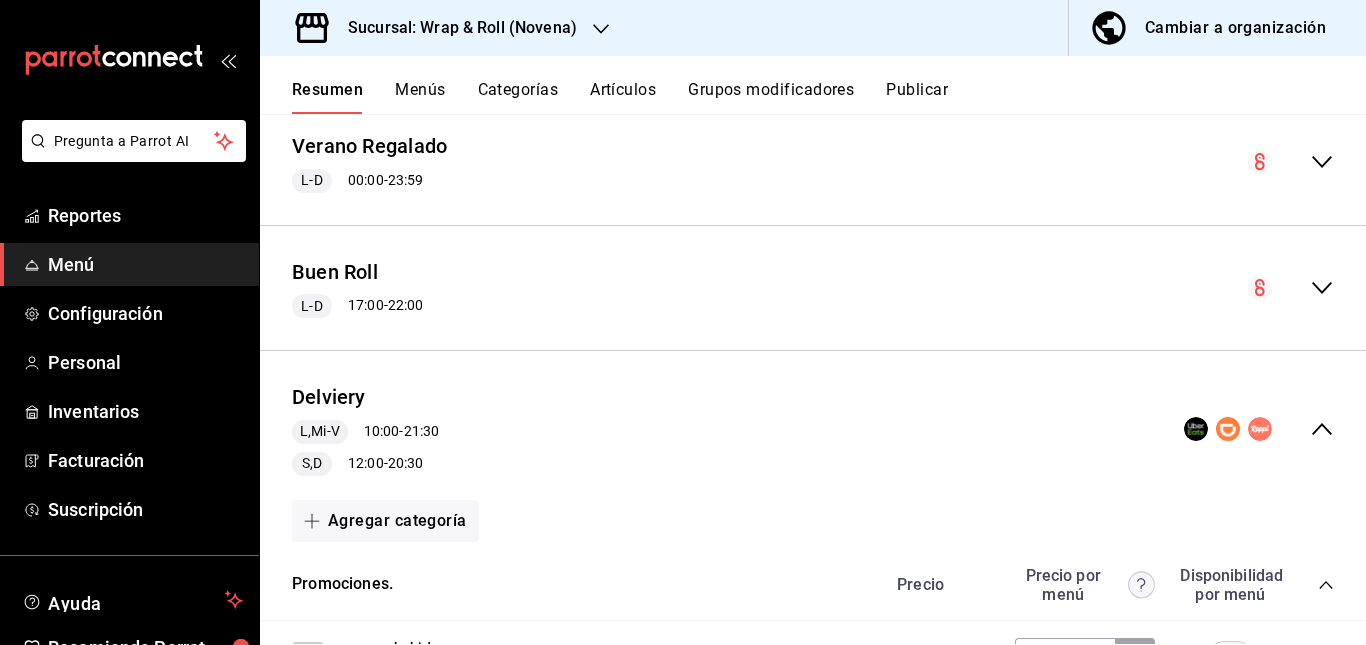
scroll to position [326, 0]
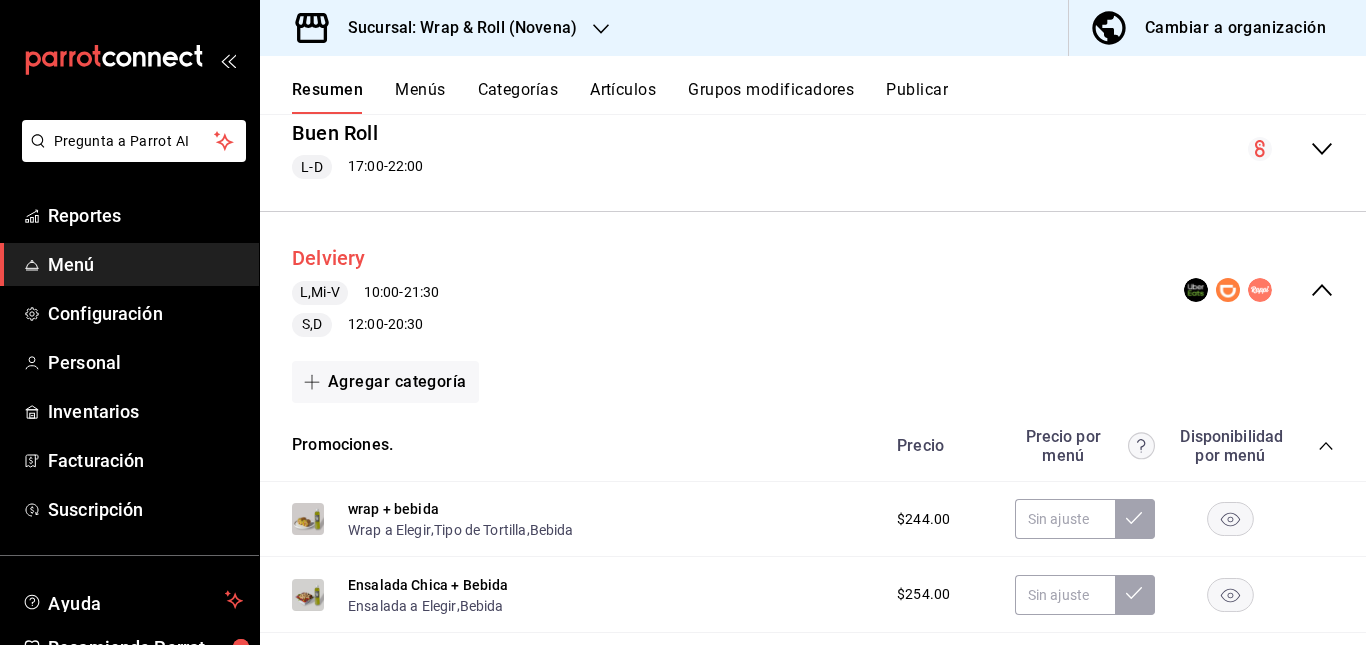
click at [345, 254] on button "Delviery" at bounding box center [329, 258] width 74 height 29
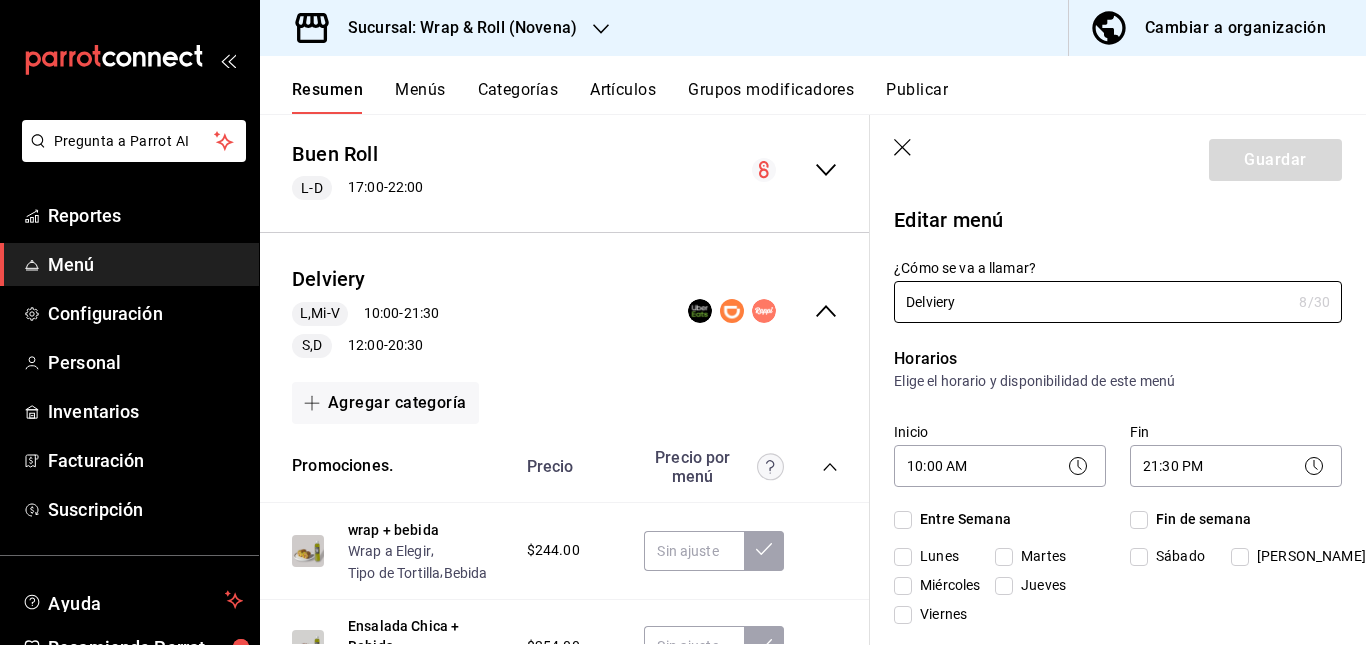
checkbox input "true"
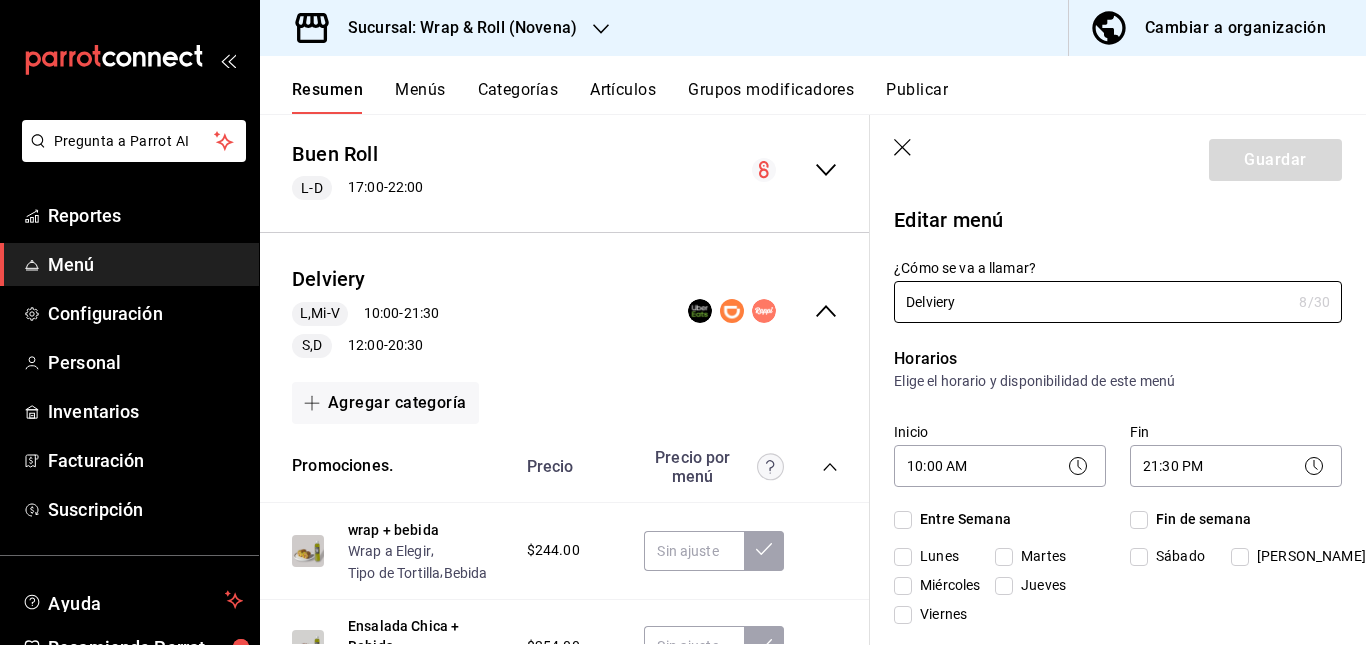
checkbox input "true"
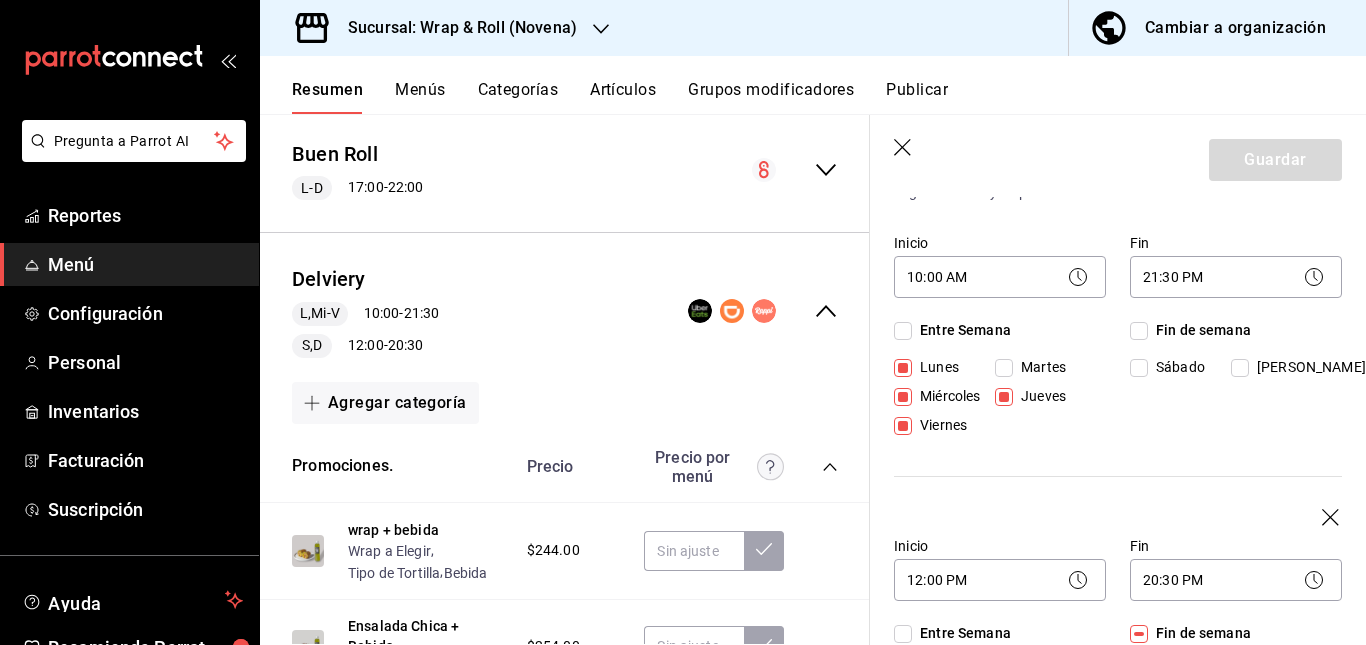
scroll to position [190, 0]
click at [1005, 368] on input "Martes" at bounding box center [1004, 367] width 18 height 18
checkbox input "true"
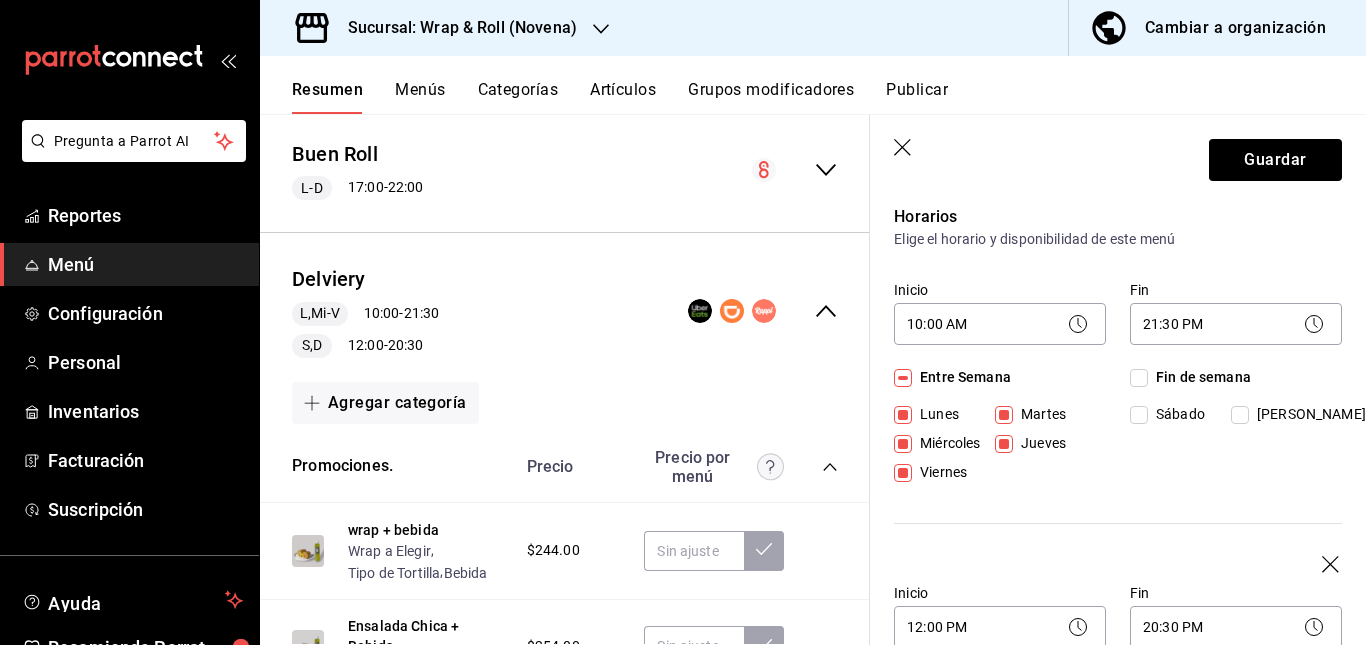
scroll to position [138, 0]
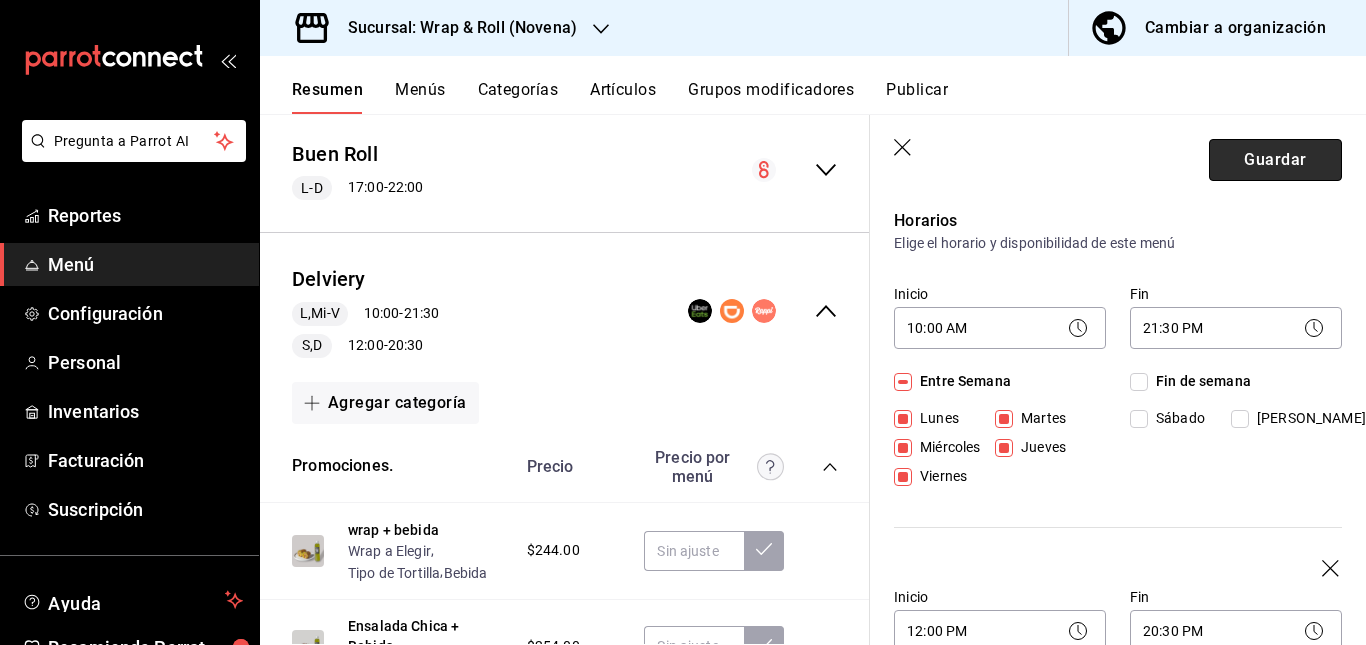
click at [1237, 157] on button "Guardar" at bounding box center [1275, 160] width 133 height 42
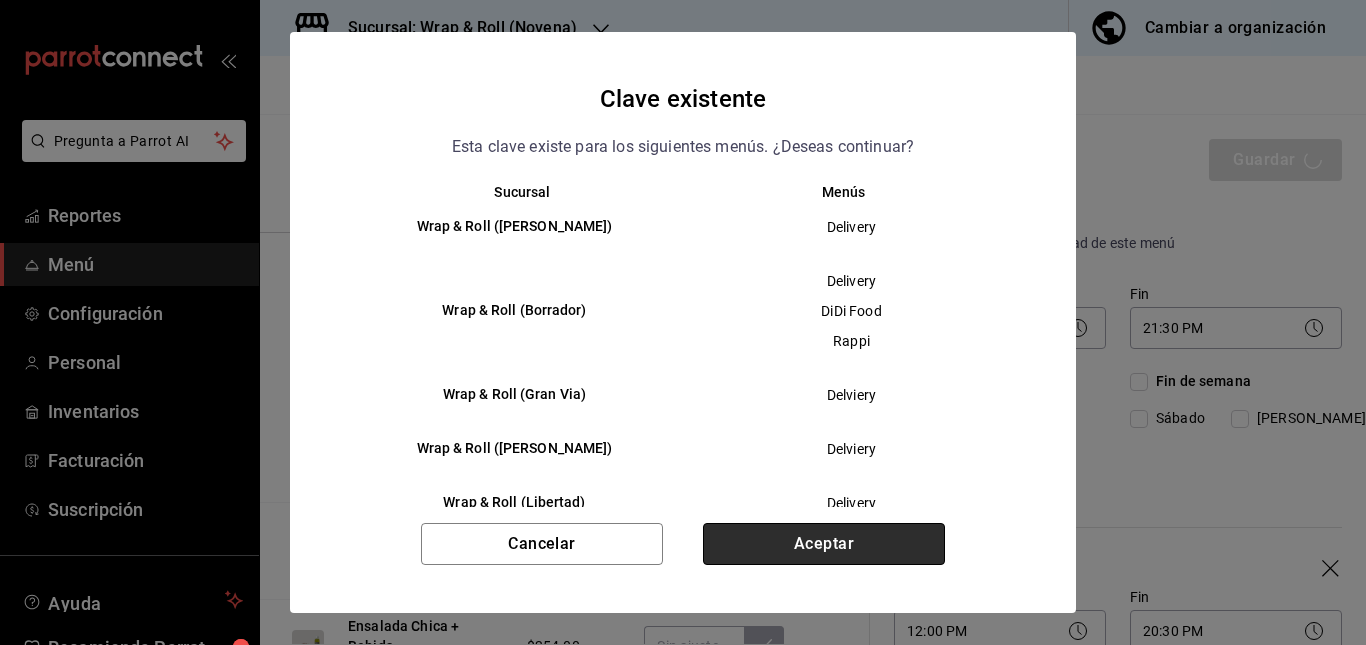
click at [884, 534] on button "Aceptar" at bounding box center [824, 544] width 242 height 42
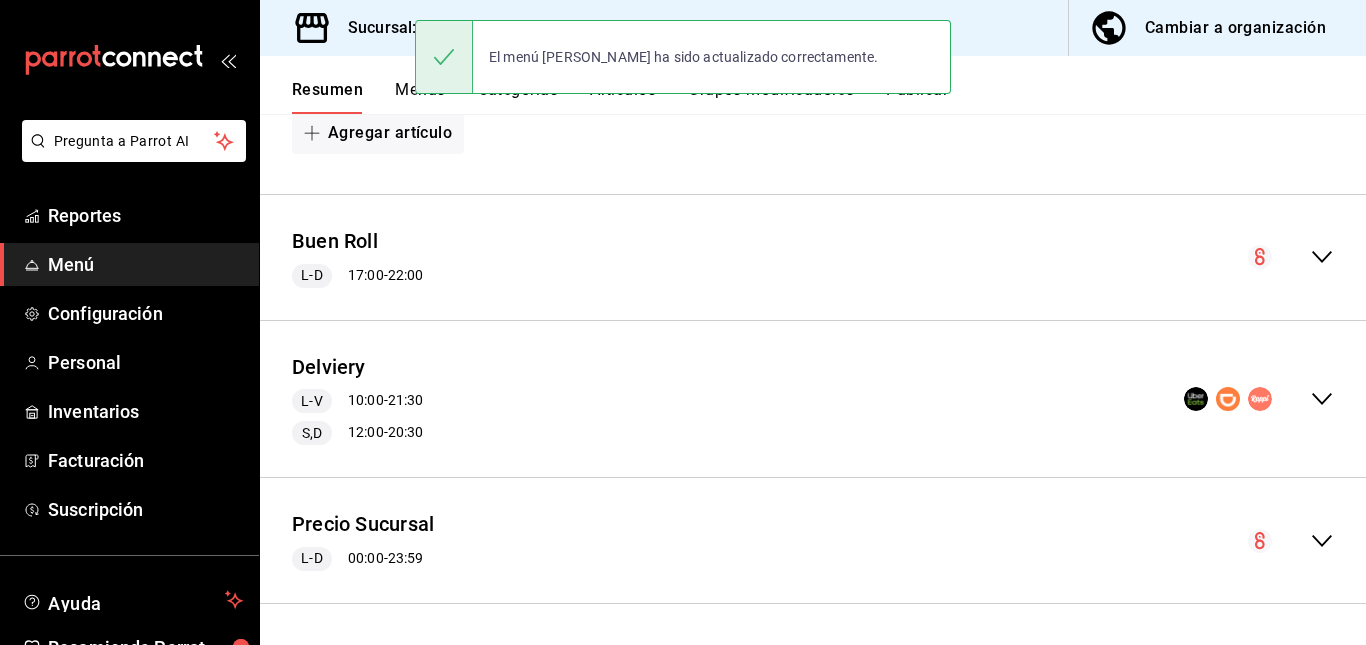
scroll to position [497, 0]
click at [623, 387] on div "Delviery L-V 10:00 - 21:30 S,D 12:00 - 20:30" at bounding box center [813, 399] width 1106 height 125
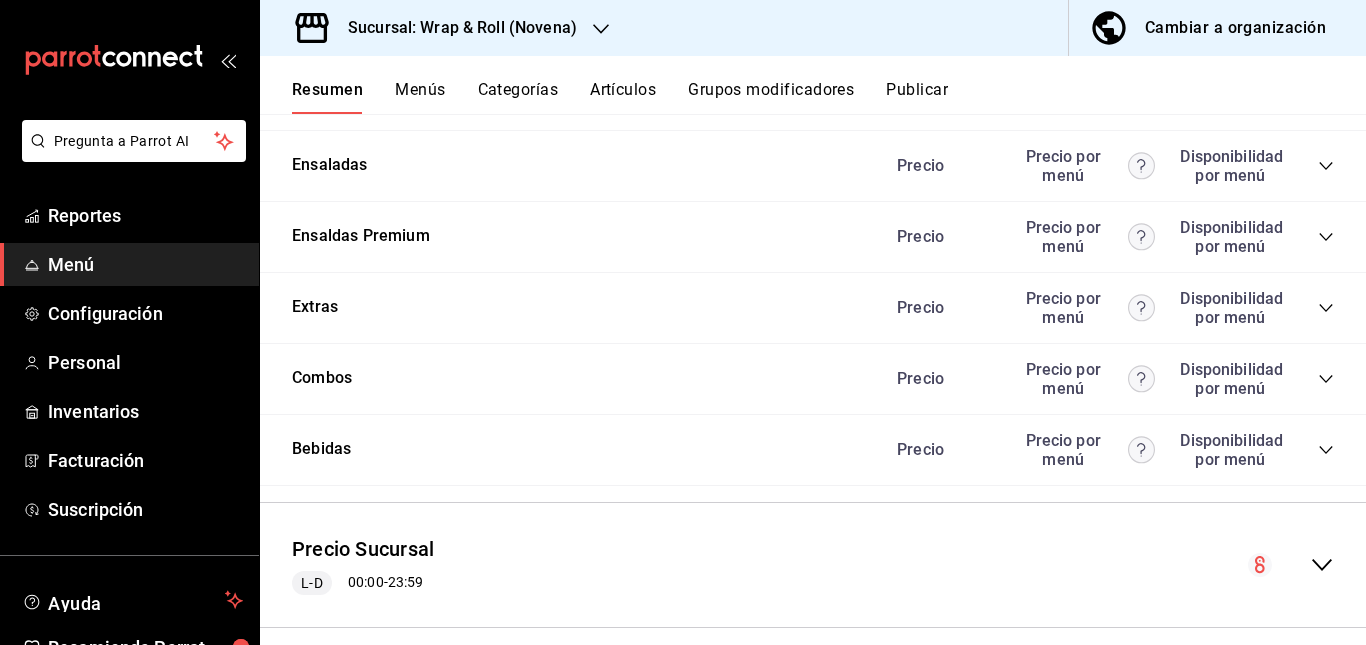
scroll to position [2111, 0]
click at [1319, 98] on icon "collapse-category-row" at bounding box center [1325, 94] width 13 height 8
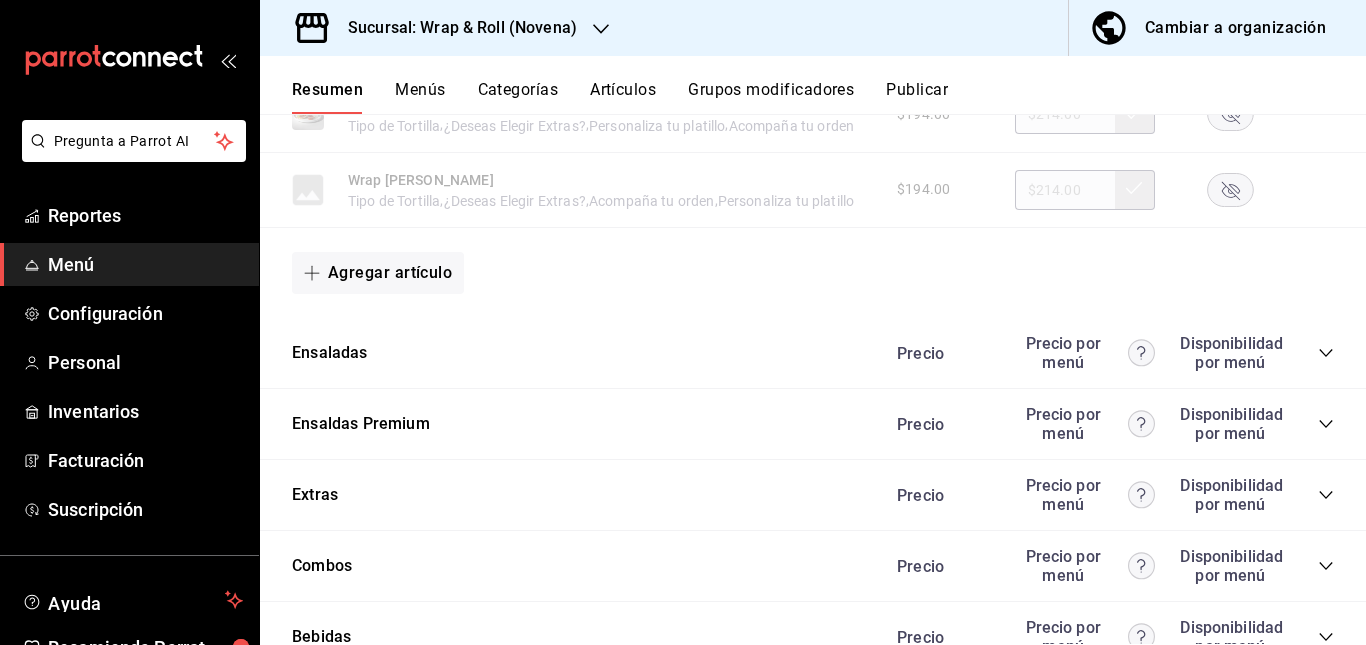
scroll to position [2316, 0]
click at [1216, 130] on rect "button" at bounding box center [1231, 113] width 46 height 33
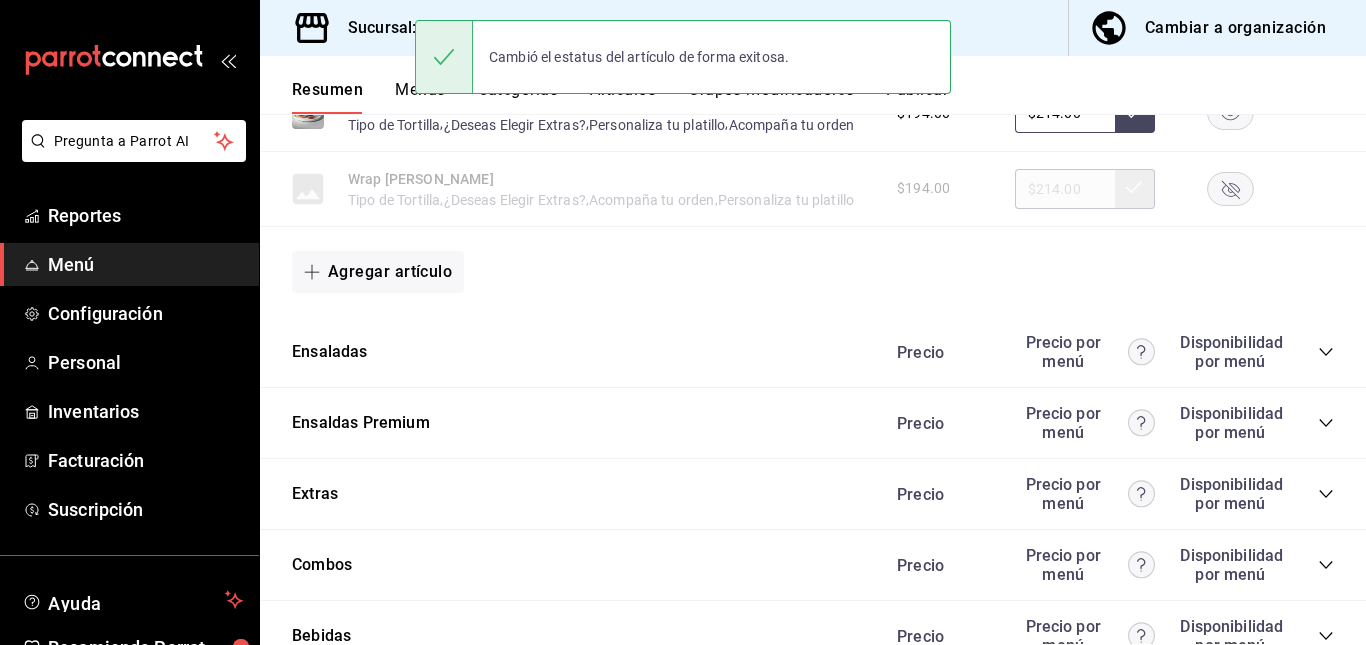
click at [1218, 205] on rect "button" at bounding box center [1231, 188] width 46 height 33
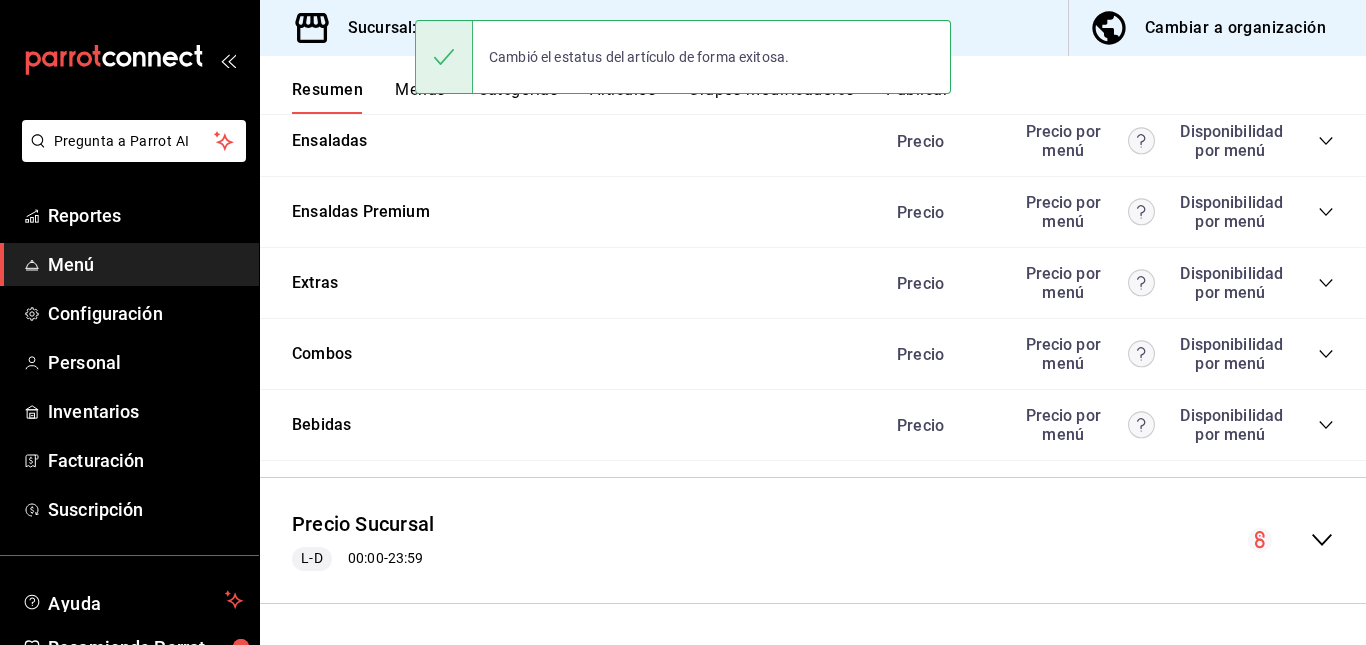
scroll to position [2545, 0]
click at [1318, 149] on icon "collapse-category-row" at bounding box center [1326, 141] width 16 height 16
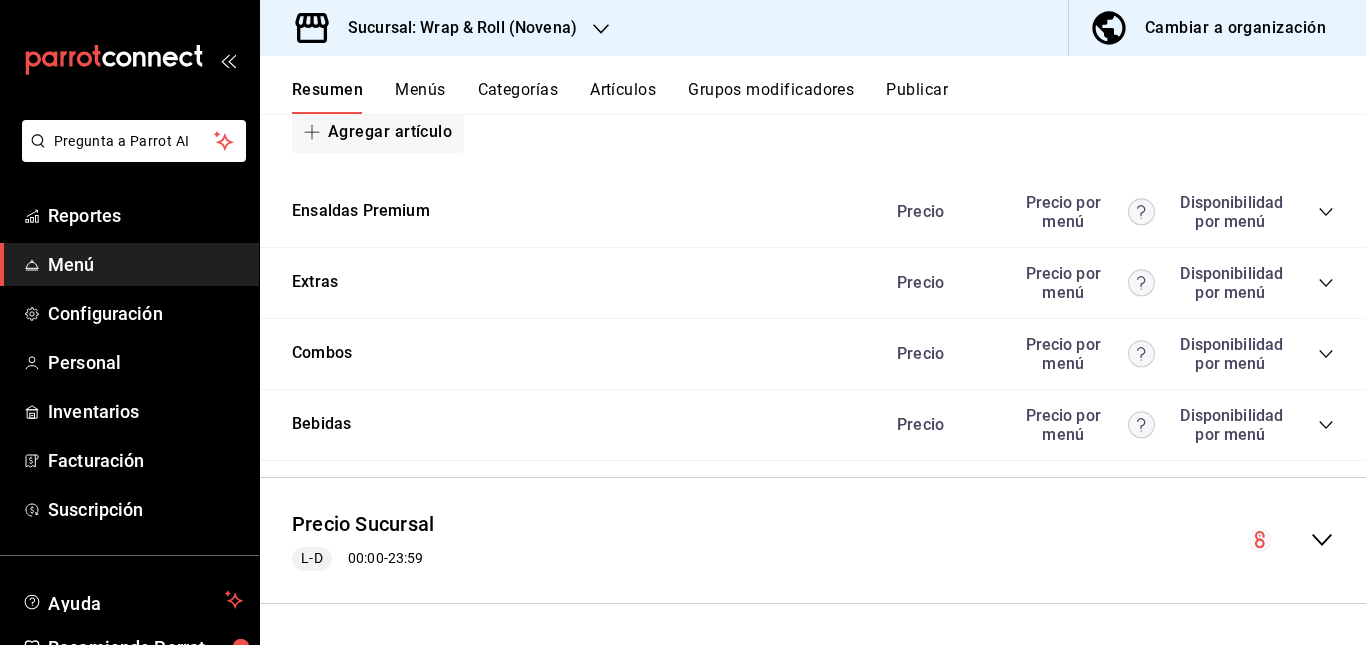
scroll to position [3594, 0]
click at [1318, 220] on icon "collapse-category-row" at bounding box center [1326, 212] width 16 height 16
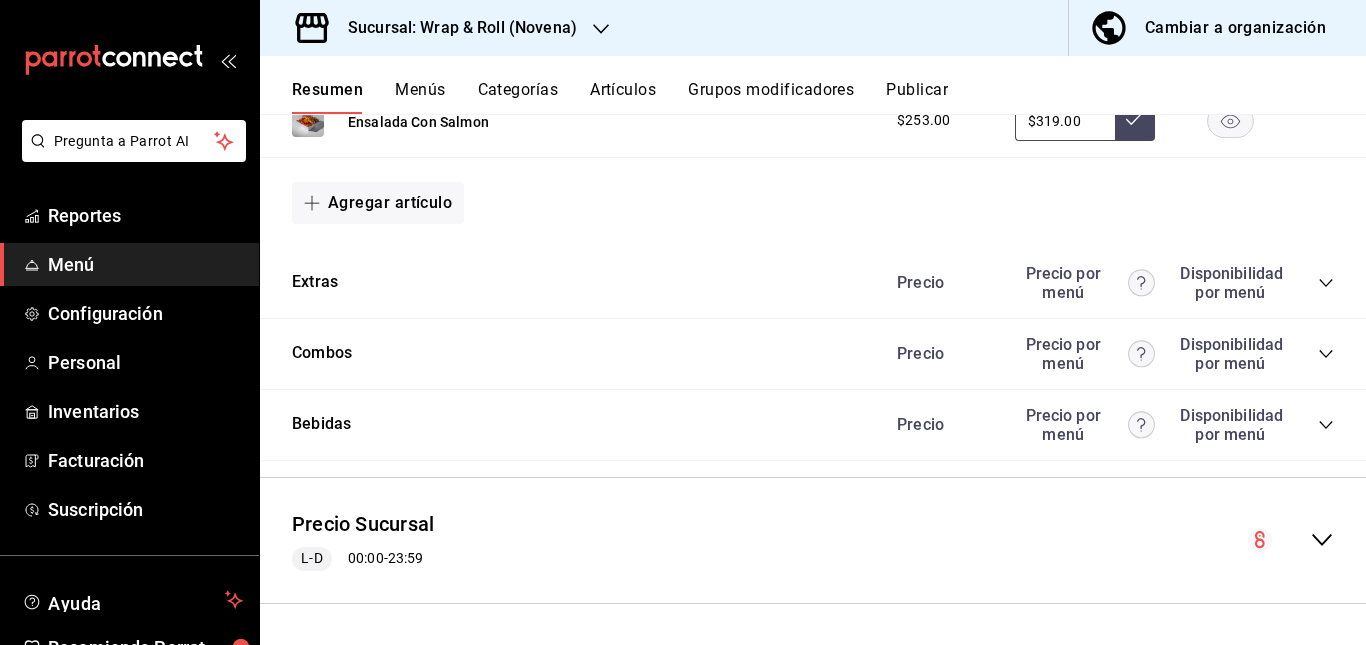
scroll to position [3656, 0]
click at [1218, 64] on rect "button" at bounding box center [1231, 47] width 46 height 33
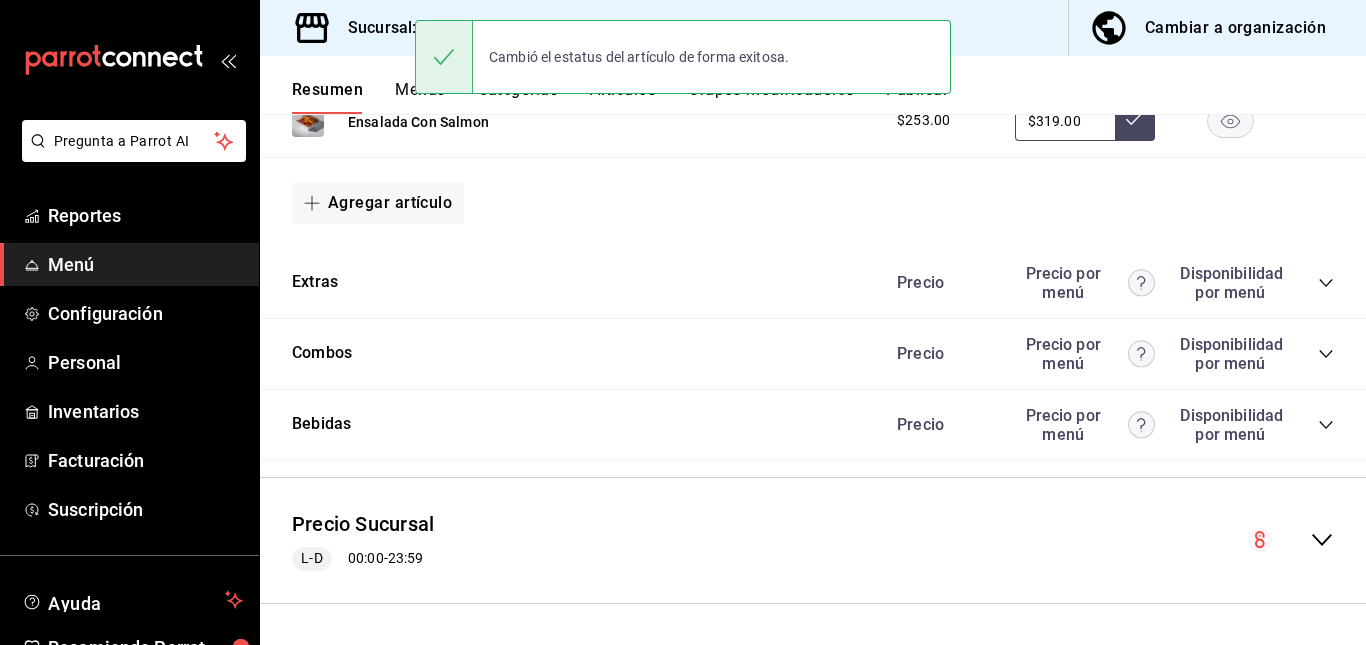
scroll to position [3944, 0]
click at [1318, 291] on icon "collapse-category-row" at bounding box center [1326, 283] width 16 height 16
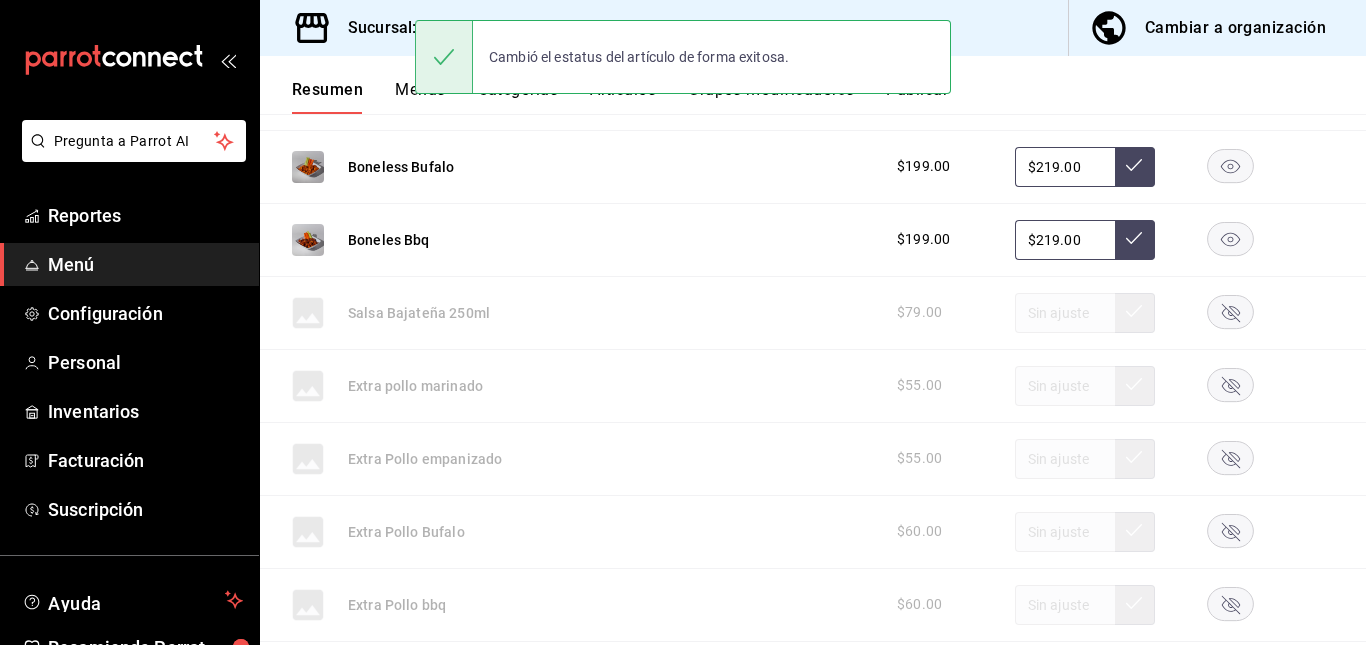
scroll to position [4248, 0]
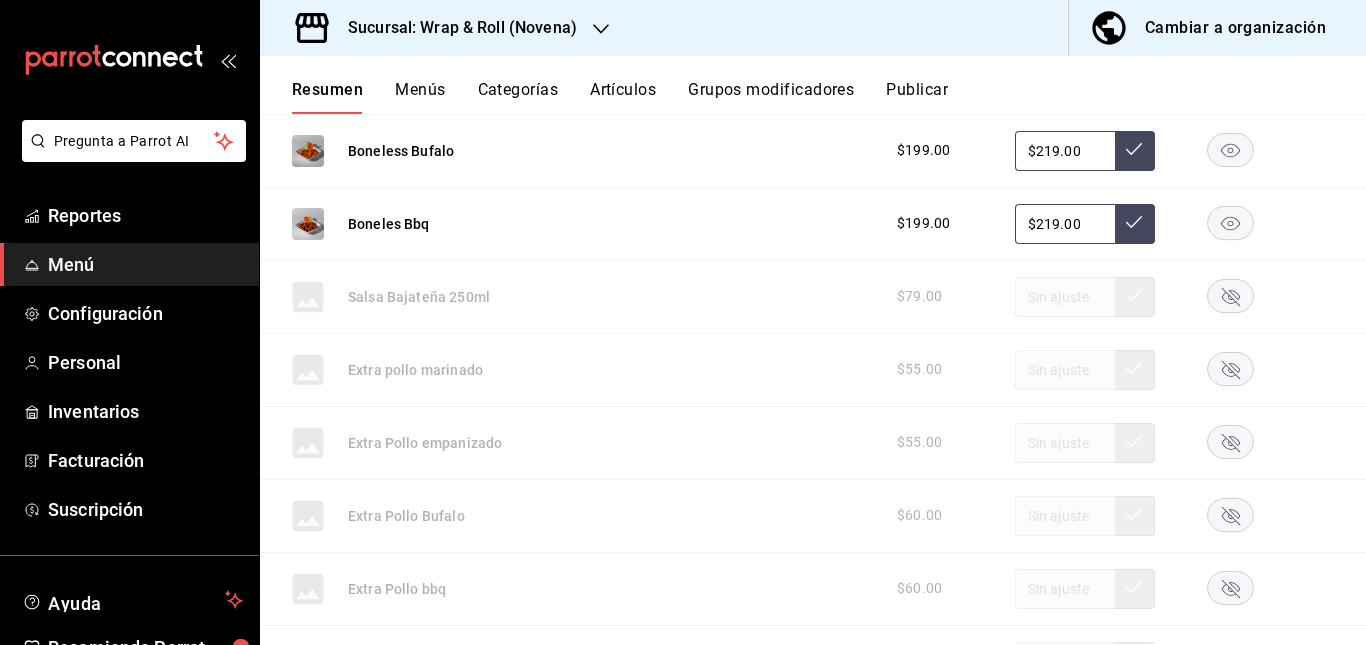
drag, startPoint x: 836, startPoint y: 266, endPoint x: 1221, endPoint y: 205, distance: 389.7
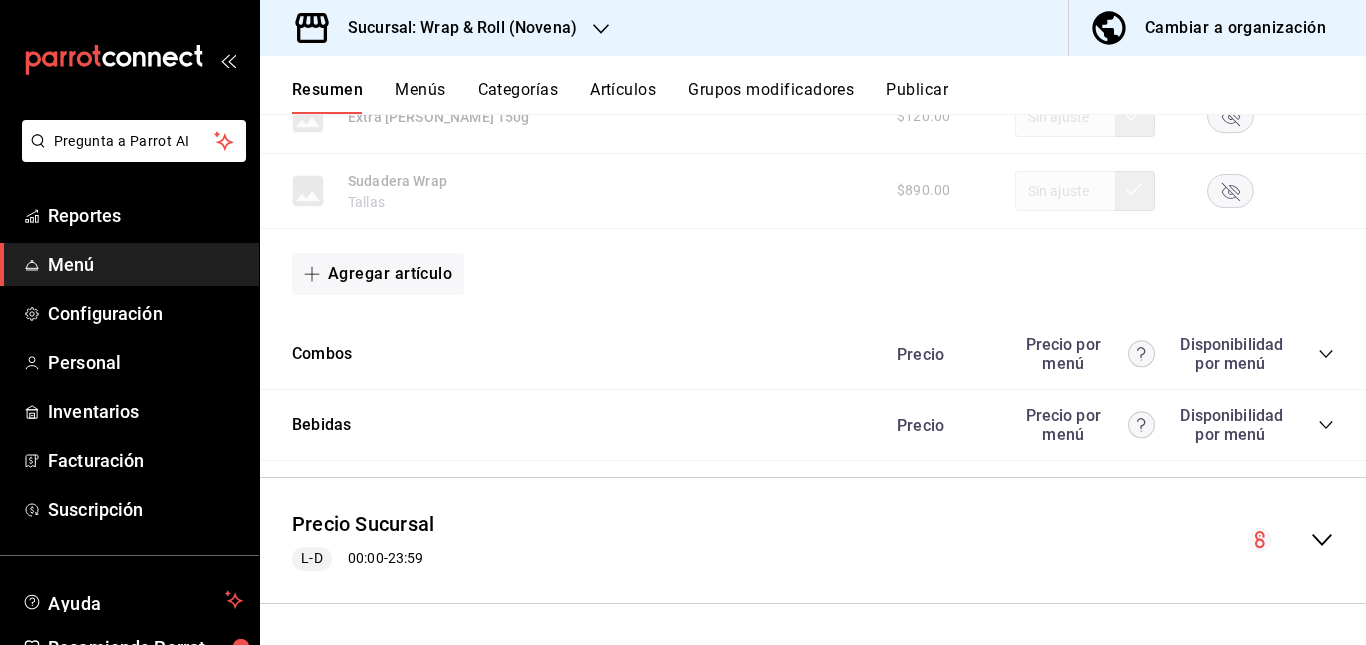
scroll to position [5438, 0]
click at [1318, 426] on icon "collapse-category-row" at bounding box center [1326, 425] width 16 height 16
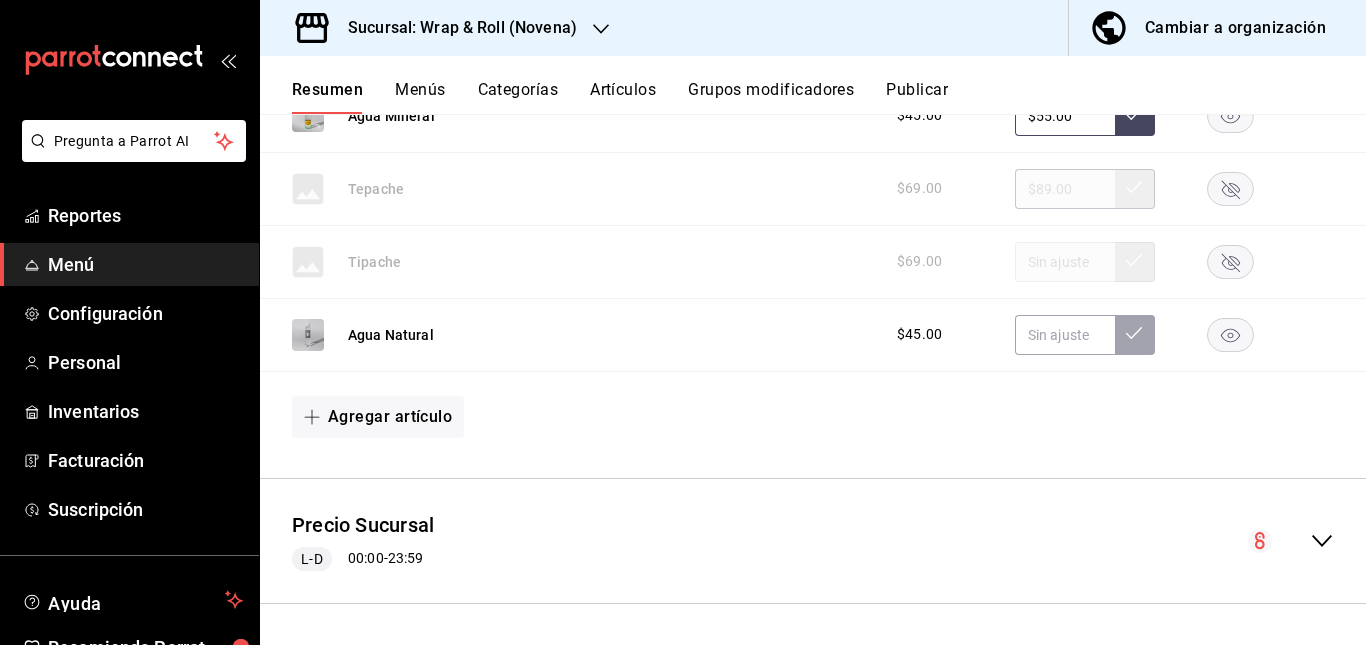
scroll to position [5689, 0]
click at [623, 83] on button "Artículos" at bounding box center [623, 97] width 66 height 34
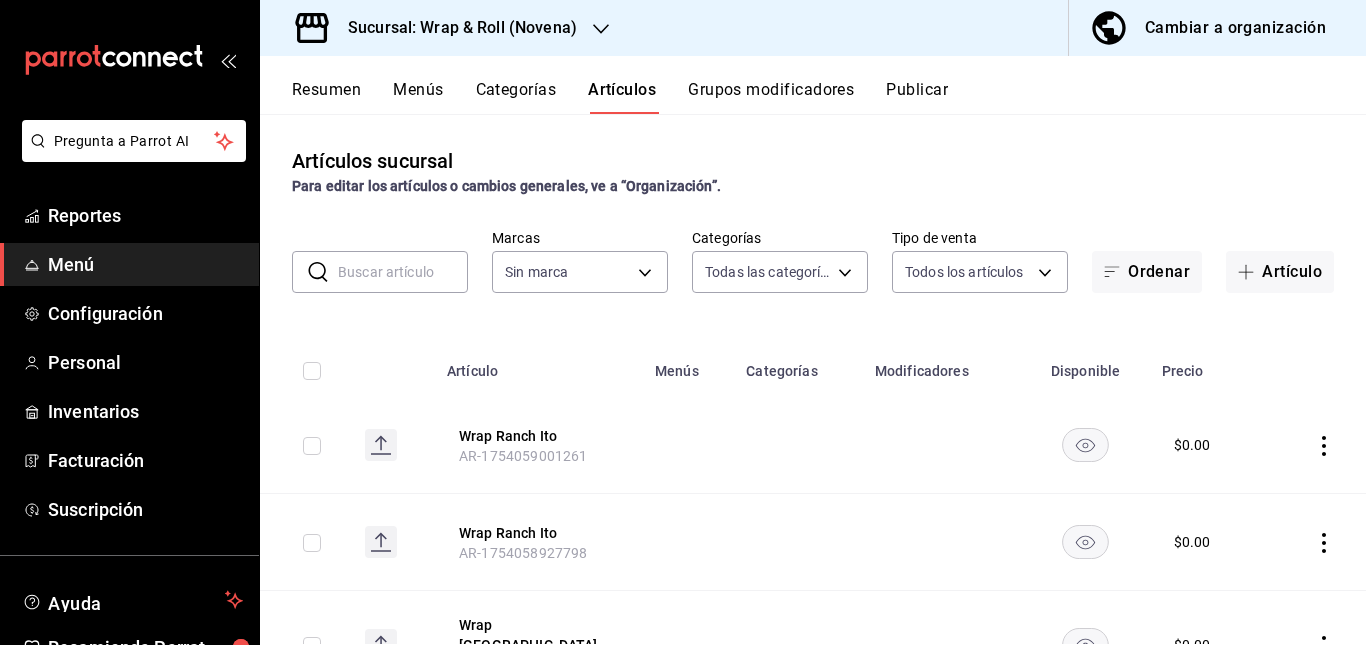
type input "bb5113f6-bc59-440f-b0da-377f5ac0c600,06439ccc-8e69-44a2-9cae-fbbf011c120b,964bf…"
type input "afcd3b4f-326a-4de4-a2d9-8499e3398868"
click at [409, 262] on input "text" at bounding box center [403, 272] width 130 height 40
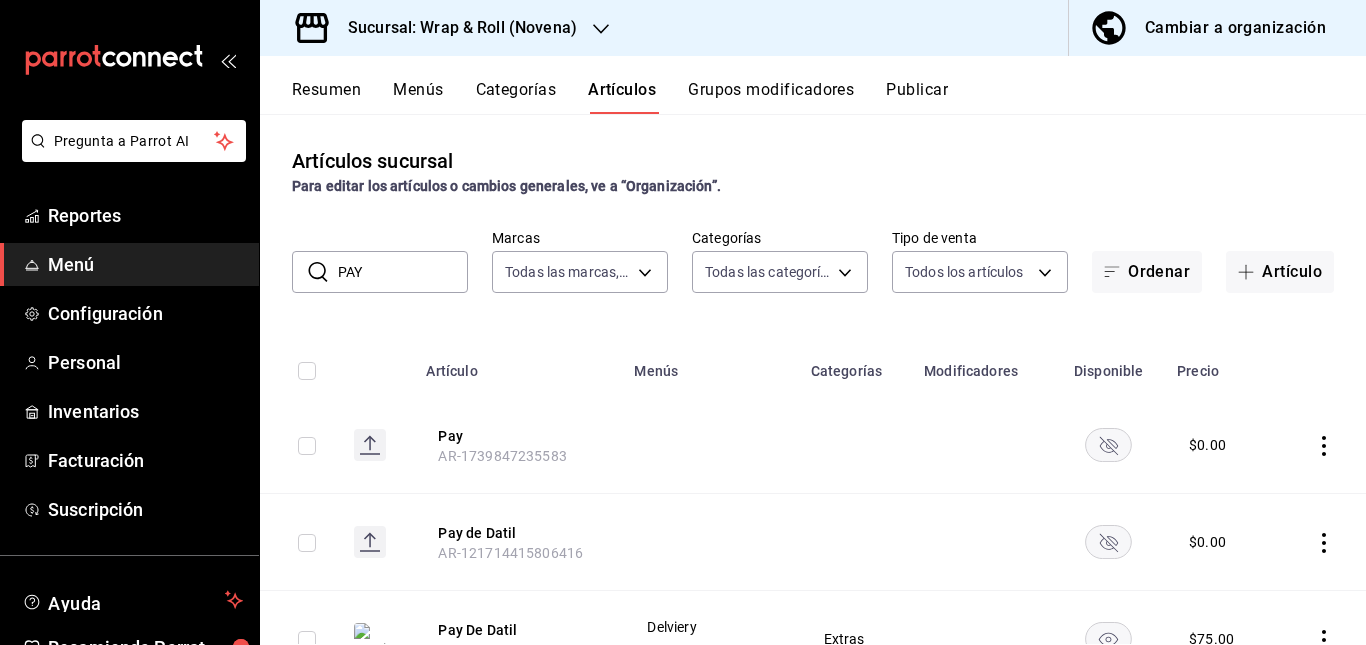
click at [1118, 437] on rect "availability-product" at bounding box center [1109, 444] width 46 height 33
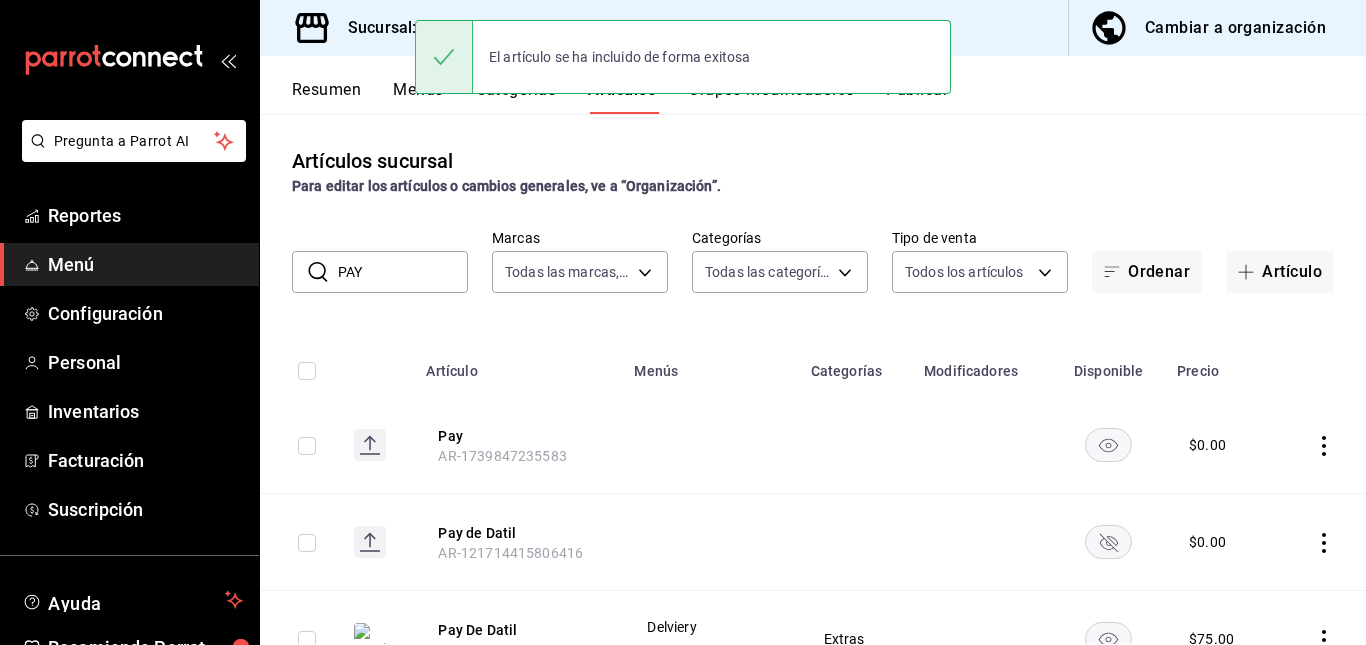
click at [1100, 536] on rect "availability-product" at bounding box center [1109, 541] width 46 height 33
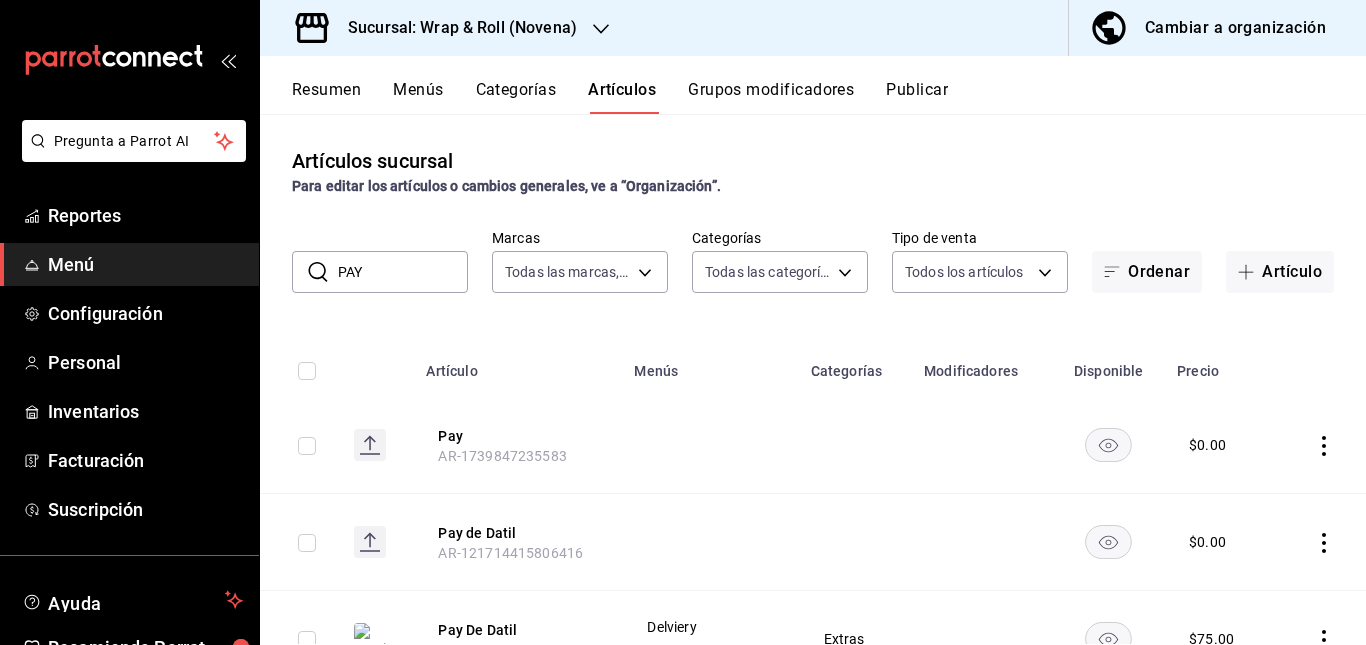
click at [400, 282] on input "PAY" at bounding box center [403, 272] width 130 height 40
type input "P"
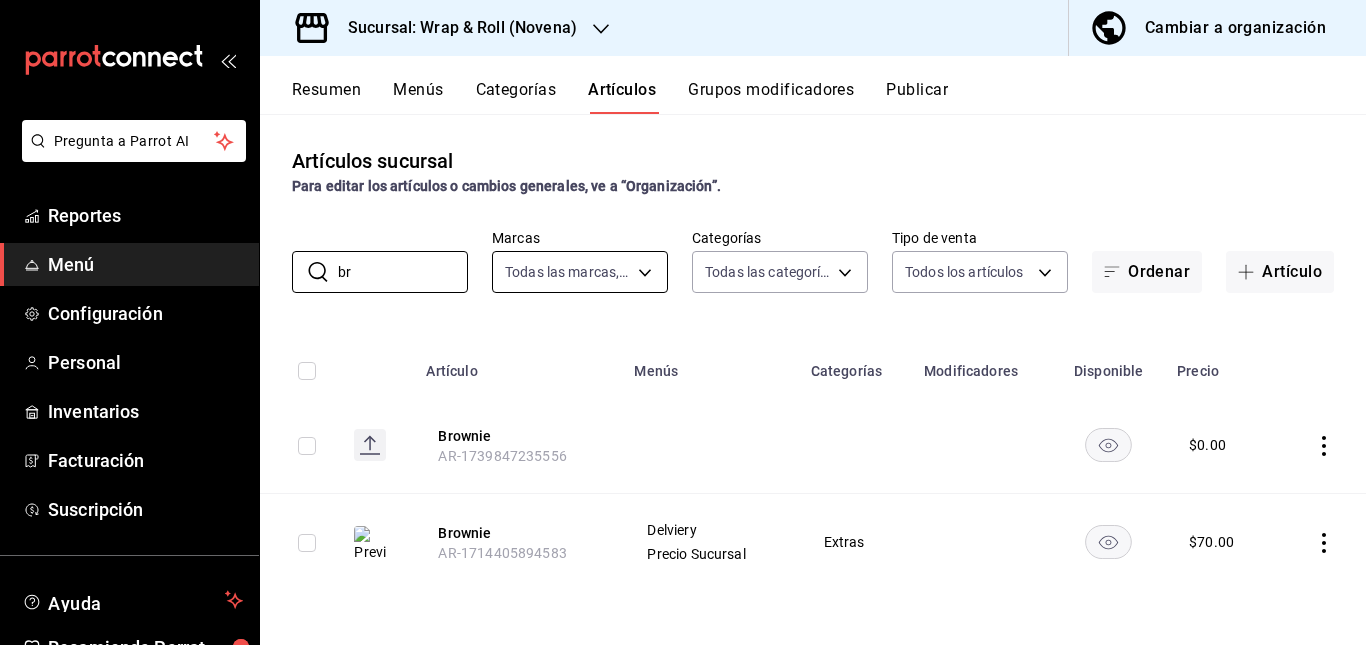
type input "b"
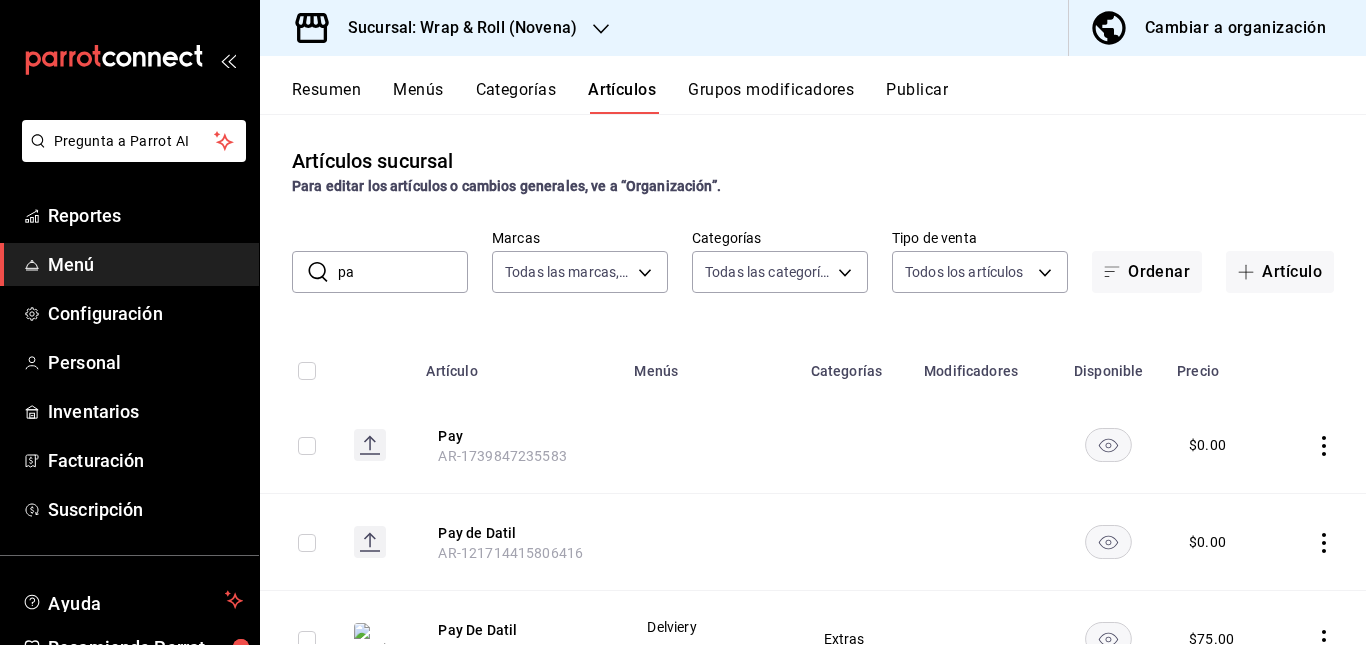
type input "p"
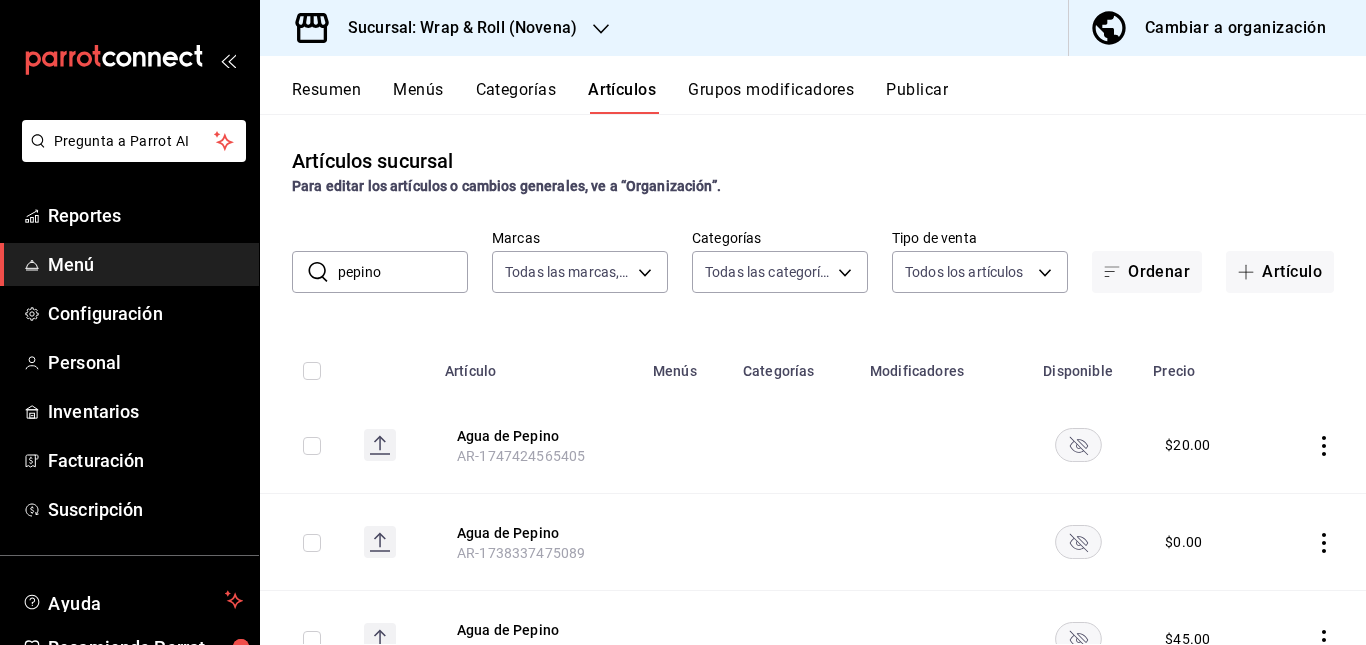
click at [752, 509] on td at bounding box center [794, 542] width 127 height 97
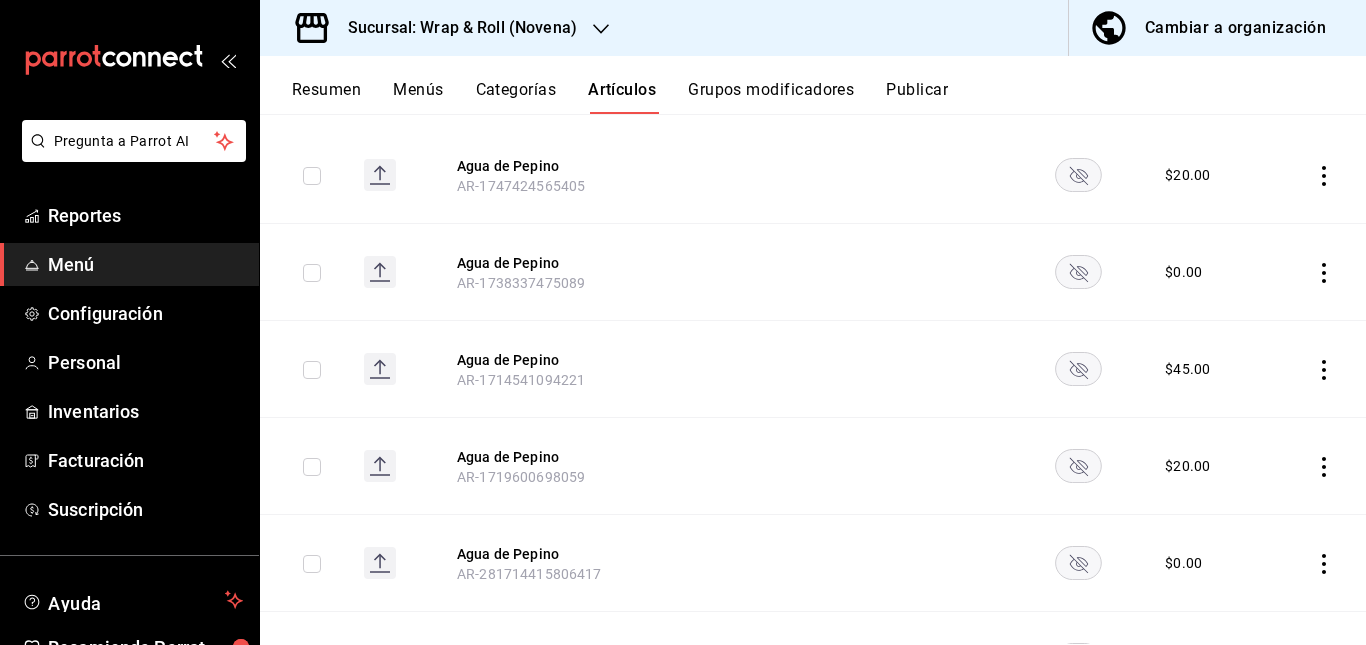
scroll to position [279, 0]
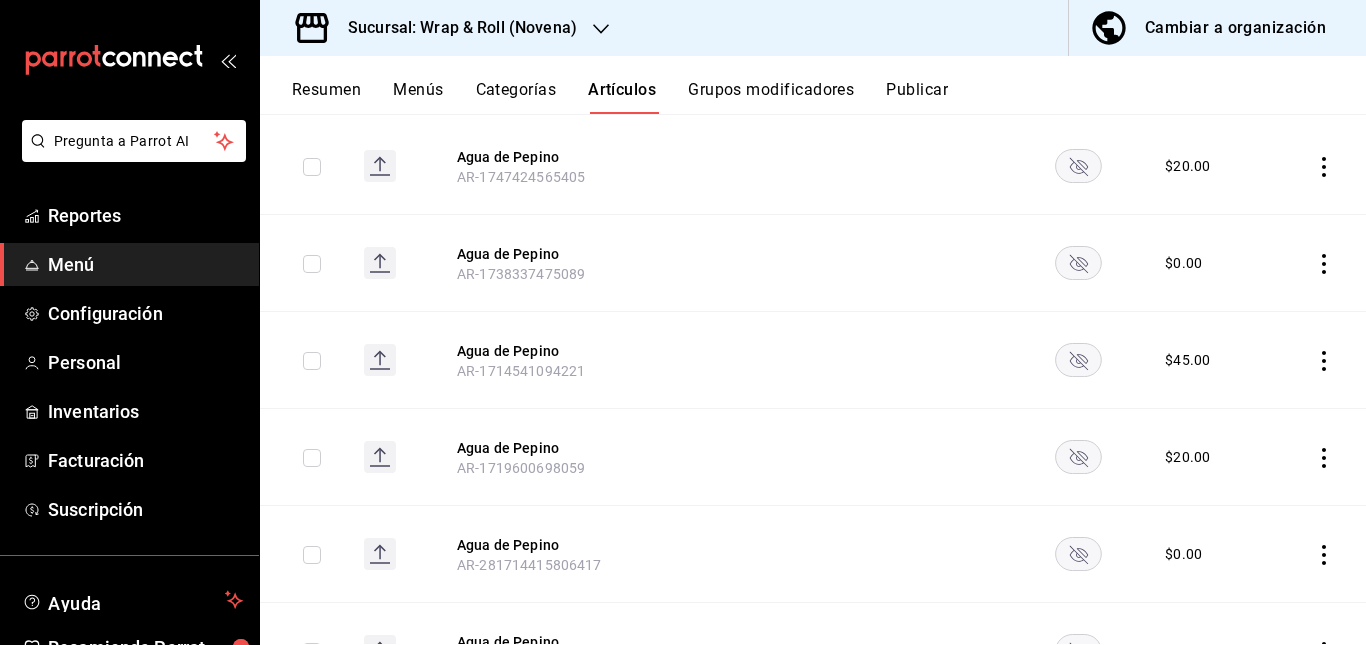
click at [1064, 162] on rect "availability-product" at bounding box center [1078, 165] width 46 height 33
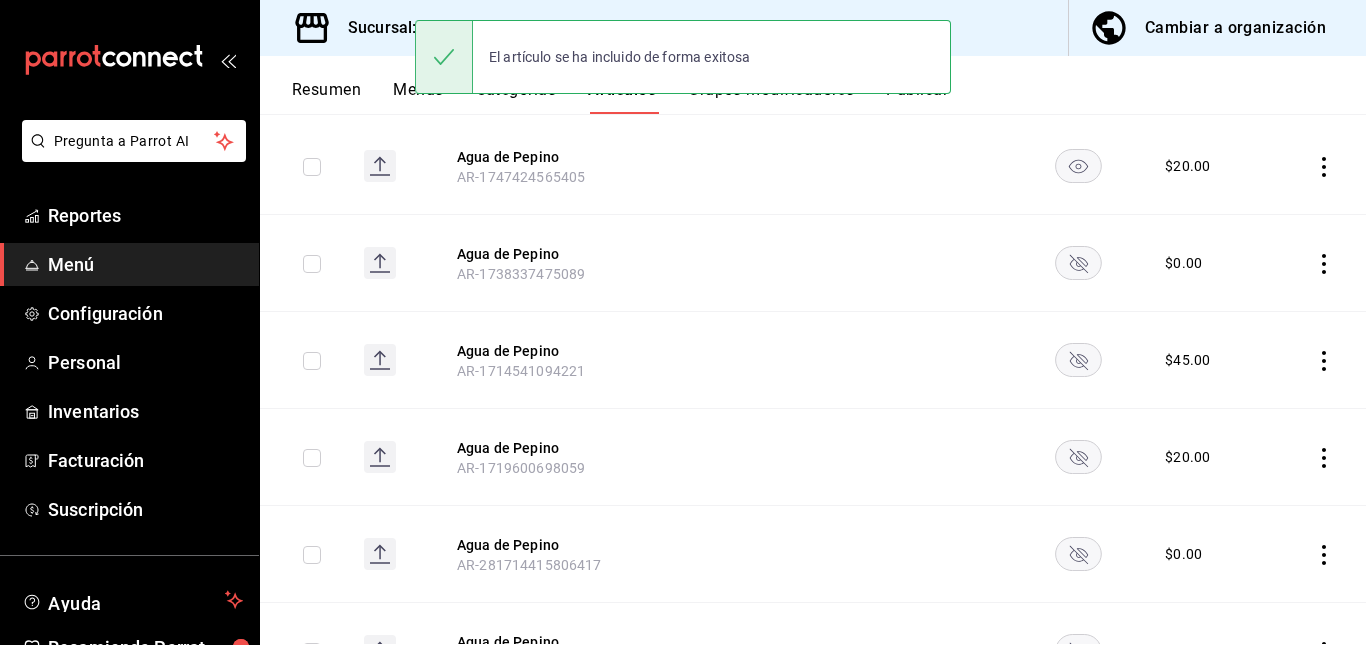
click at [1069, 261] on icon "availability-product" at bounding box center [1078, 264] width 18 height 18
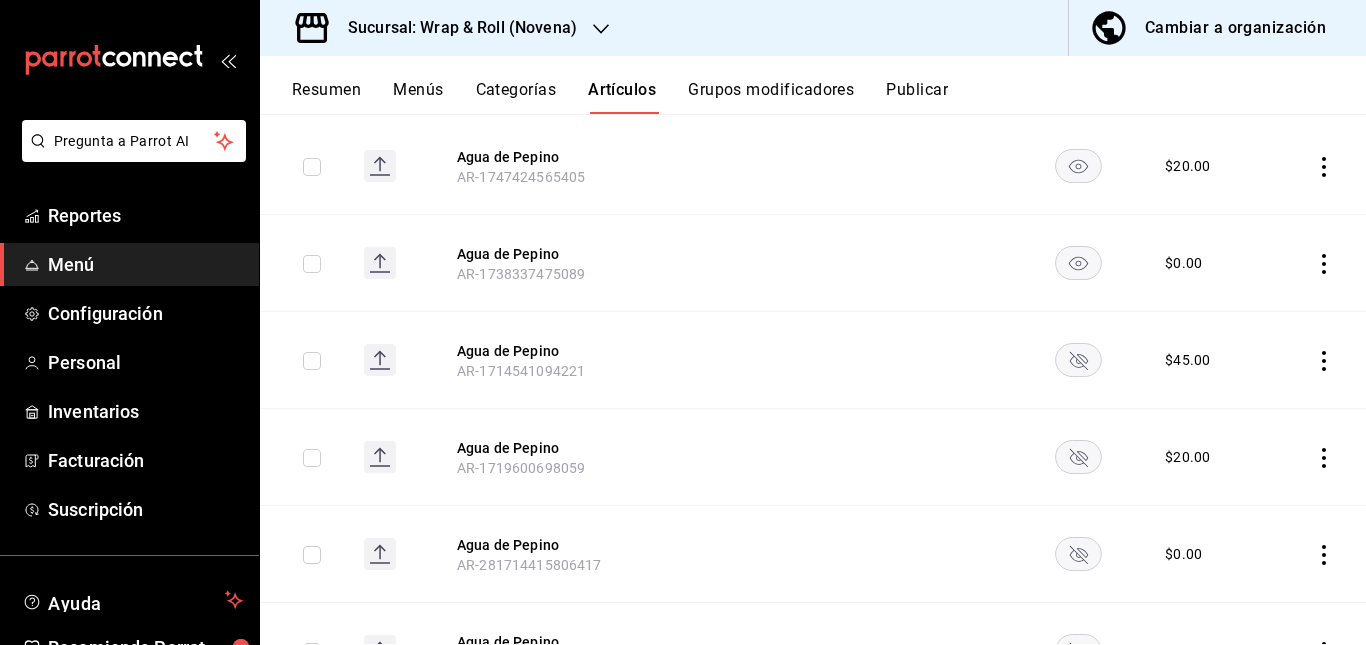
click at [1067, 343] on icon "availability-product" at bounding box center [1078, 360] width 47 height 34
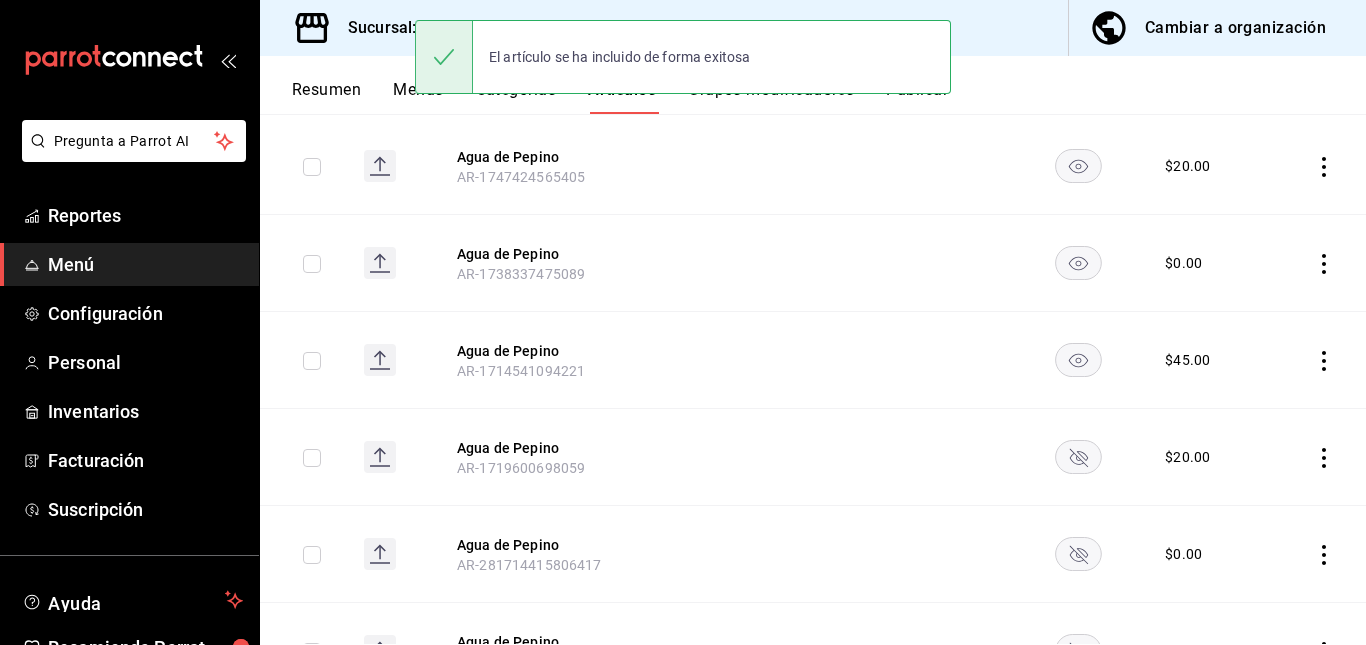
click at [1059, 454] on rect "availability-product" at bounding box center [1078, 456] width 46 height 33
click at [1055, 565] on rect "availability-product" at bounding box center [1078, 553] width 46 height 33
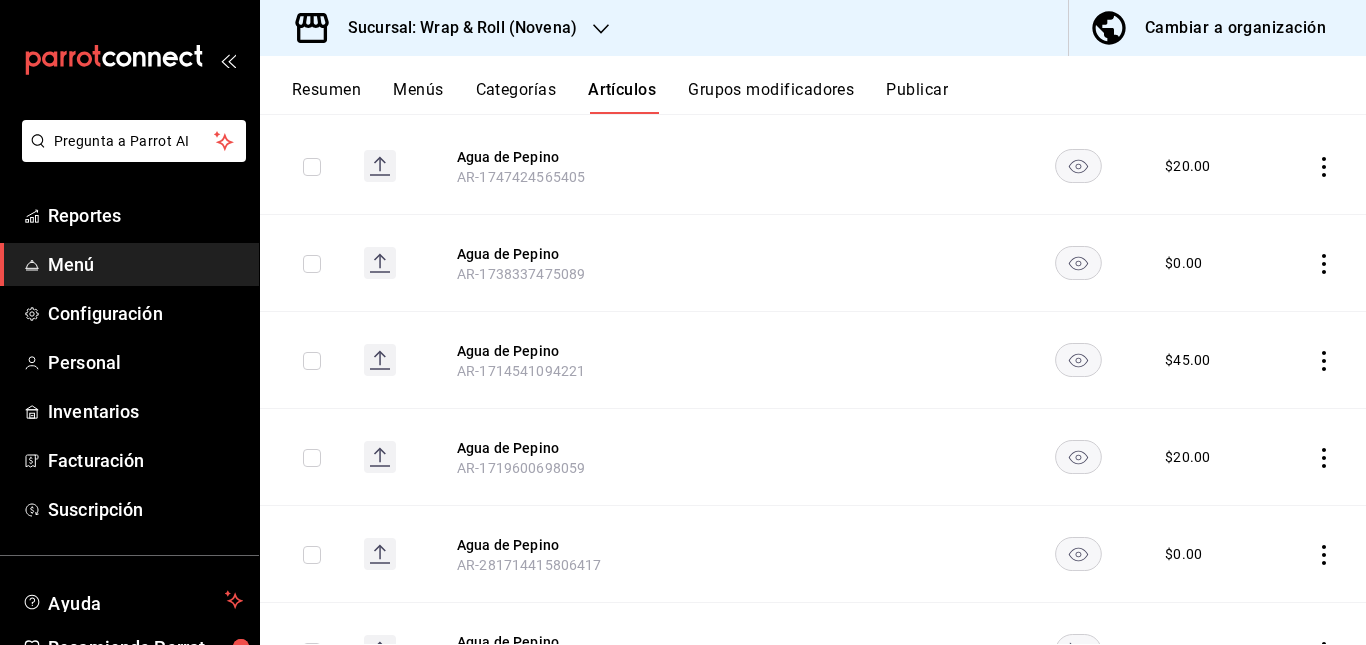
scroll to position [382, 0]
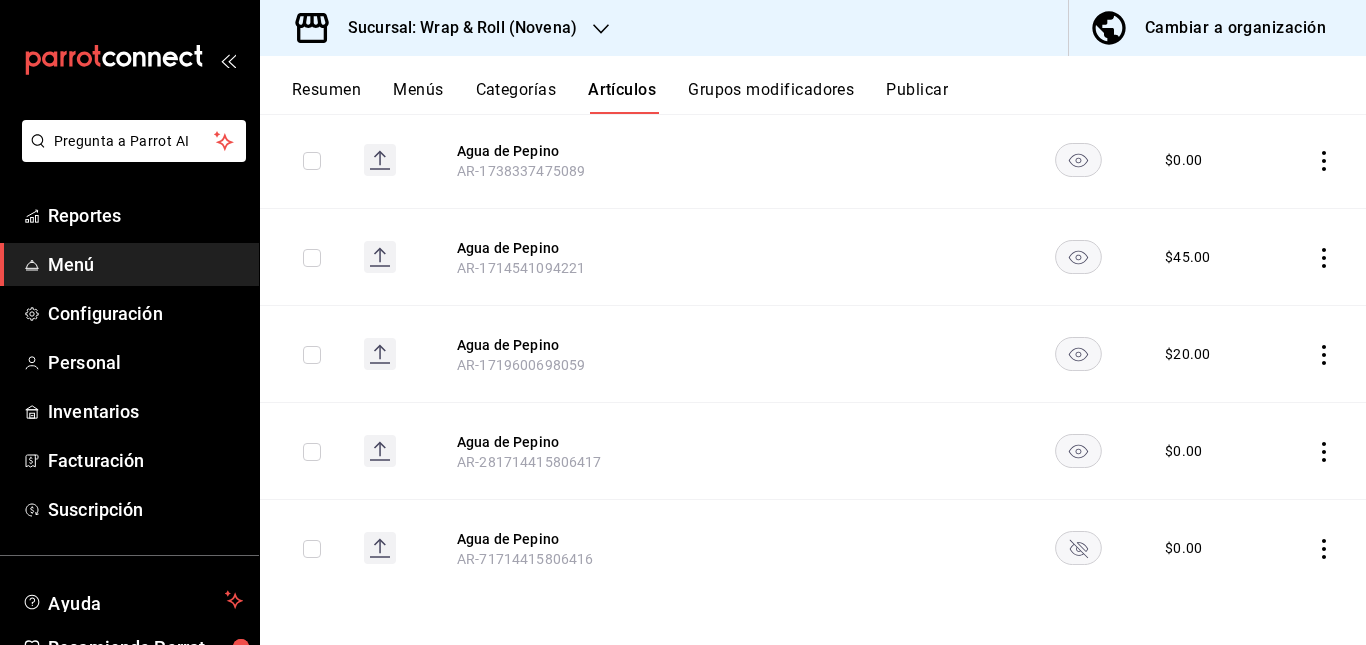
click at [1069, 556] on rect "availability-product" at bounding box center [1078, 547] width 46 height 33
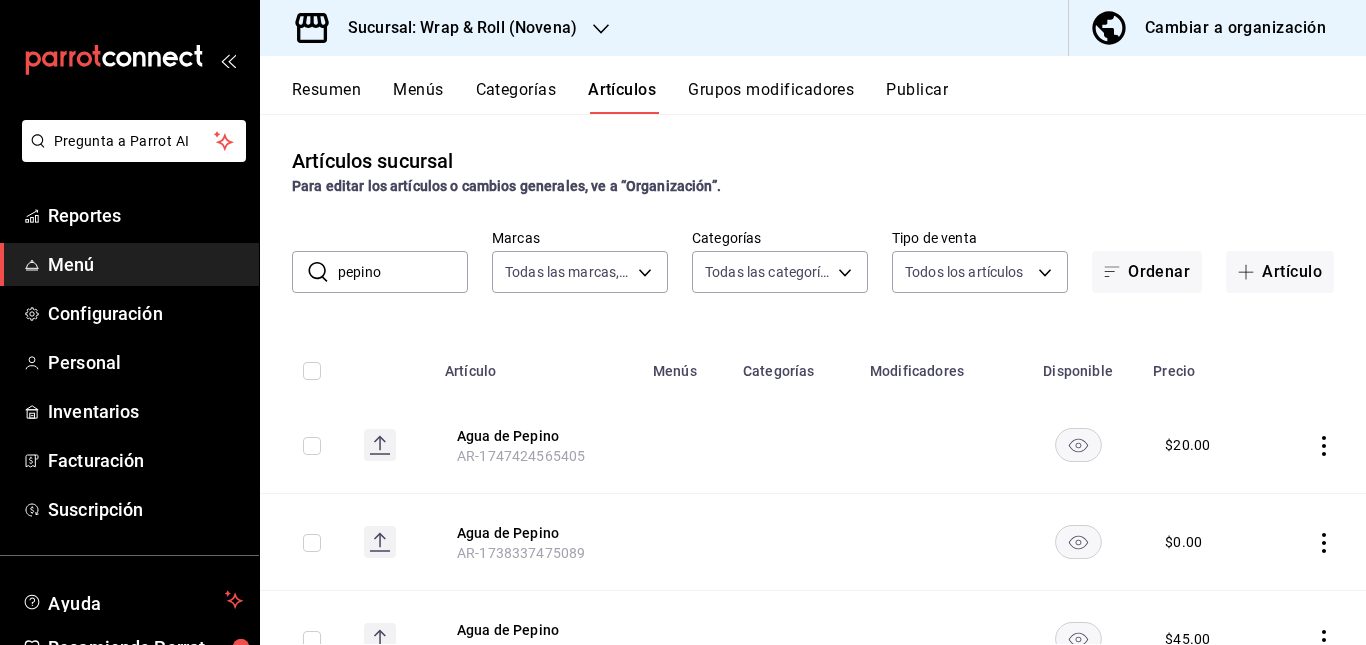
drag, startPoint x: 430, startPoint y: 239, endPoint x: 405, endPoint y: 270, distance: 39.8
click at [405, 270] on div "​ pepino ​ Marcas Todas las marcas, Sin marca afcd3b4f-326a-4de4-a2d9-8499e3398…" at bounding box center [813, 261] width 1106 height 64
click at [405, 270] on input "pepino" at bounding box center [403, 272] width 130 height 40
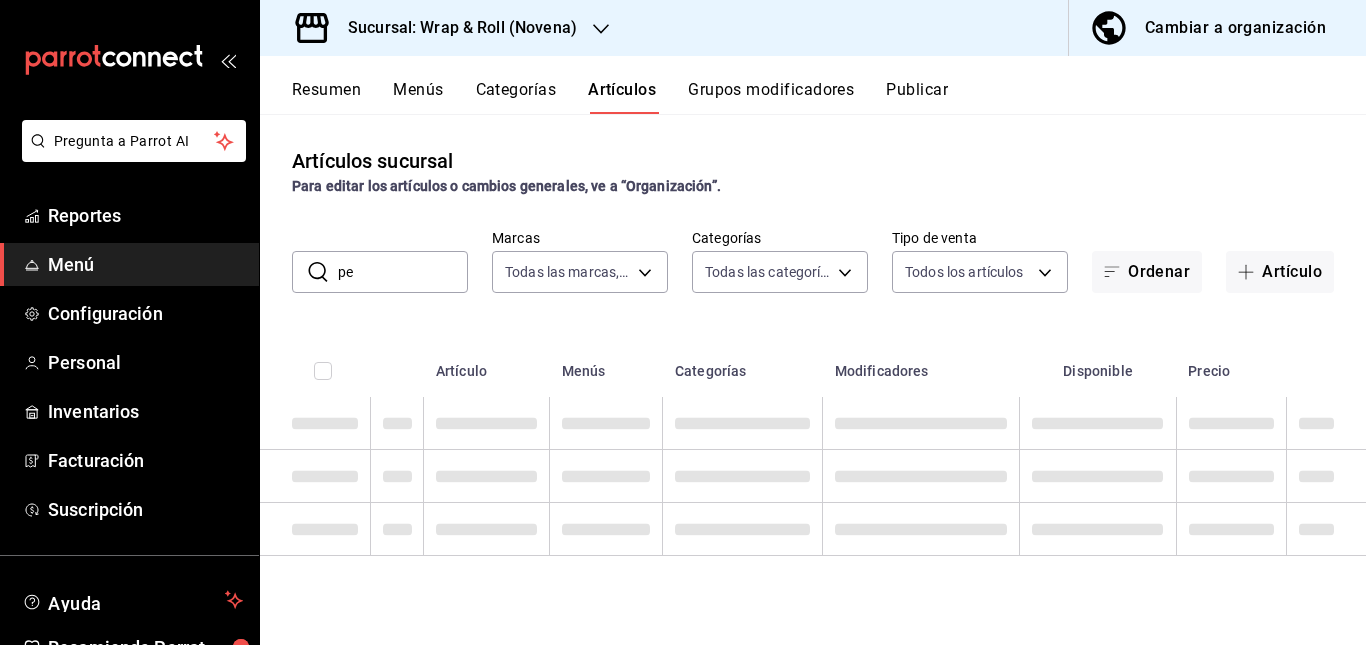
type input "p"
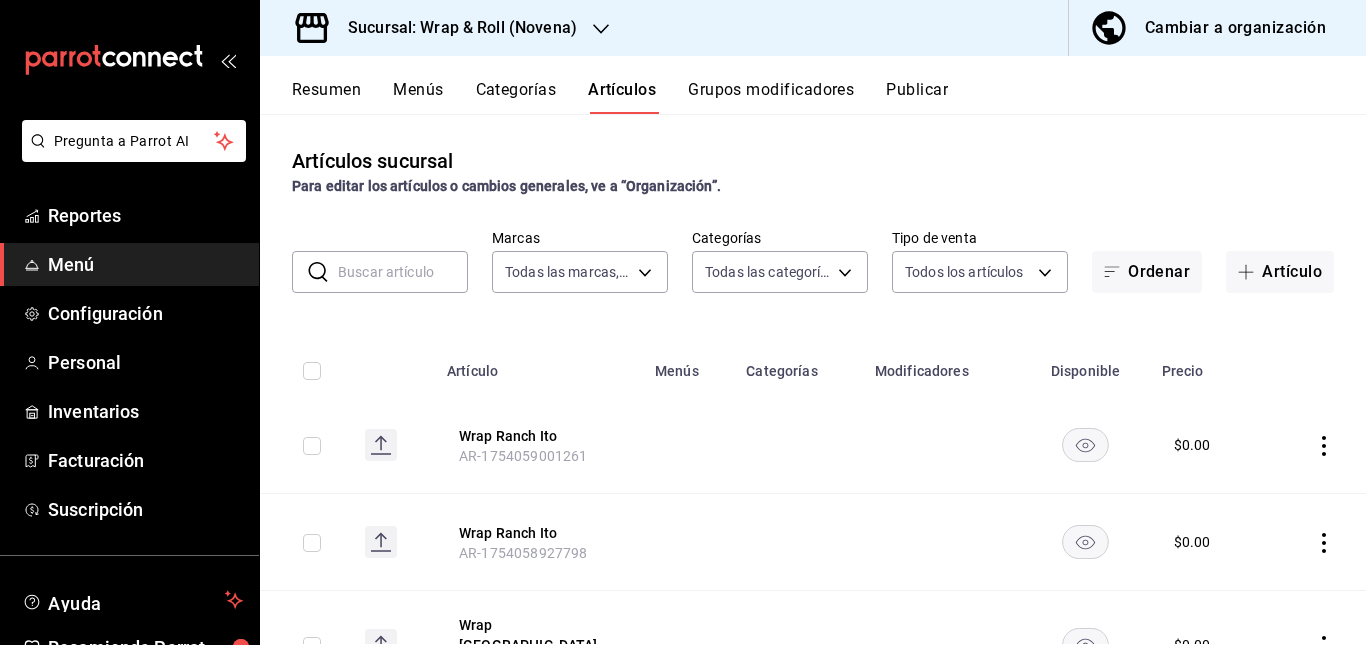
click at [924, 89] on button "Publicar" at bounding box center [917, 97] width 62 height 34
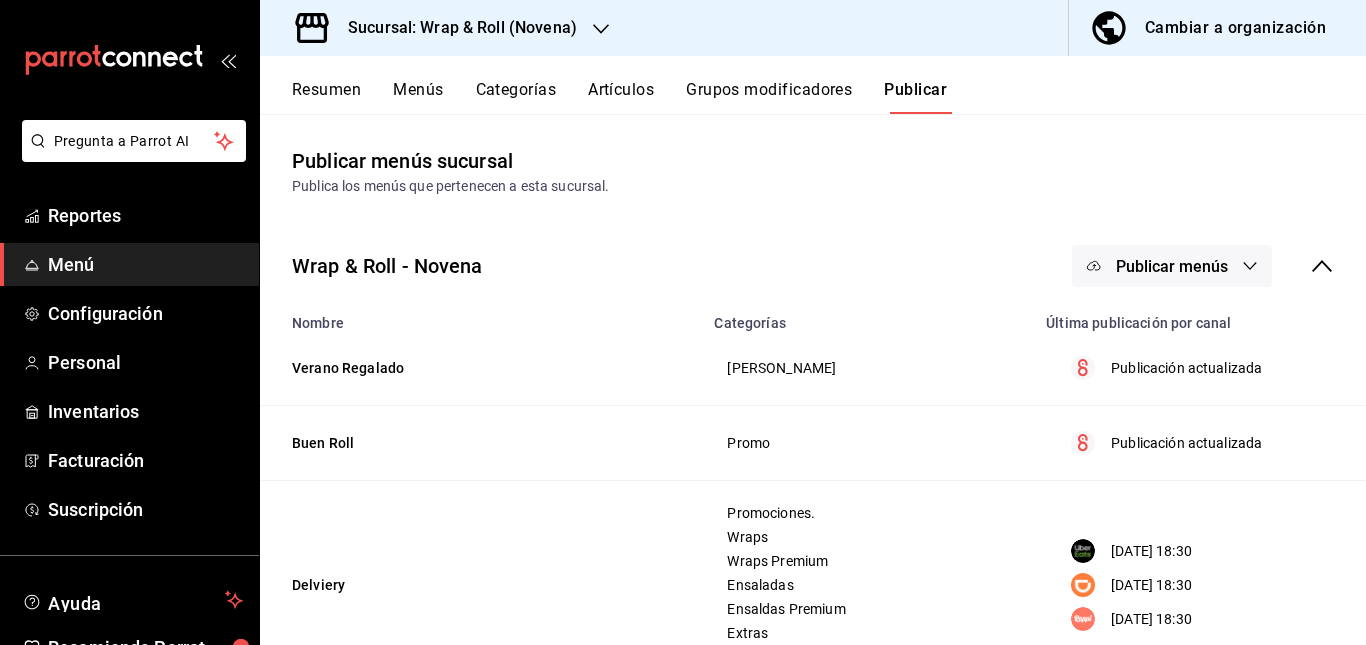
click at [1147, 271] on span "Publicar menús" at bounding box center [1172, 266] width 112 height 19
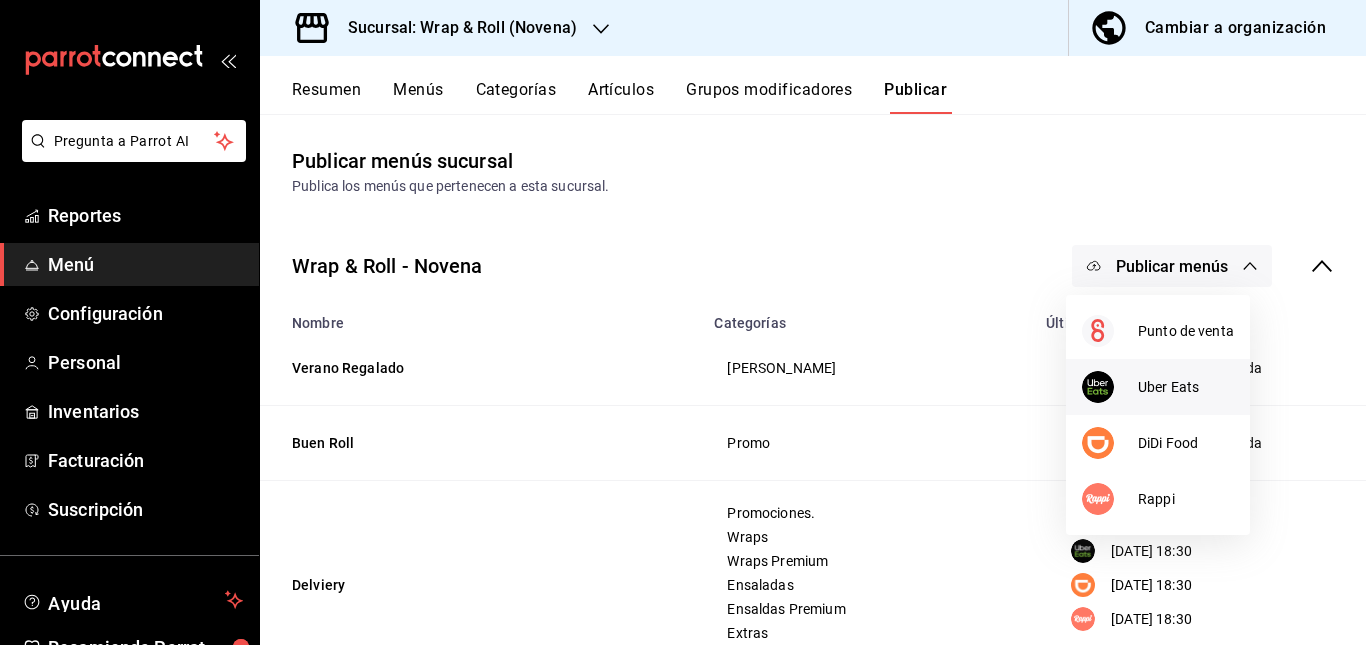
click at [1165, 385] on span "Uber Eats" at bounding box center [1186, 387] width 96 height 21
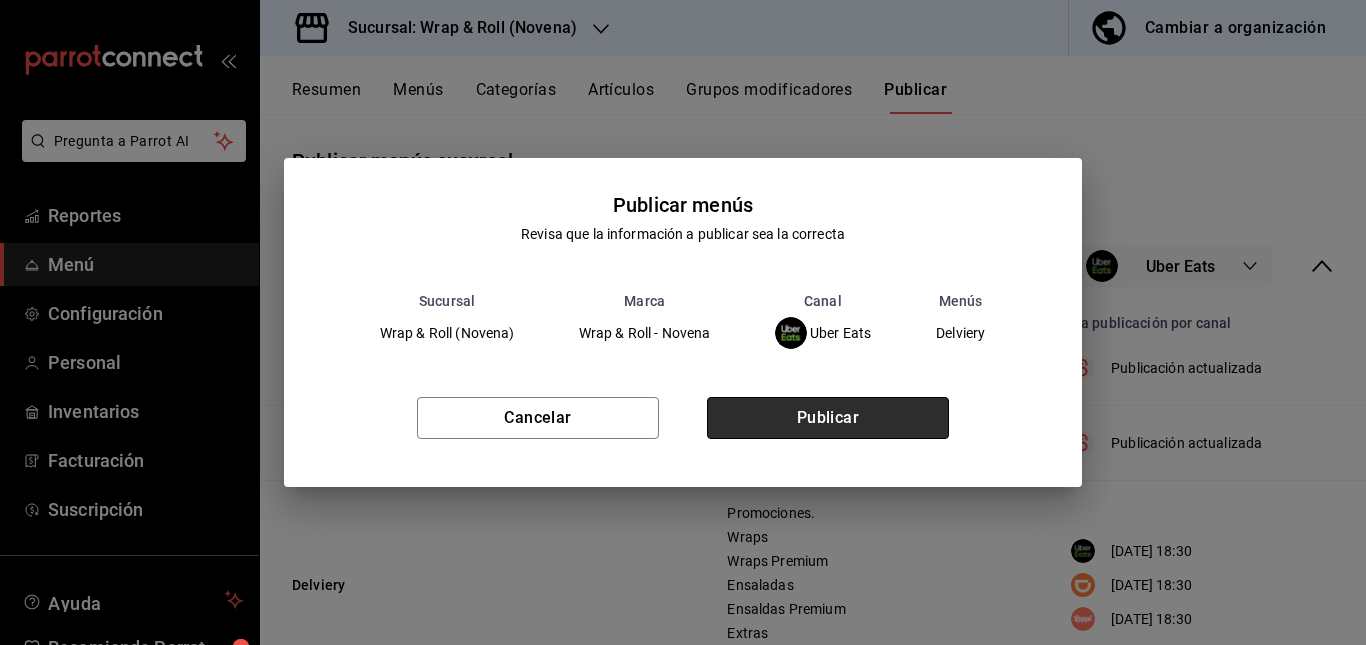
click at [923, 419] on button "Publicar" at bounding box center [828, 418] width 242 height 42
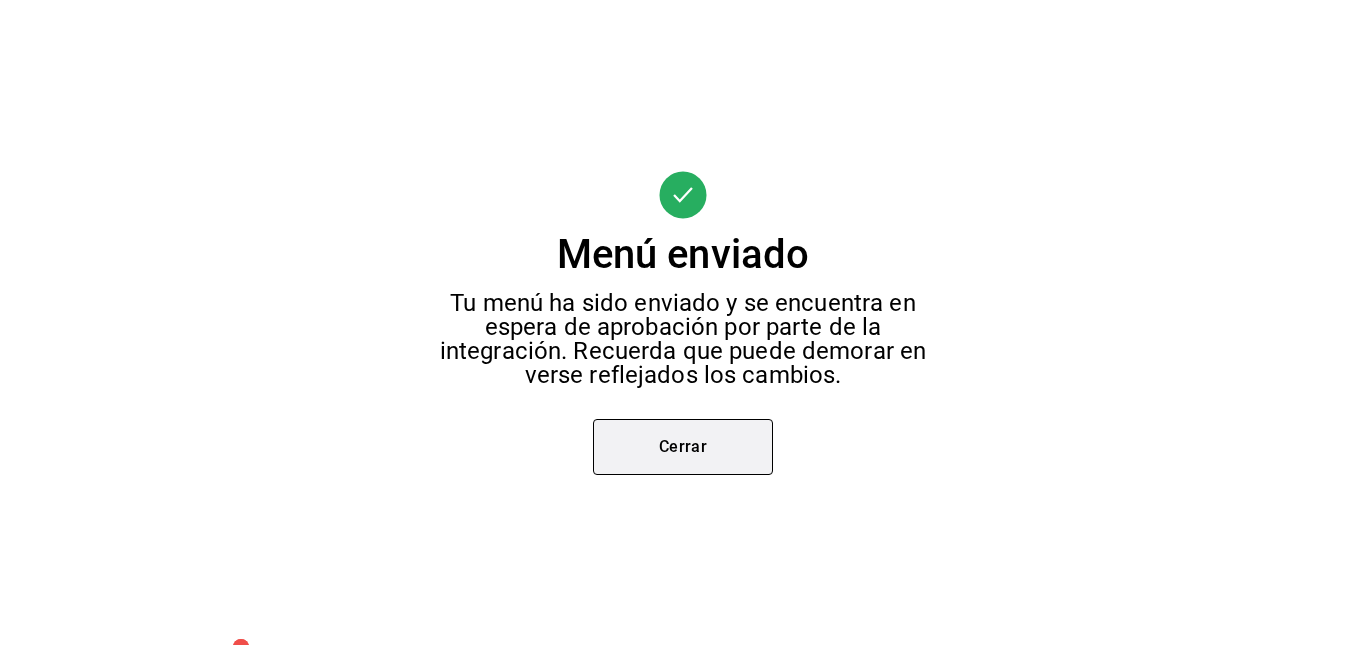
click at [698, 447] on button "Cerrar" at bounding box center [683, 447] width 180 height 56
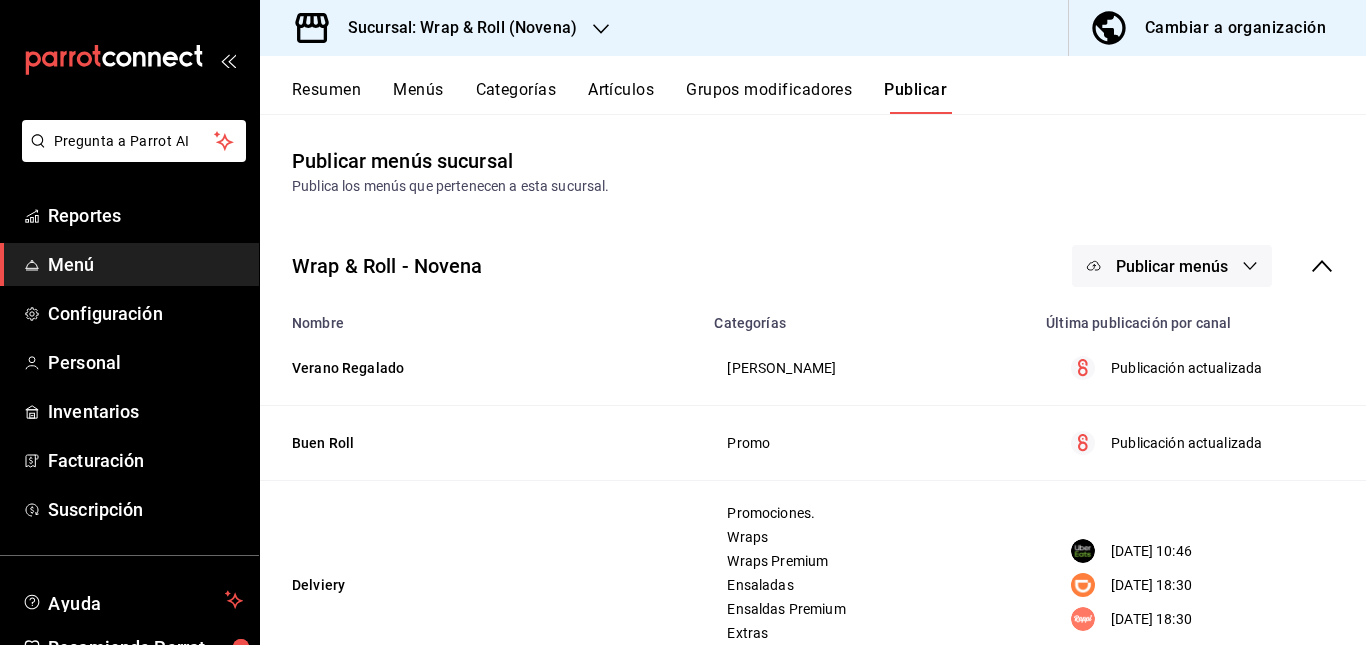
click at [1174, 252] on button "Publicar menús" at bounding box center [1172, 266] width 200 height 42
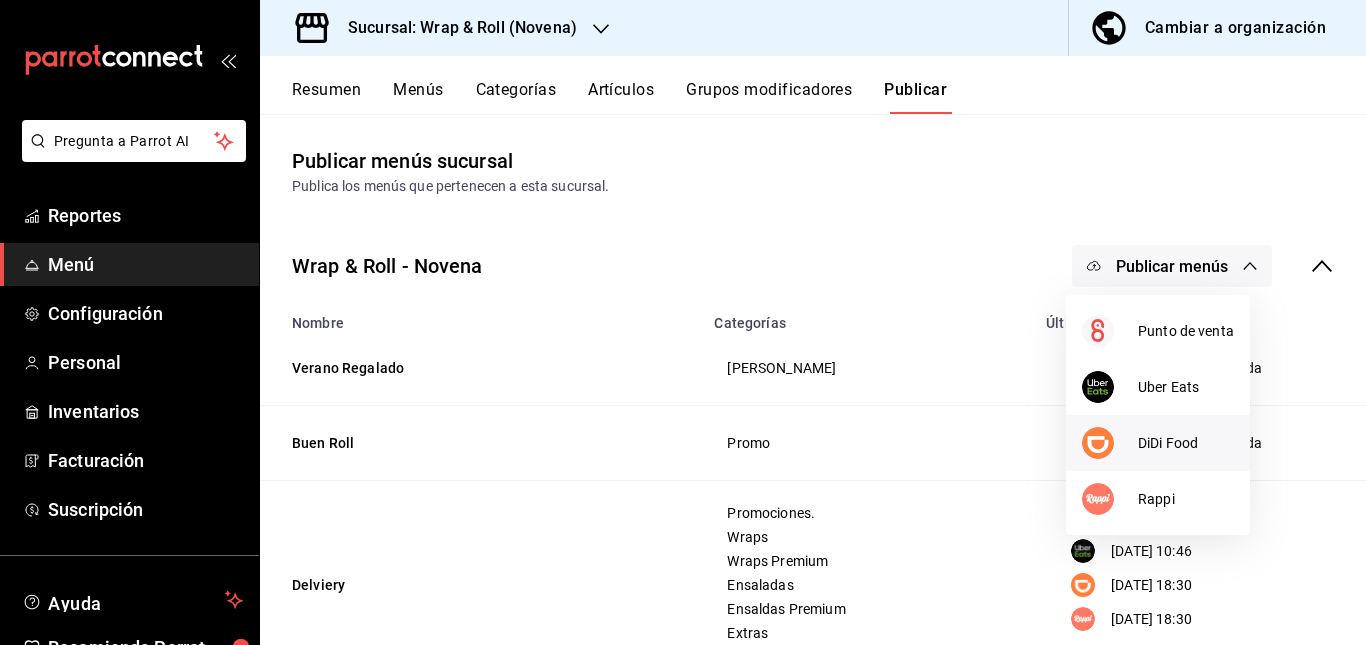
click at [1168, 427] on li "DiDi Food" at bounding box center [1158, 443] width 184 height 56
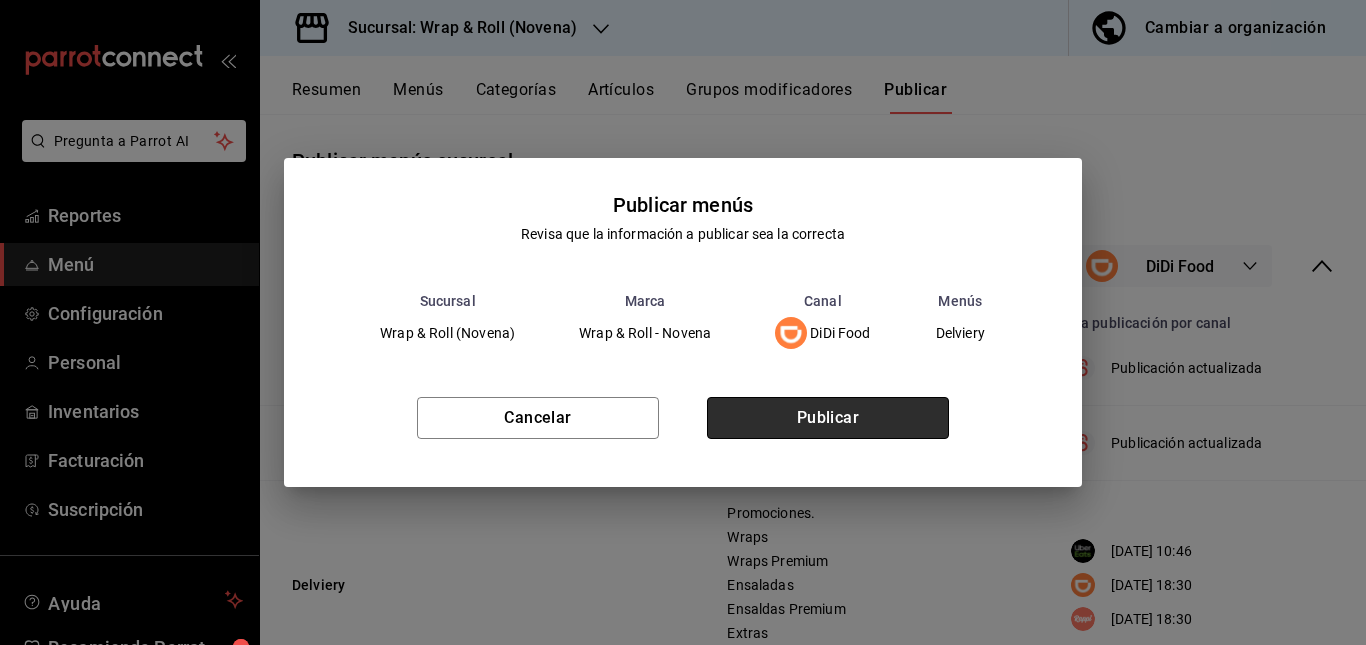
click at [905, 433] on button "Publicar" at bounding box center [828, 418] width 242 height 42
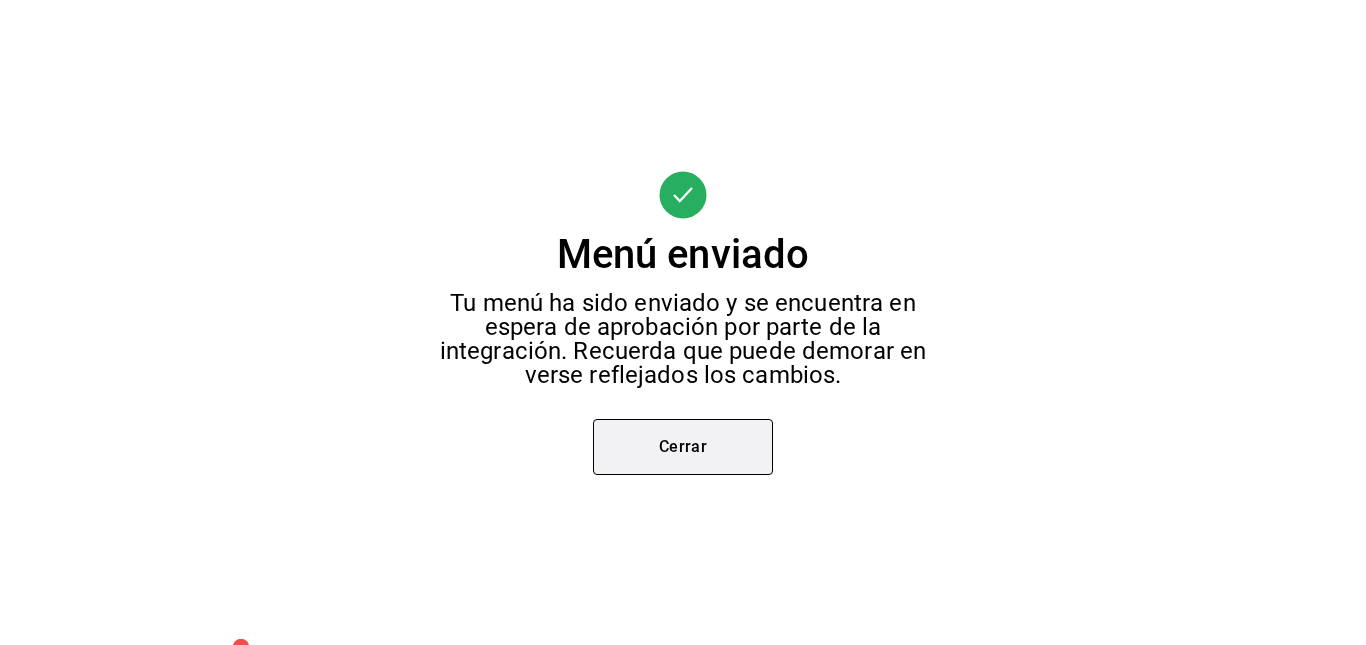
click at [750, 438] on button "Cerrar" at bounding box center [683, 447] width 180 height 56
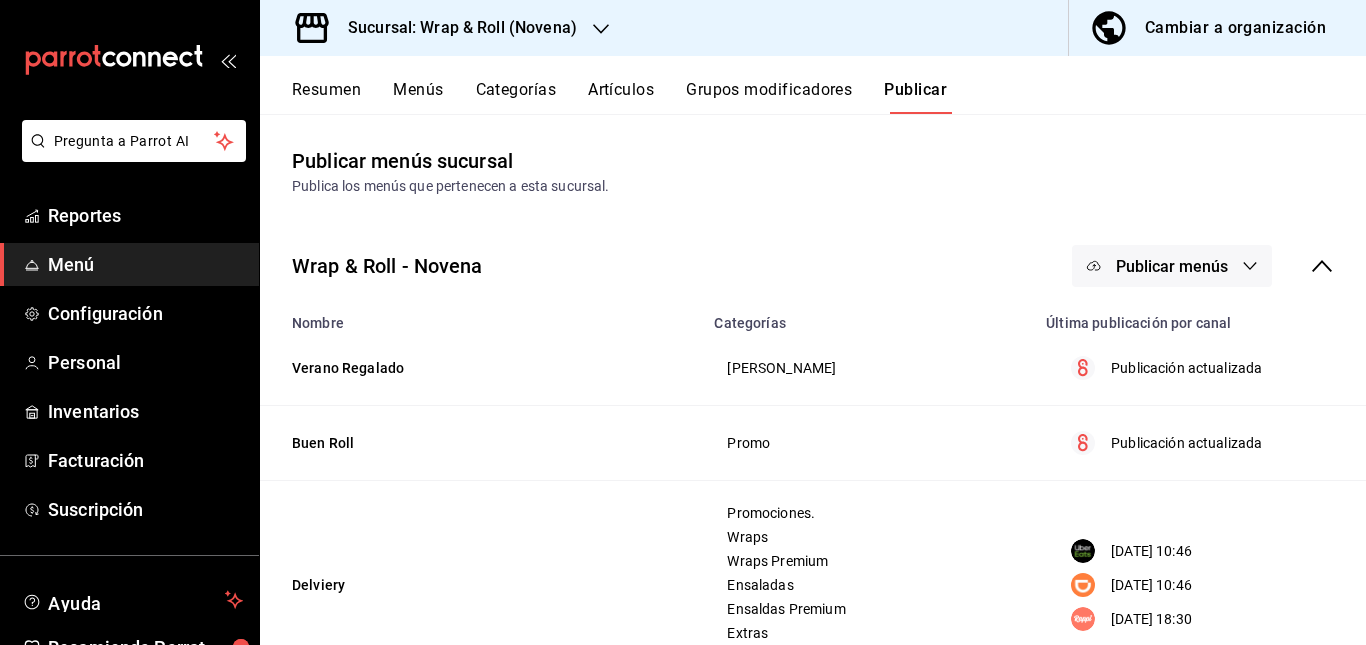
click at [1193, 244] on div "Wrap & Roll - Novena Publicar menús" at bounding box center [813, 266] width 1106 height 74
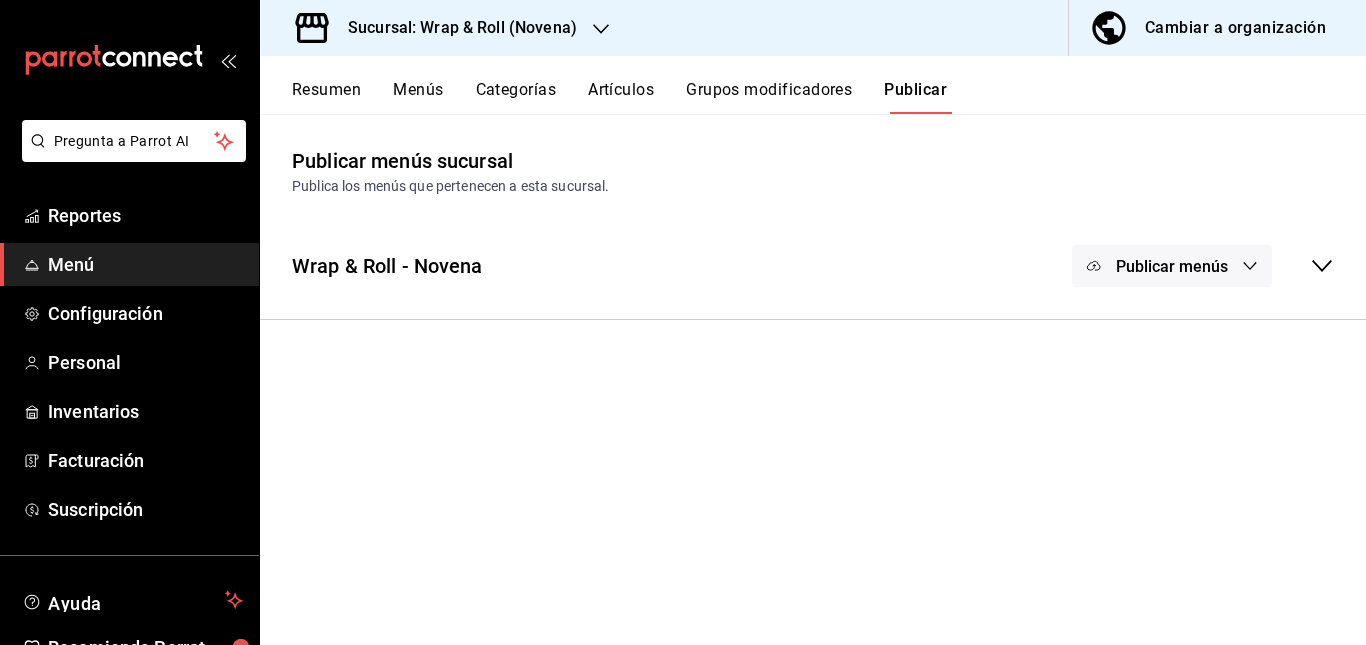
click at [981, 276] on div "Wrap & Roll - Novena Publicar menús" at bounding box center [813, 266] width 1106 height 74
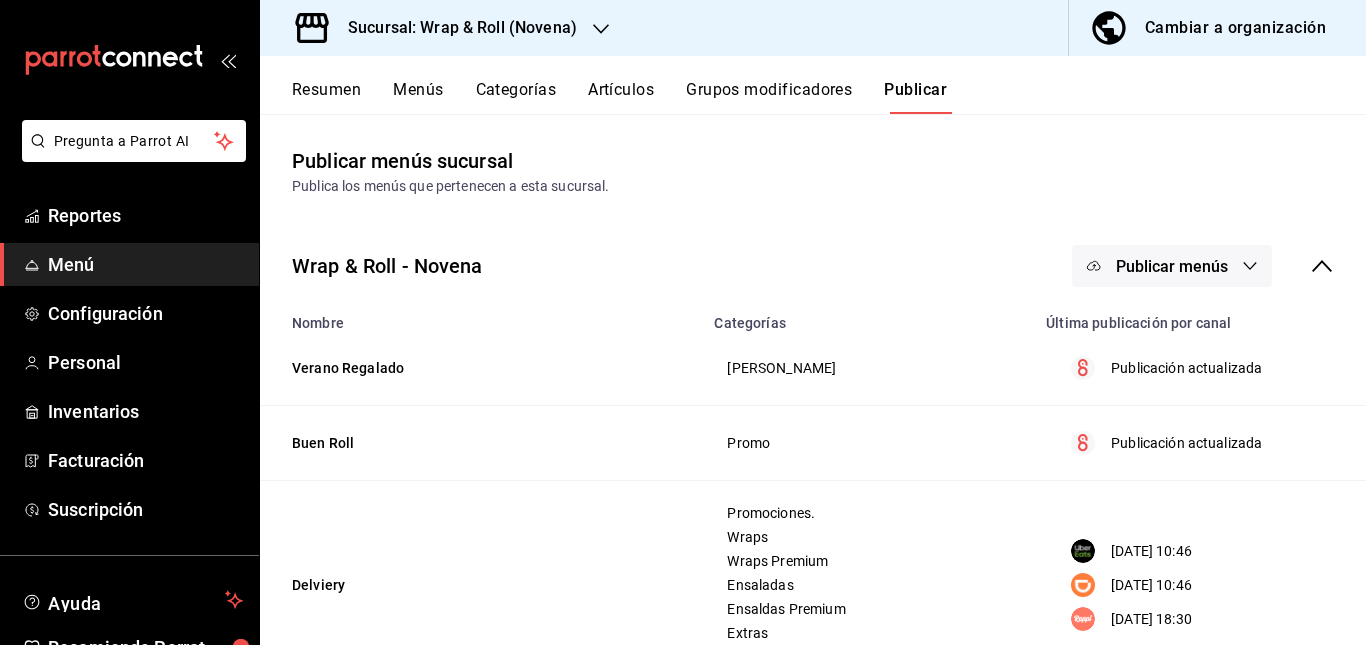
click at [1163, 254] on button "Publicar menús" at bounding box center [1172, 266] width 200 height 42
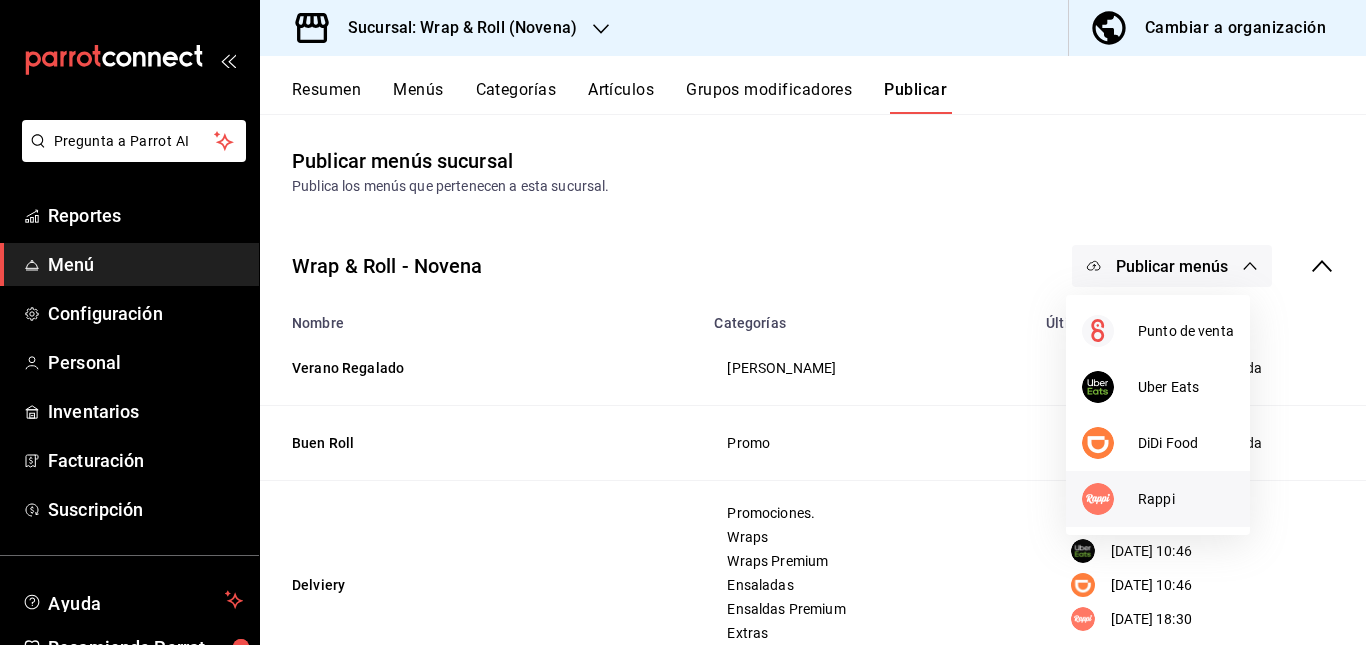
click at [1137, 490] on div at bounding box center [1110, 499] width 56 height 32
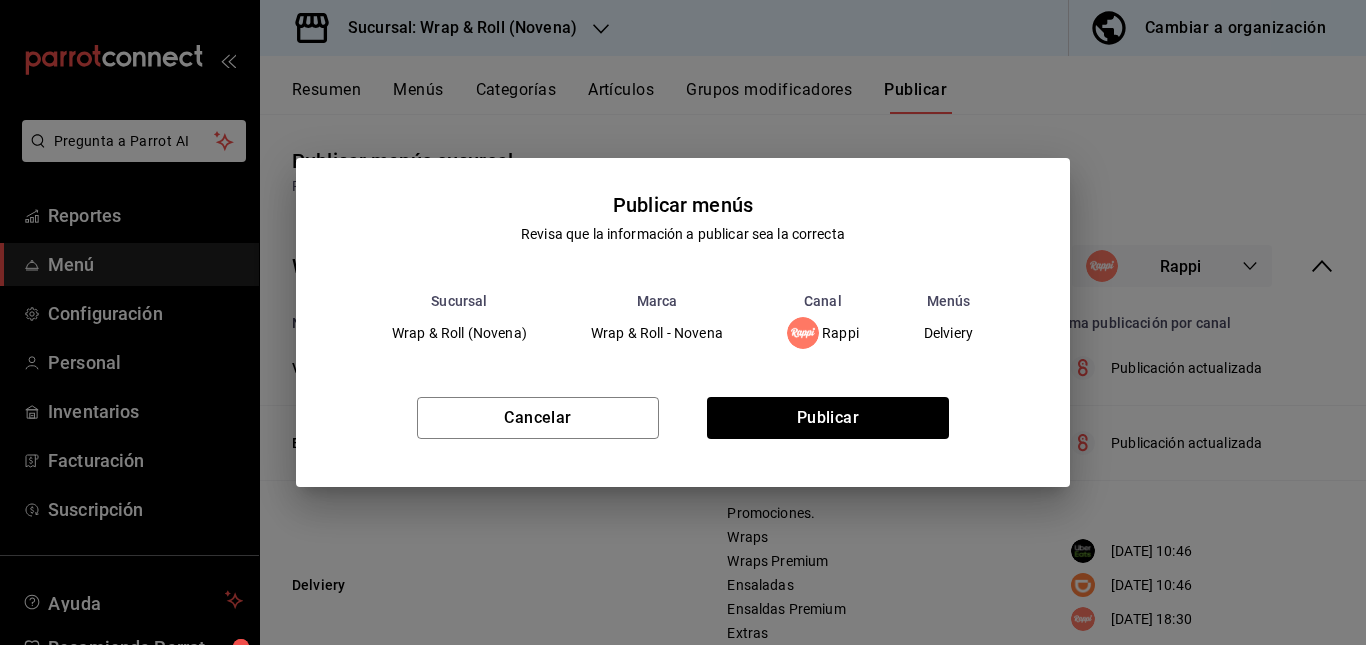
click at [855, 395] on div "Cancelar Publicar" at bounding box center [683, 426] width 774 height 122
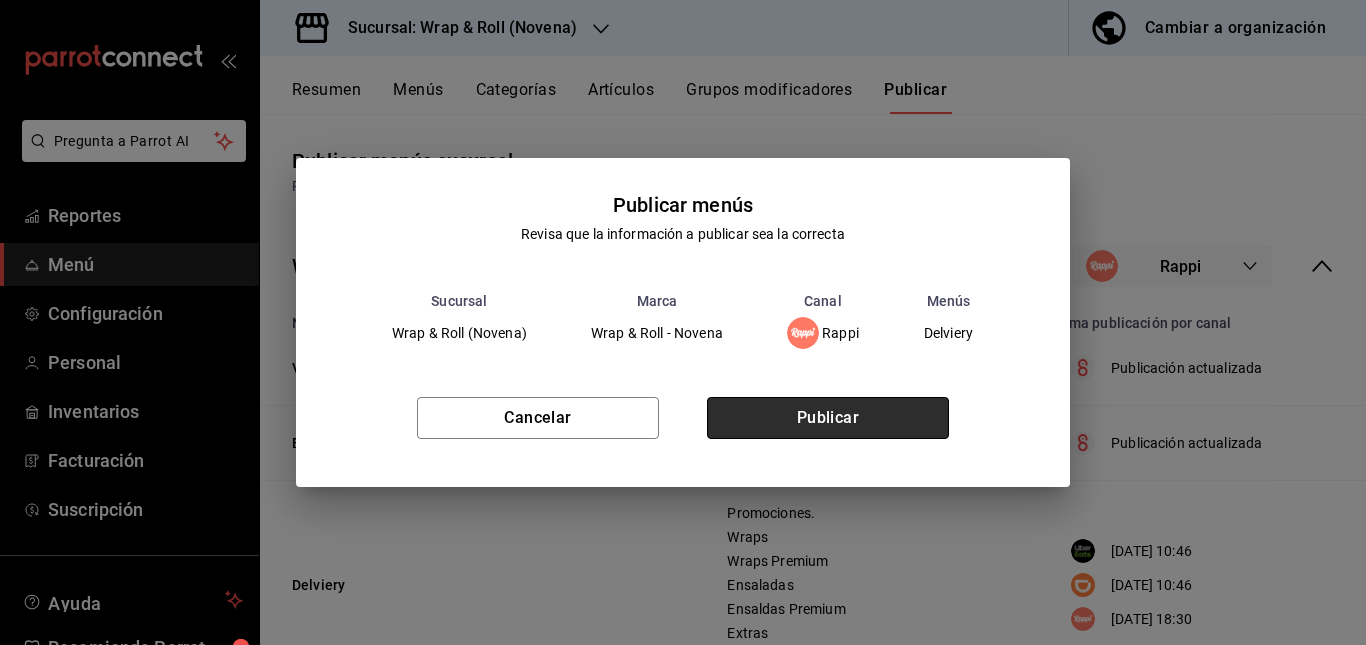
click at [807, 422] on button "Publicar" at bounding box center [828, 418] width 242 height 42
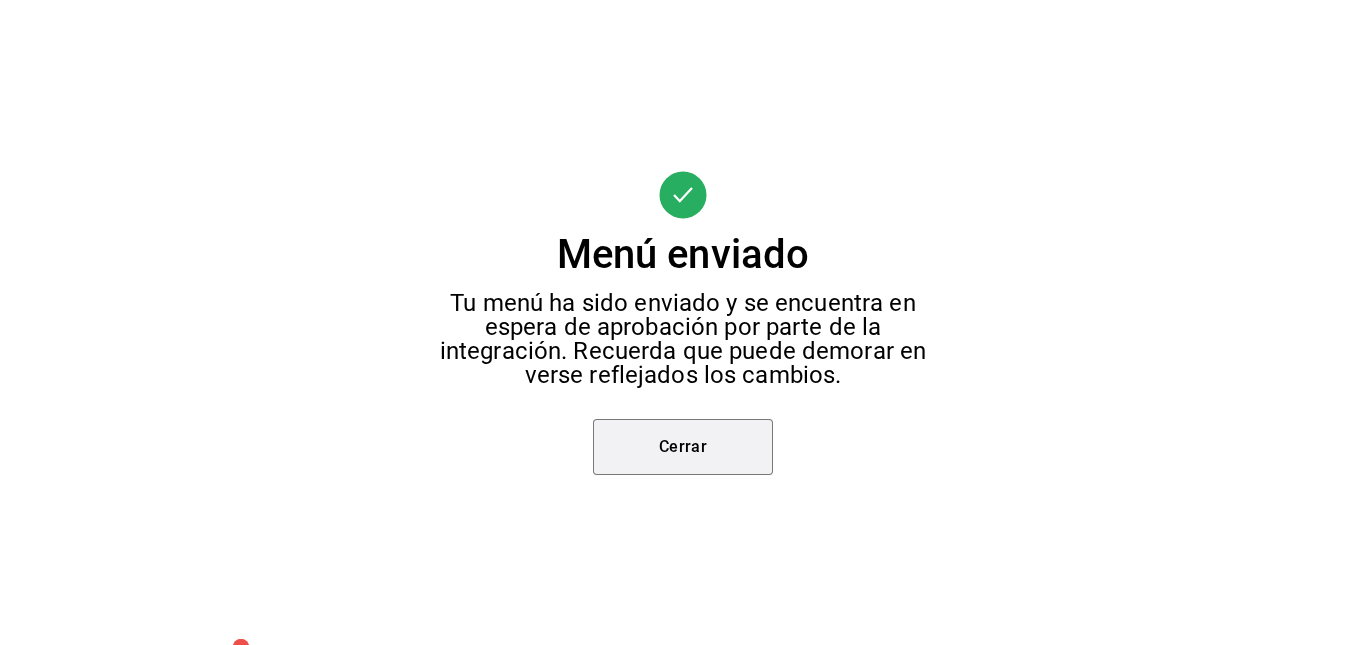
click at [664, 436] on button "Cerrar" at bounding box center [683, 447] width 180 height 56
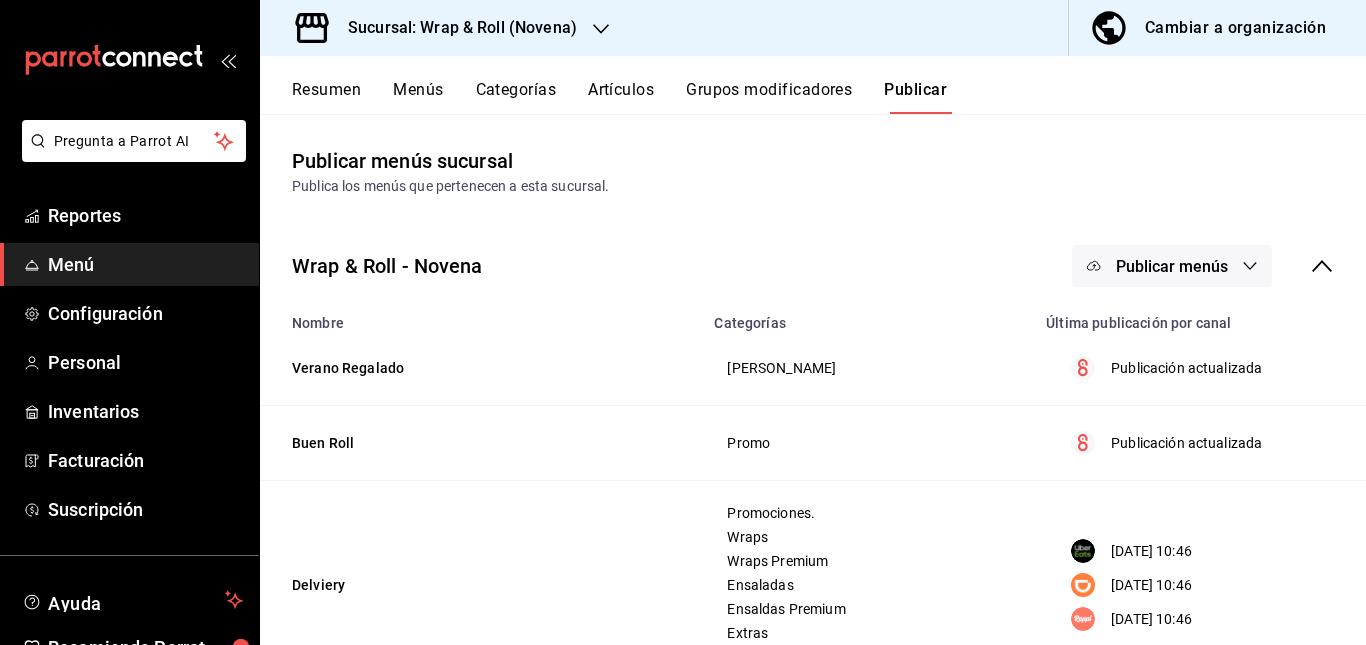
click at [649, 240] on div "Wrap & Roll - Novena Publicar menús" at bounding box center [813, 266] width 1106 height 74
